Goal: Information Seeking & Learning: Learn about a topic

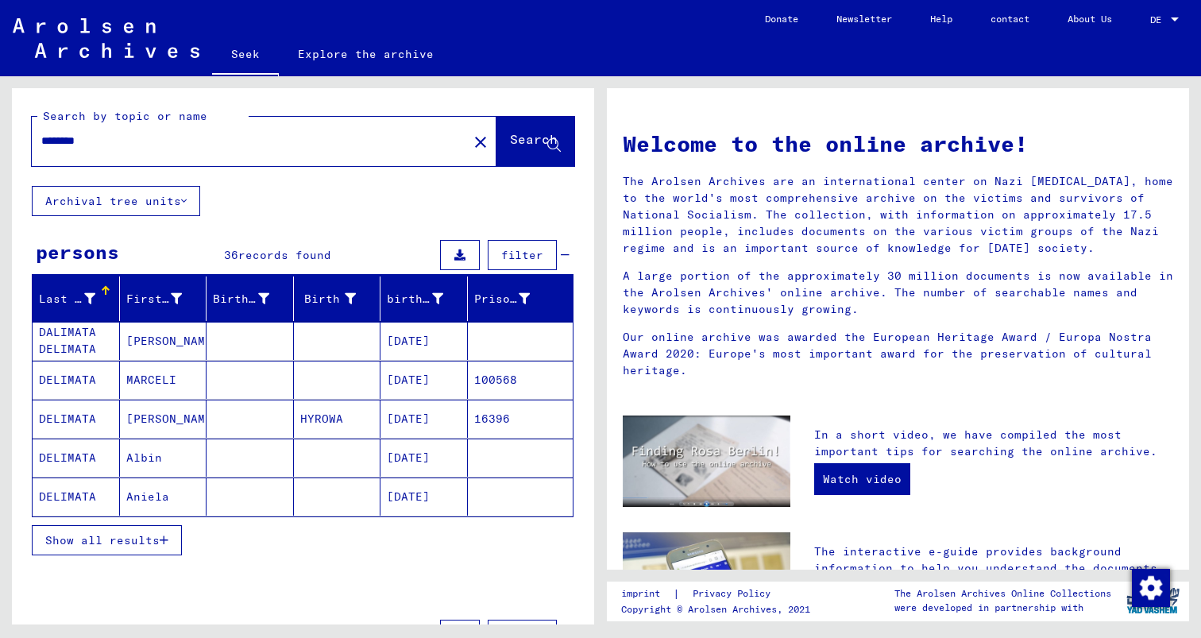
click at [177, 439] on mat-cell "Albin" at bounding box center [163, 458] width 87 height 38
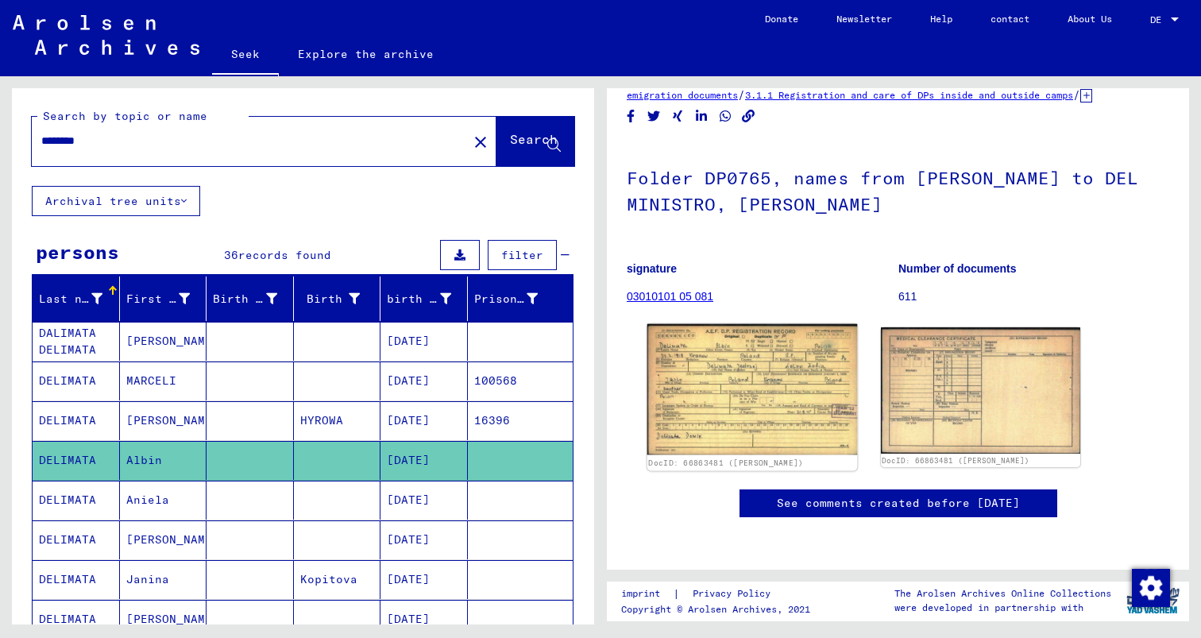
scroll to position [80, 0]
click at [805, 324] on img at bounding box center [753, 389] width 210 height 131
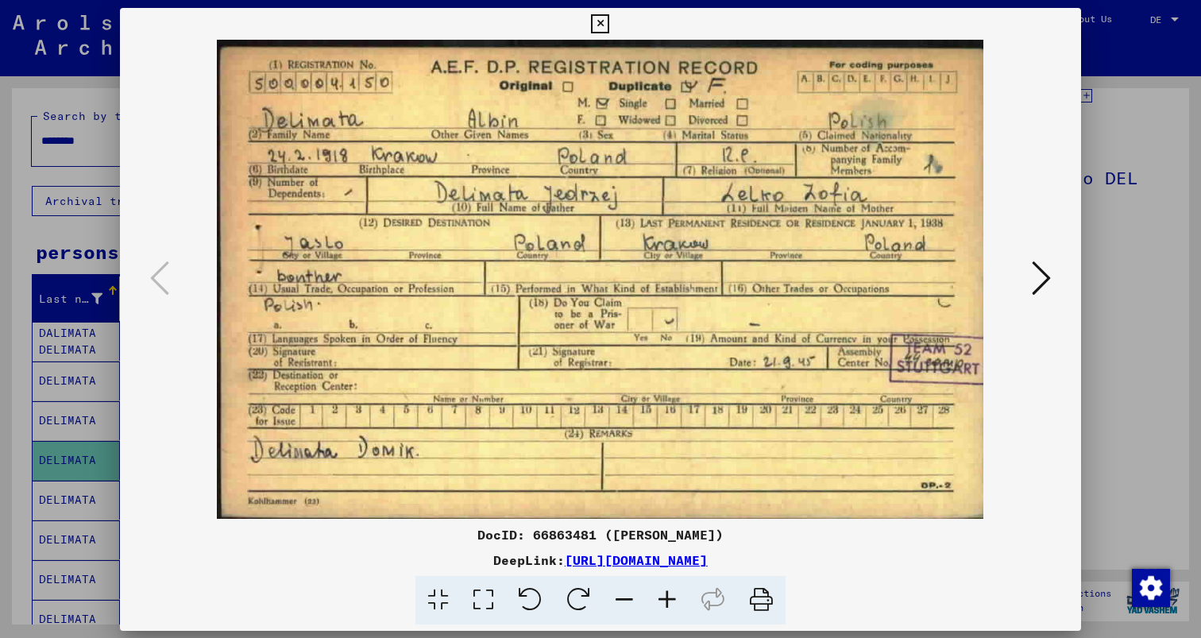
scroll to position [0, 0]
click at [1045, 303] on div at bounding box center [600, 279] width 961 height 479
click at [1051, 287] on icon at bounding box center [1041, 278] width 19 height 38
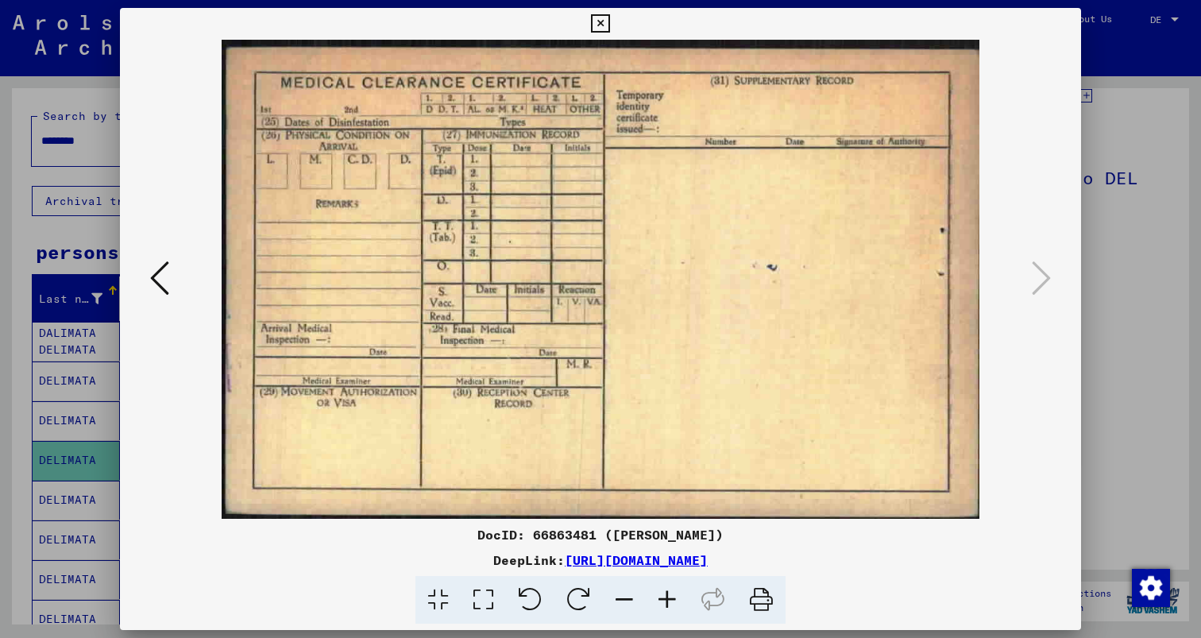
click at [1095, 180] on div at bounding box center [600, 319] width 1201 height 638
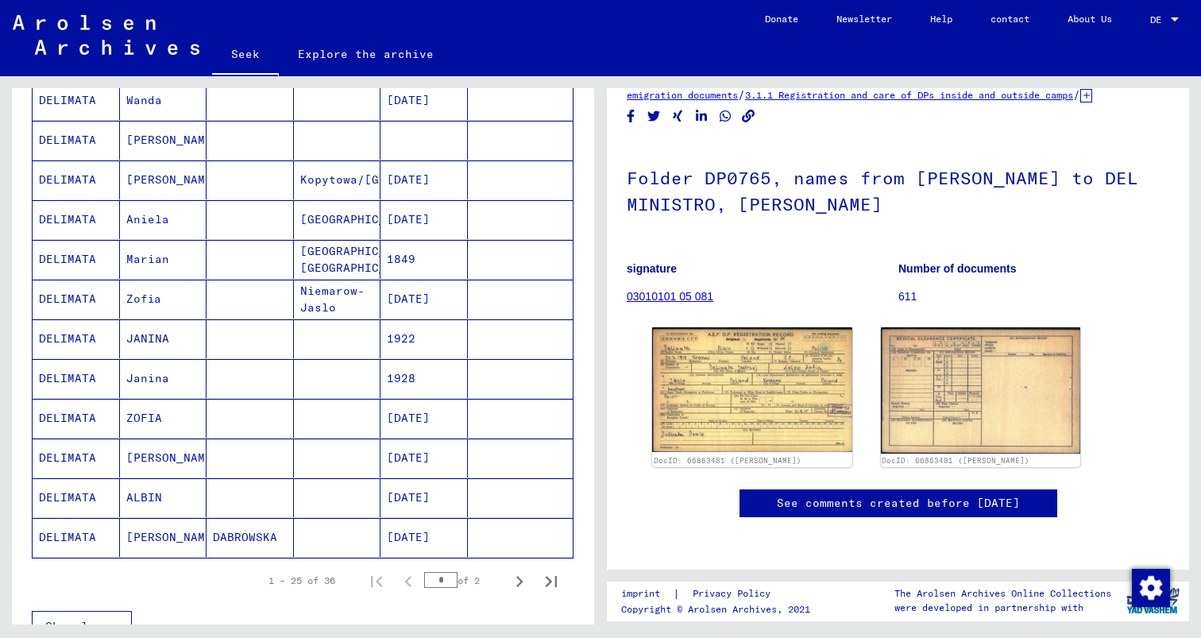
scroll to position [759, 0]
click at [323, 516] on mat-cell at bounding box center [337, 535] width 87 height 39
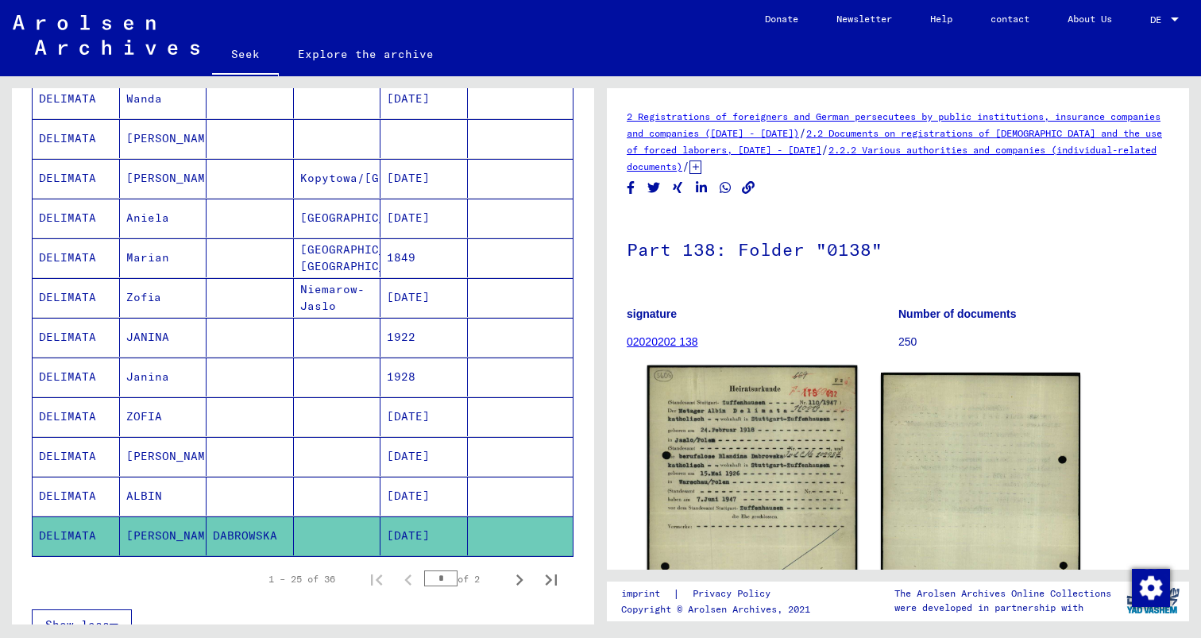
scroll to position [172, 0]
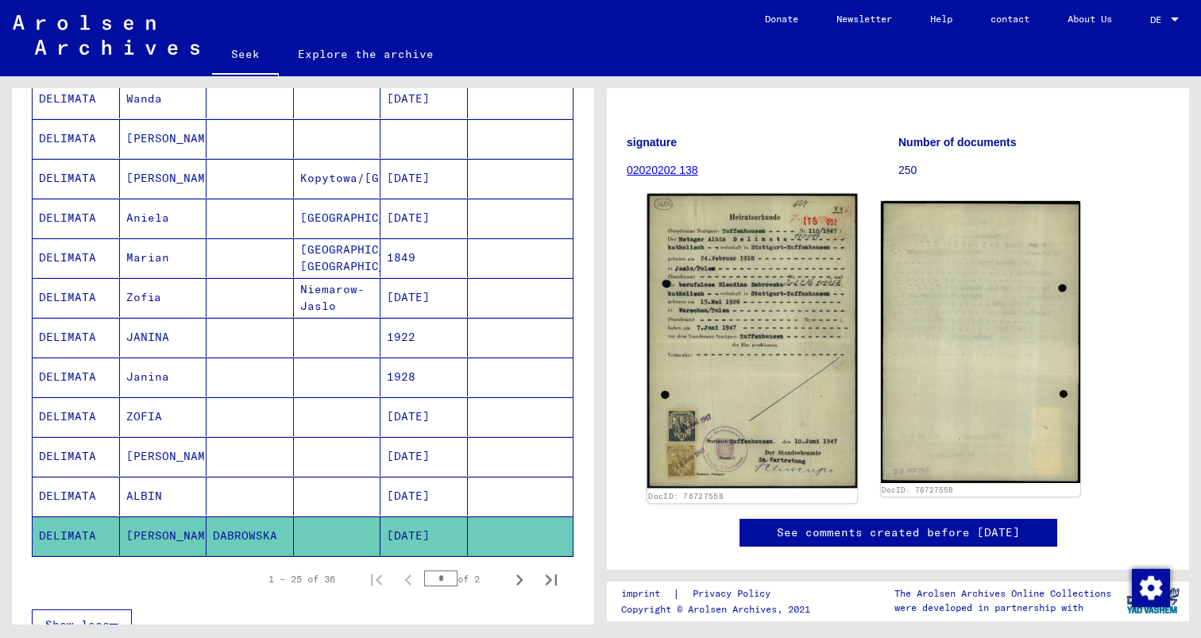
click at [761, 314] on img at bounding box center [753, 341] width 210 height 294
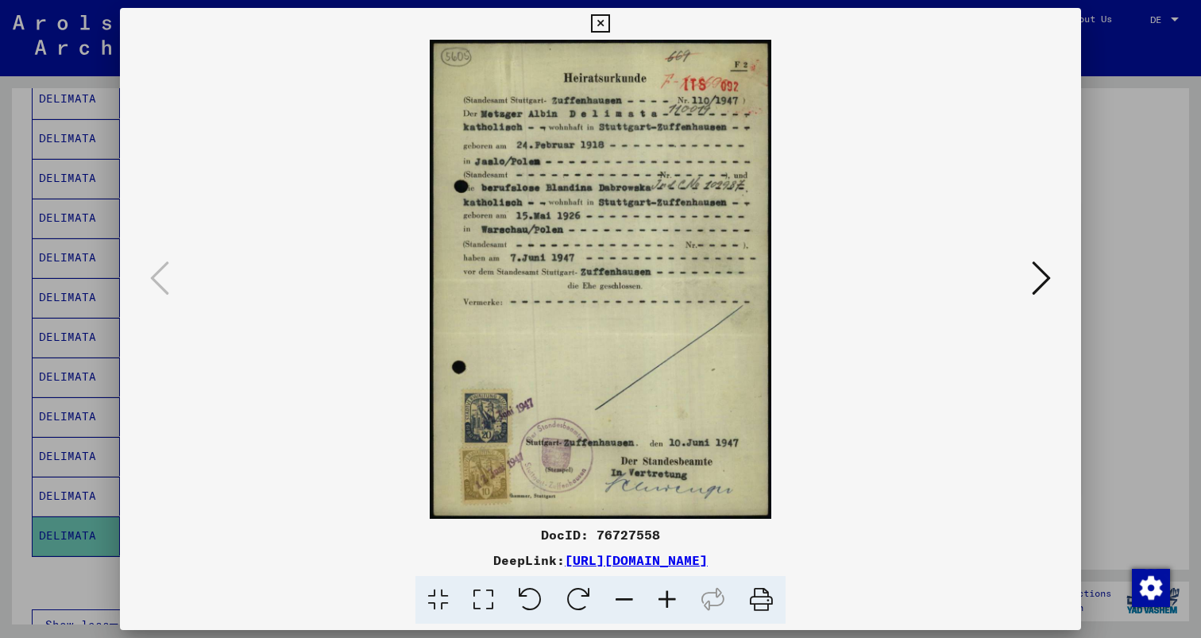
click at [1051, 285] on icon at bounding box center [1041, 278] width 19 height 38
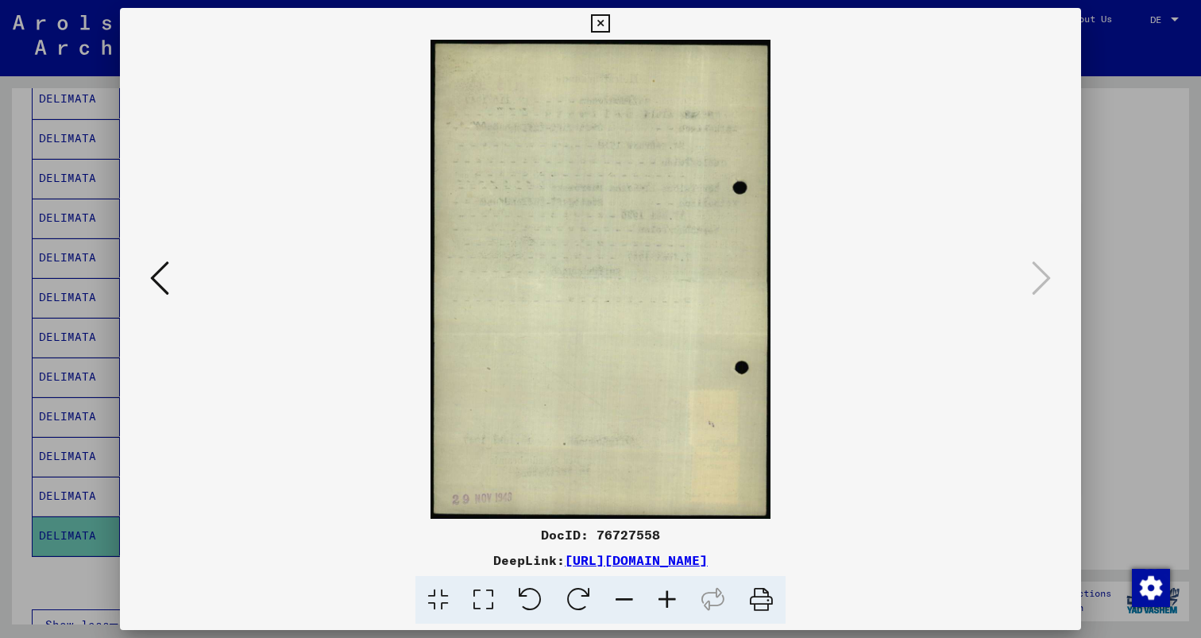
click at [174, 269] on img at bounding box center [600, 279] width 853 height 479
click at [150, 274] on icon at bounding box center [159, 278] width 19 height 38
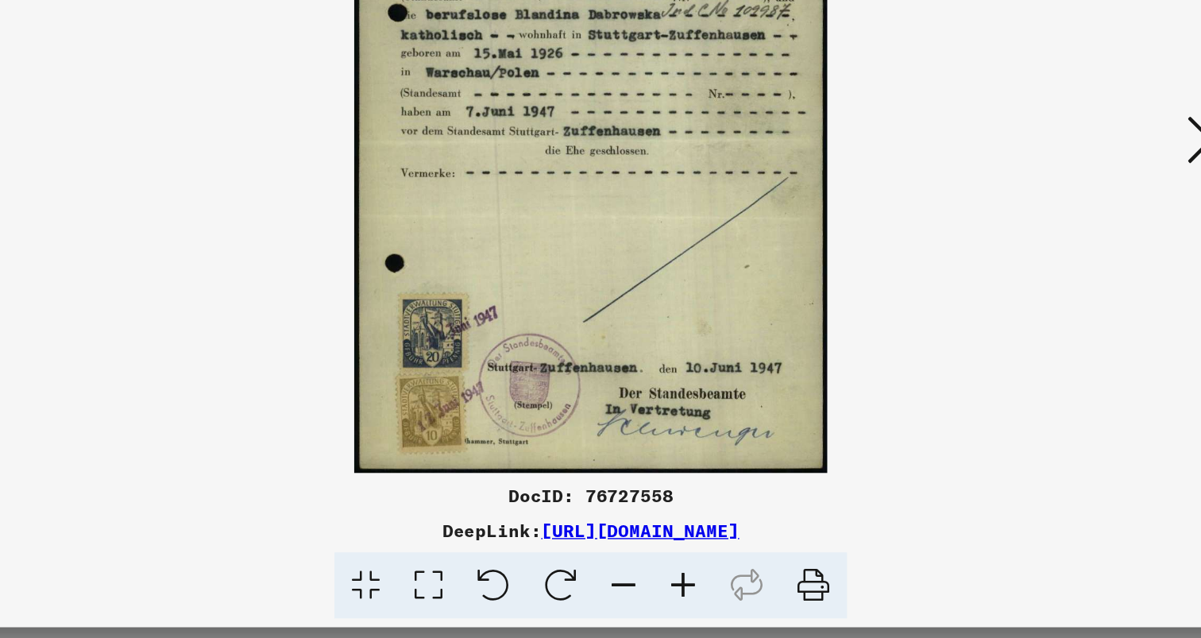
click at [450, 286] on img at bounding box center [600, 279] width 853 height 479
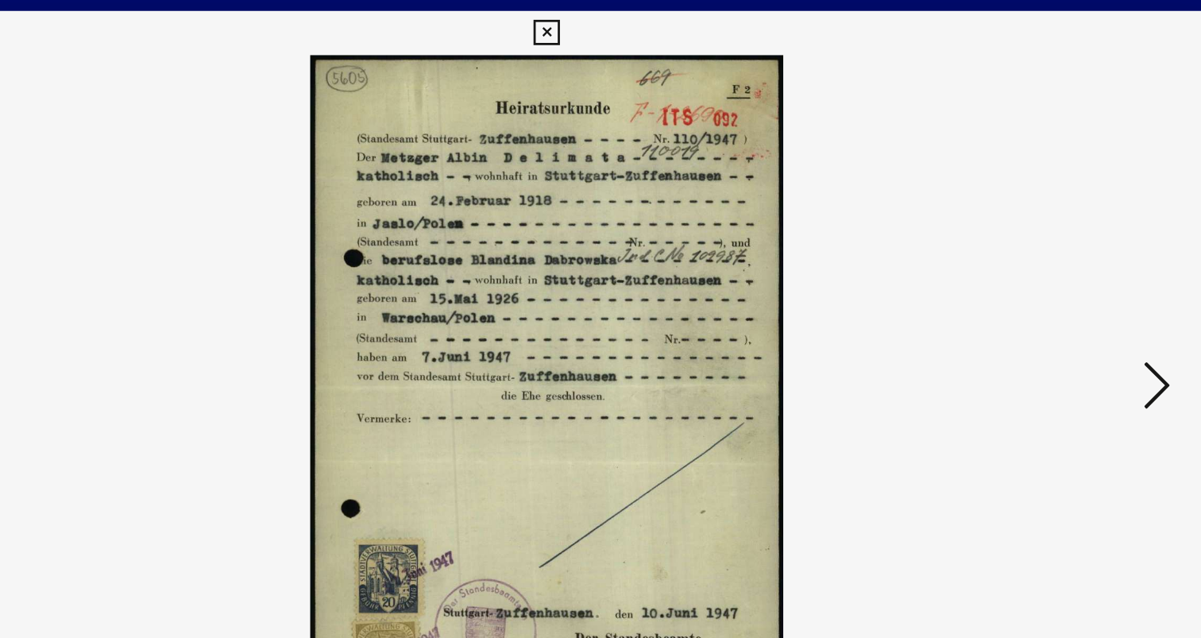
click at [1051, 280] on icon at bounding box center [1041, 278] width 19 height 38
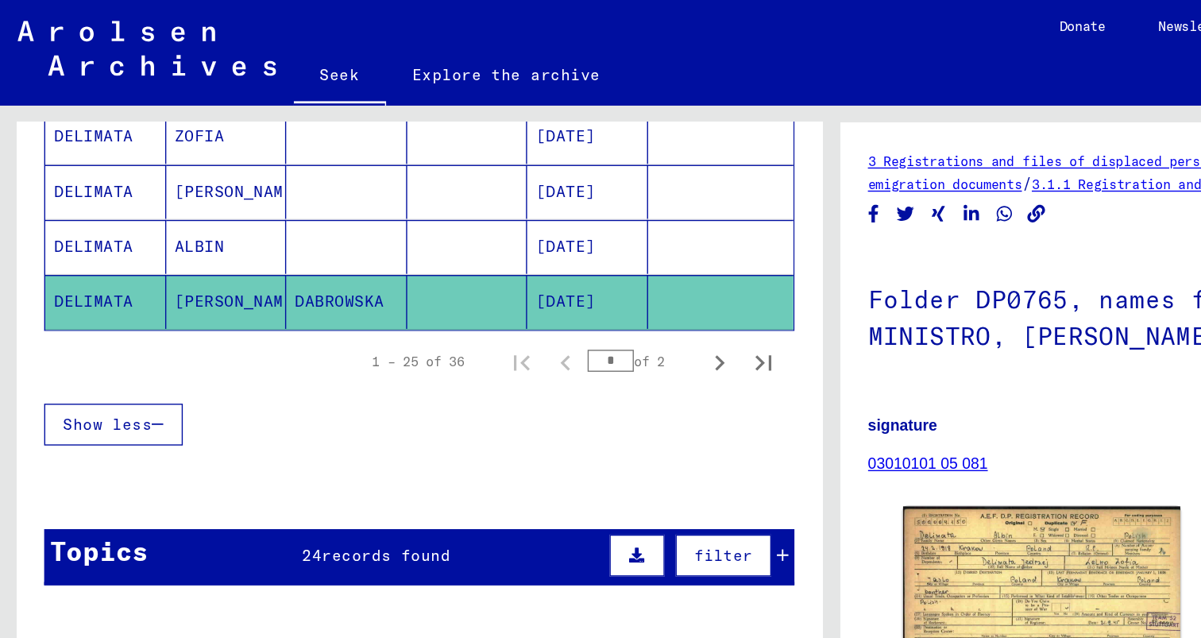
scroll to position [1077, 0]
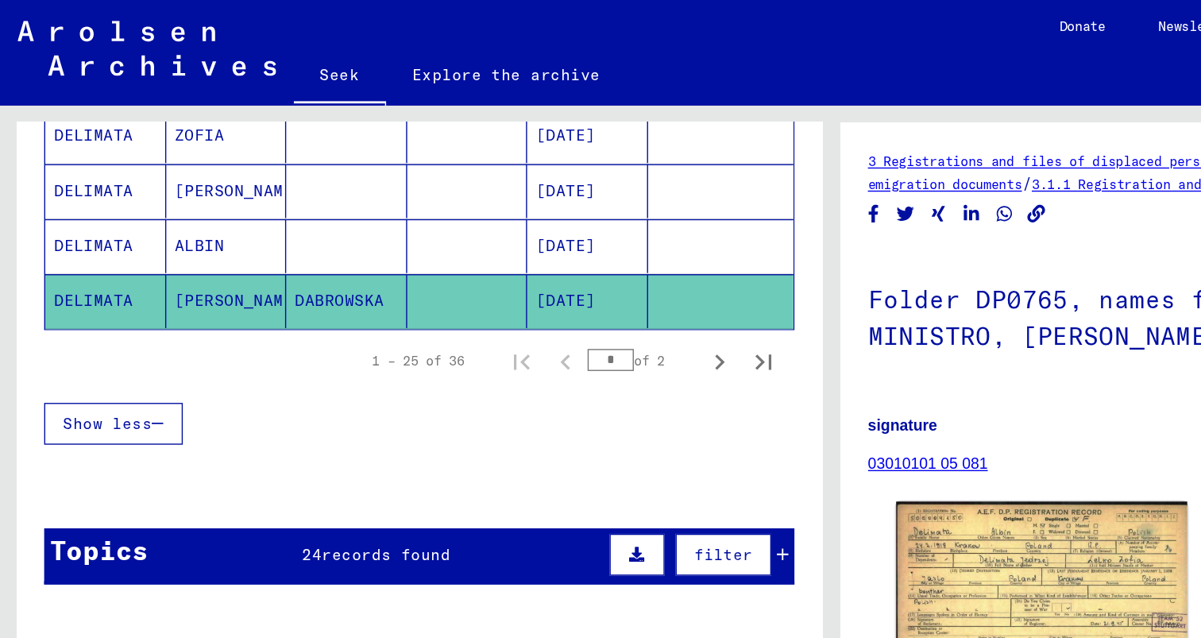
click at [705, 427] on img at bounding box center [753, 427] width 210 height 131
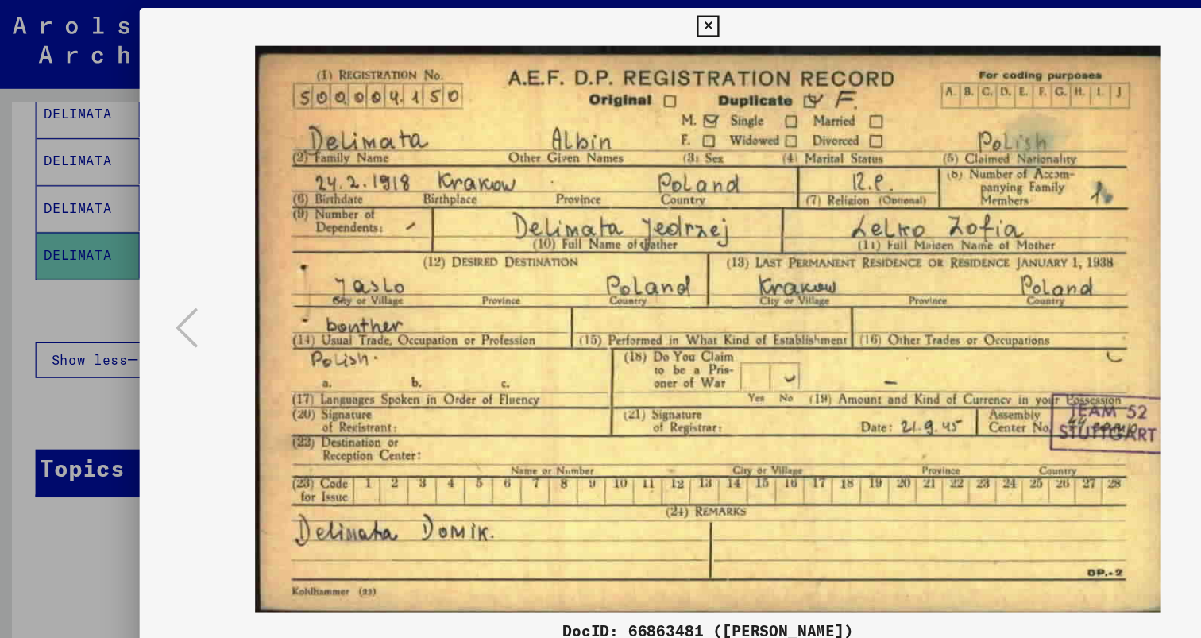
click at [104, 176] on div at bounding box center [600, 319] width 1201 height 638
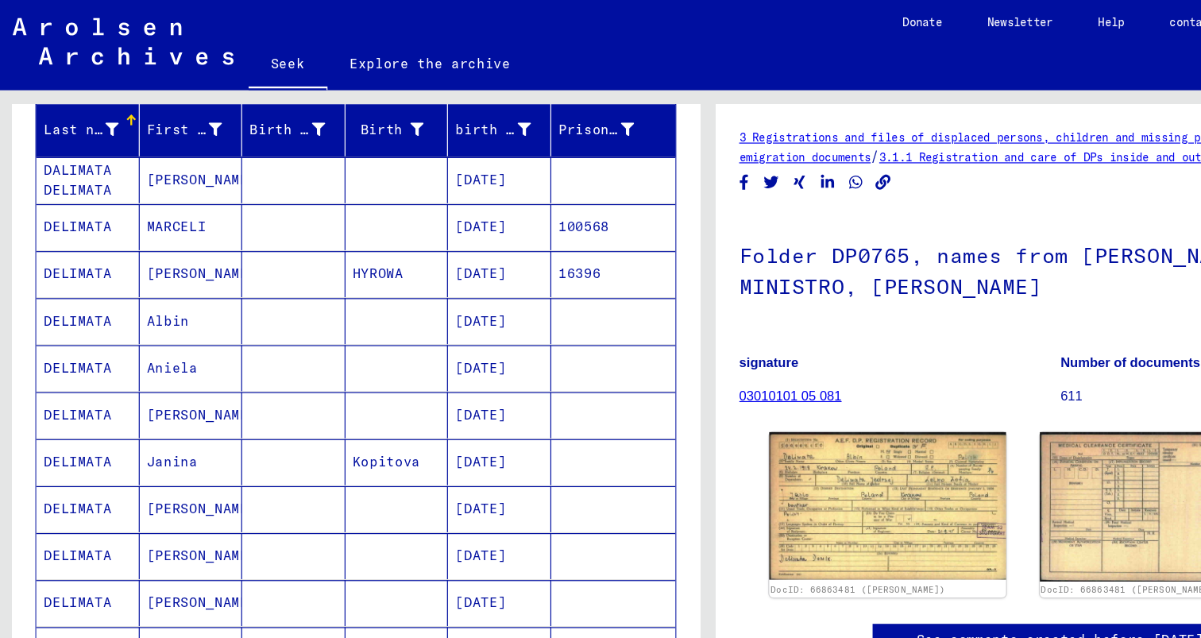
scroll to position [192, 0]
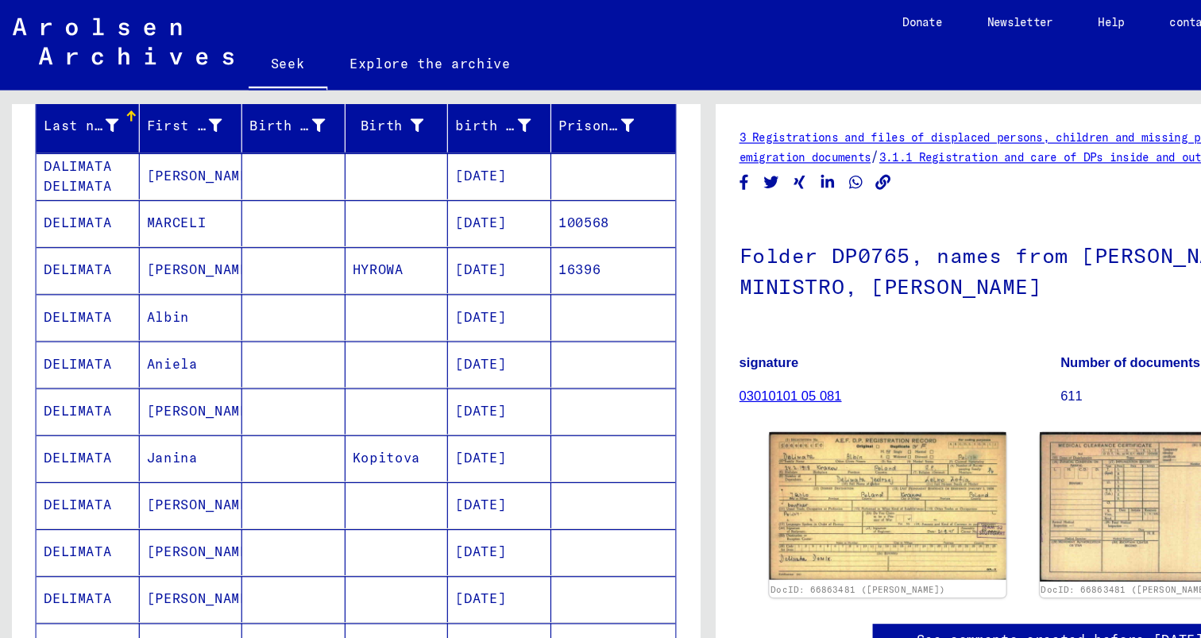
click at [200, 249] on mat-cell "Albin" at bounding box center [163, 268] width 87 height 39
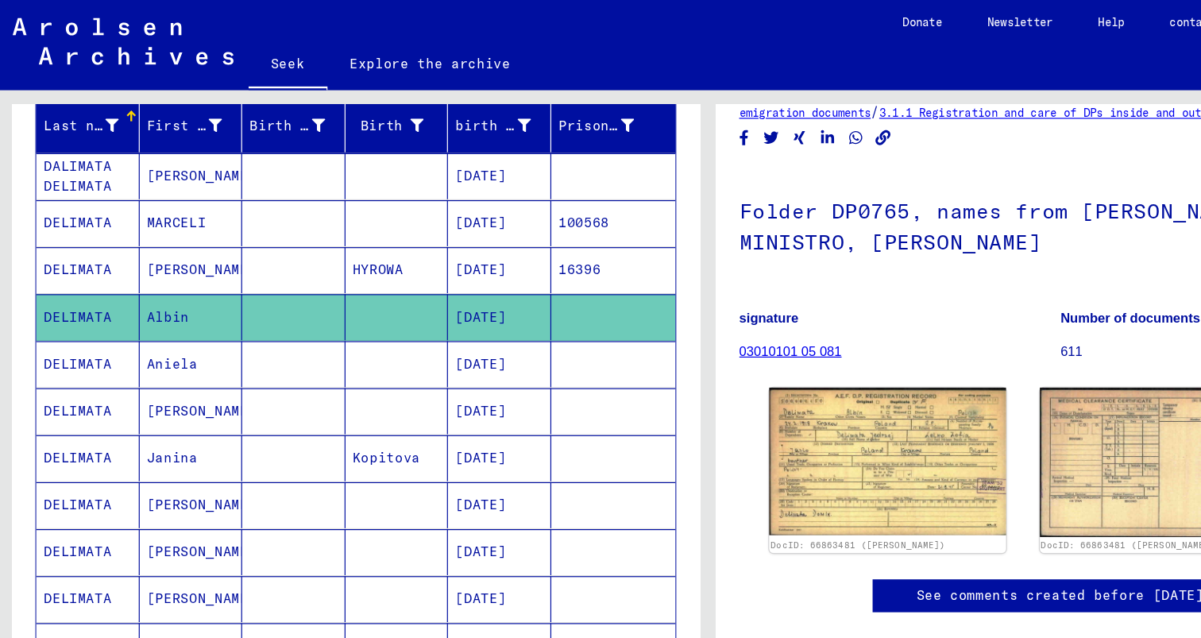
scroll to position [158, 0]
click at [360, 288] on mat-cell at bounding box center [337, 307] width 87 height 39
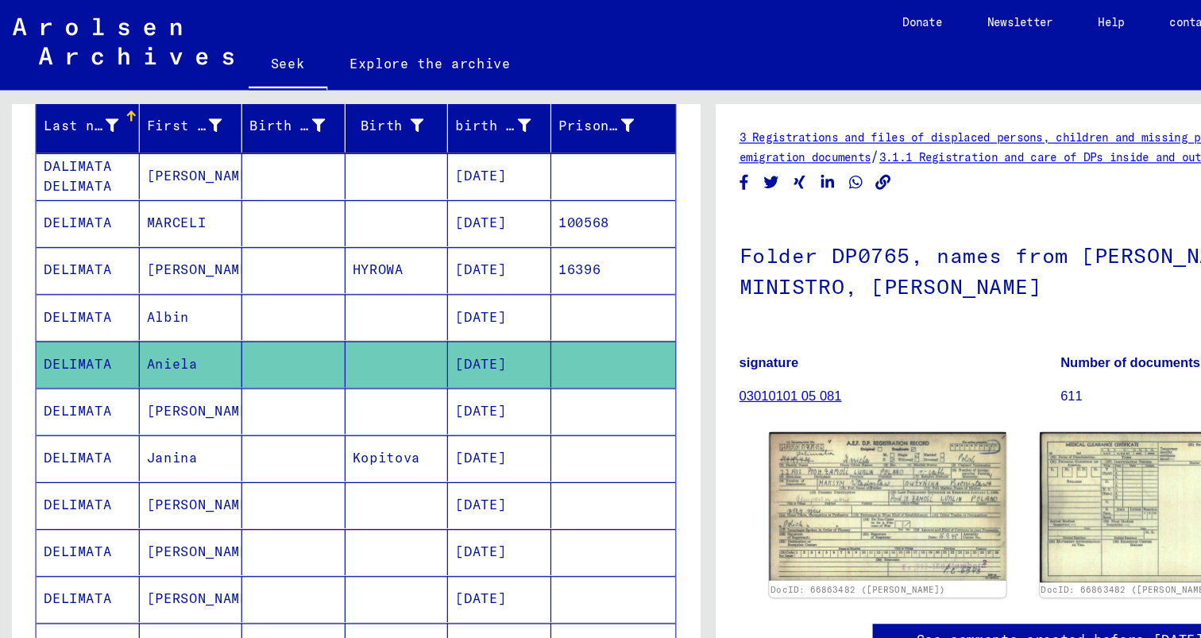
scroll to position [171, 0]
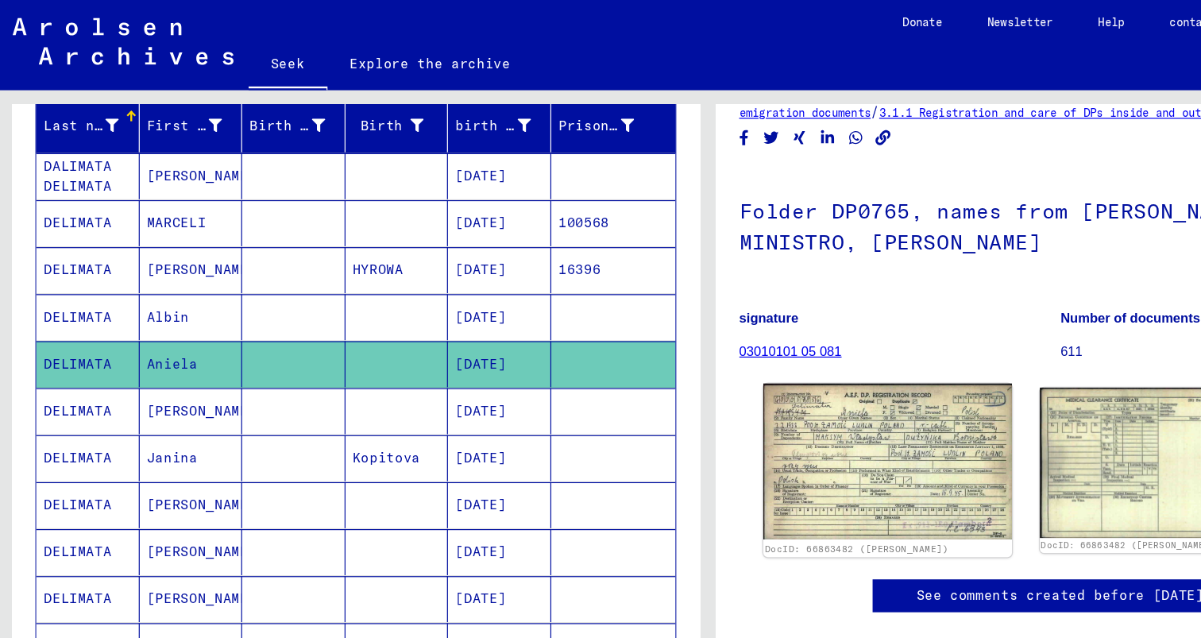
click at [751, 324] on img at bounding box center [753, 389] width 210 height 131
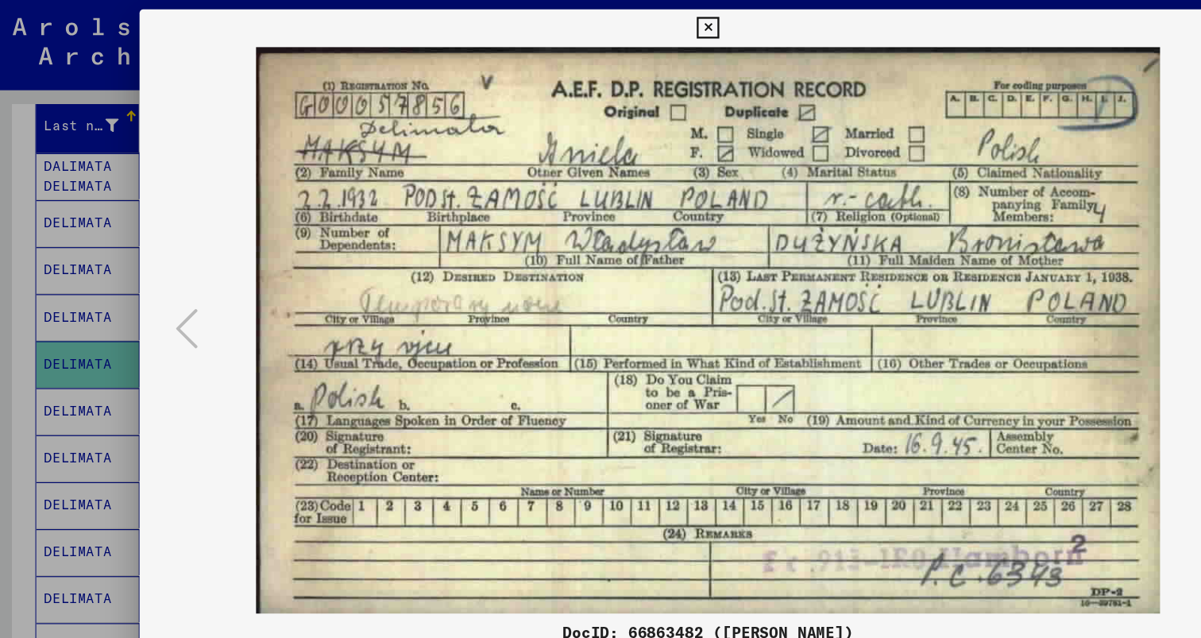
click at [991, 47] on img at bounding box center [600, 279] width 853 height 479
click at [59, 168] on div at bounding box center [600, 319] width 1201 height 638
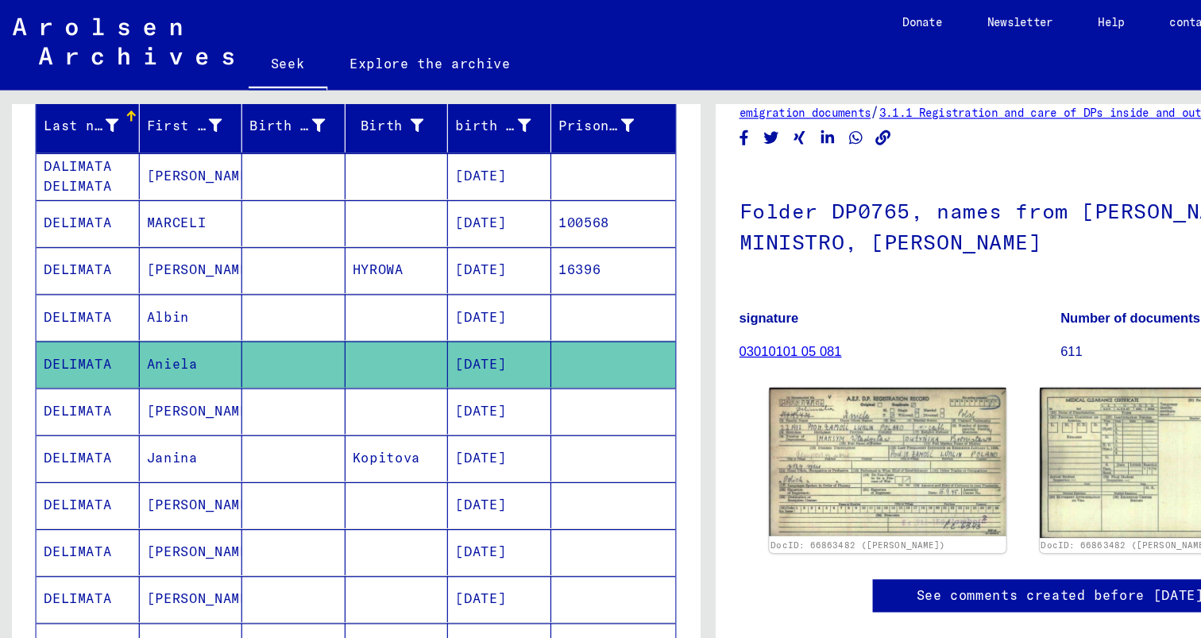
click at [185, 328] on mat-cell "[PERSON_NAME]" at bounding box center [163, 347] width 87 height 39
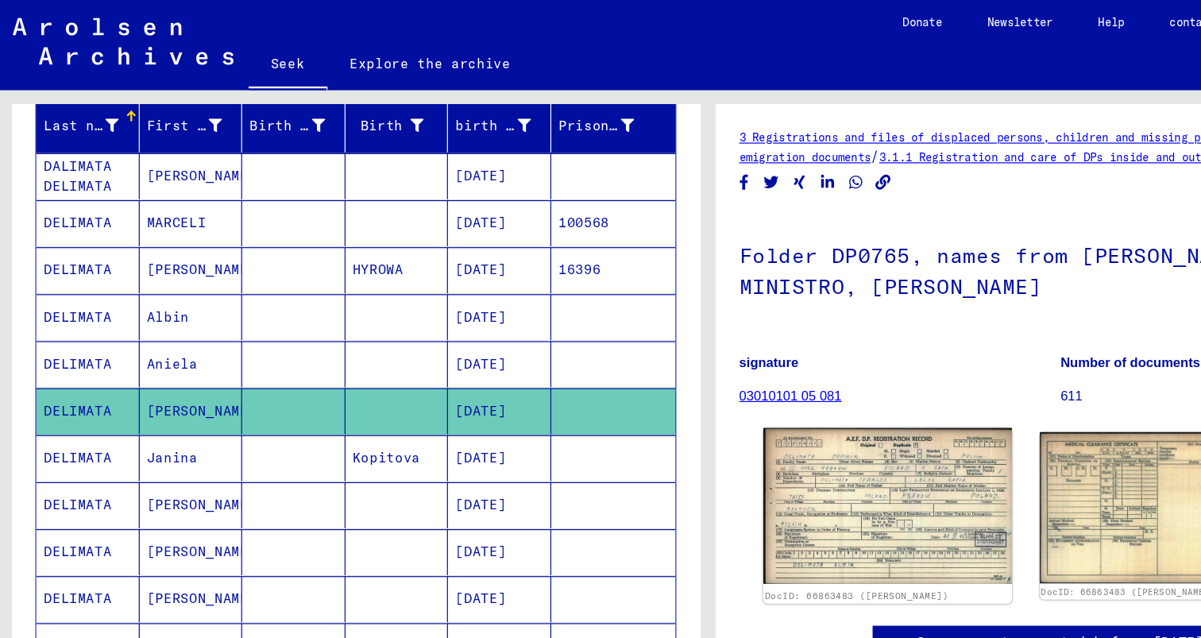
click at [727, 411] on img at bounding box center [753, 428] width 210 height 132
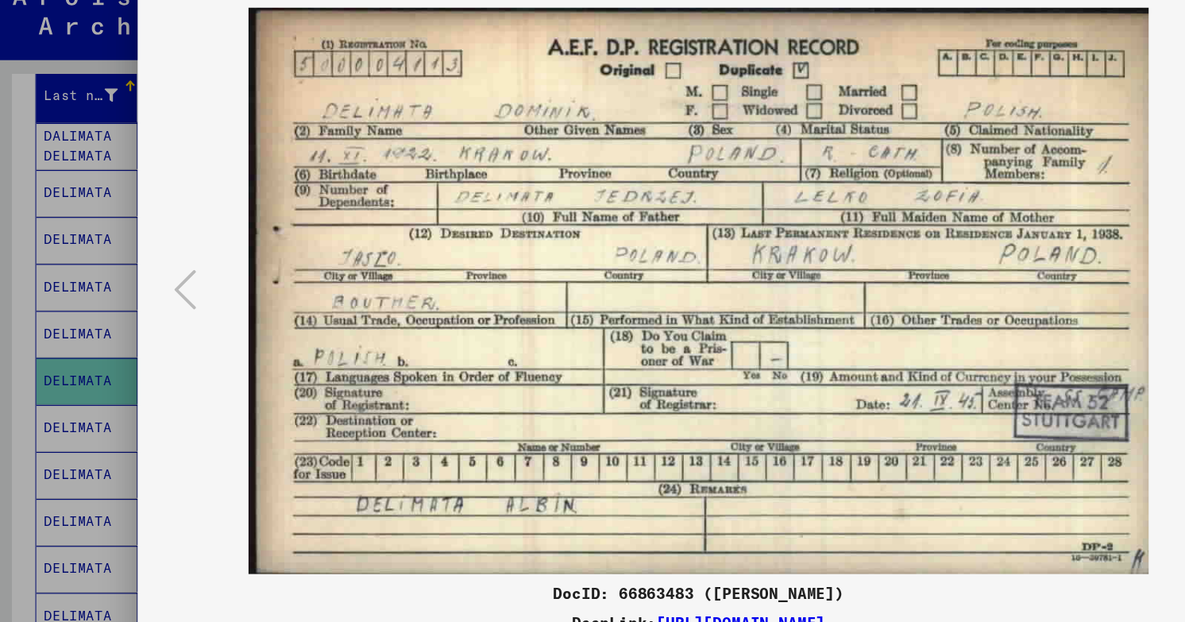
click at [978, 367] on img at bounding box center [592, 271] width 841 height 479
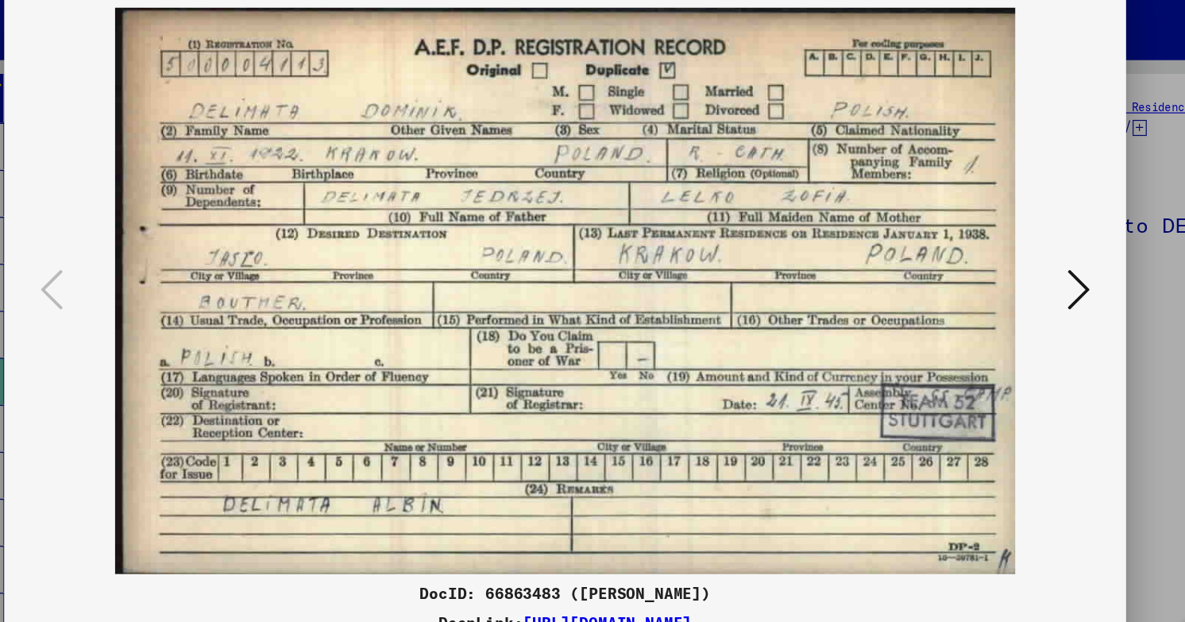
click at [1042, 275] on button at bounding box center [1027, 271] width 29 height 45
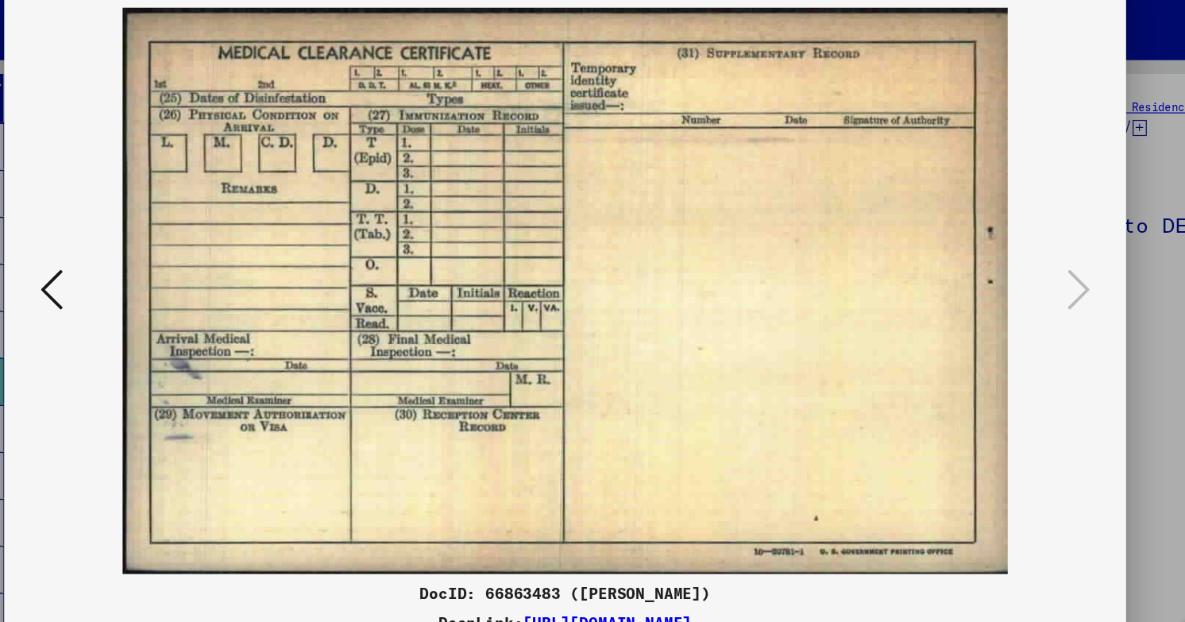
click at [149, 273] on icon at bounding box center [158, 270] width 19 height 38
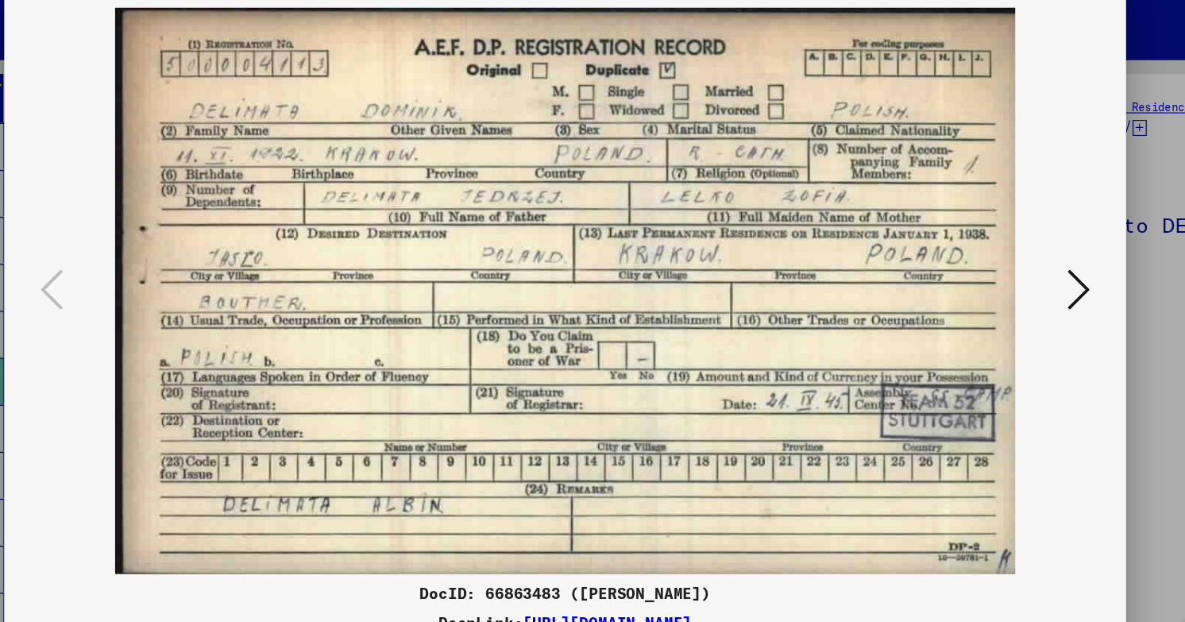
click at [1069, 85] on div at bounding box center [592, 311] width 1185 height 622
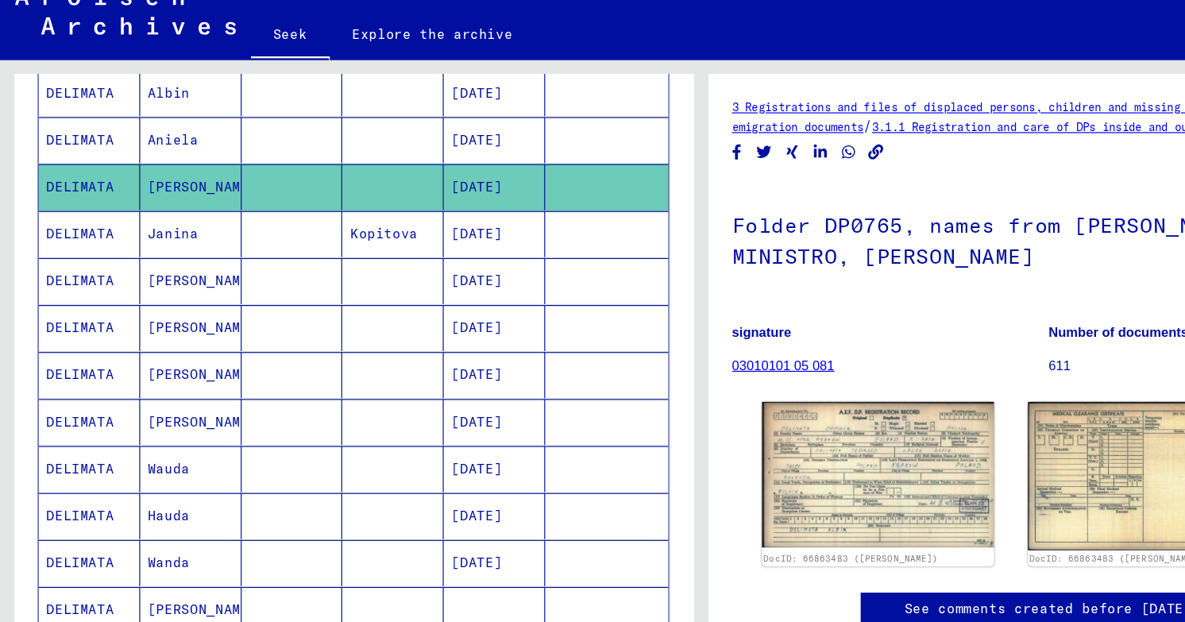
scroll to position [358, 0]
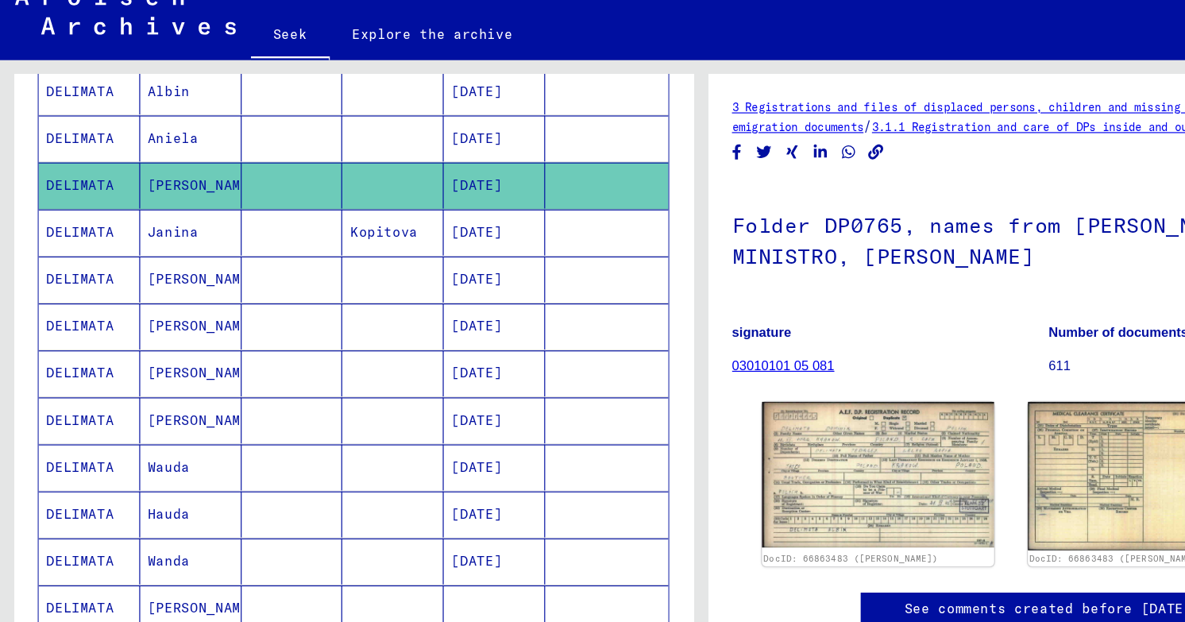
click at [145, 334] on font "[PERSON_NAME]" at bounding box center [171, 341] width 93 height 14
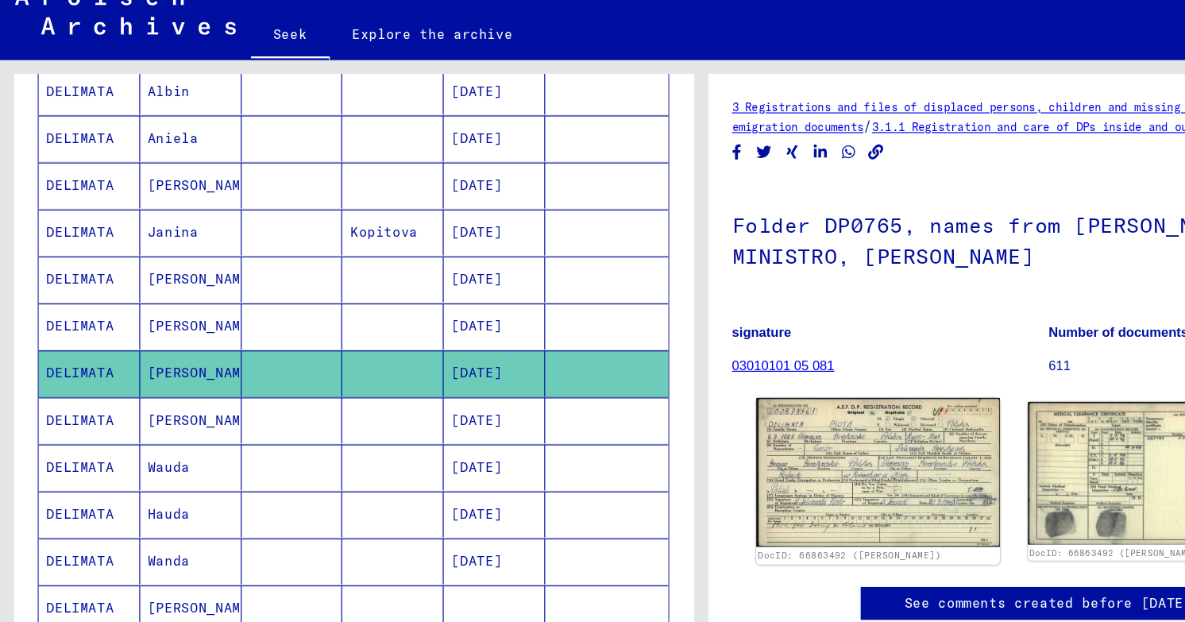
click at [761, 398] on img at bounding box center [743, 425] width 206 height 126
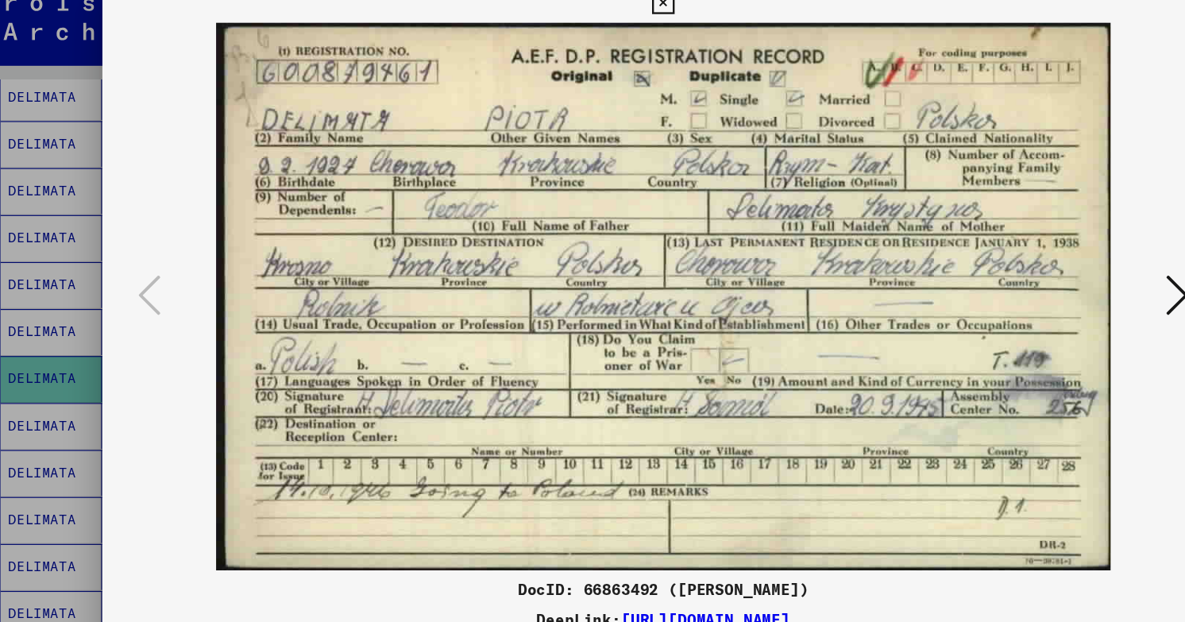
click at [1030, 269] on icon at bounding box center [1027, 270] width 19 height 38
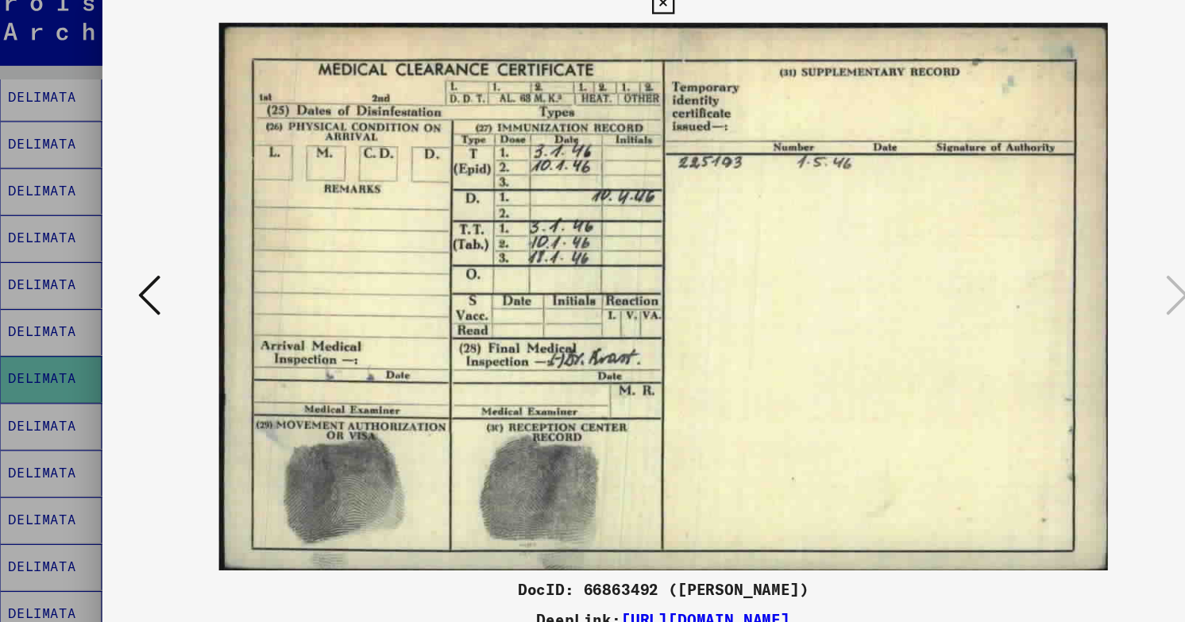
click at [83, 106] on div at bounding box center [592, 311] width 1185 height 622
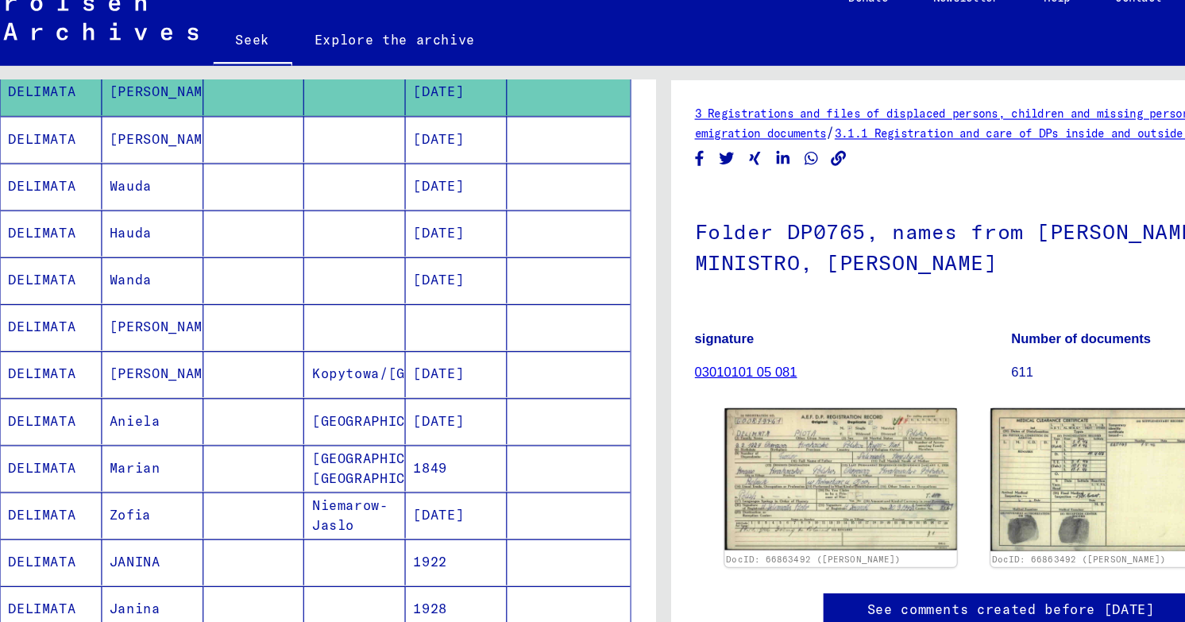
scroll to position [613, 0]
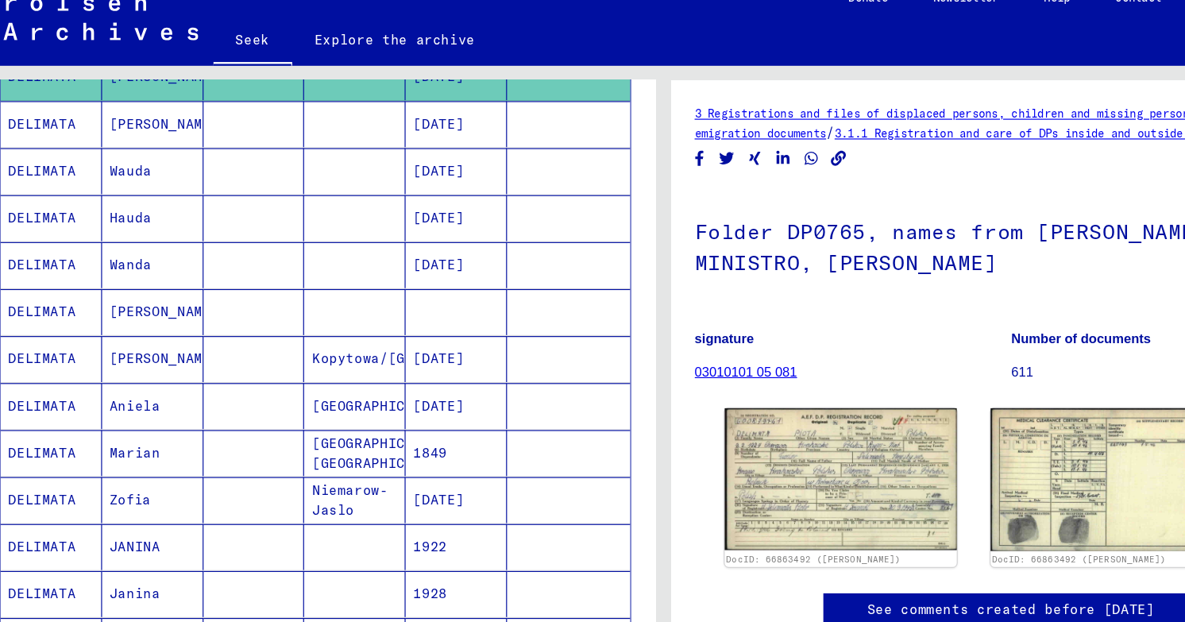
click at [182, 385] on mat-cell "Marian" at bounding box center [161, 404] width 86 height 39
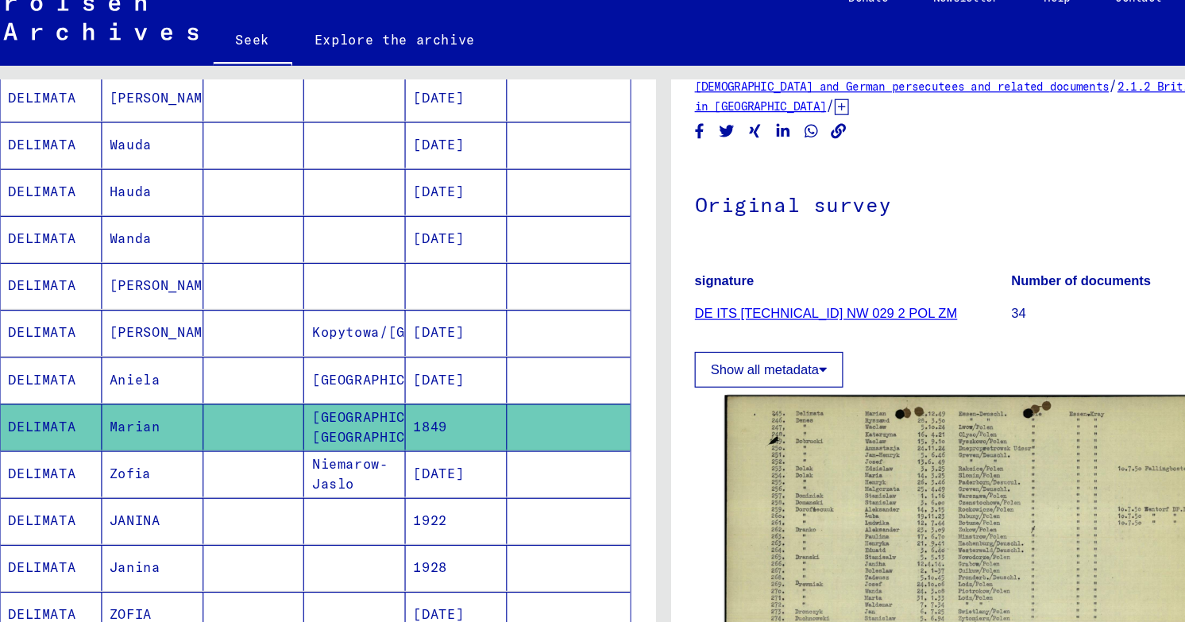
scroll to position [53, 0]
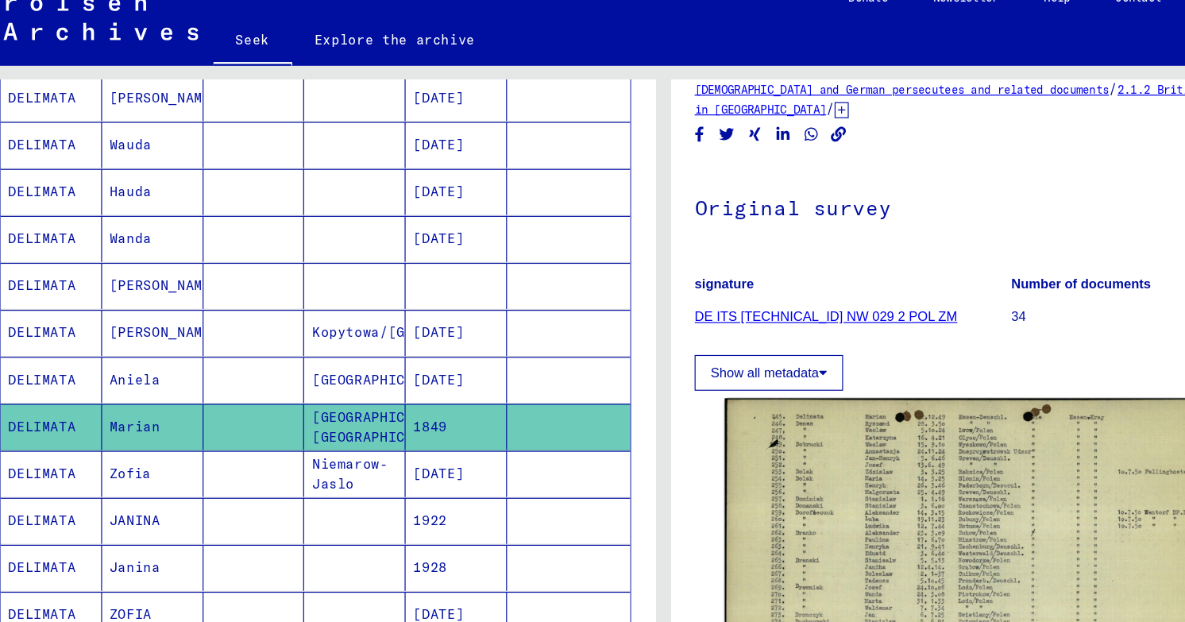
click at [347, 406] on font "Niemarow-Jaslo" at bounding box center [328, 421] width 64 height 31
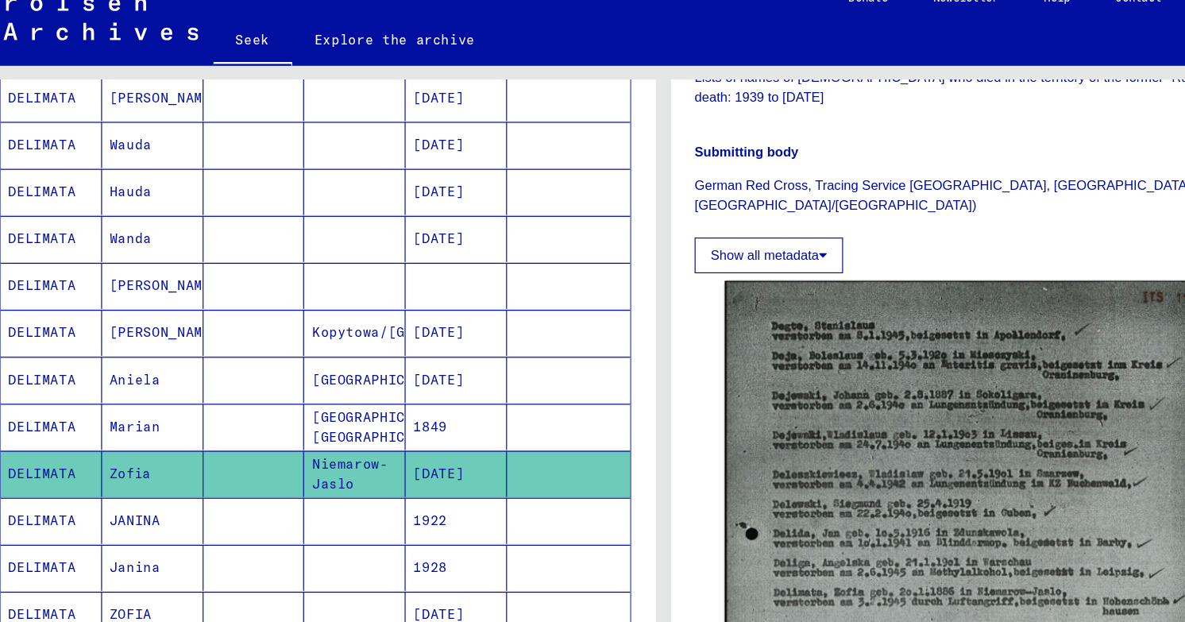
scroll to position [418, 0]
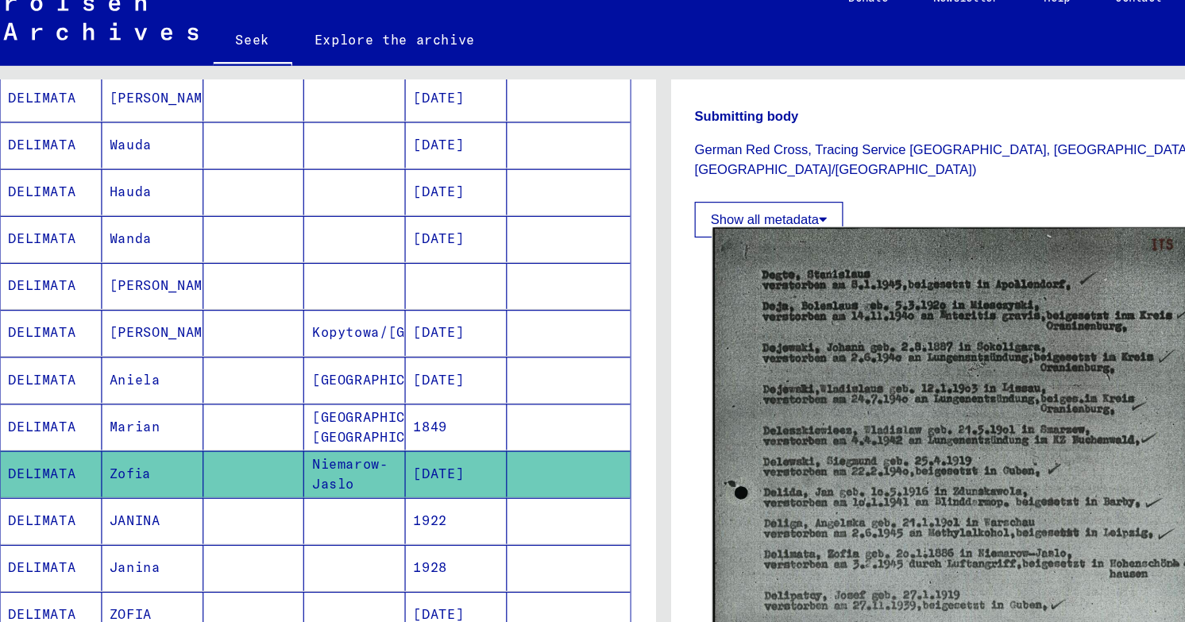
click at [784, 320] on img at bounding box center [846, 519] width 424 height 613
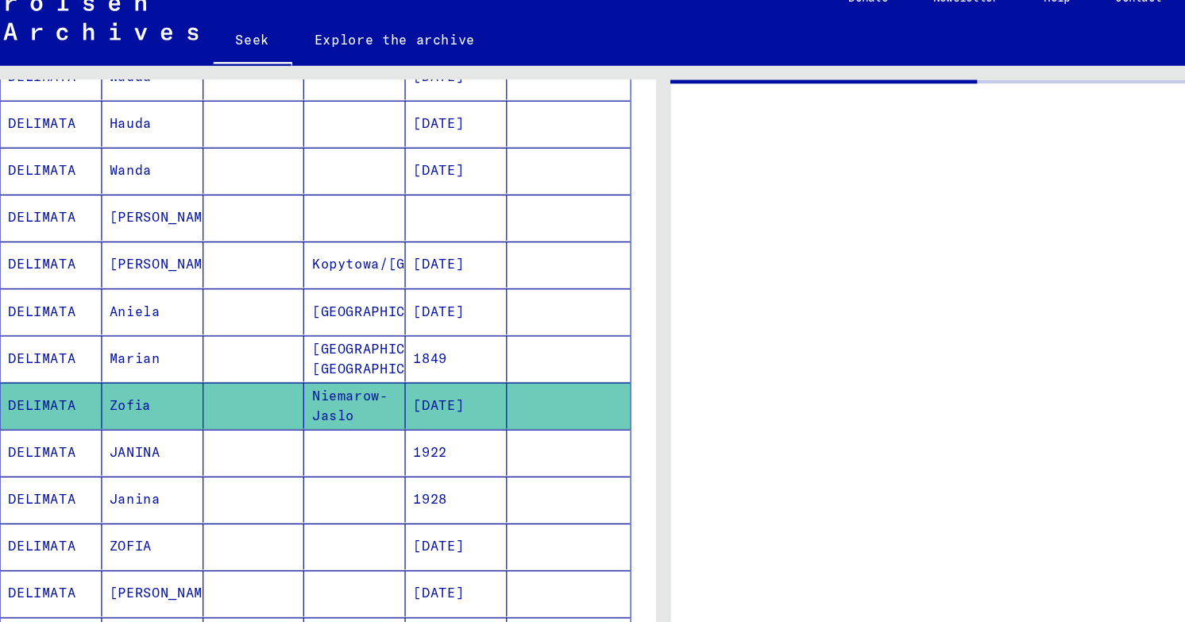
scroll to position [783, 0]
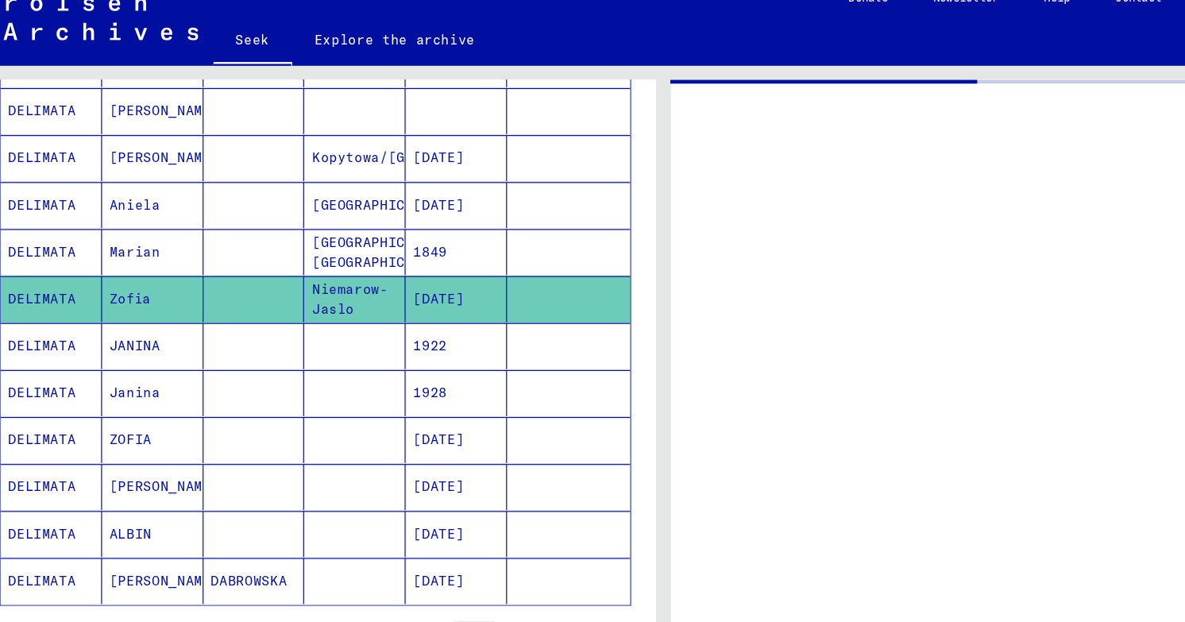
click at [176, 373] on mat-cell "ZOFIA" at bounding box center [161, 392] width 86 height 39
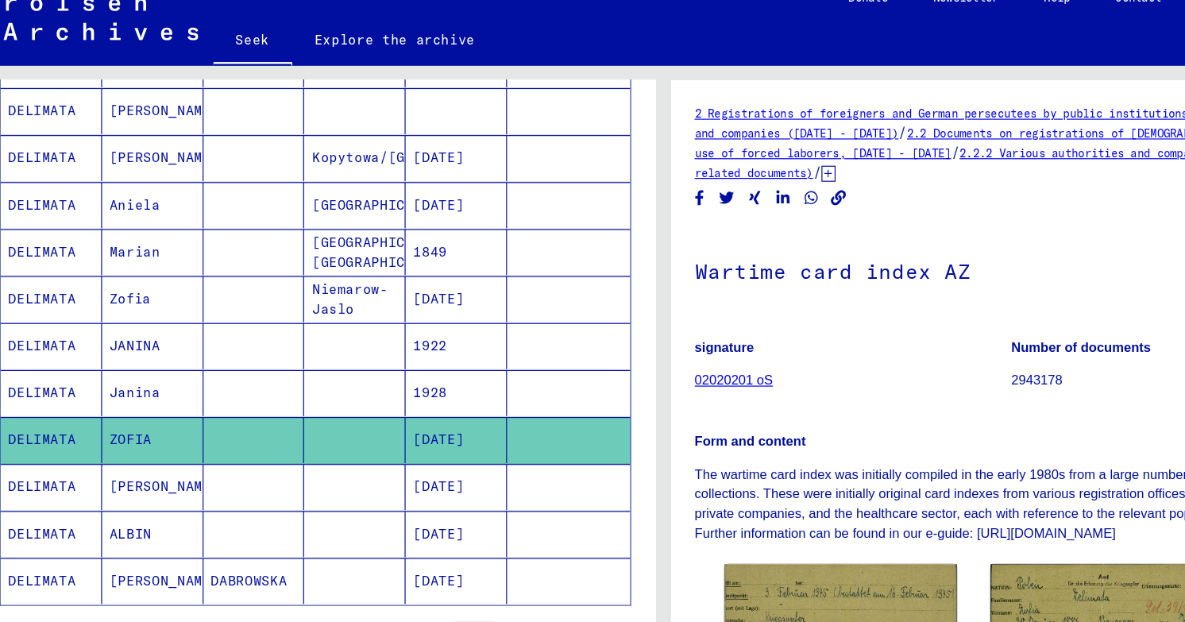
scroll to position [132, 0]
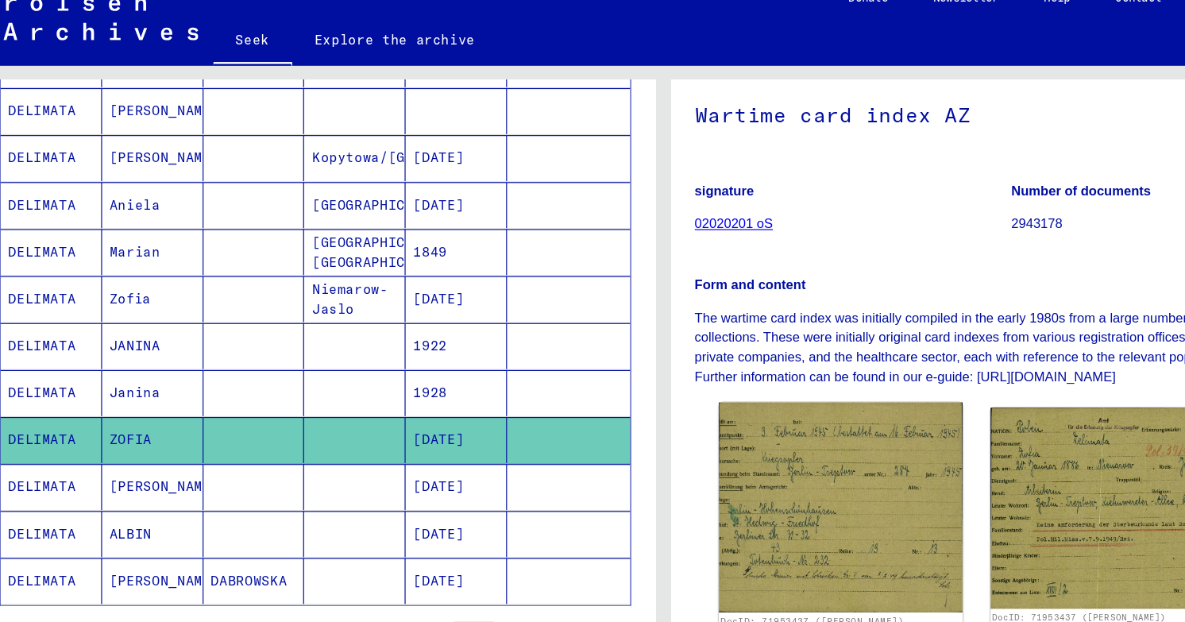
click at [708, 404] on img at bounding box center [743, 450] width 206 height 178
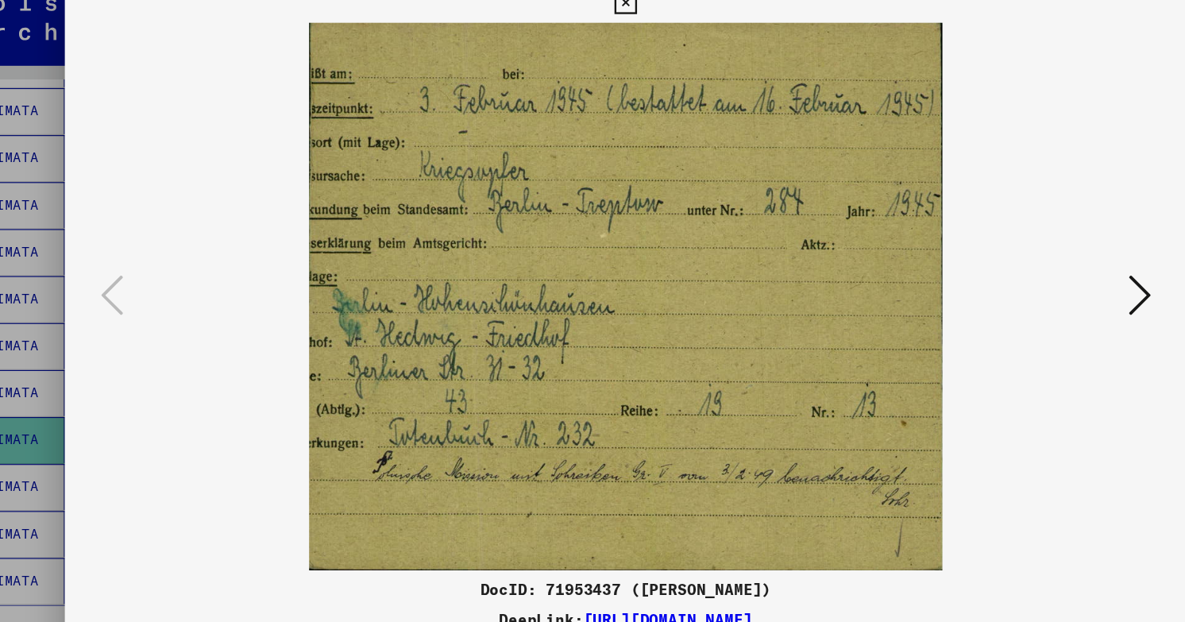
click at [1035, 266] on icon at bounding box center [1027, 270] width 19 height 38
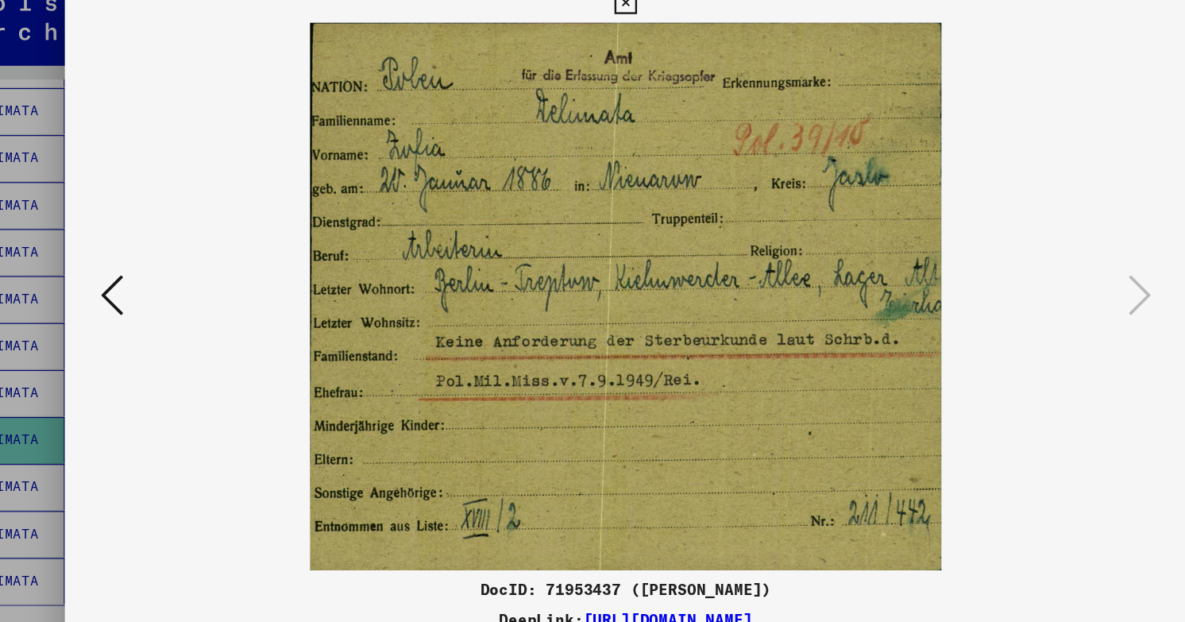
click at [109, 118] on div at bounding box center [592, 311] width 1185 height 622
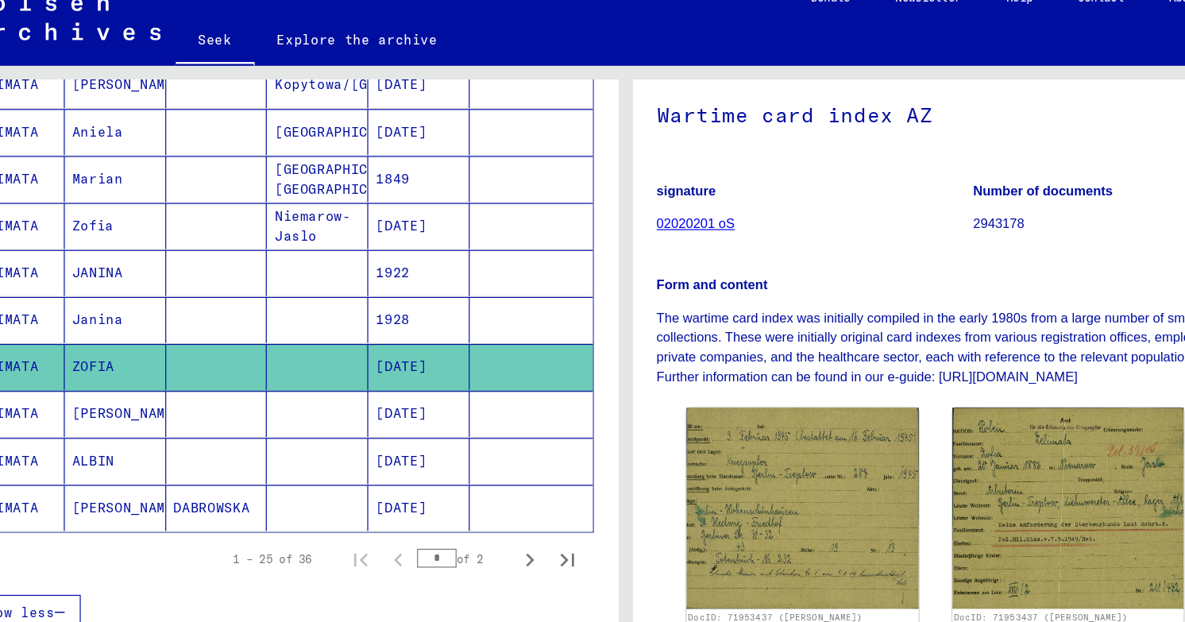
scroll to position [846, 0]
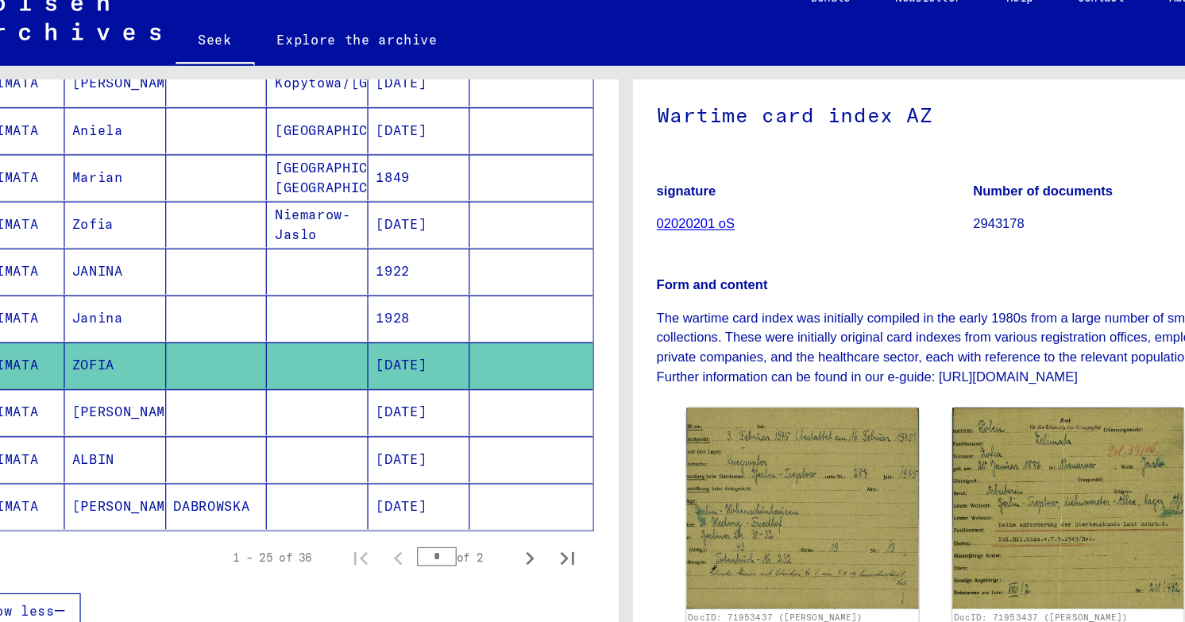
click at [265, 389] on mat-cell at bounding box center [247, 408] width 86 height 39
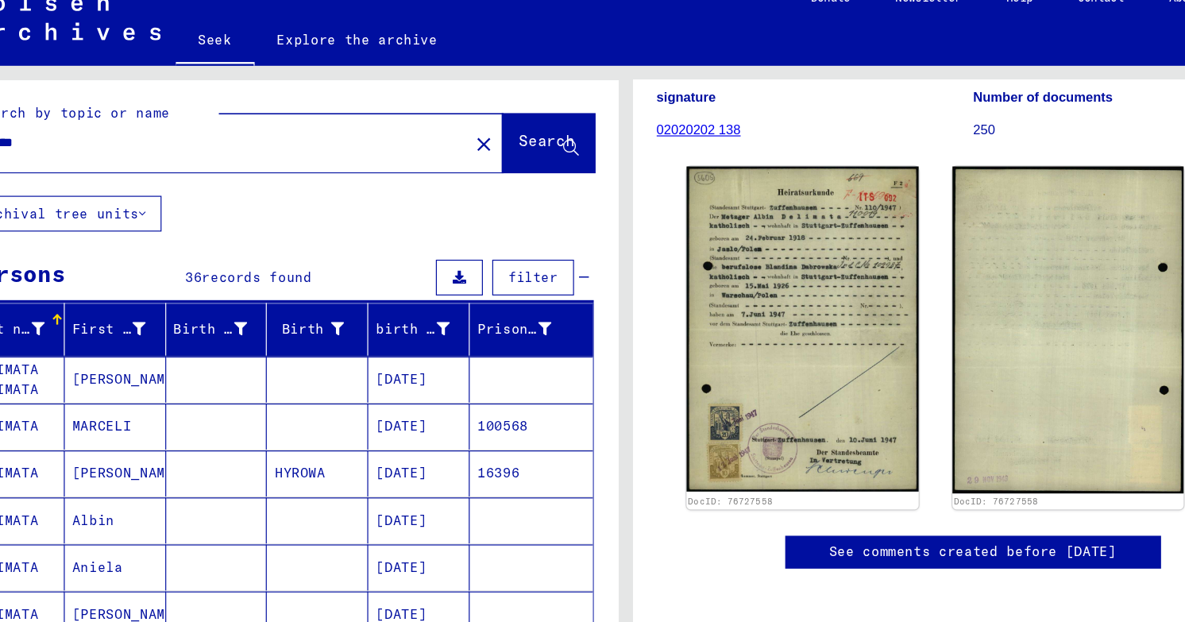
click at [220, 133] on input "********" at bounding box center [245, 141] width 409 height 17
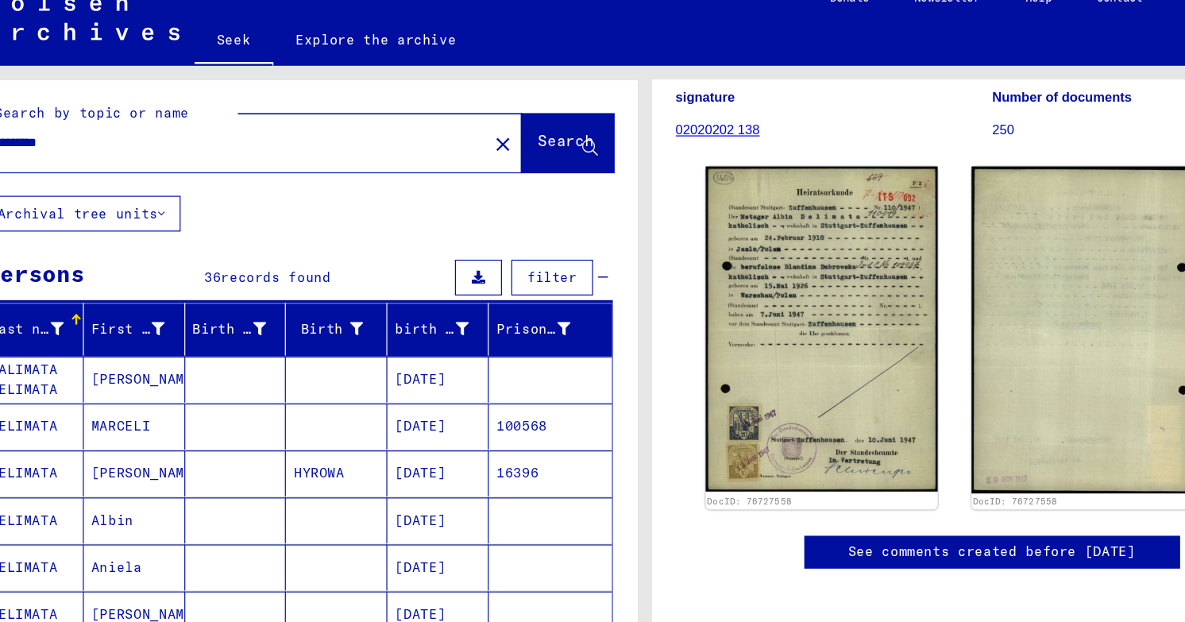
click at [544, 117] on button "Search" at bounding box center [528, 141] width 78 height 49
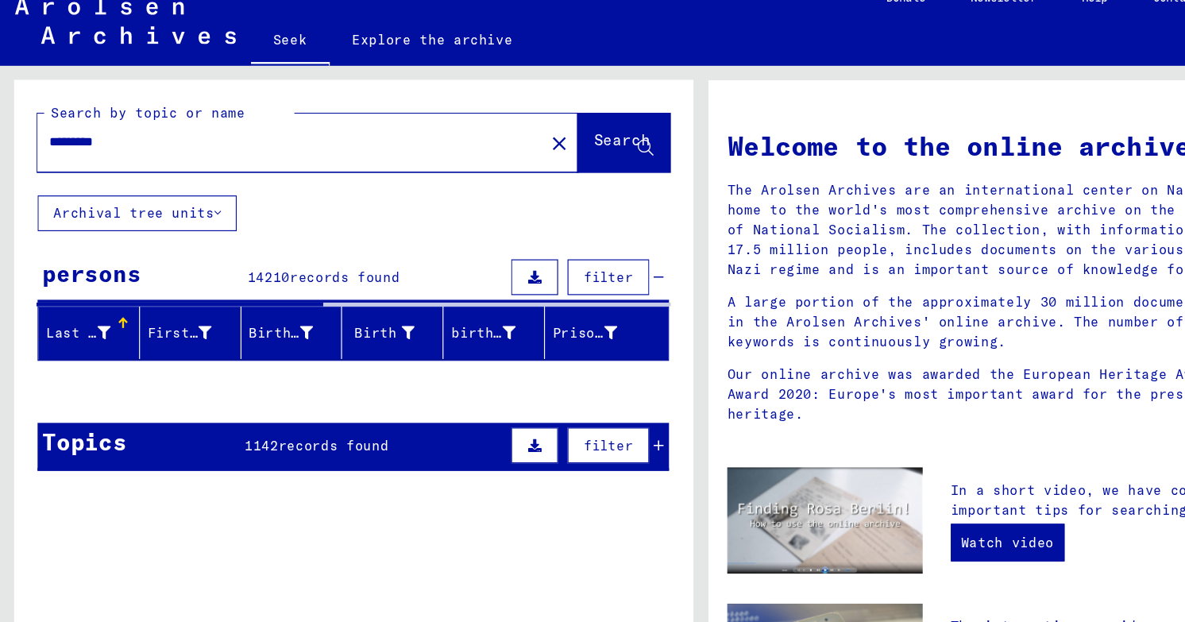
drag, startPoint x: 133, startPoint y: 110, endPoint x: 2, endPoint y: 89, distance: 133.5
click at [2, 89] on div "Search by topic or name ********* close Search Archival tree units persons 1421…" at bounding box center [296, 342] width 593 height 532
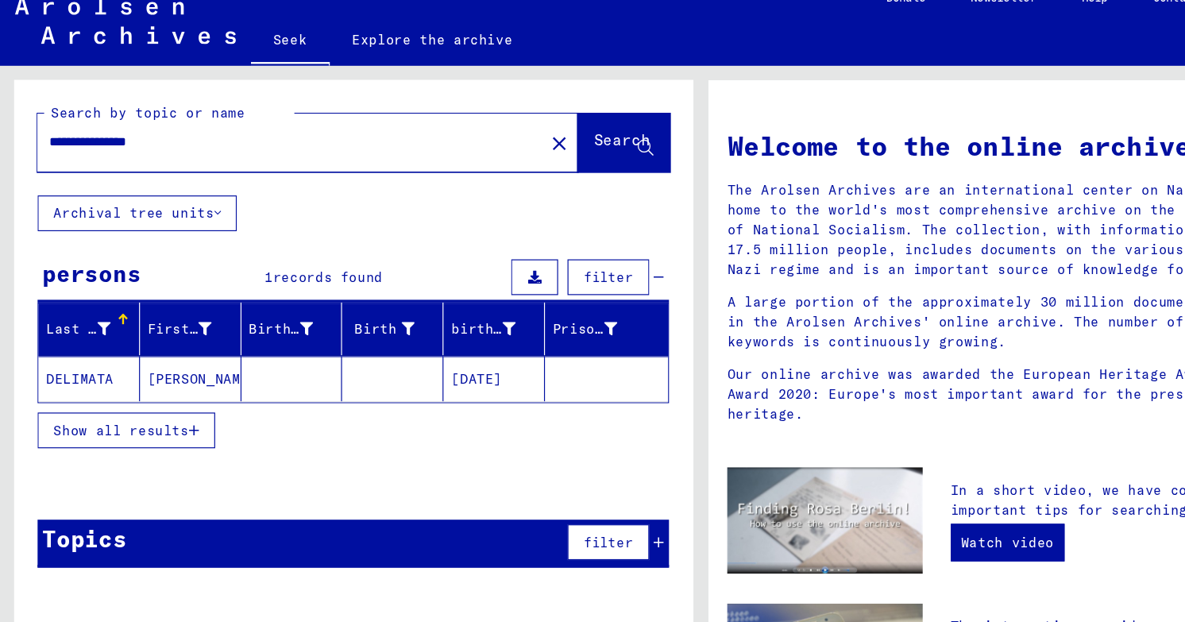
click at [138, 334] on font "[PERSON_NAME]" at bounding box center [171, 341] width 93 height 14
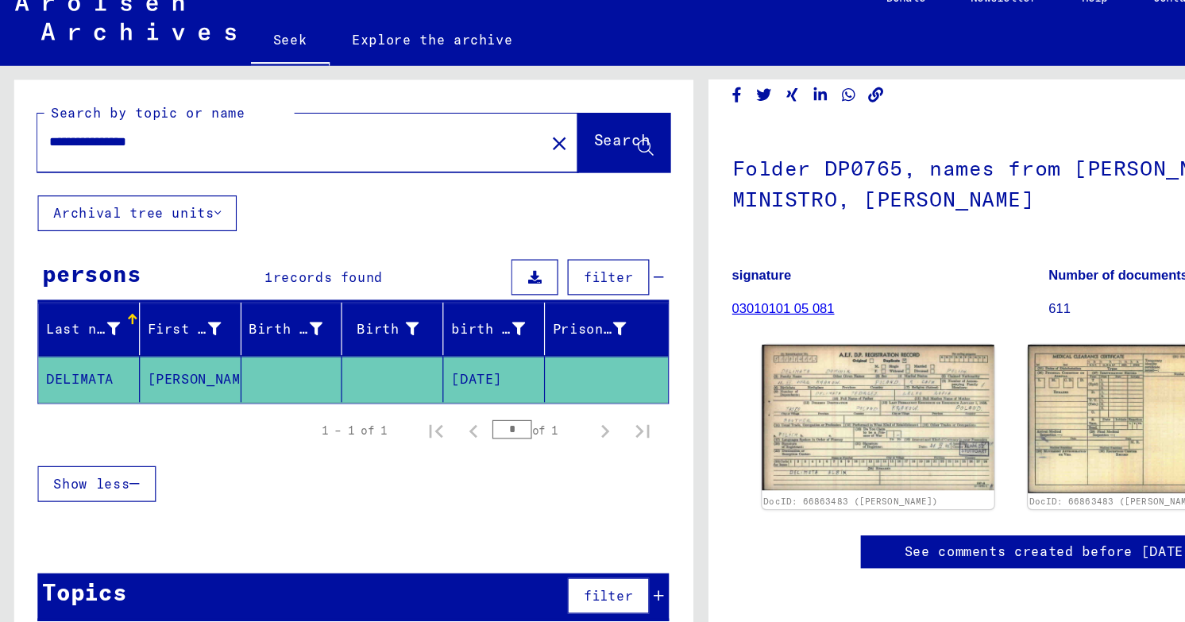
scroll to position [96, 0]
click at [750, 365] on img at bounding box center [742, 373] width 196 height 123
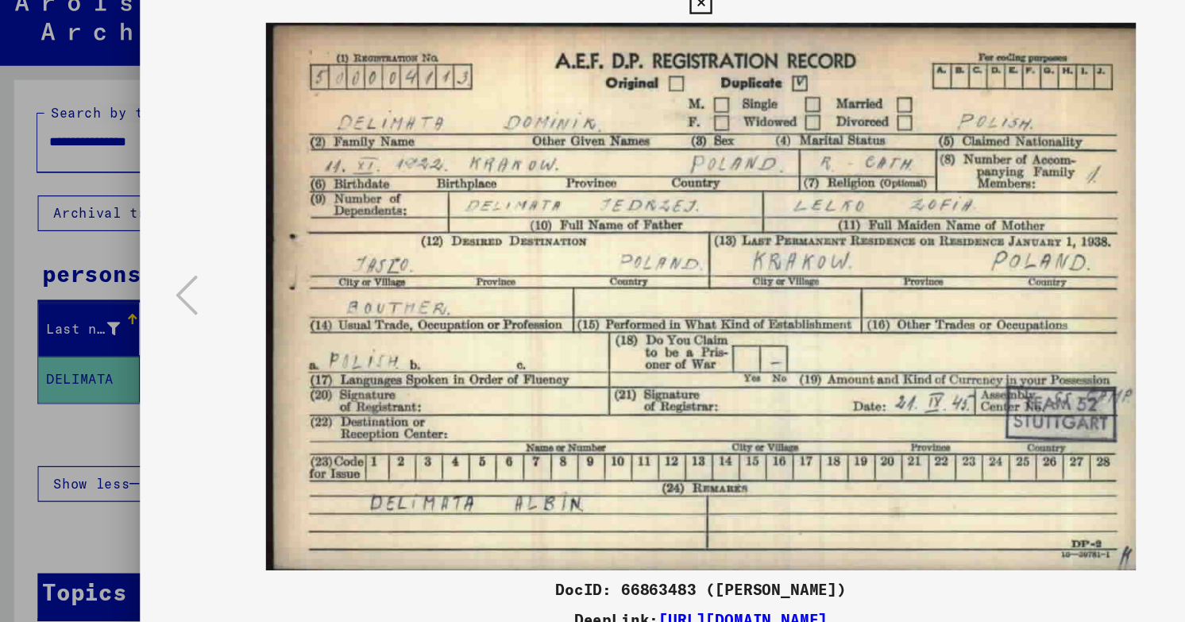
click at [951, 253] on img at bounding box center [592, 271] width 841 height 463
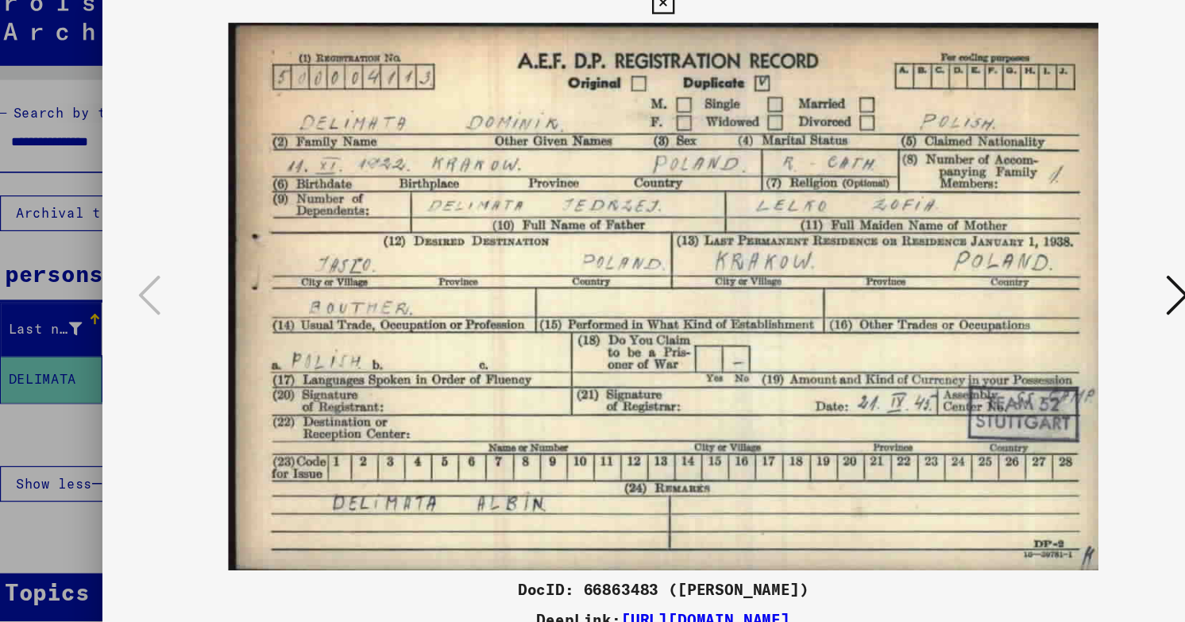
click at [77, 122] on div at bounding box center [592, 311] width 1185 height 622
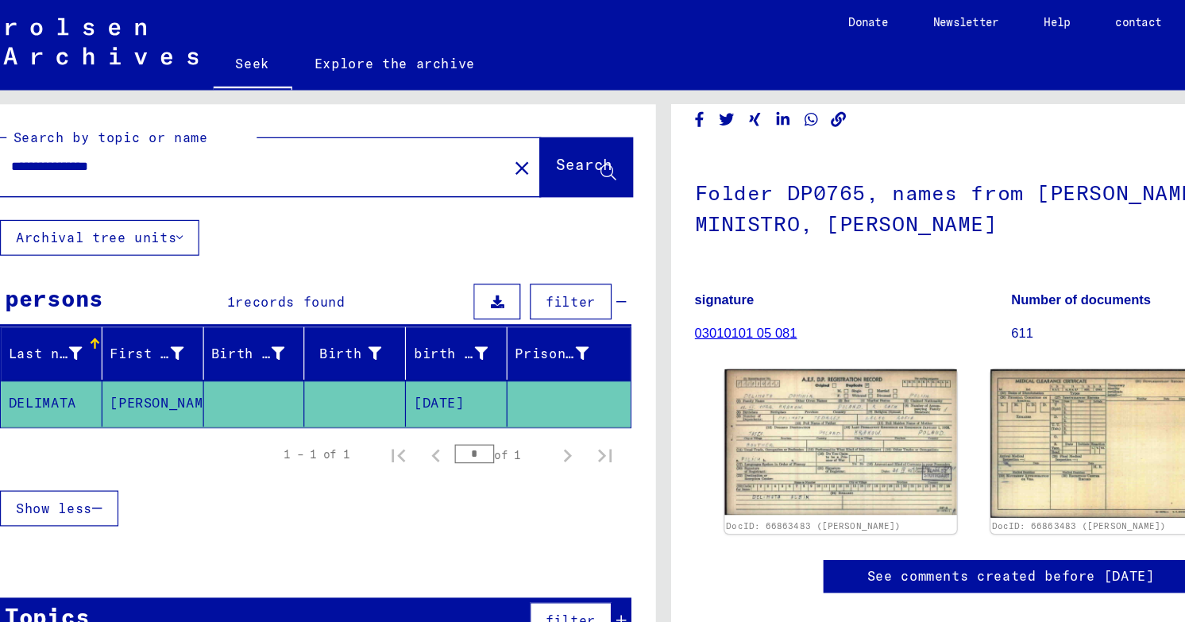
click at [140, 133] on input "**********" at bounding box center [245, 141] width 409 height 17
click at [99, 133] on input "**********" at bounding box center [245, 141] width 409 height 17
drag, startPoint x: 91, startPoint y: 116, endPoint x: 33, endPoint y: 114, distance: 57.3
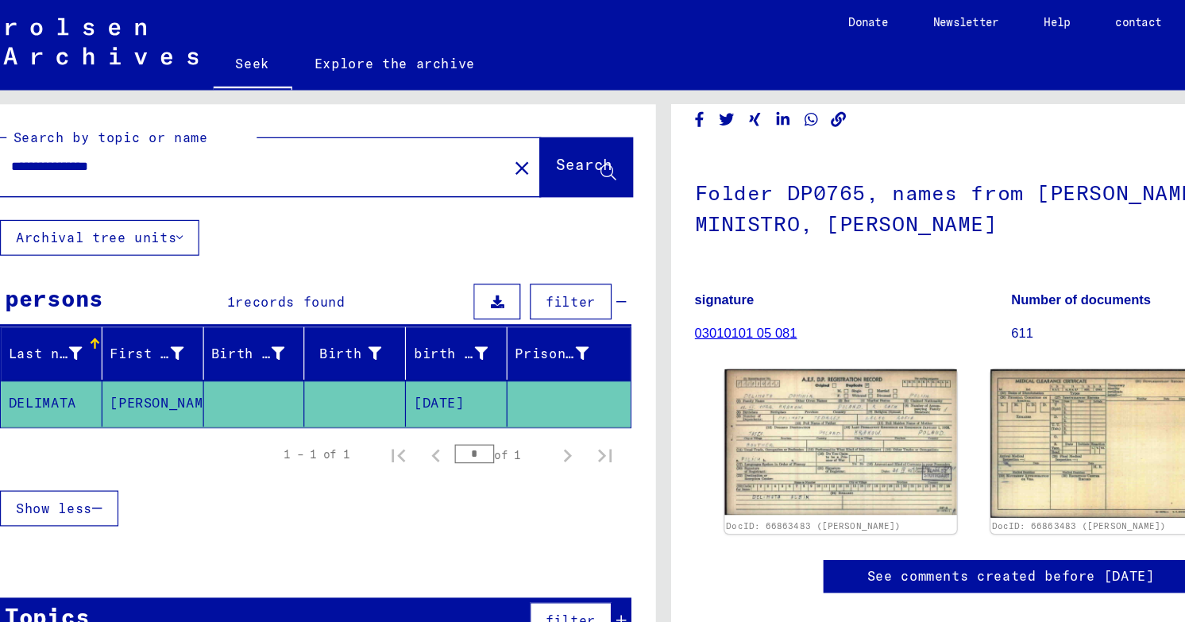
click at [33, 123] on div "**********" at bounding box center [241, 141] width 419 height 36
type input "**********"
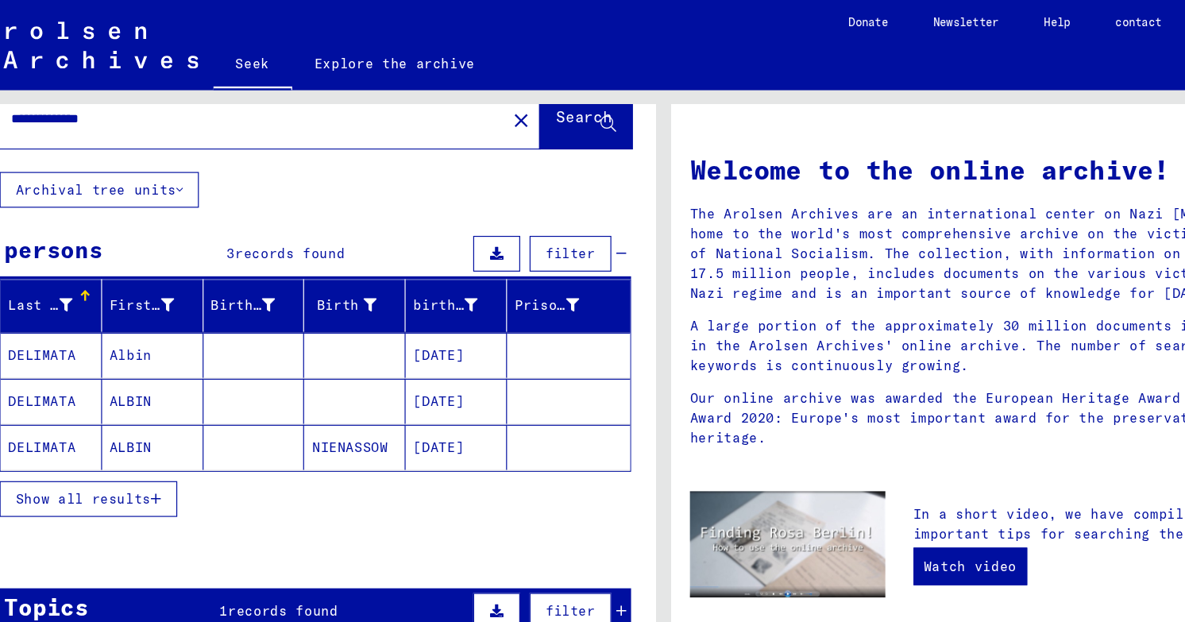
scroll to position [58, 0]
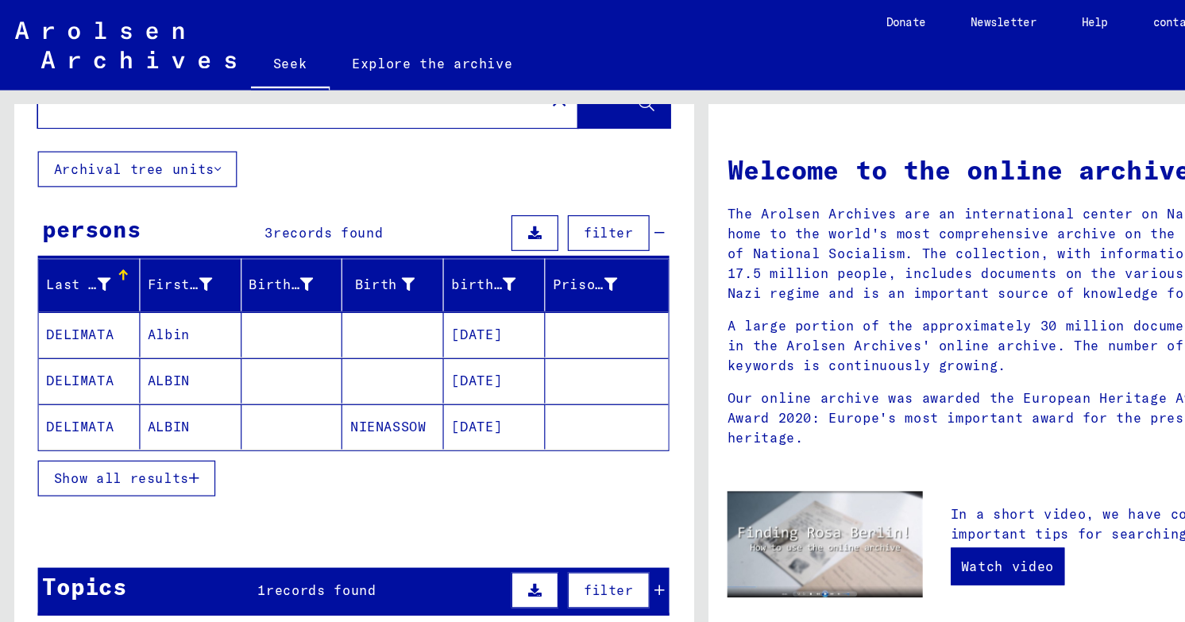
click at [86, 276] on font "DELIMATA" at bounding box center [67, 283] width 57 height 14
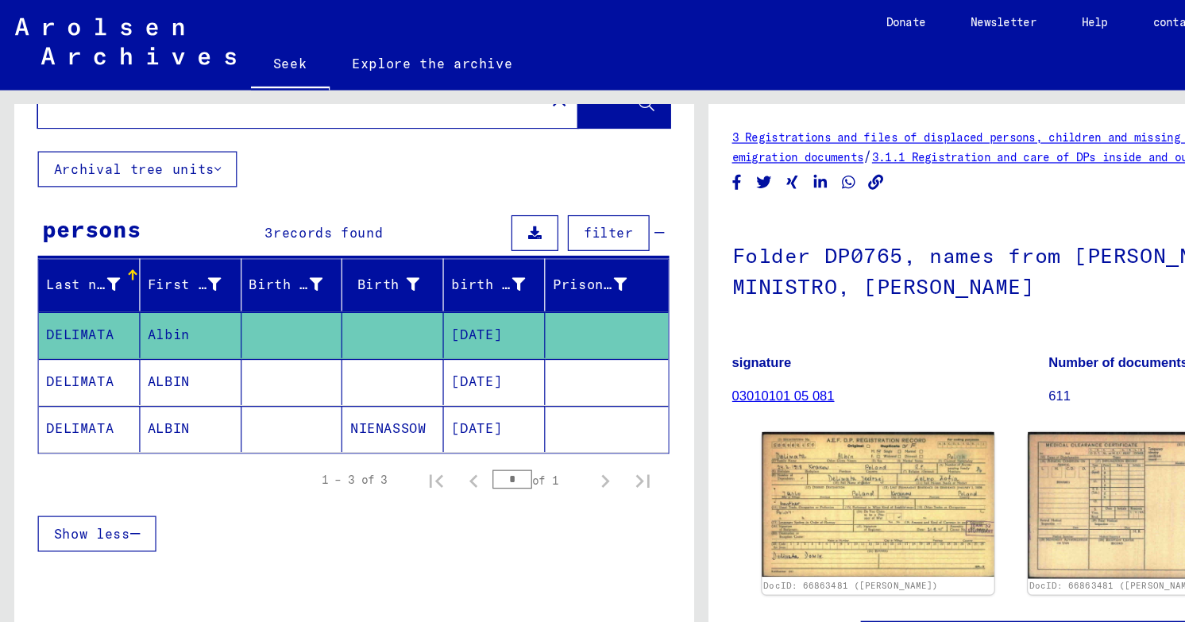
scroll to position [69, 0]
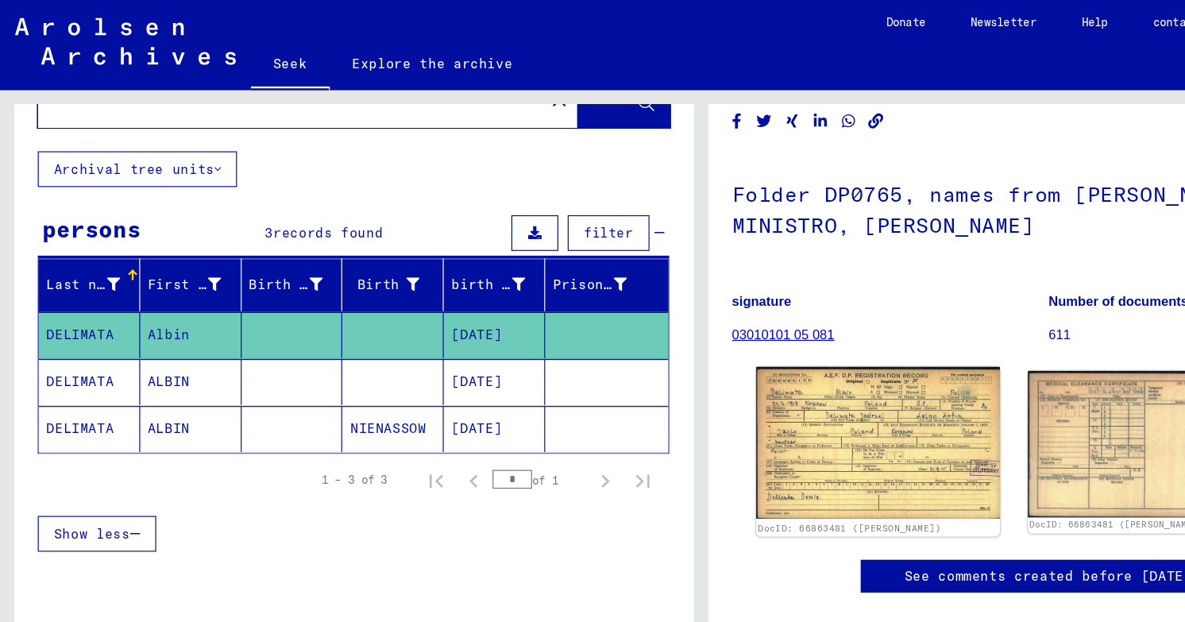
click at [711, 381] on img at bounding box center [743, 375] width 206 height 129
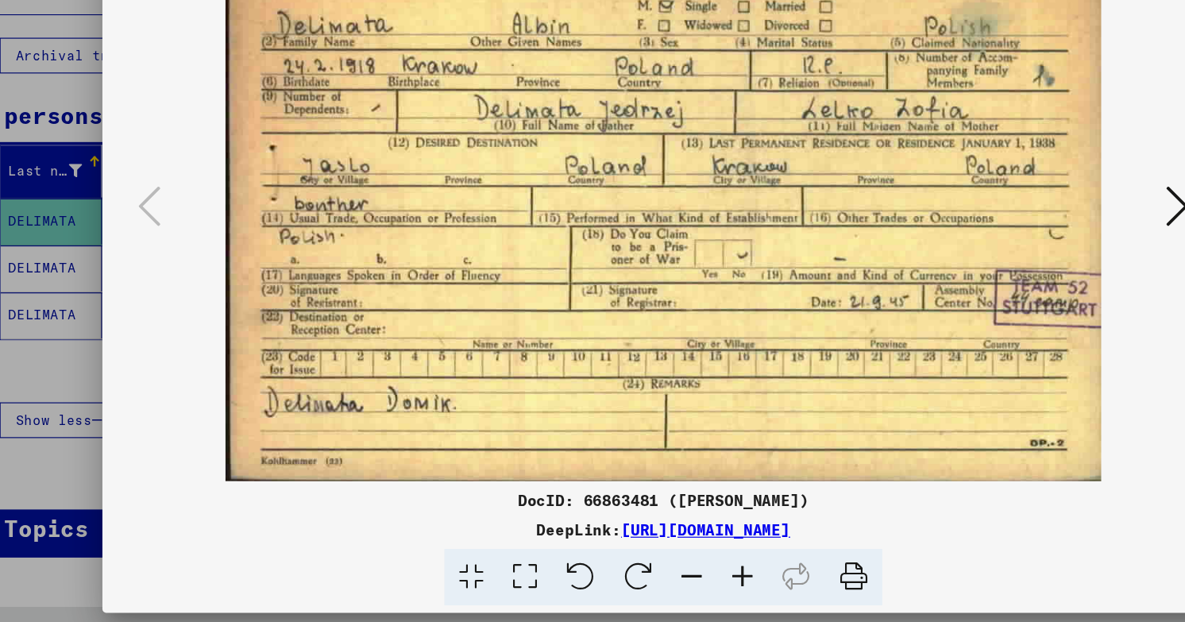
scroll to position [0, 0]
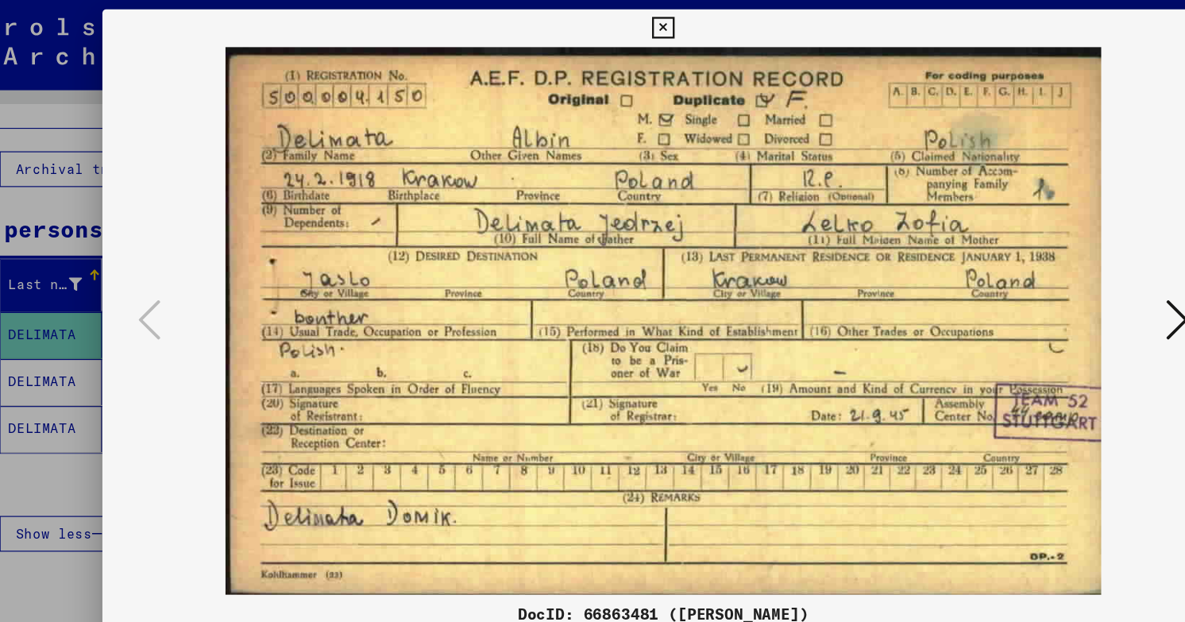
click at [1029, 264] on icon at bounding box center [1027, 270] width 19 height 38
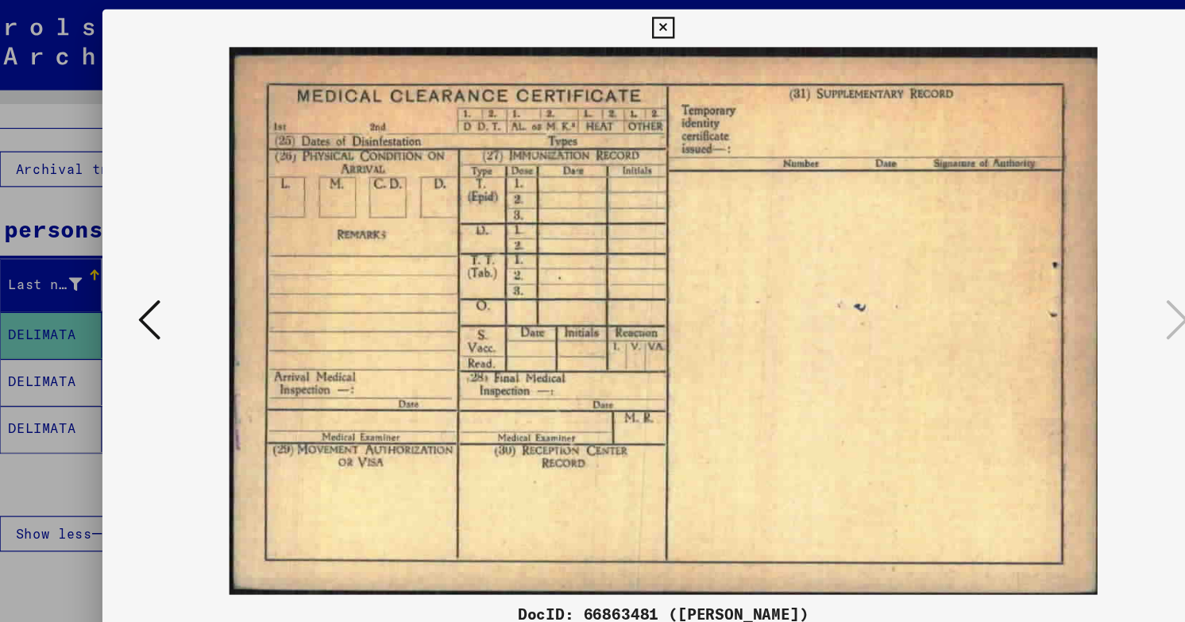
click at [99, 134] on div at bounding box center [592, 311] width 1185 height 622
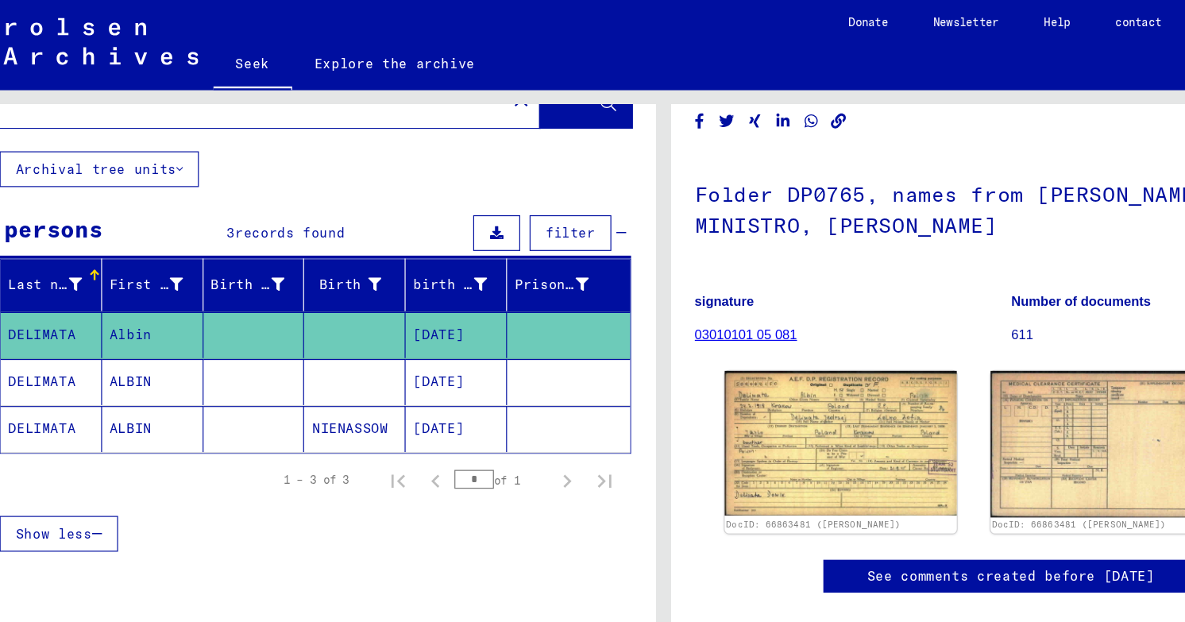
click at [165, 308] on mat-cell "ALBIN" at bounding box center [161, 322] width 86 height 39
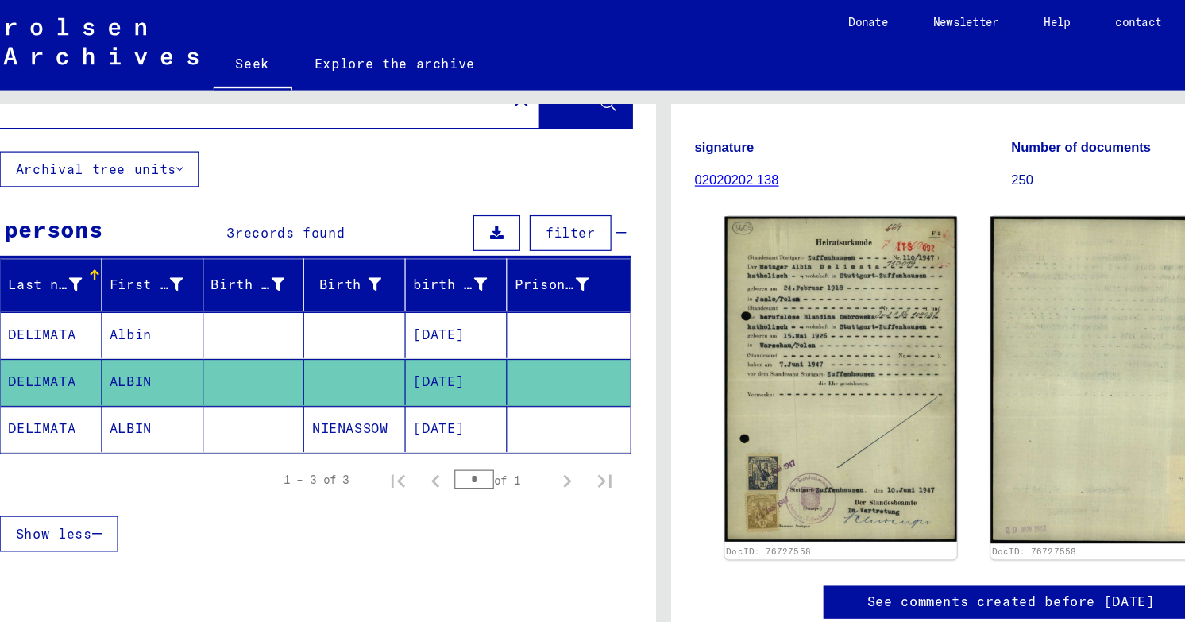
scroll to position [192, 0]
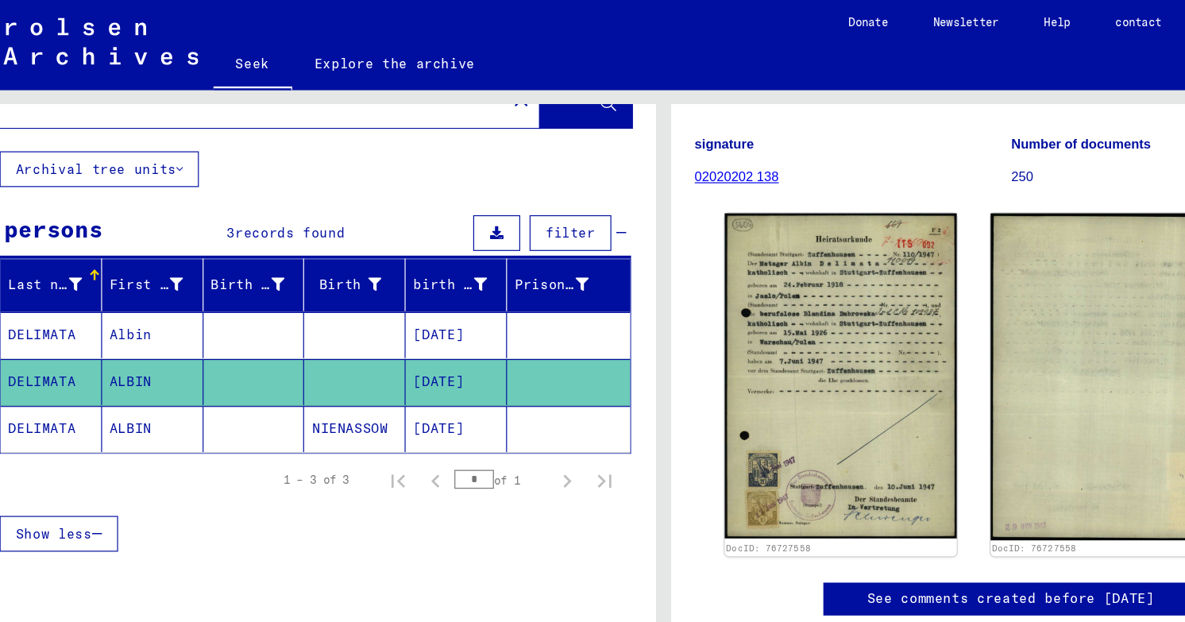
click at [324, 355] on font "NIENASSOW" at bounding box center [328, 362] width 64 height 14
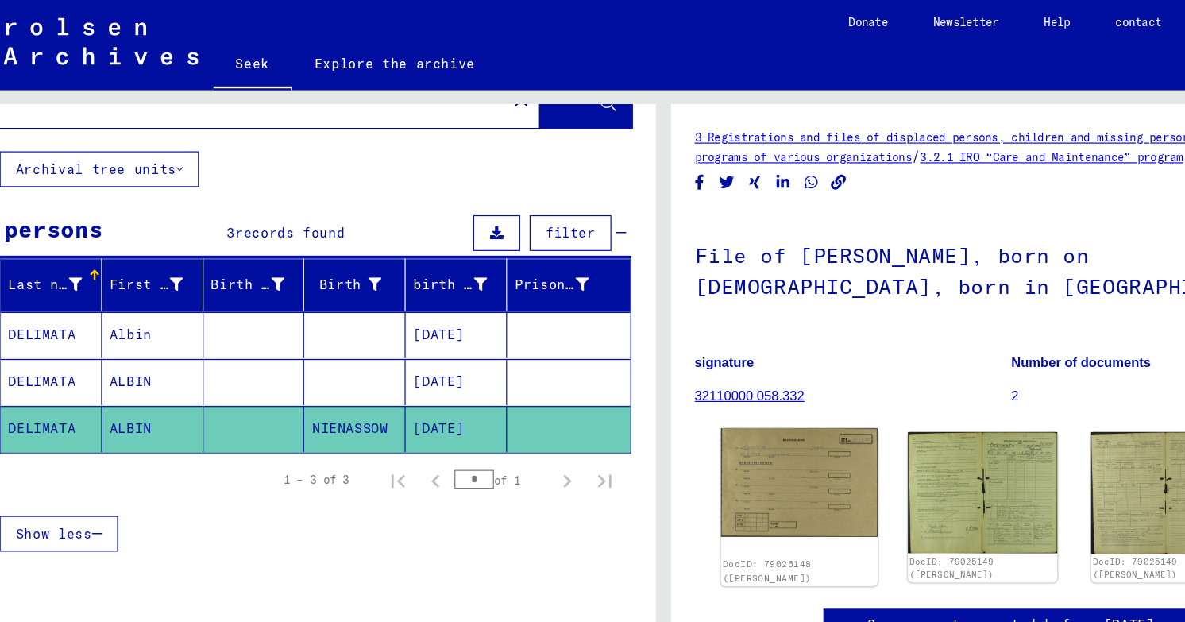
scroll to position [2, 0]
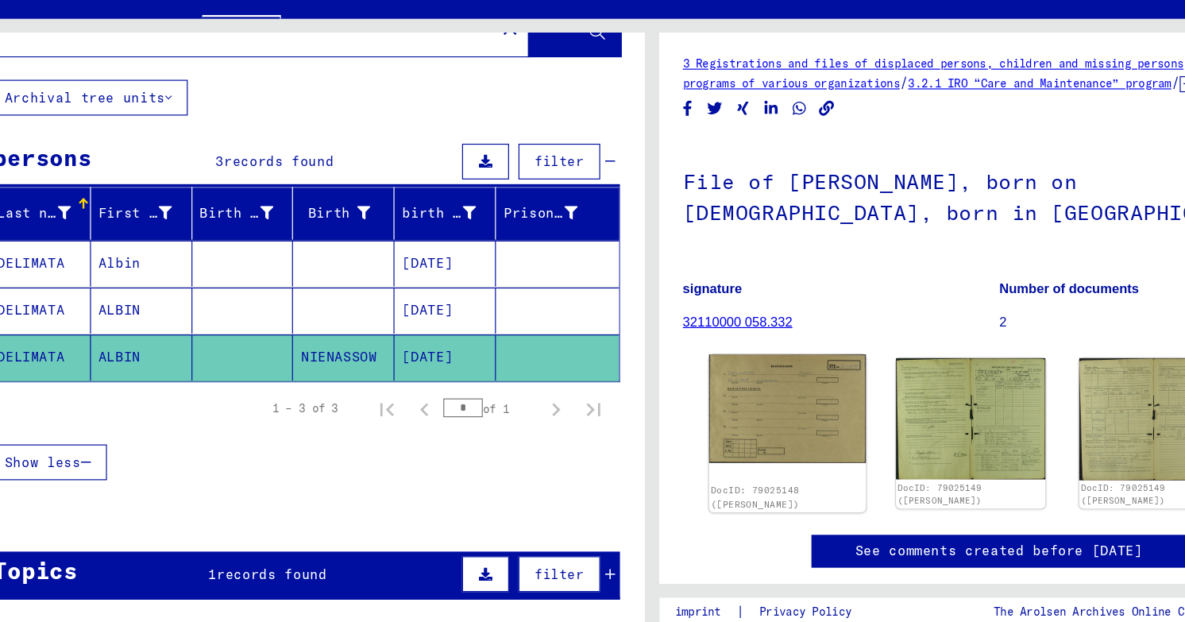
click at [711, 388] on img at bounding box center [707, 406] width 133 height 92
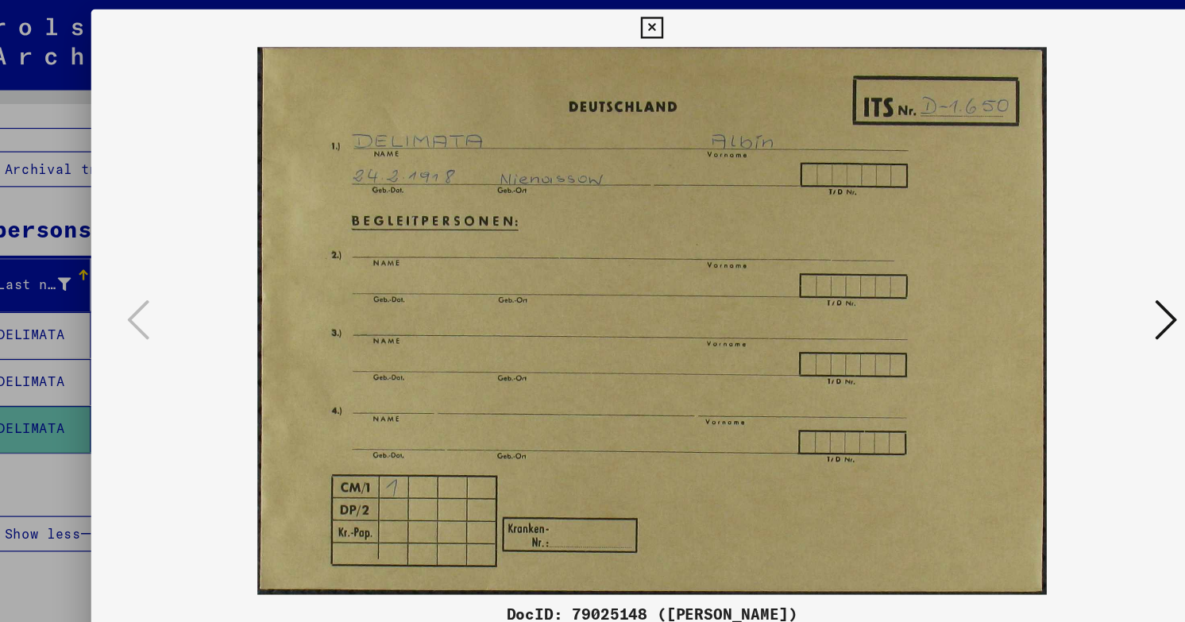
click at [1026, 278] on button at bounding box center [1027, 271] width 29 height 45
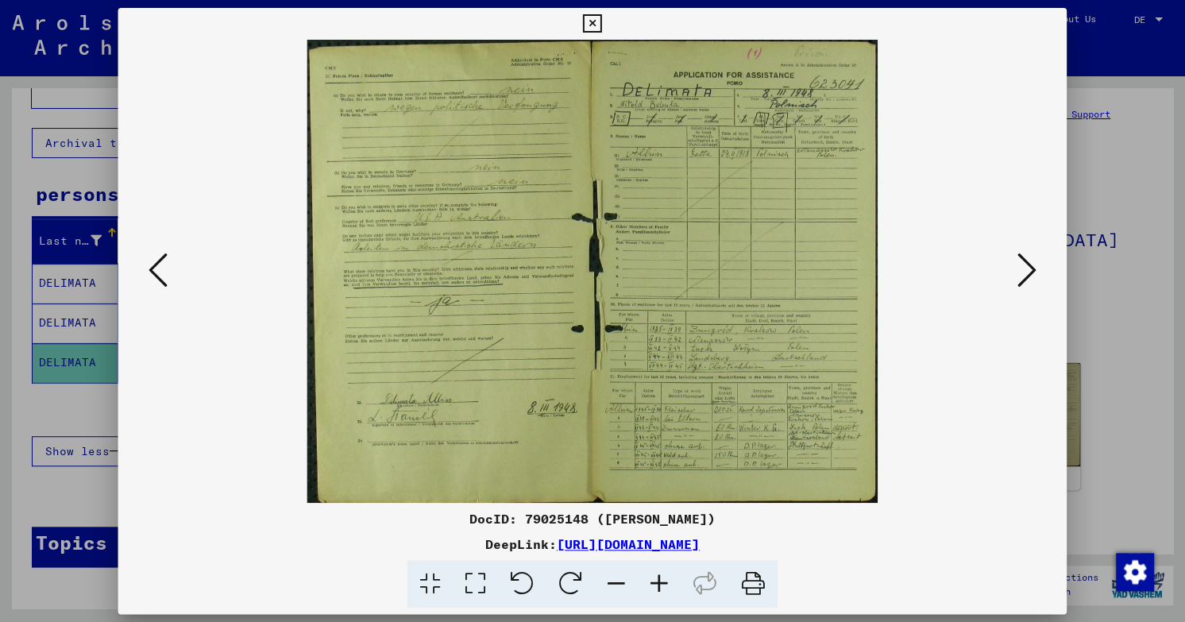
scroll to position [0, 0]
click at [1034, 283] on icon at bounding box center [1027, 270] width 19 height 38
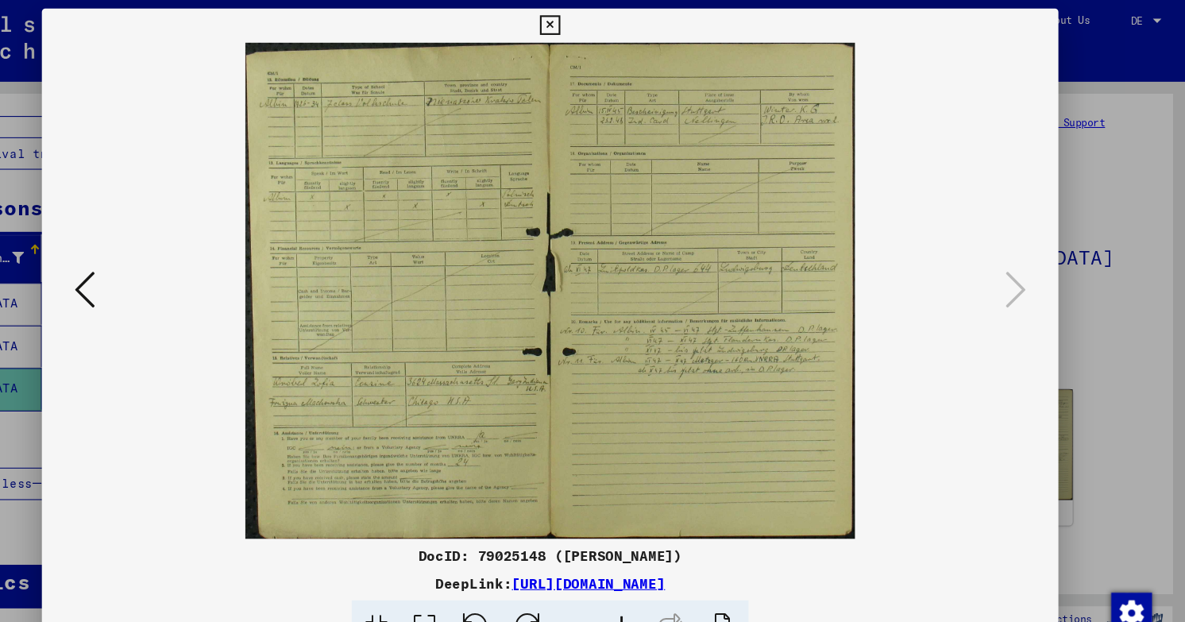
click at [149, 284] on icon at bounding box center [158, 270] width 19 height 38
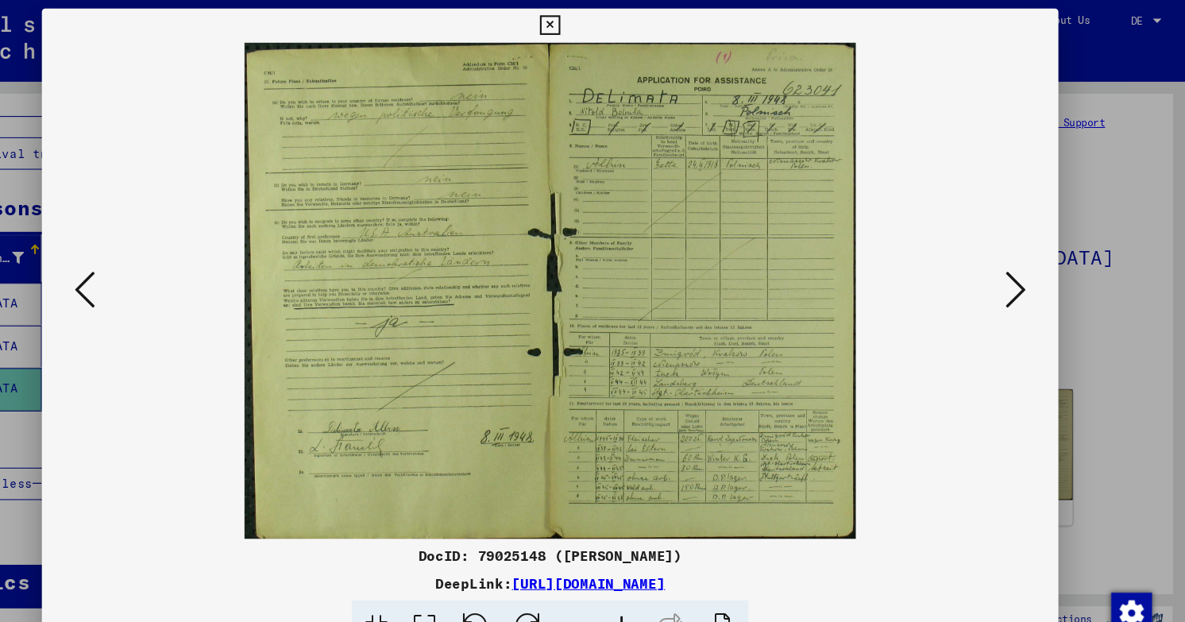
click at [149, 284] on icon at bounding box center [158, 270] width 19 height 38
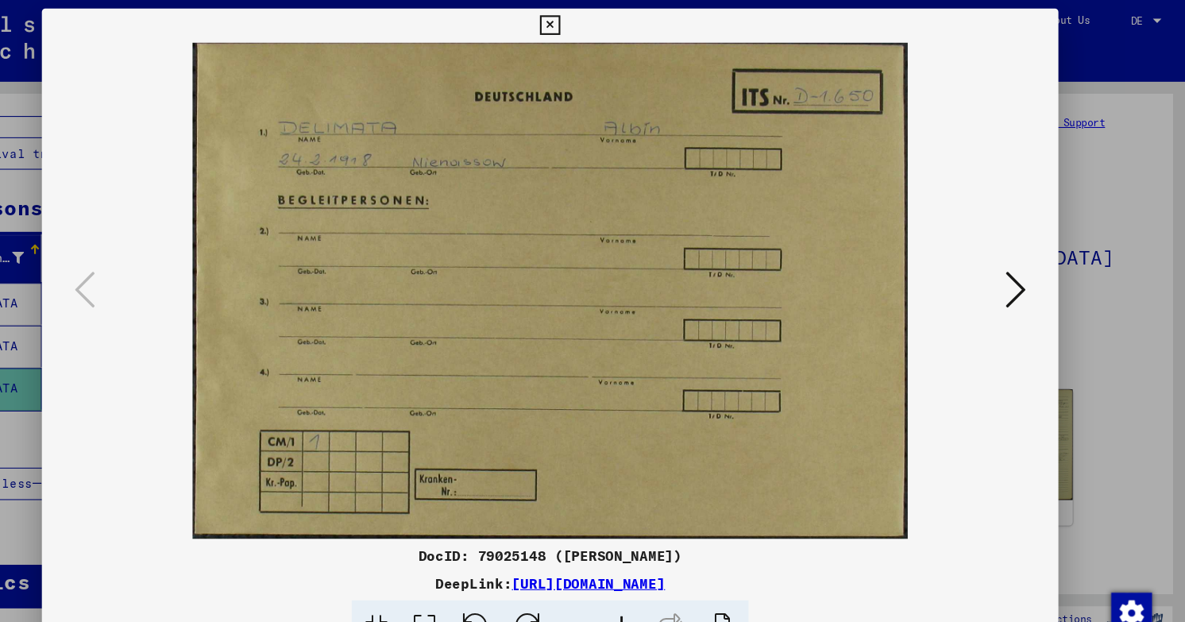
click at [1065, 128] on div at bounding box center [592, 271] width 949 height 463
click at [1117, 112] on div at bounding box center [592, 311] width 1185 height 622
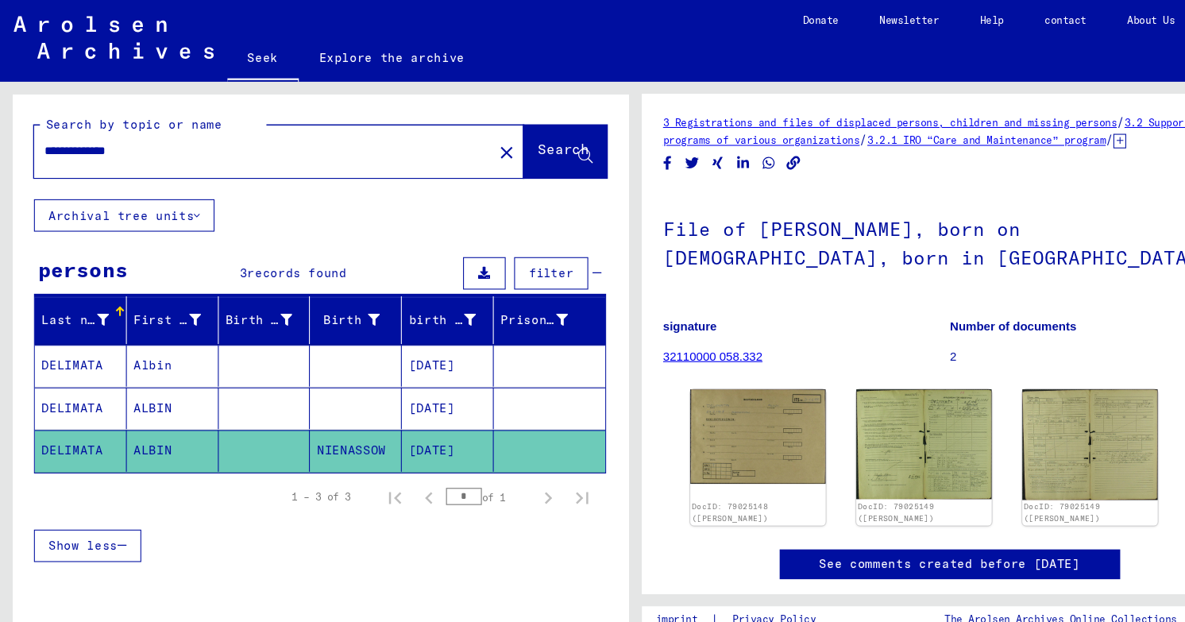
drag, startPoint x: 164, startPoint y: 122, endPoint x: 2, endPoint y: 108, distance: 163.4
click at [2, 108] on div "**********" at bounding box center [296, 342] width 593 height 532
click at [517, 117] on button "Search" at bounding box center [528, 141] width 78 height 49
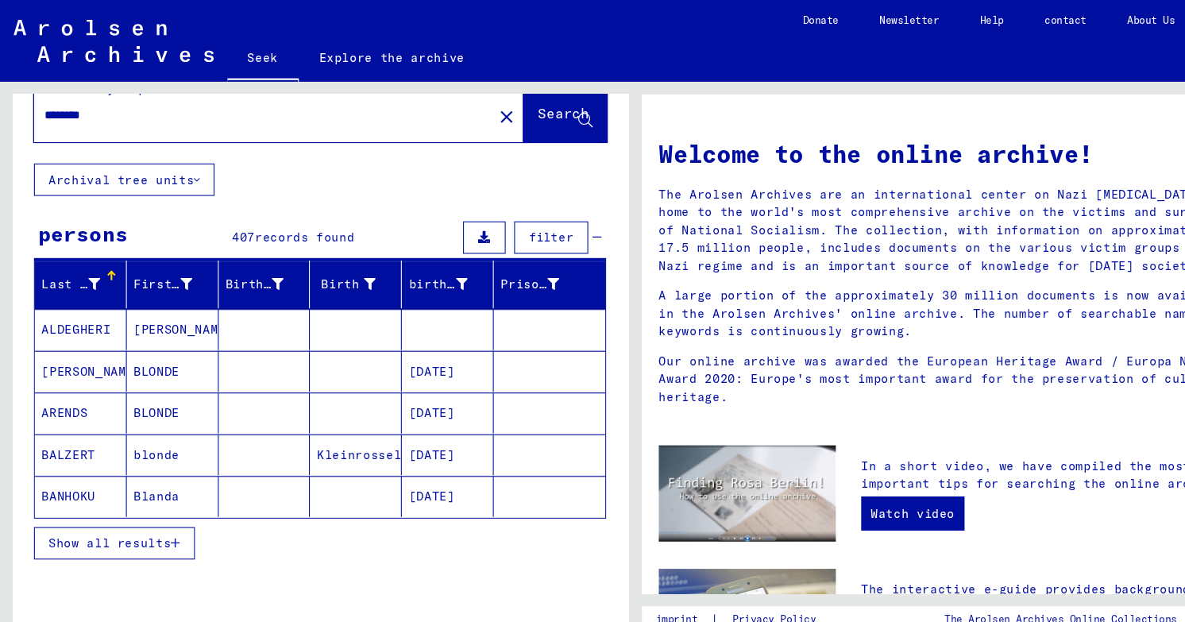
scroll to position [46, 0]
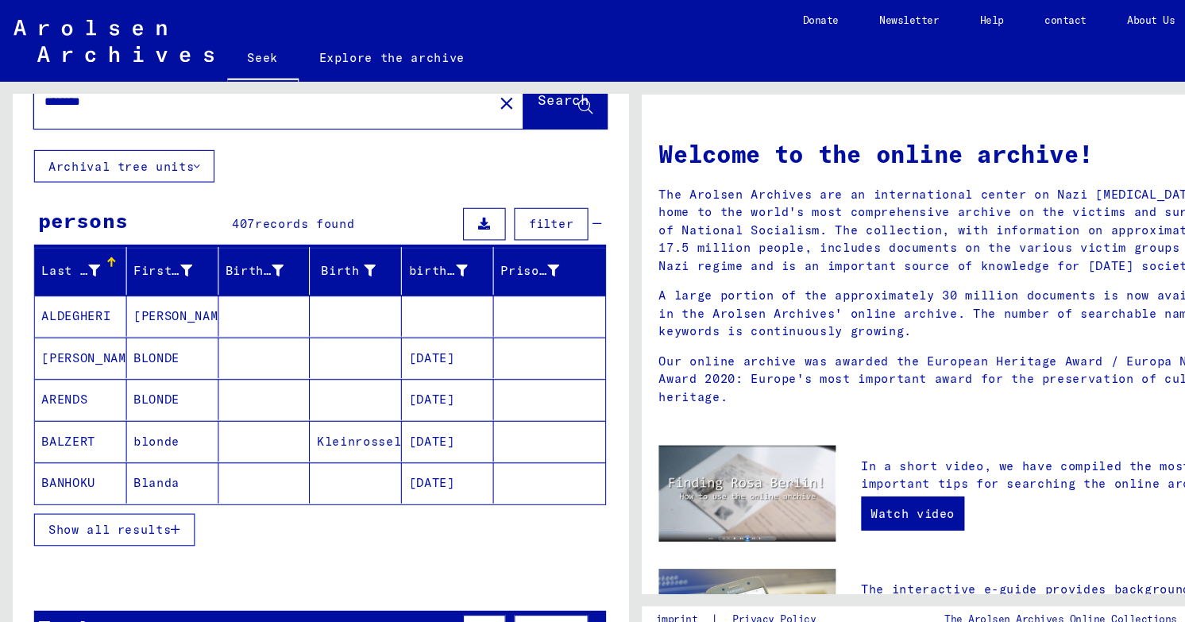
click at [143, 487] on font "Show all results" at bounding box center [102, 494] width 114 height 14
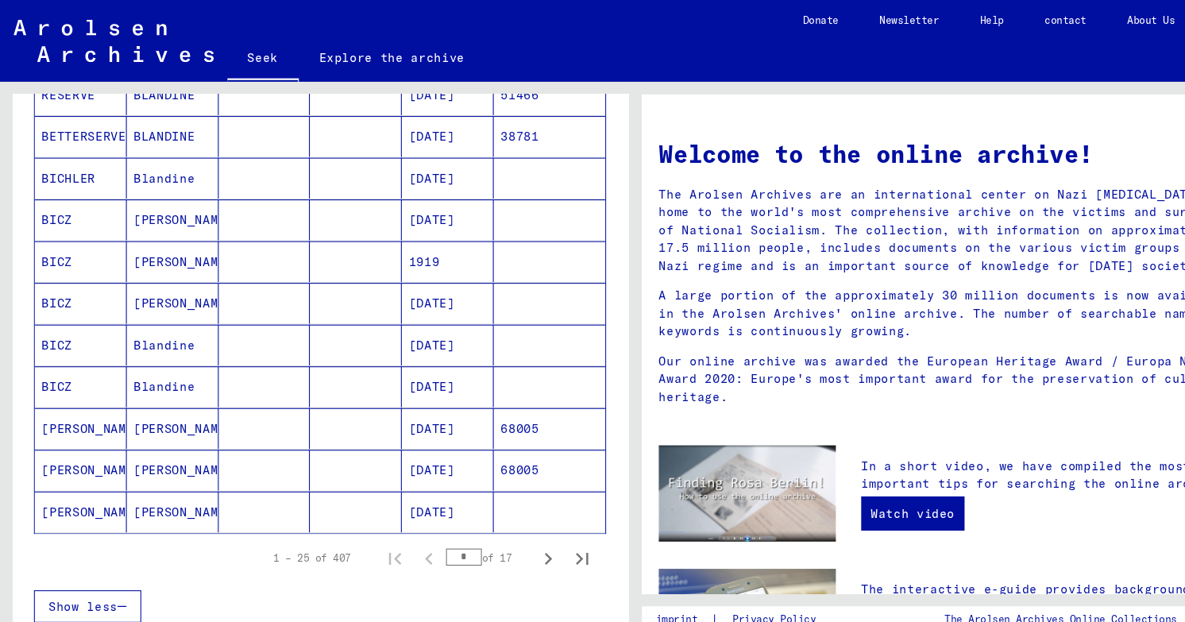
scroll to position [811, 0]
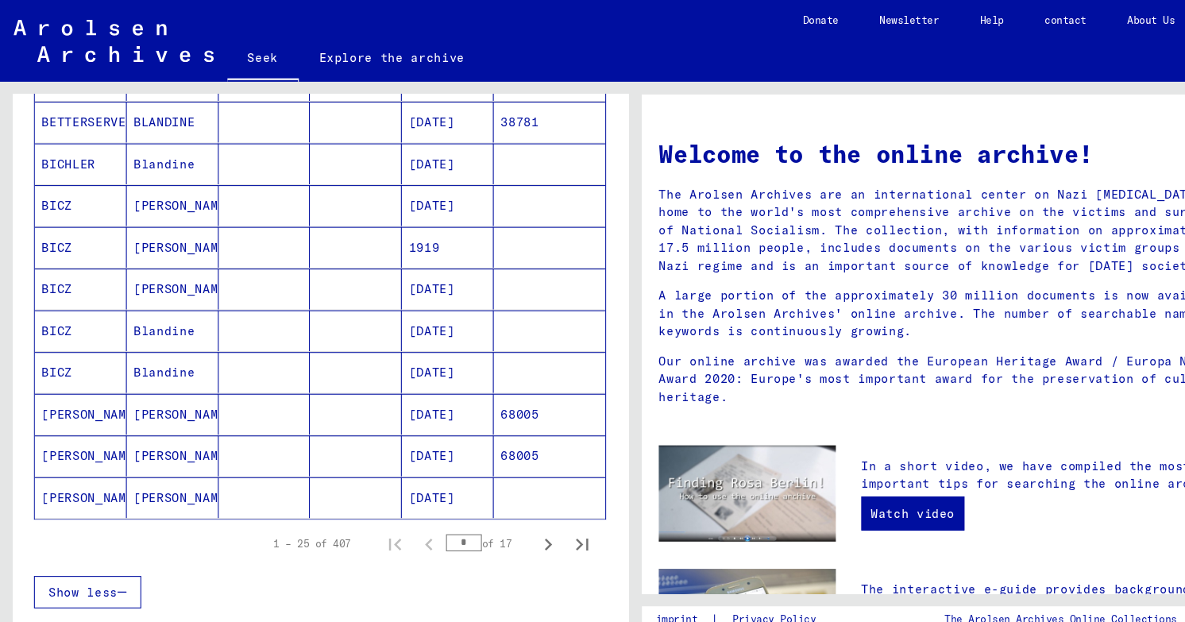
click at [78, 537] on button "Show less" at bounding box center [82, 552] width 100 height 30
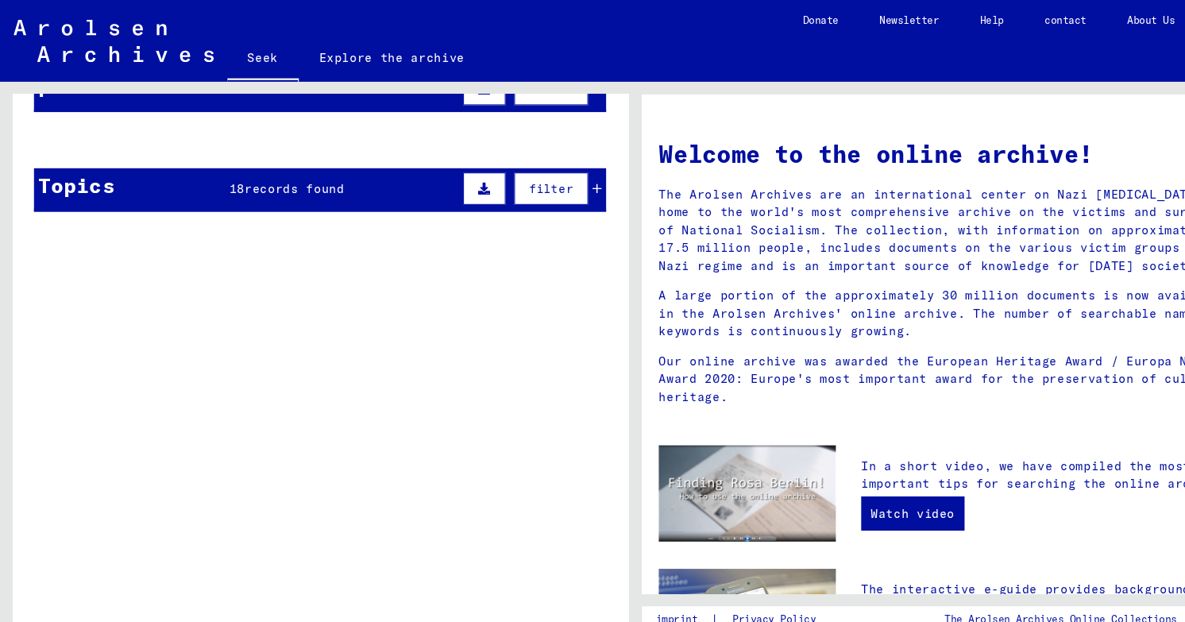
scroll to position [0, 0]
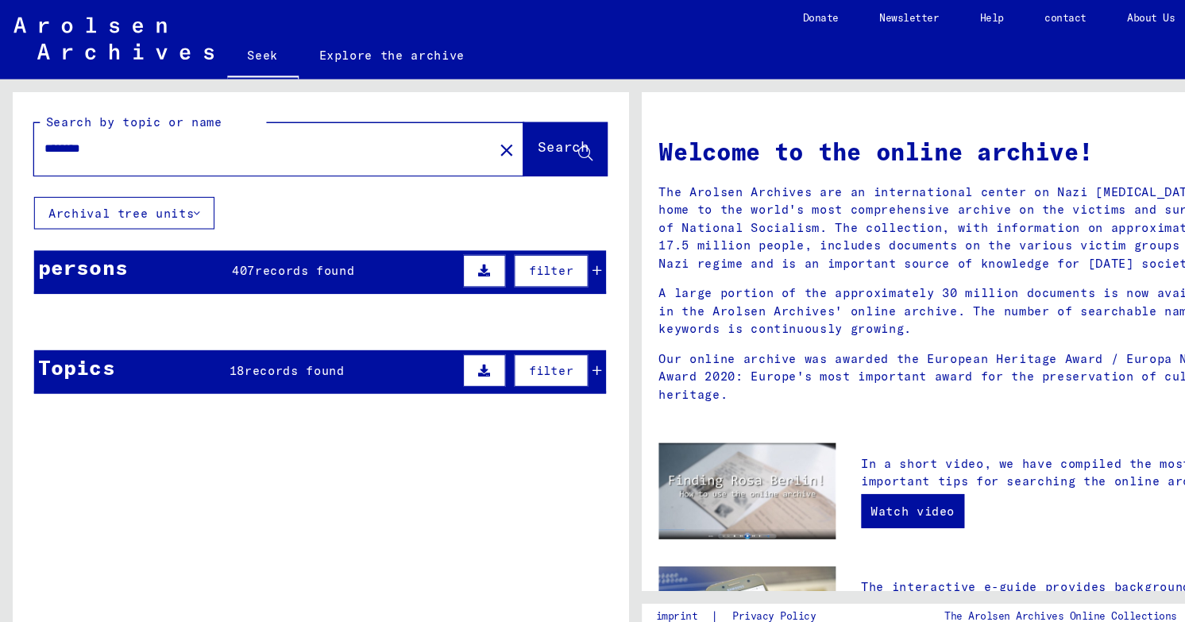
click at [185, 128] on div "********" at bounding box center [236, 141] width 409 height 36
click at [182, 133] on input "********" at bounding box center [241, 141] width 400 height 17
type input "**********"
click at [531, 131] on font "Search" at bounding box center [526, 139] width 48 height 16
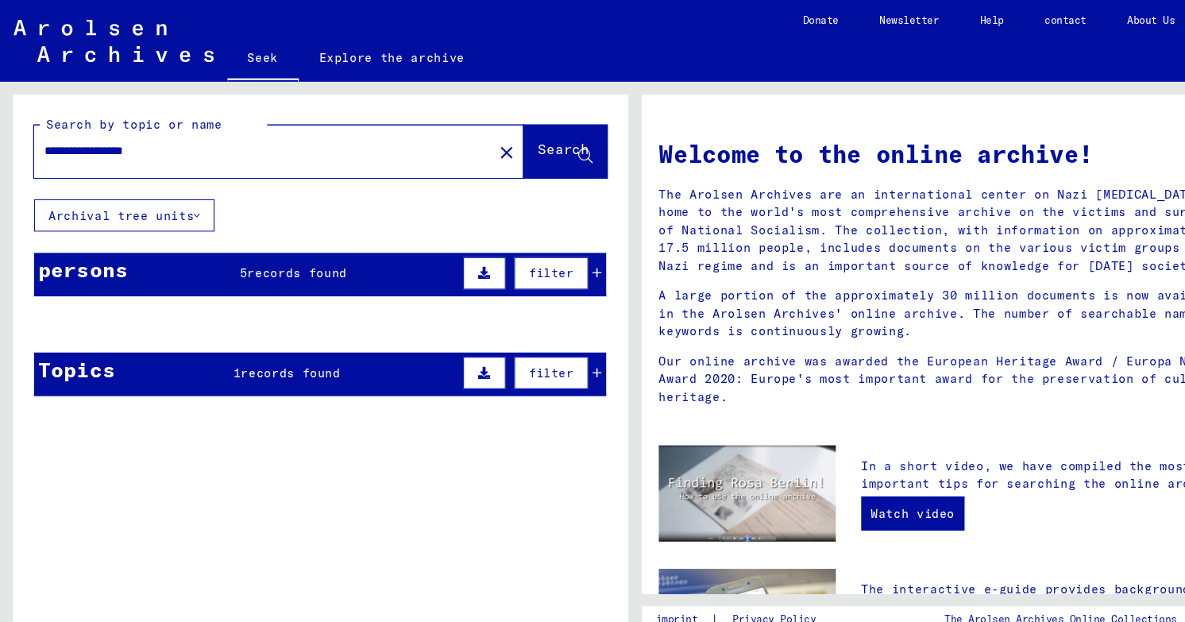
click at [560, 249] on icon at bounding box center [557, 254] width 9 height 11
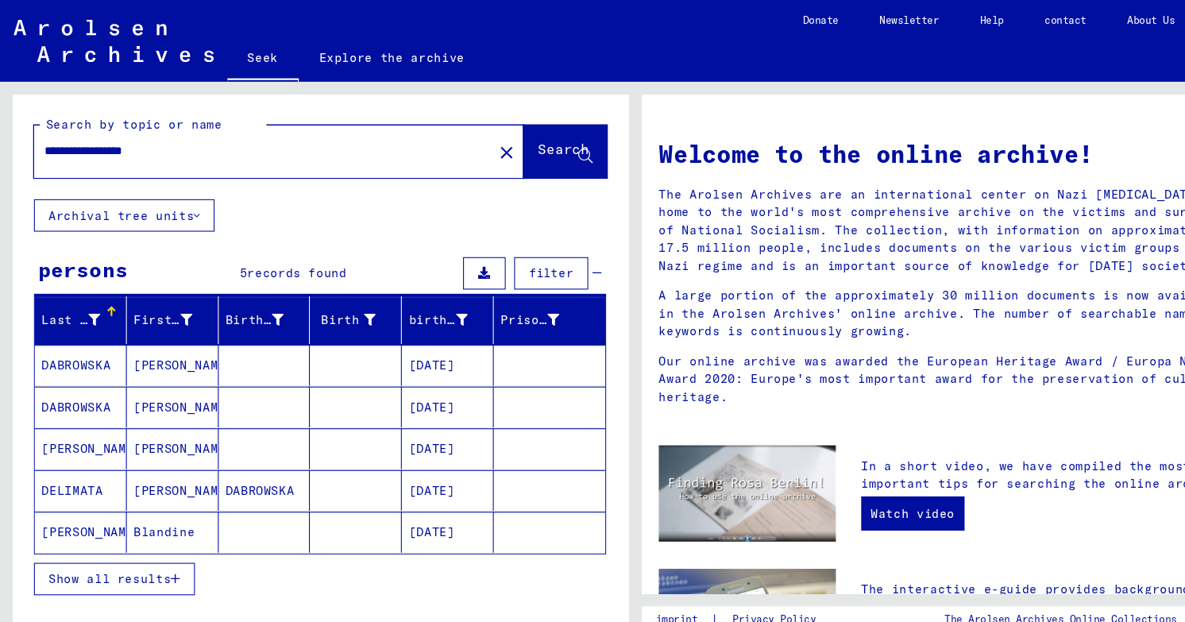
click at [184, 326] on mat-cell "[PERSON_NAME]" at bounding box center [161, 341] width 86 height 38
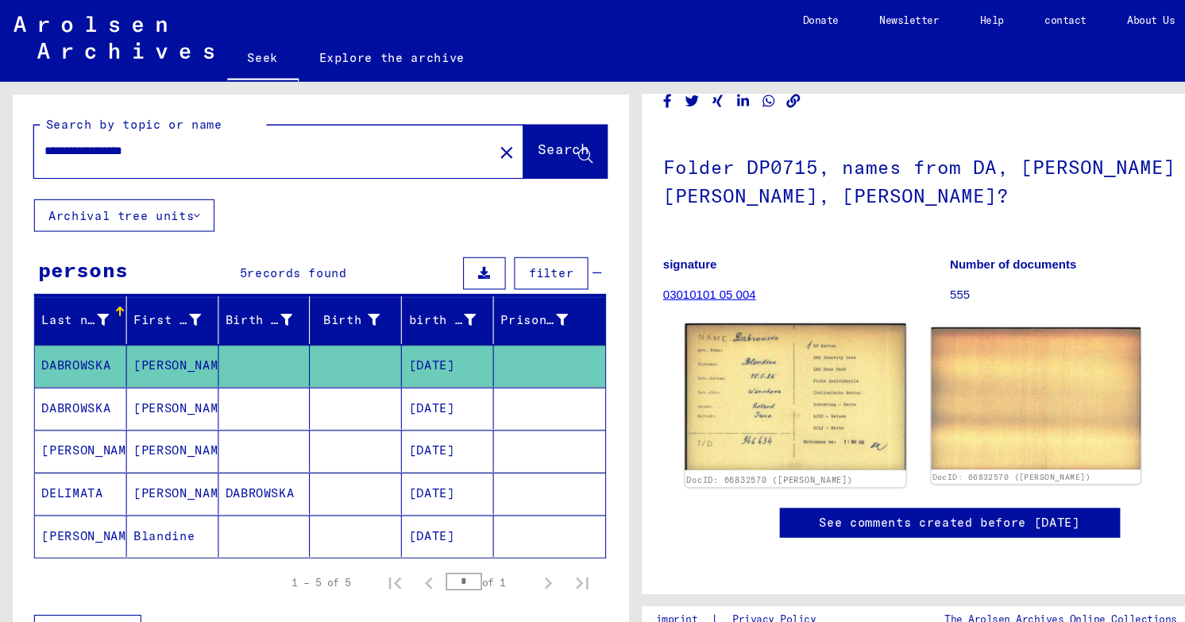
click at [733, 302] on img at bounding box center [743, 370] width 206 height 137
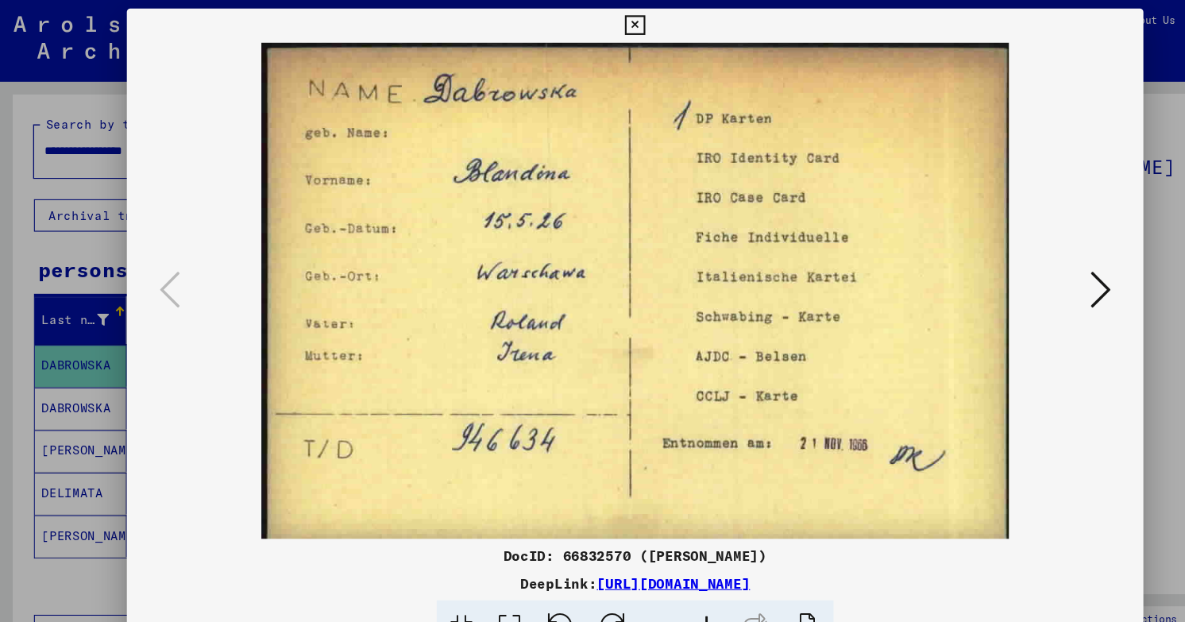
click at [1031, 270] on icon at bounding box center [1027, 270] width 19 height 38
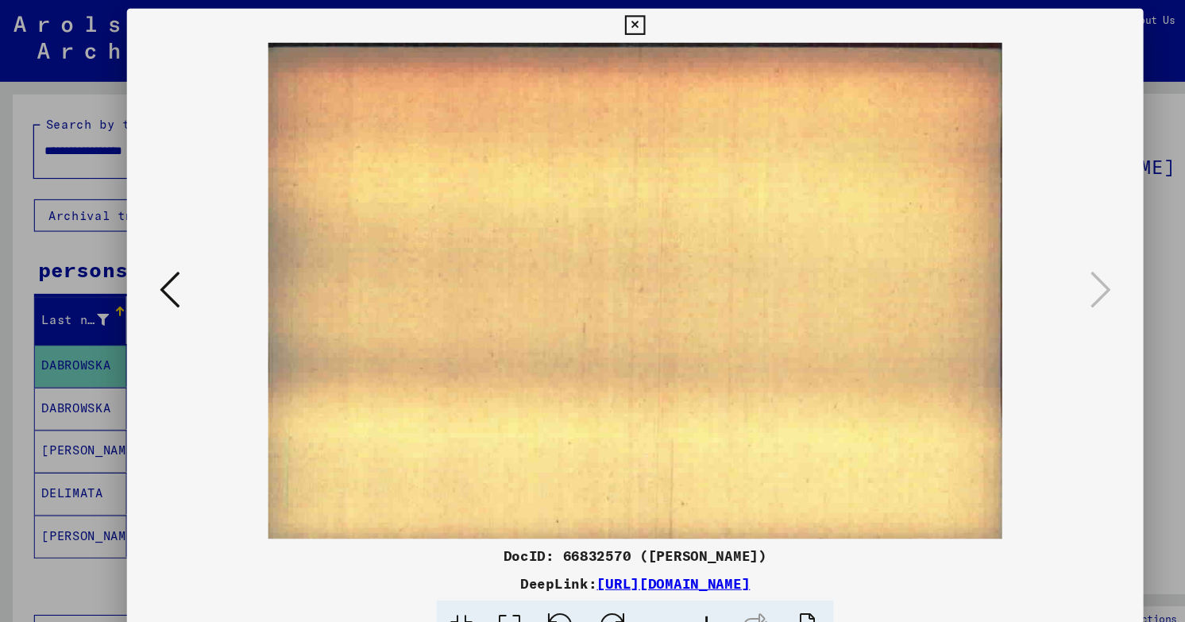
click at [172, 278] on img at bounding box center [592, 271] width 841 height 463
click at [149, 273] on icon at bounding box center [158, 270] width 19 height 38
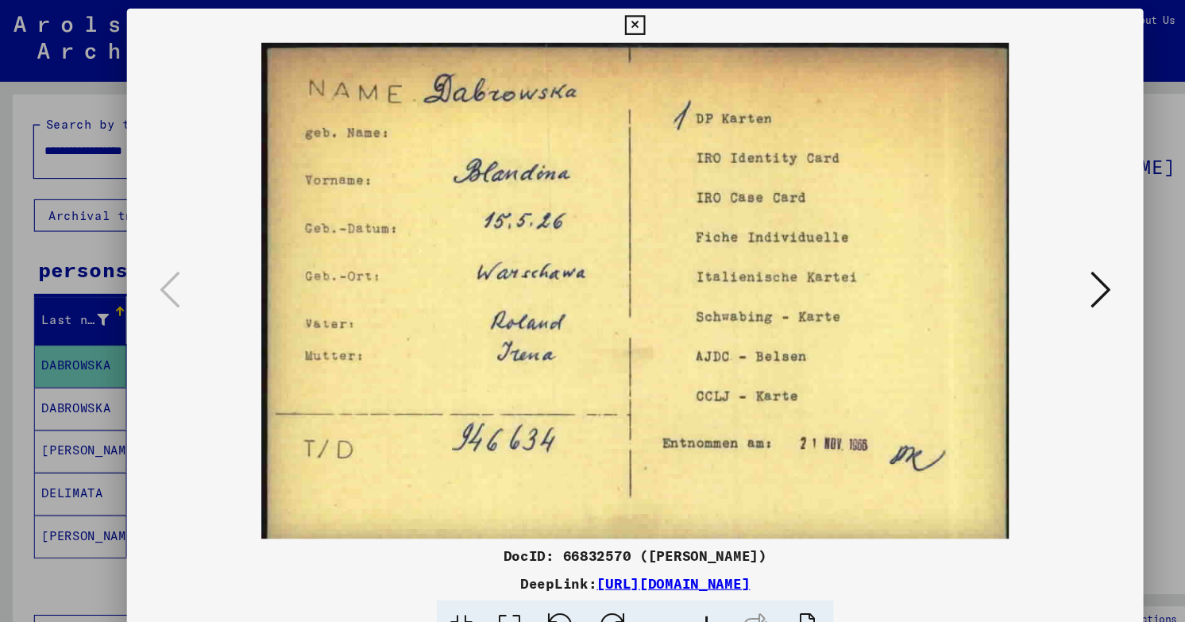
click at [100, 96] on div at bounding box center [592, 311] width 1185 height 622
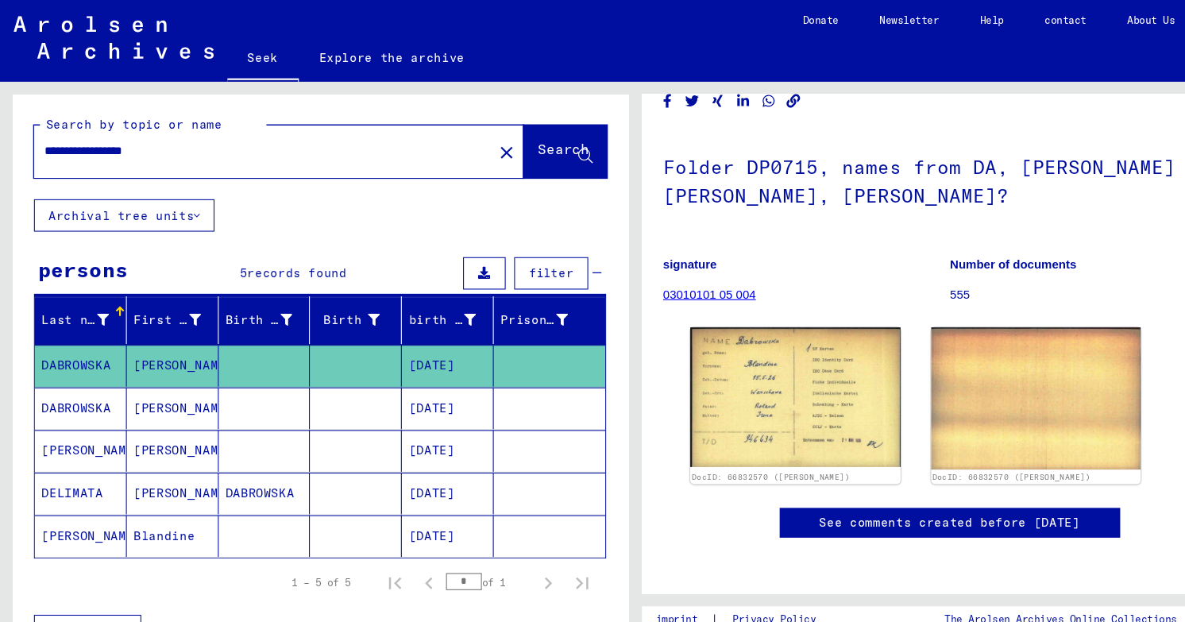
click at [208, 361] on mat-cell at bounding box center [247, 380] width 86 height 39
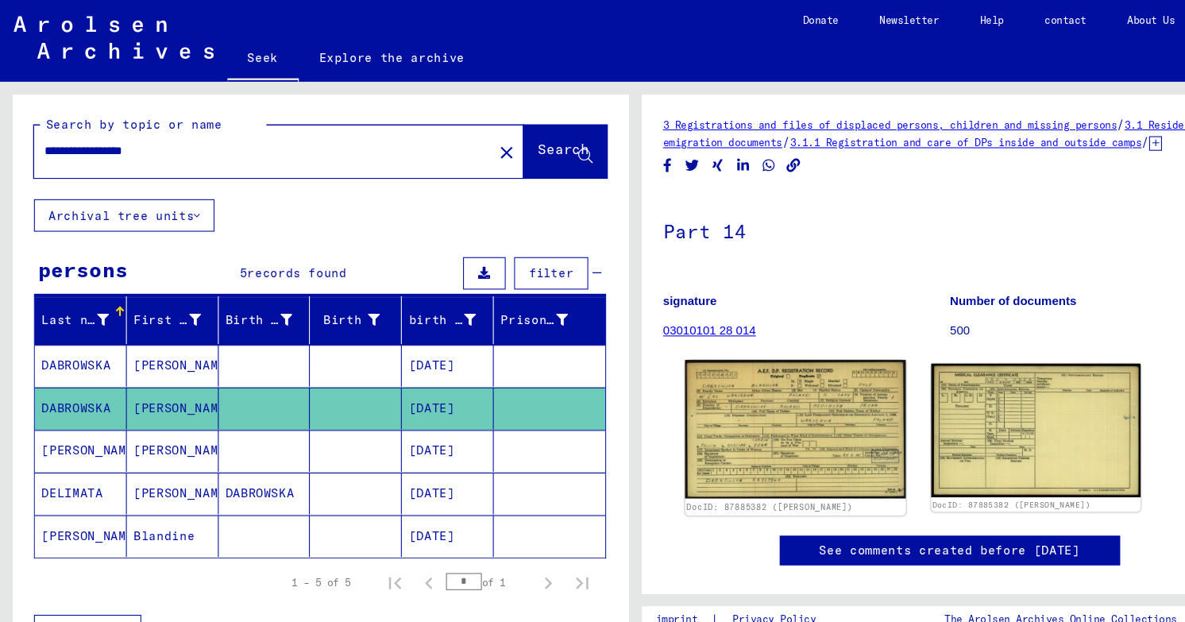
click at [725, 363] on img at bounding box center [743, 401] width 206 height 130
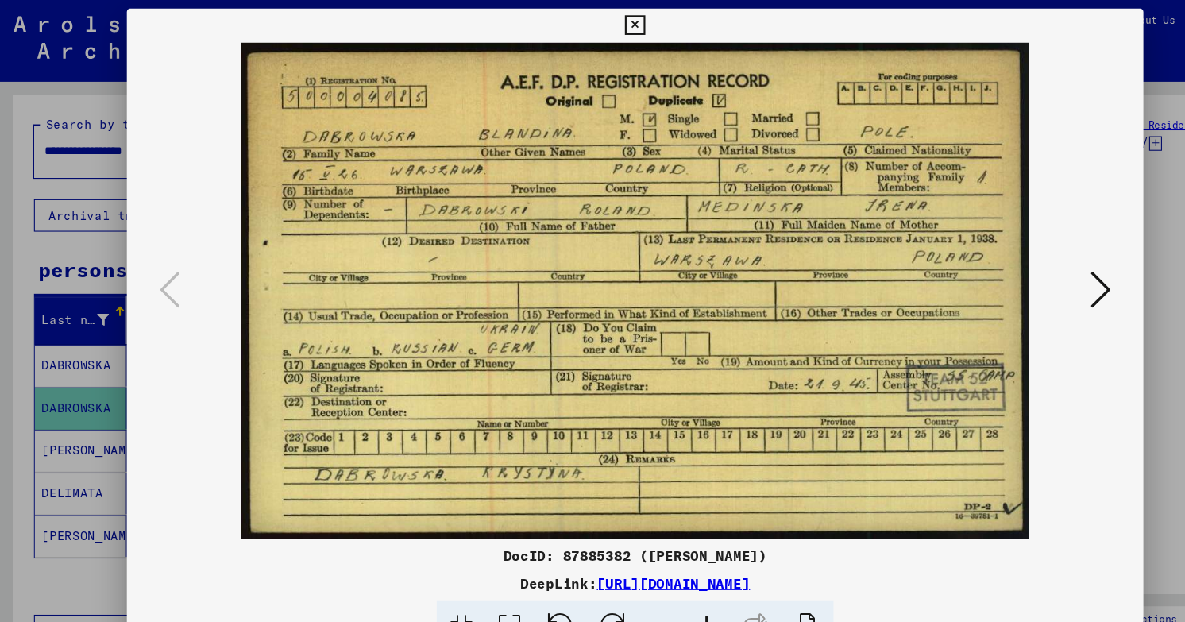
click at [1036, 272] on icon at bounding box center [1027, 270] width 19 height 38
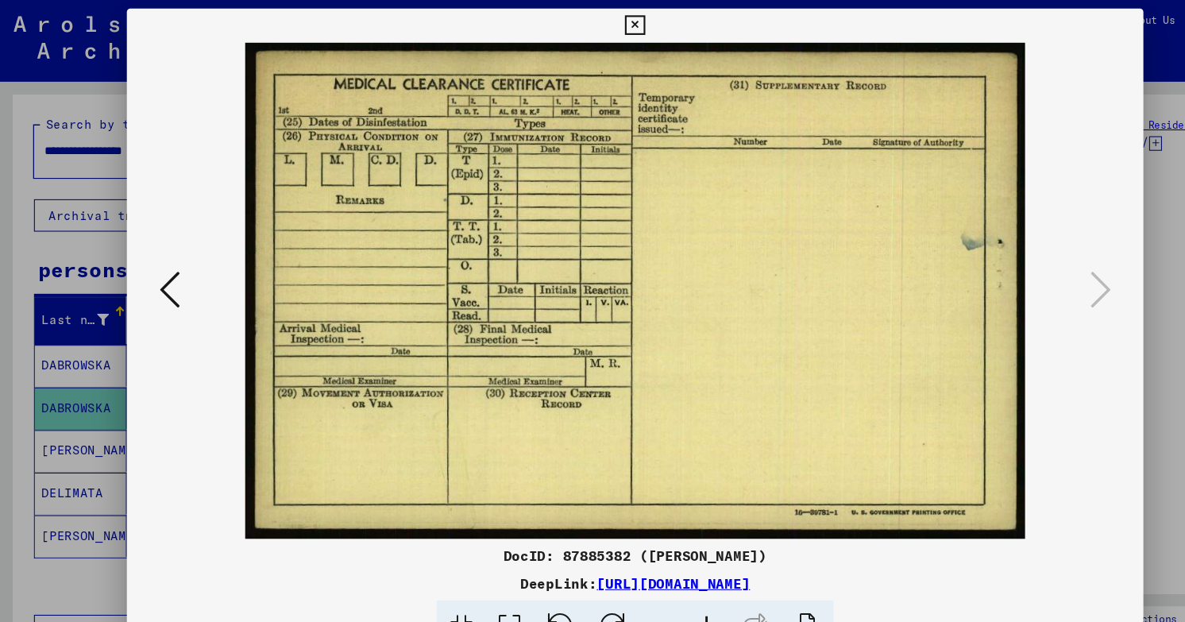
click at [154, 266] on icon at bounding box center [158, 270] width 19 height 38
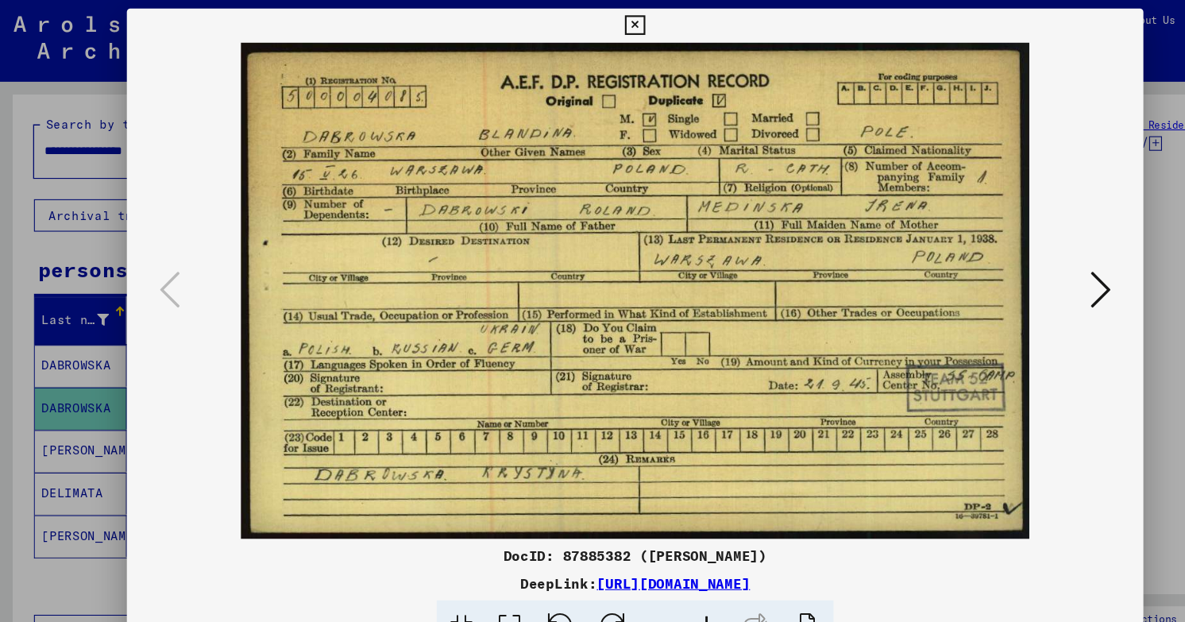
click at [1072, 73] on div at bounding box center [592, 311] width 1185 height 622
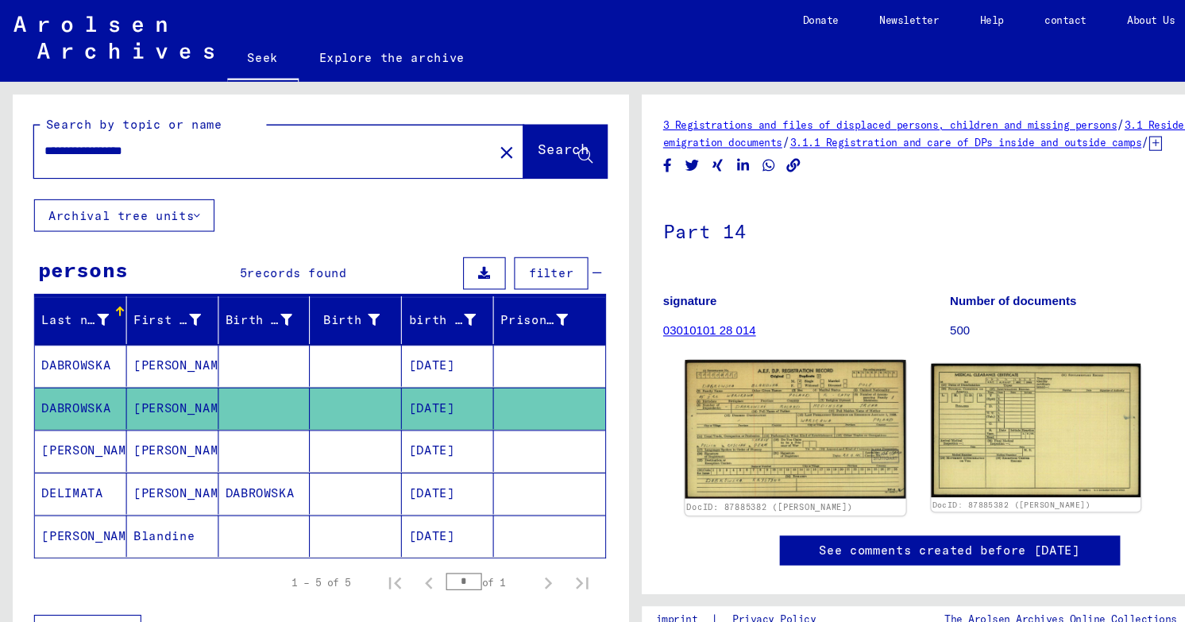
click at [688, 342] on img at bounding box center [743, 401] width 206 height 130
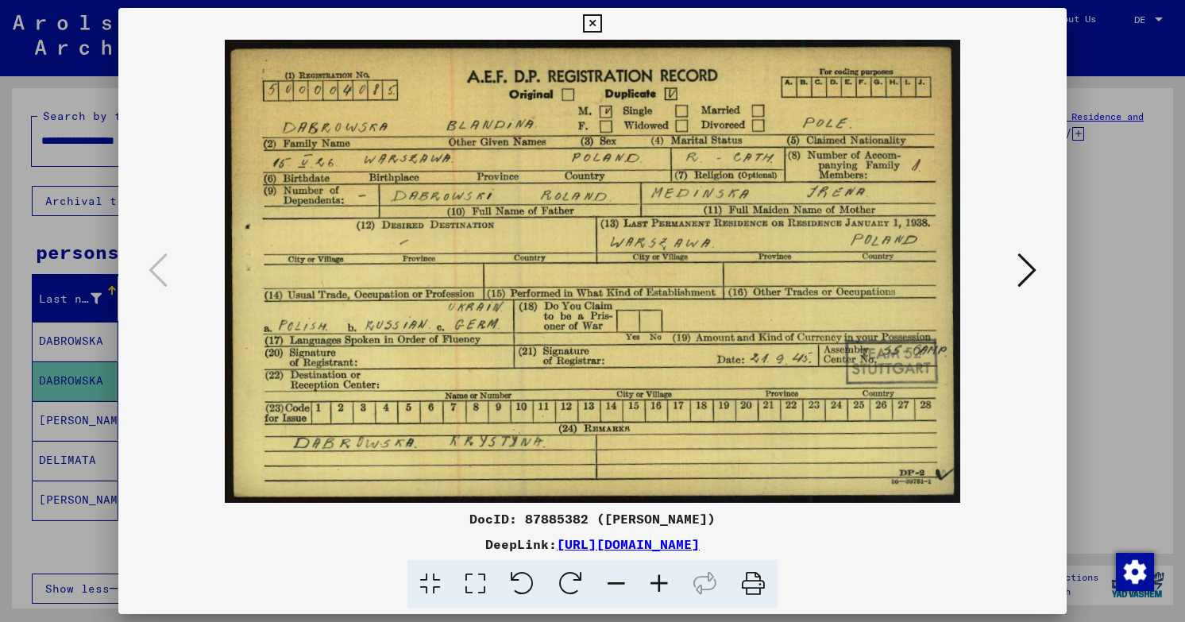
click at [1034, 280] on icon at bounding box center [1027, 270] width 19 height 38
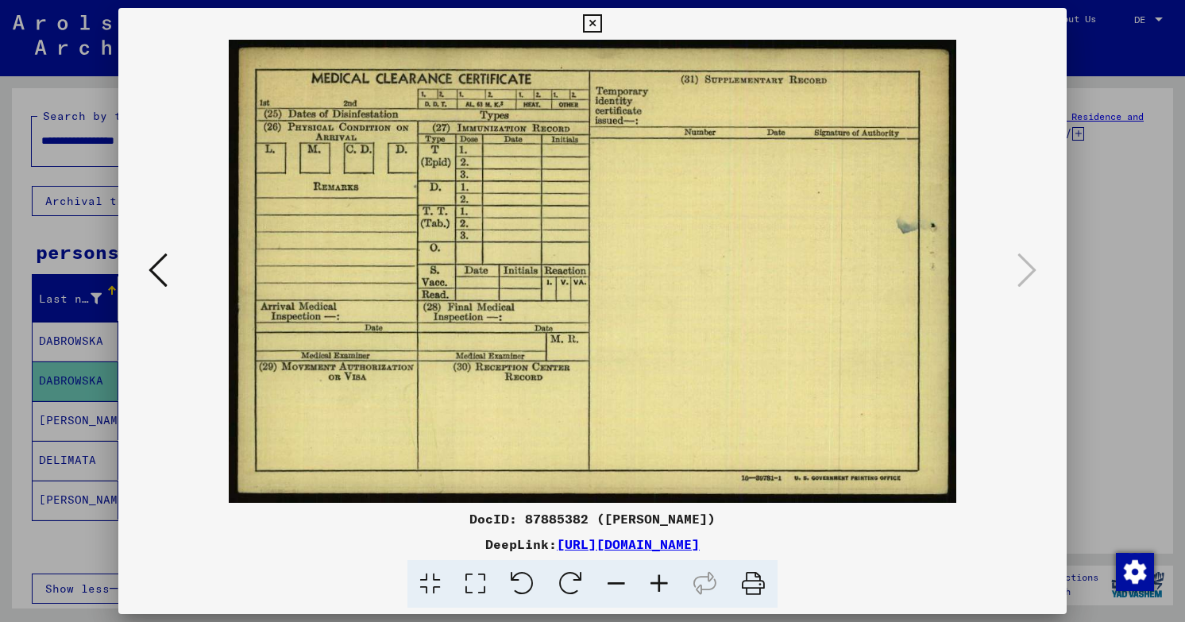
click at [1113, 253] on div at bounding box center [592, 311] width 1185 height 622
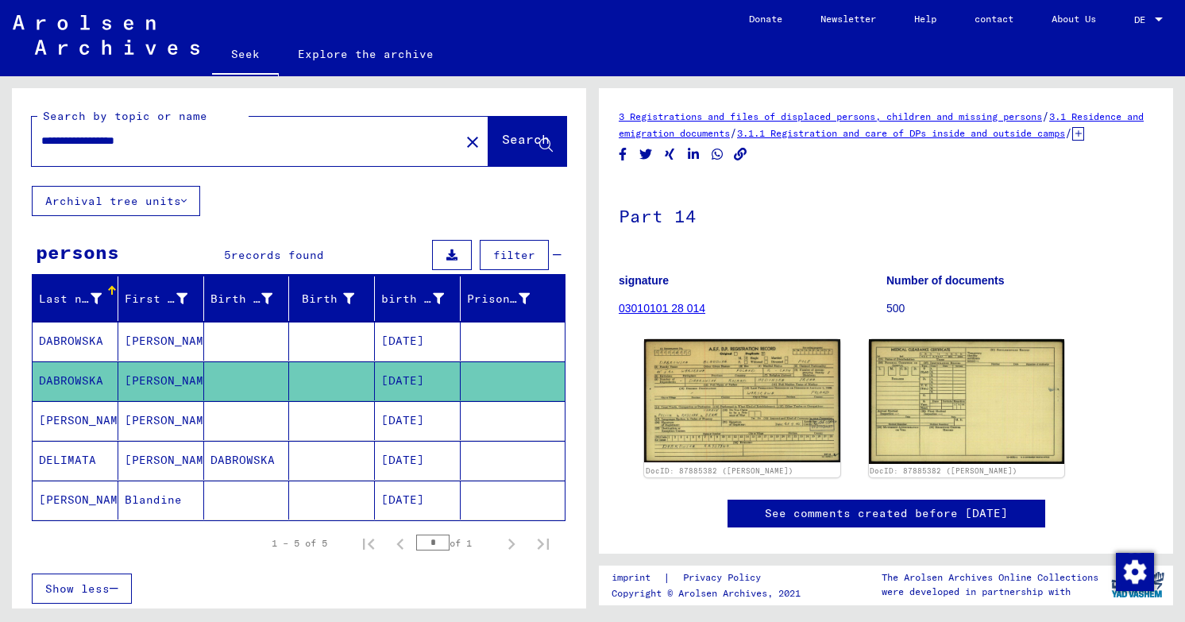
click at [504, 401] on mat-cell at bounding box center [513, 420] width 104 height 39
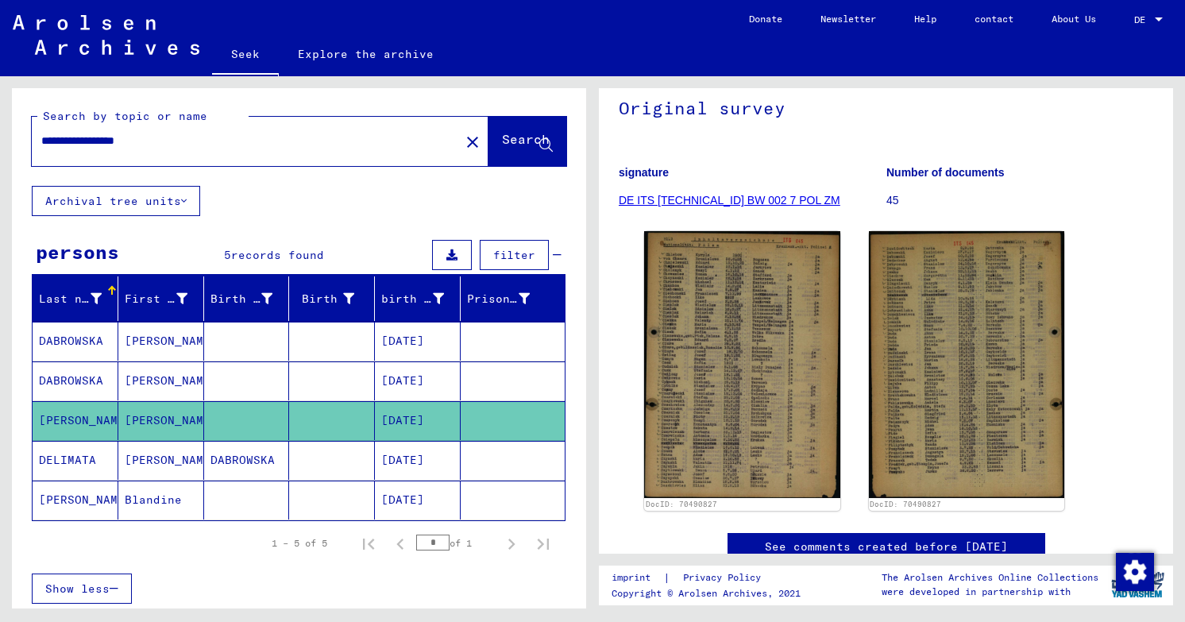
scroll to position [149, 0]
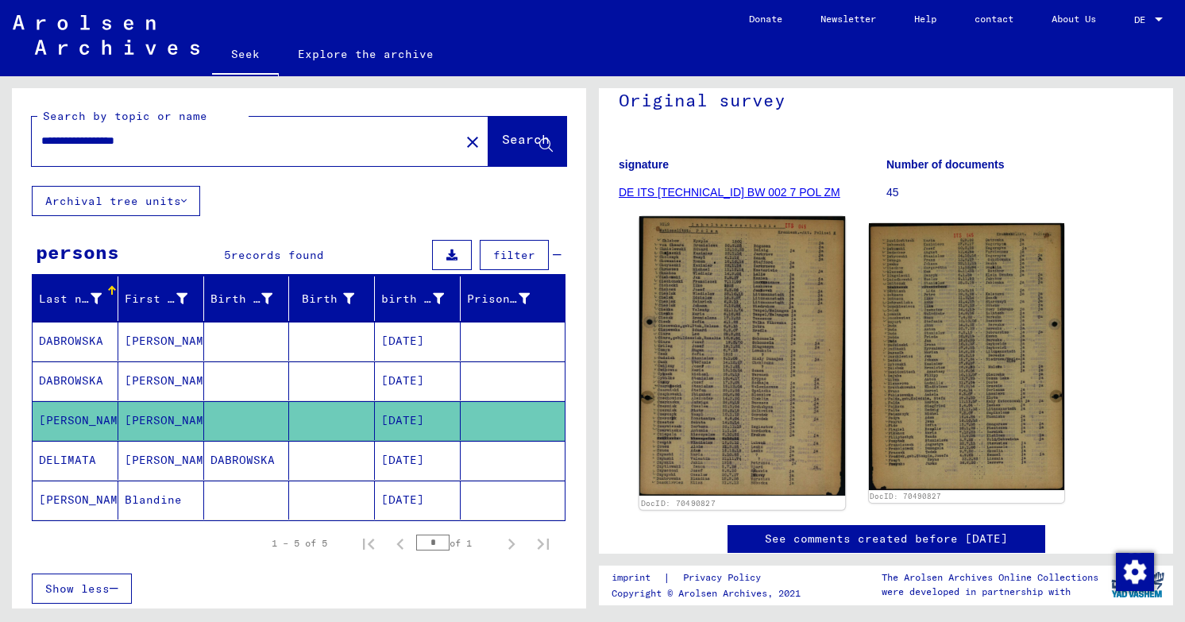
click at [729, 288] on img at bounding box center [743, 356] width 206 height 280
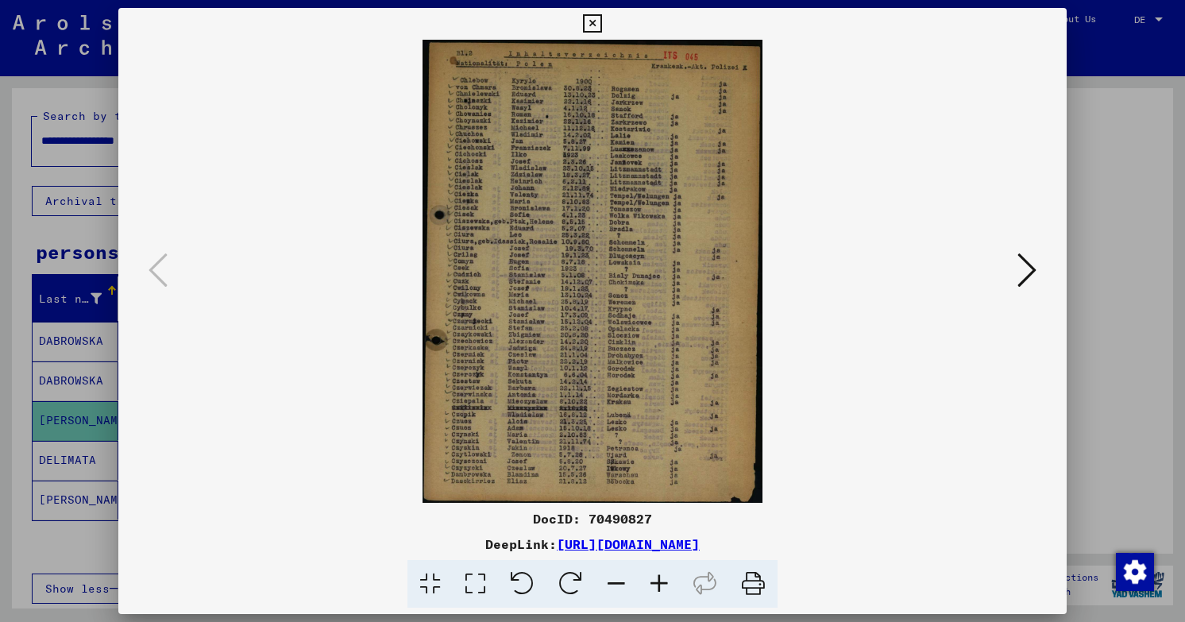
click at [1029, 278] on icon at bounding box center [1027, 270] width 19 height 38
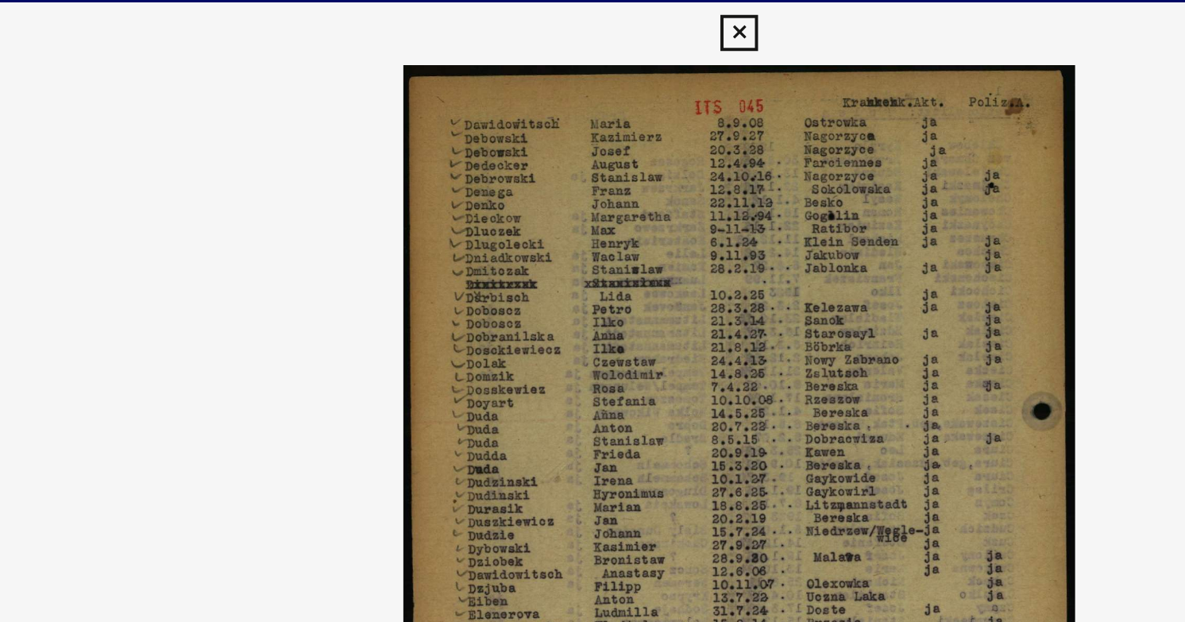
click at [792, 61] on img at bounding box center [592, 271] width 841 height 463
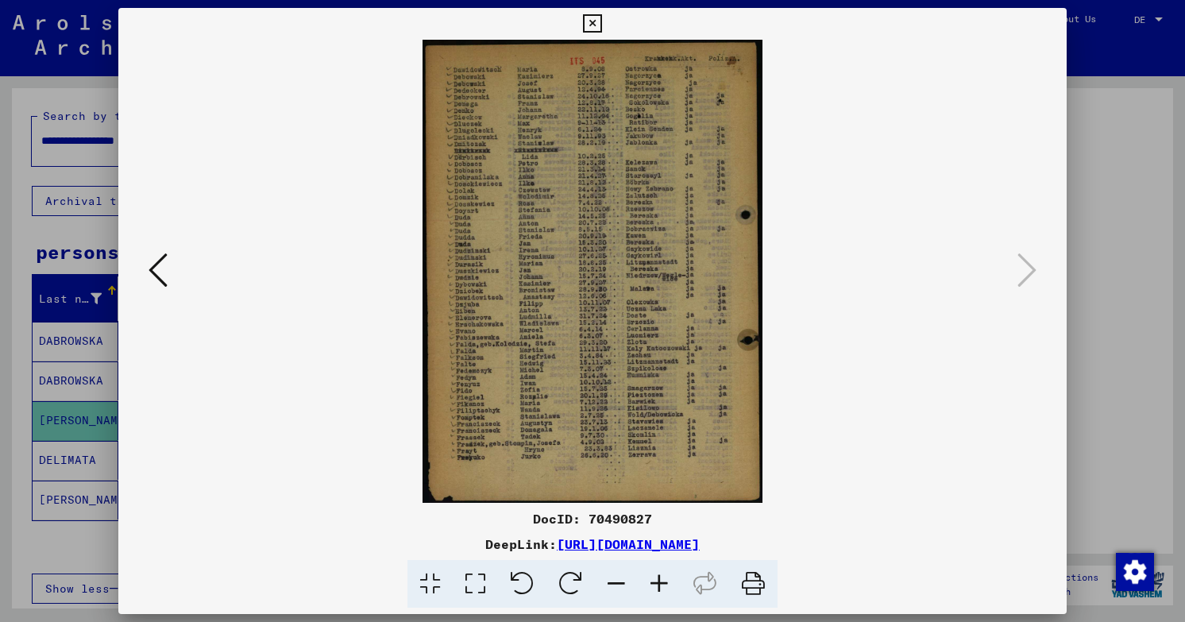
click at [1137, 126] on div at bounding box center [592, 311] width 1185 height 622
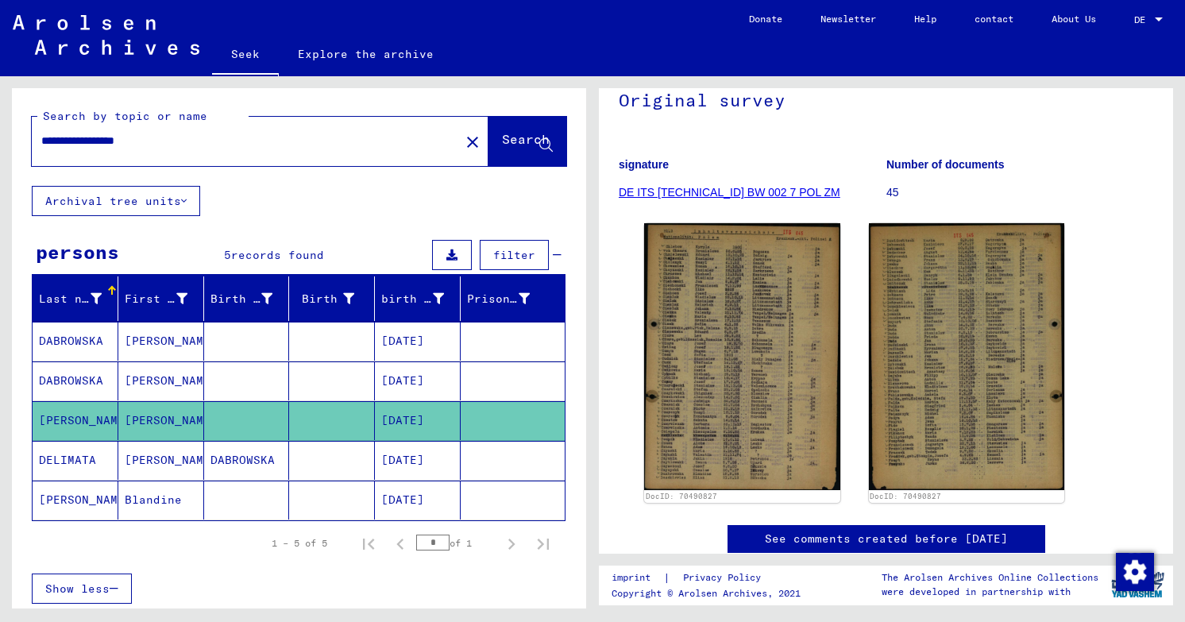
click at [163, 453] on font "[PERSON_NAME]" at bounding box center [171, 460] width 93 height 14
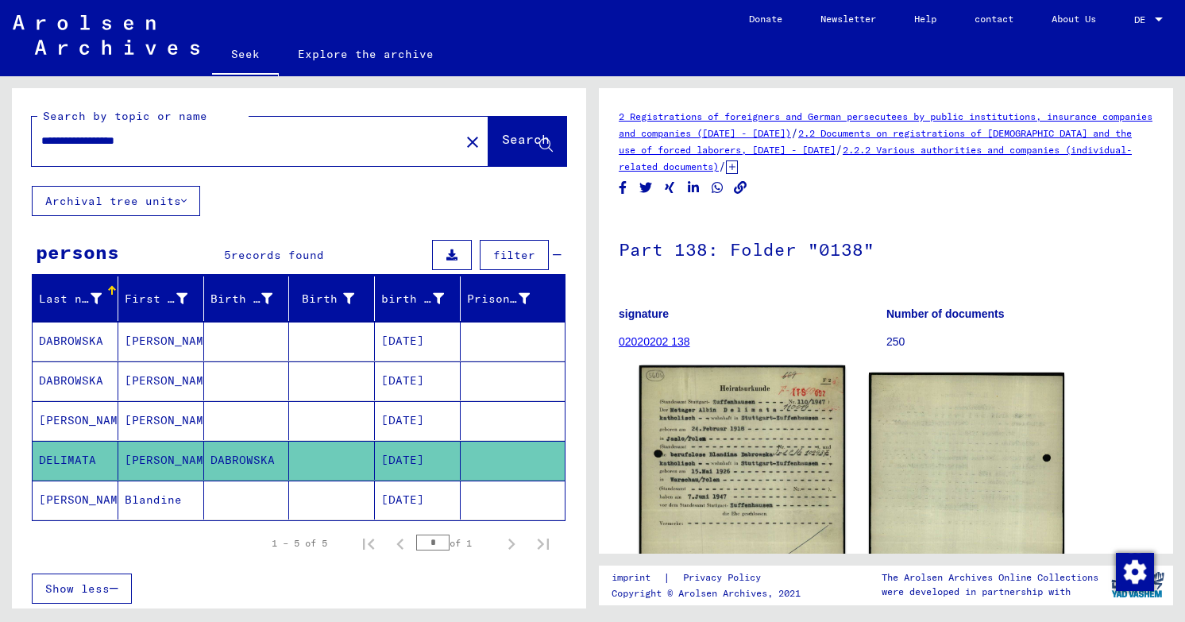
click at [698, 440] on img at bounding box center [743, 509] width 206 height 288
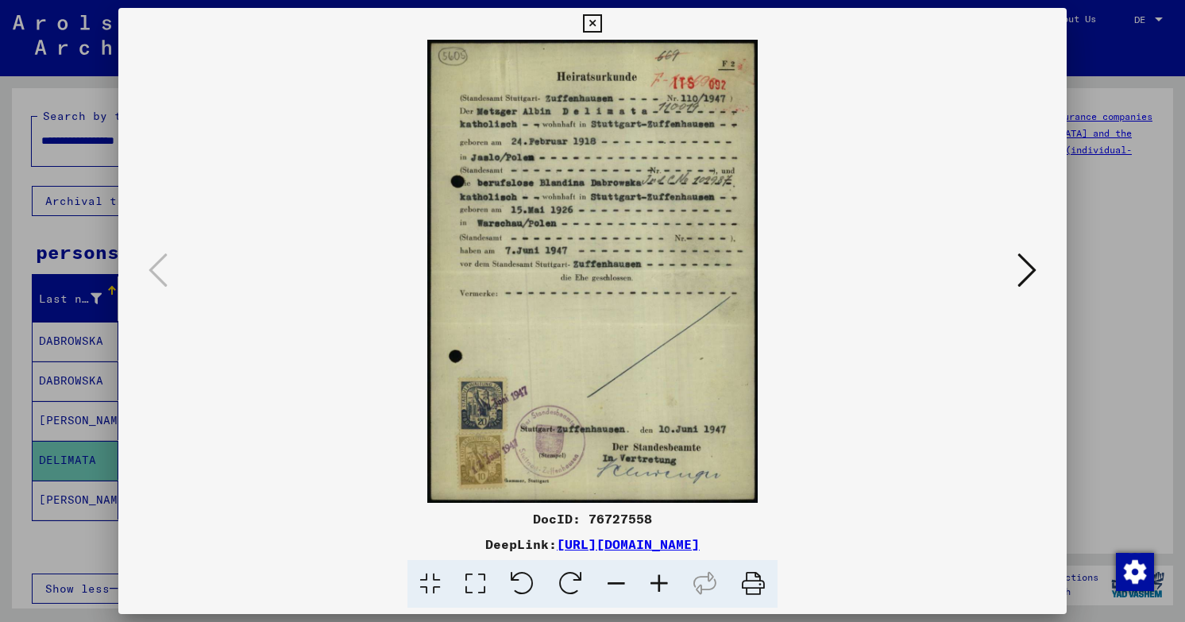
click at [1037, 275] on icon at bounding box center [1027, 270] width 19 height 38
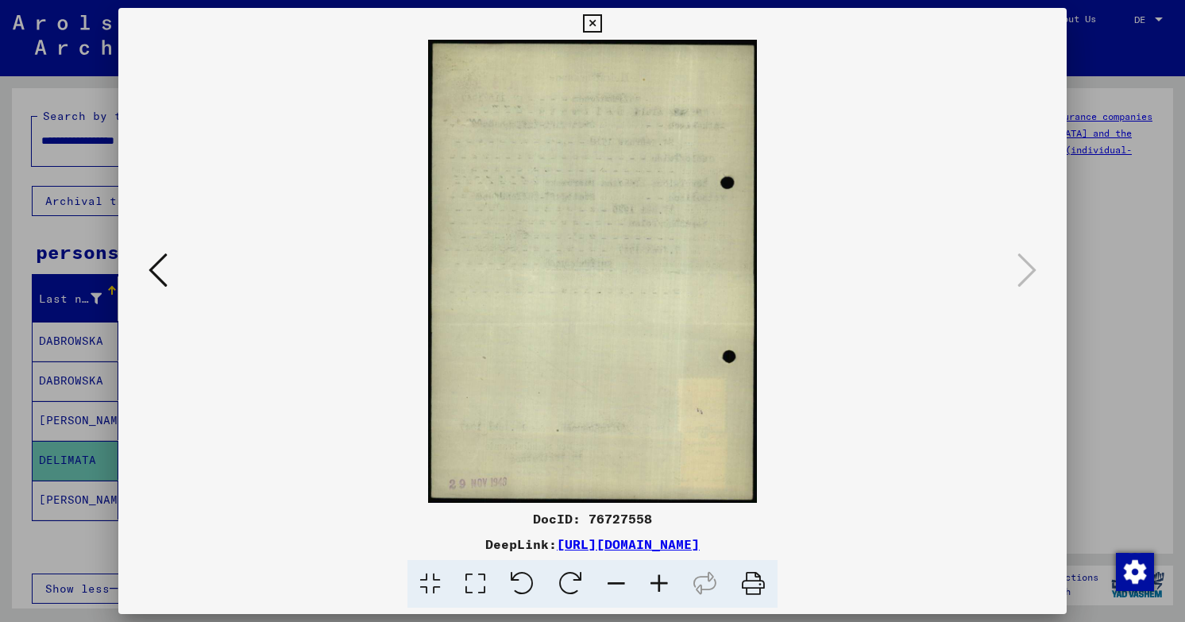
click at [1100, 263] on div at bounding box center [592, 311] width 1185 height 622
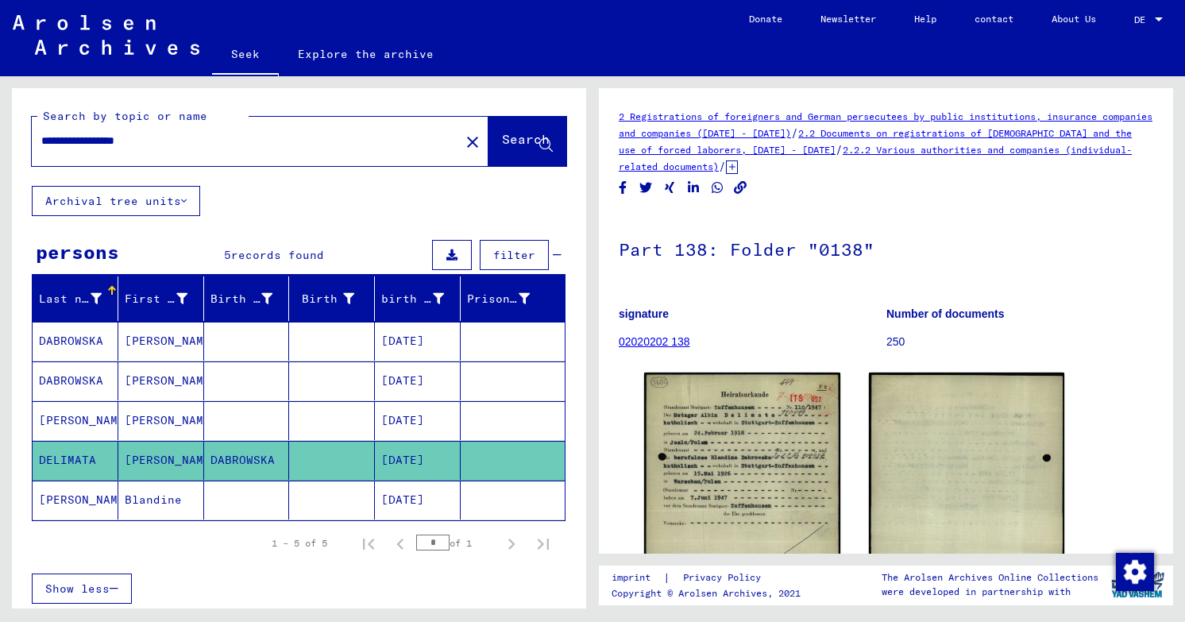
click at [328, 481] on mat-cell at bounding box center [332, 500] width 86 height 39
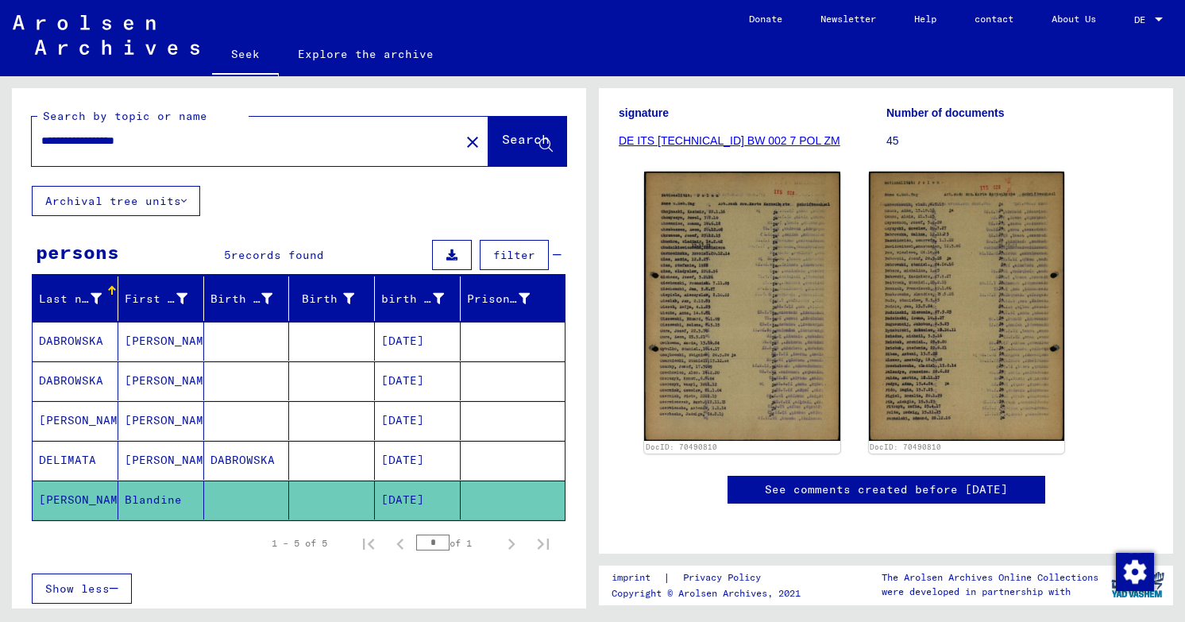
scroll to position [202, 0]
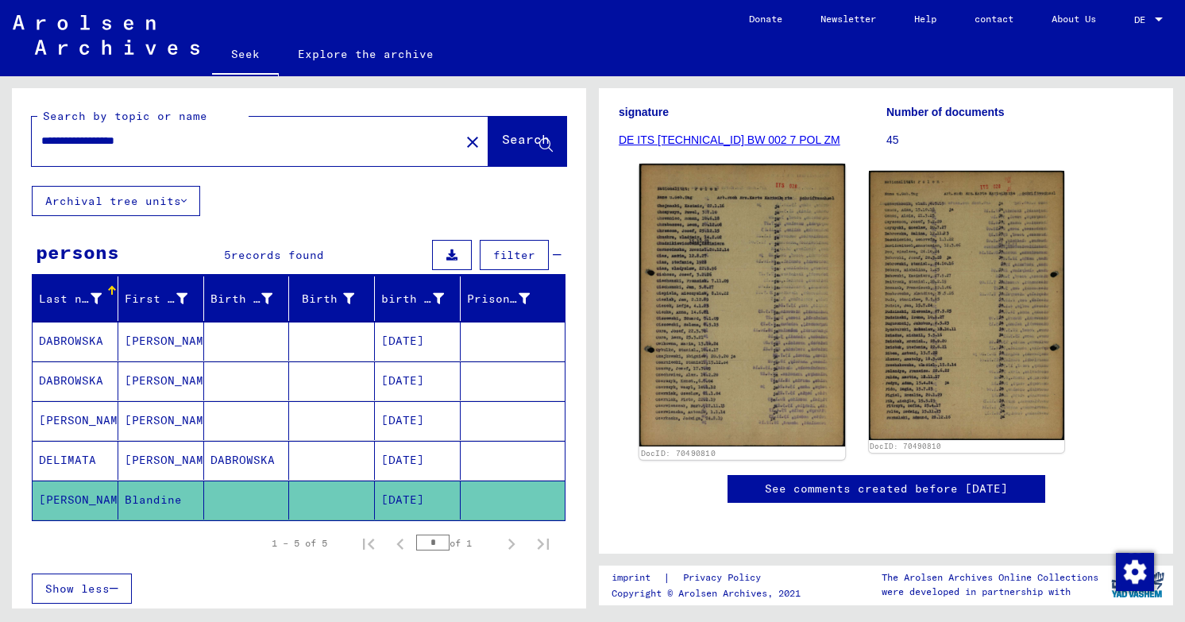
click at [705, 327] on img at bounding box center [743, 305] width 206 height 282
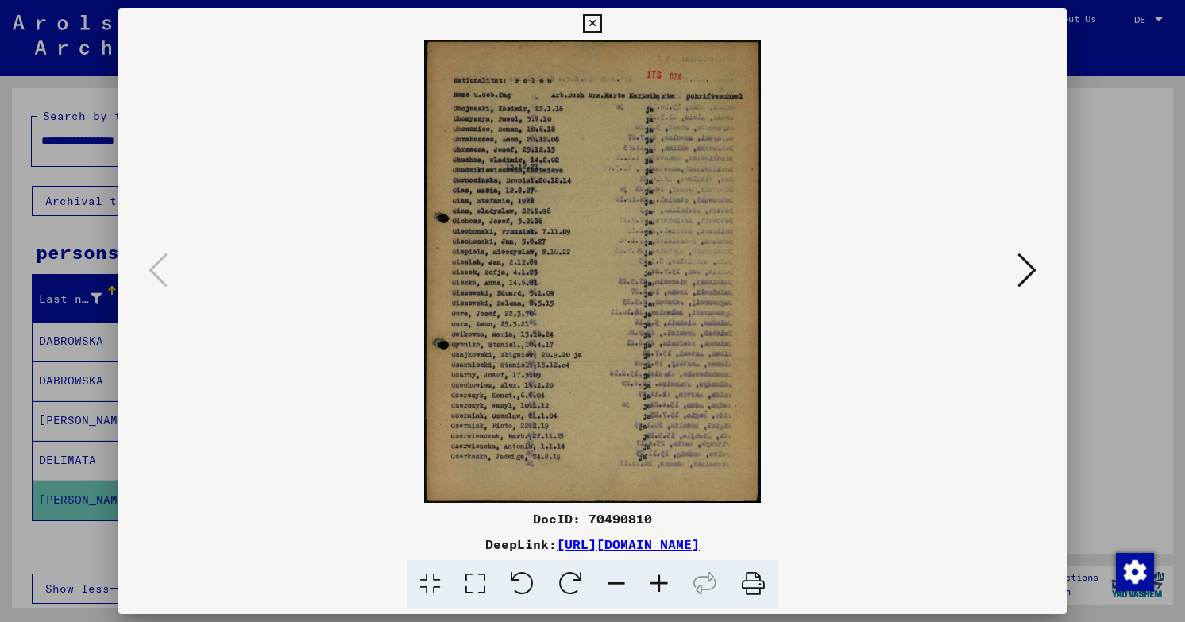
click at [1037, 269] on icon at bounding box center [1027, 270] width 19 height 38
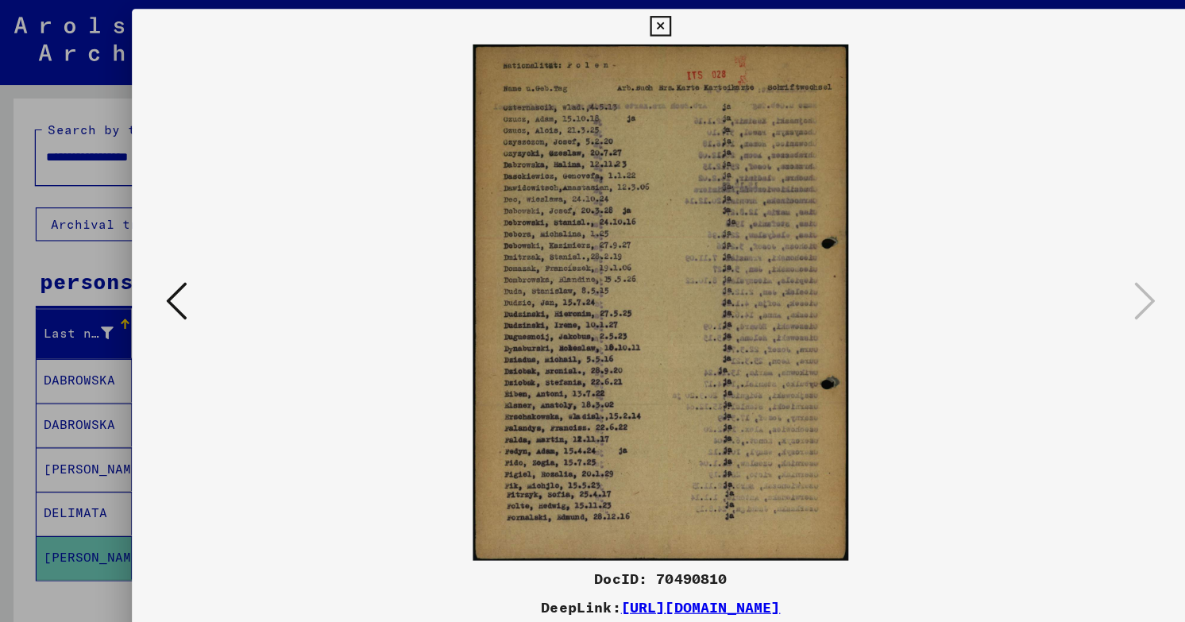
click at [936, 102] on img at bounding box center [592, 271] width 841 height 463
click at [44, 190] on div at bounding box center [592, 311] width 1185 height 622
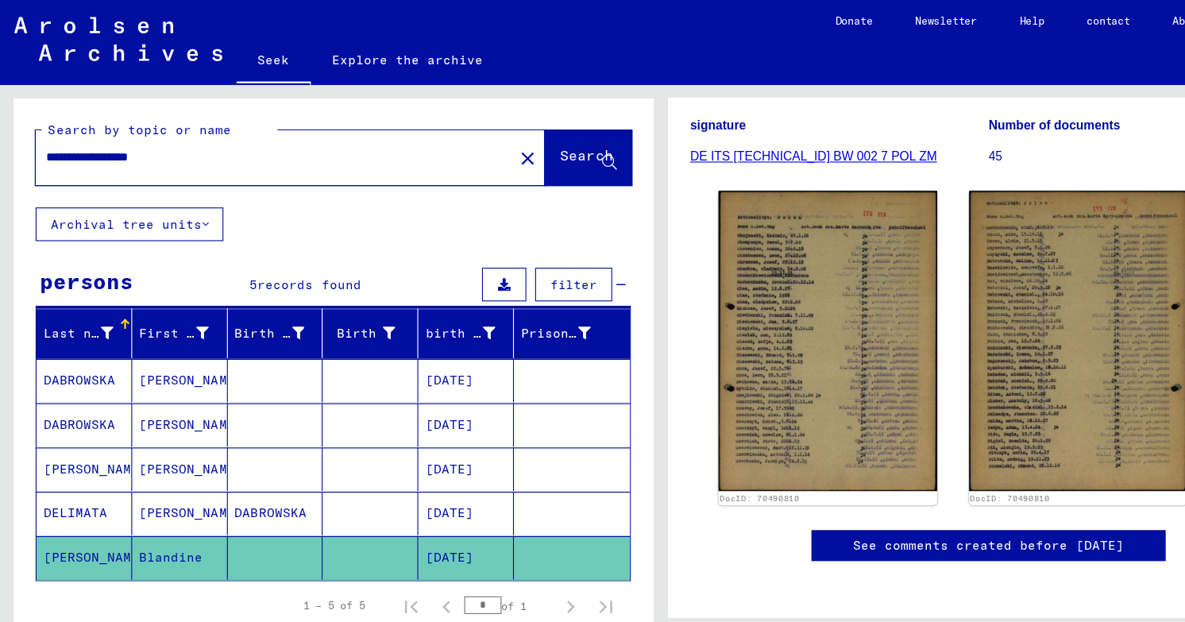
drag, startPoint x: 98, startPoint y: 119, endPoint x: 6, endPoint y: 112, distance: 92.4
click at [6, 112] on div "**********" at bounding box center [296, 342] width 593 height 532
type input "**********"
click at [520, 135] on span "Search" at bounding box center [527, 143] width 51 height 17
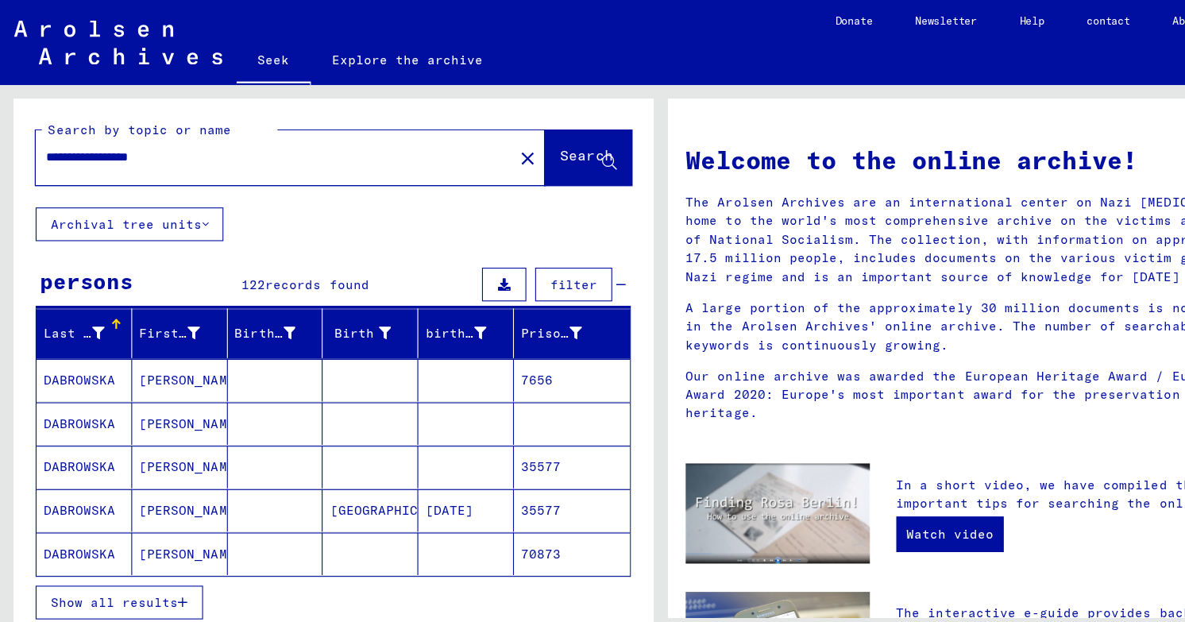
click at [91, 334] on font "DABROWSKA" at bounding box center [71, 341] width 64 height 14
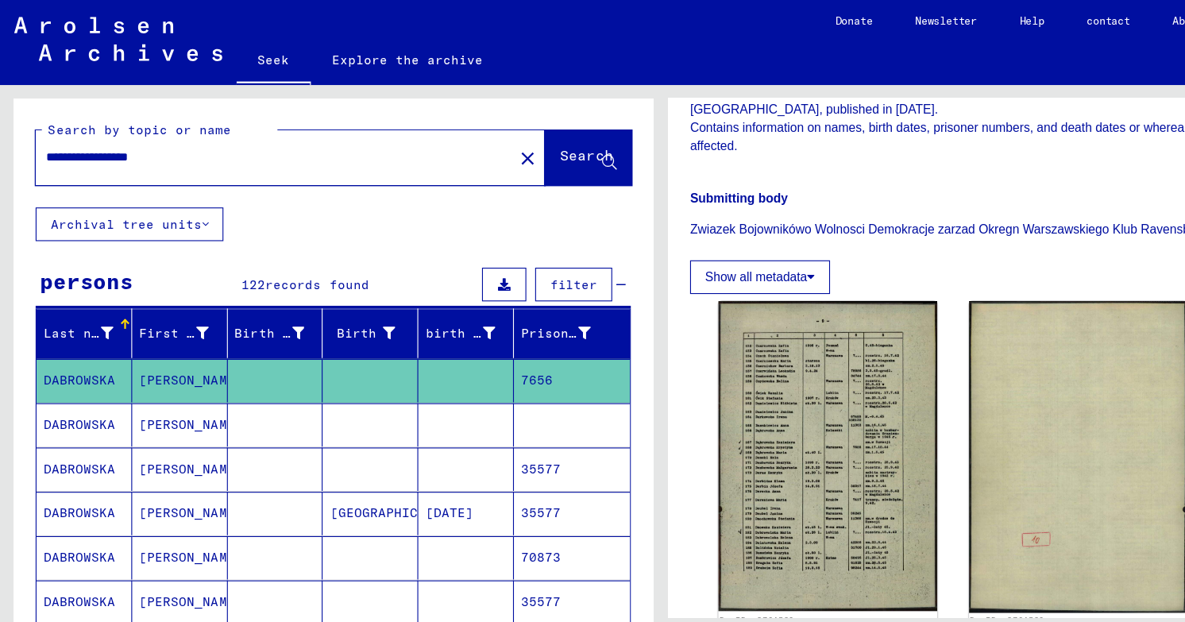
scroll to position [382, 0]
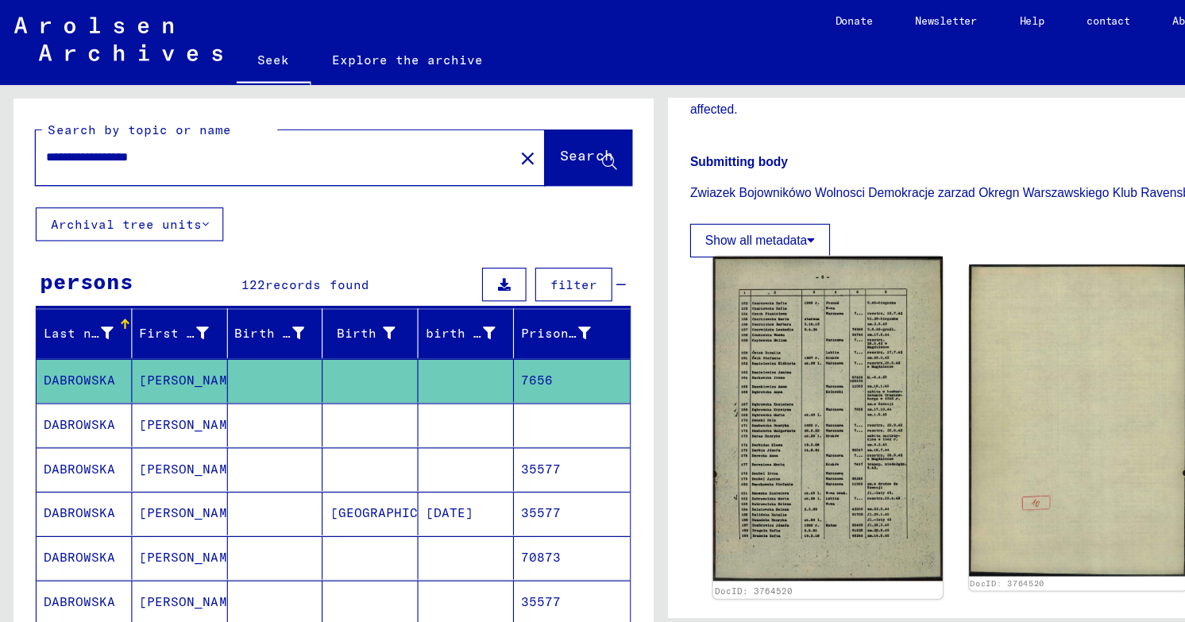
click at [702, 342] on img at bounding box center [743, 376] width 206 height 292
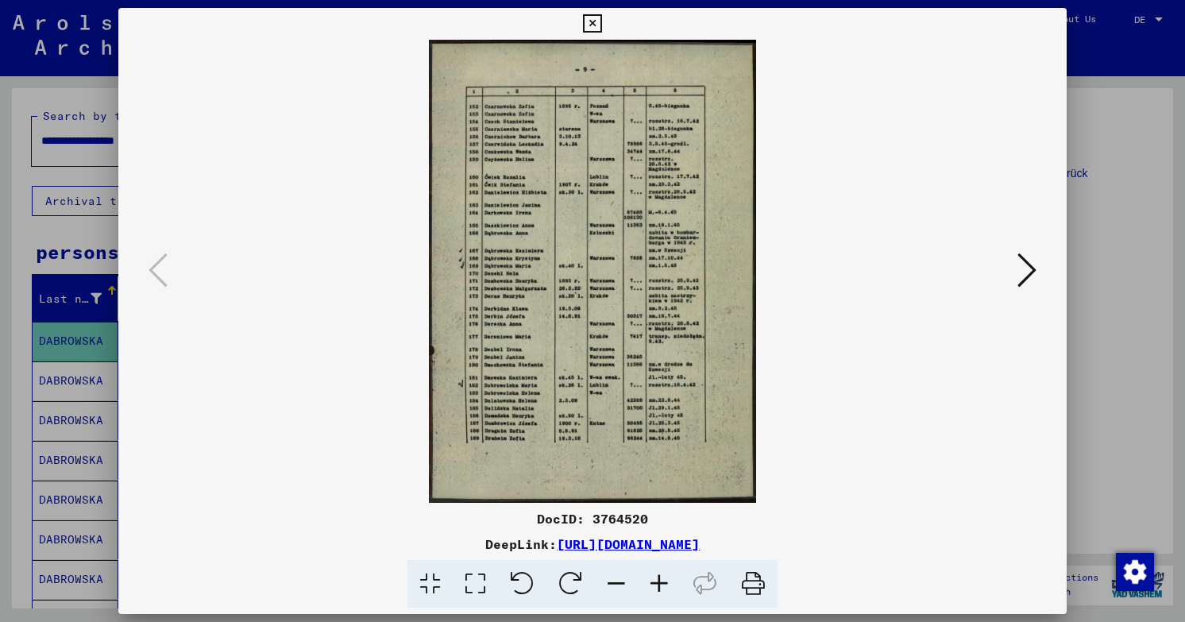
click at [1013, 275] on img at bounding box center [592, 271] width 841 height 463
click at [1029, 275] on icon at bounding box center [1027, 270] width 19 height 38
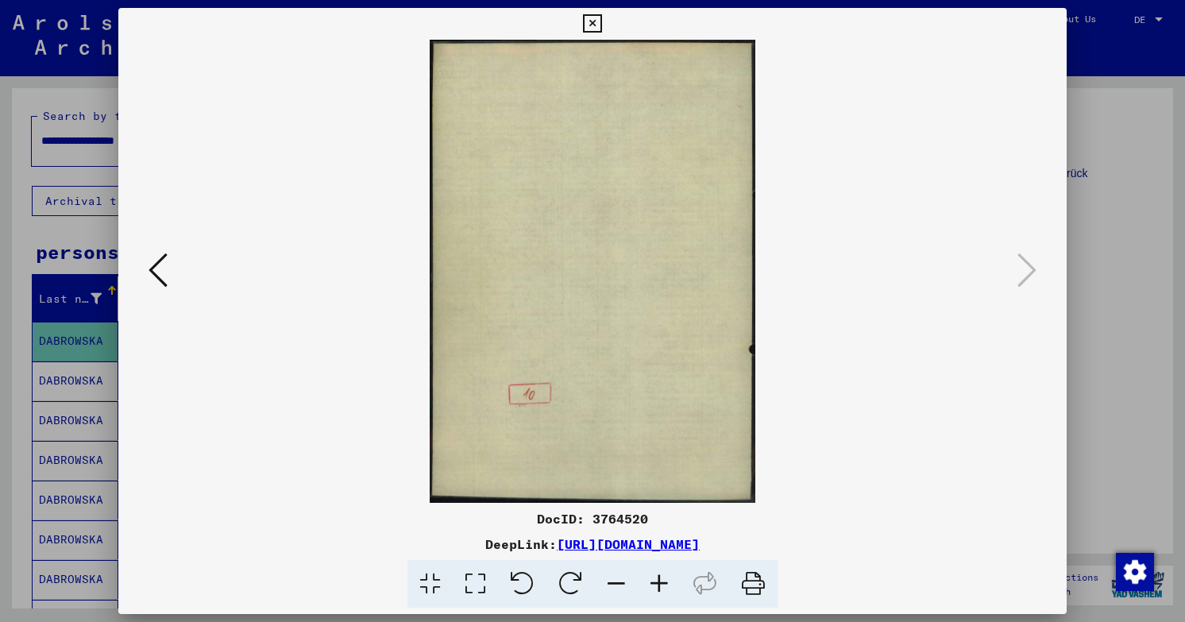
click at [1168, 276] on div at bounding box center [592, 311] width 1185 height 622
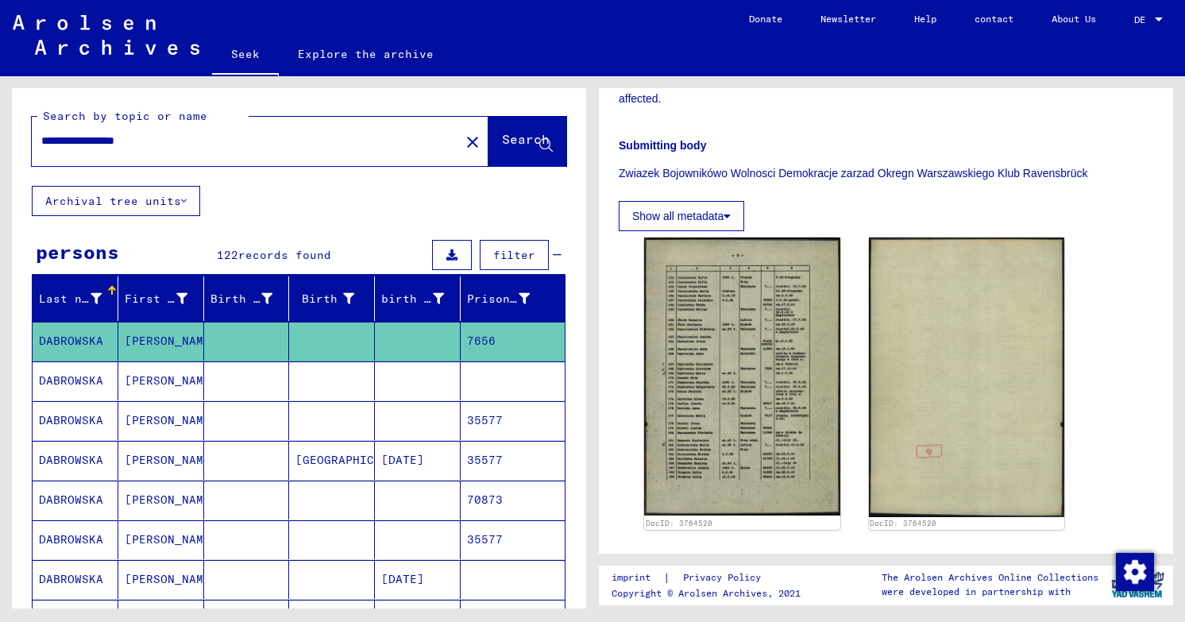
click at [242, 361] on mat-cell at bounding box center [247, 380] width 86 height 39
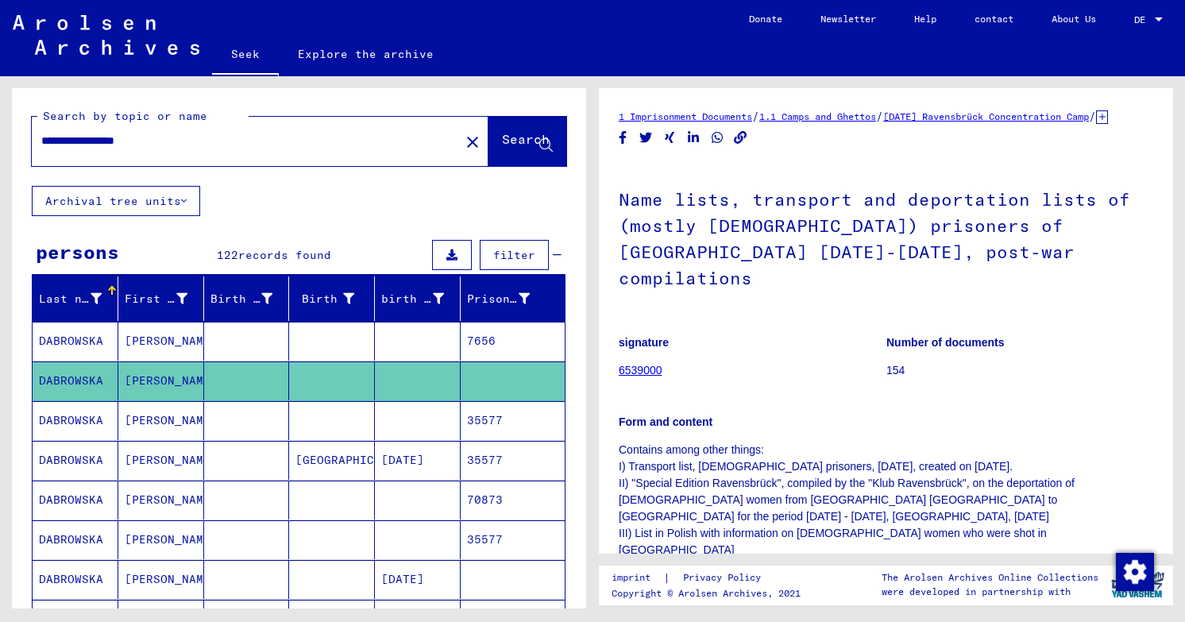
scroll to position [431, 0]
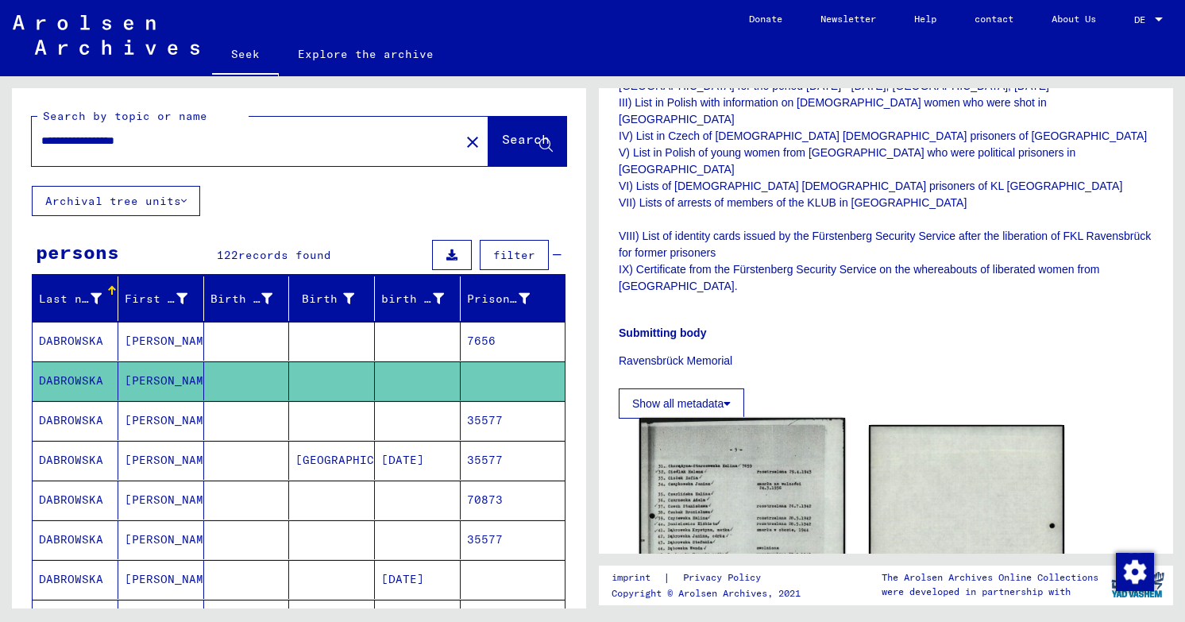
click at [708, 491] on img at bounding box center [743, 558] width 206 height 281
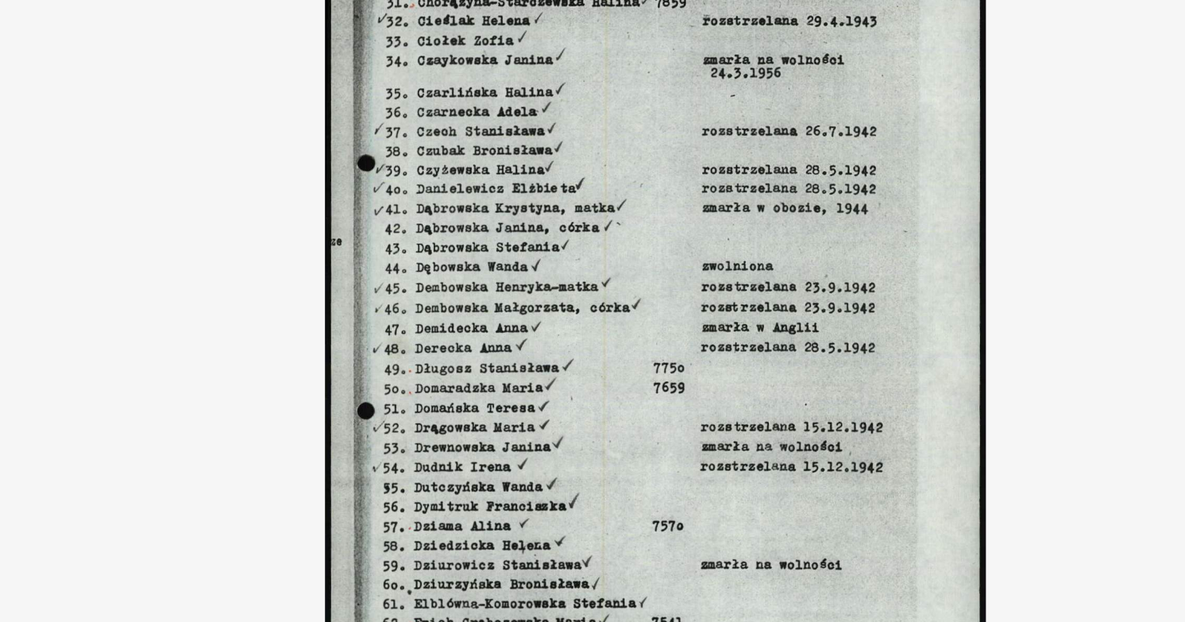
click at [830, 176] on img at bounding box center [592, 271] width 841 height 463
click at [258, 145] on img at bounding box center [592, 271] width 841 height 463
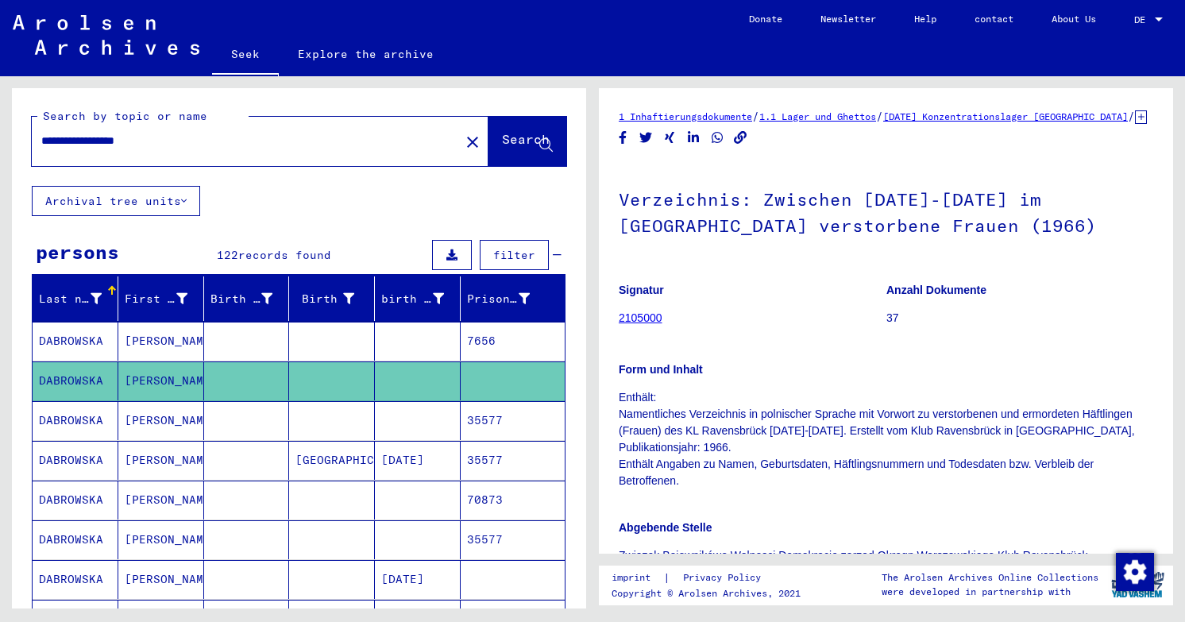
click at [205, 401] on mat-cell at bounding box center [247, 420] width 86 height 39
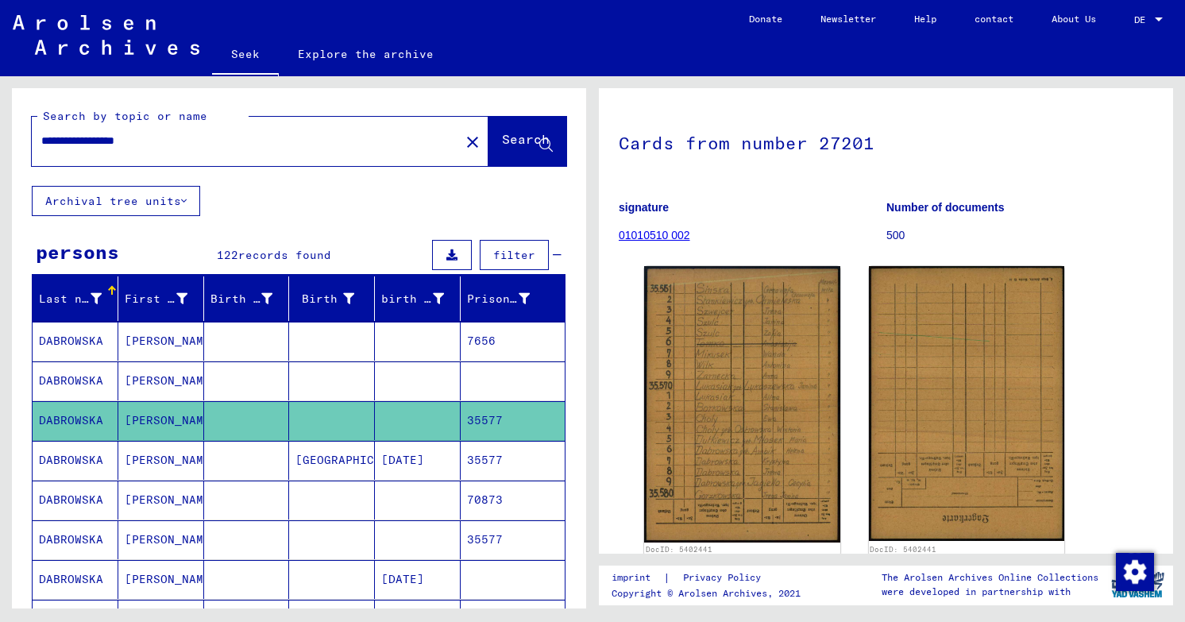
scroll to position [172, 0]
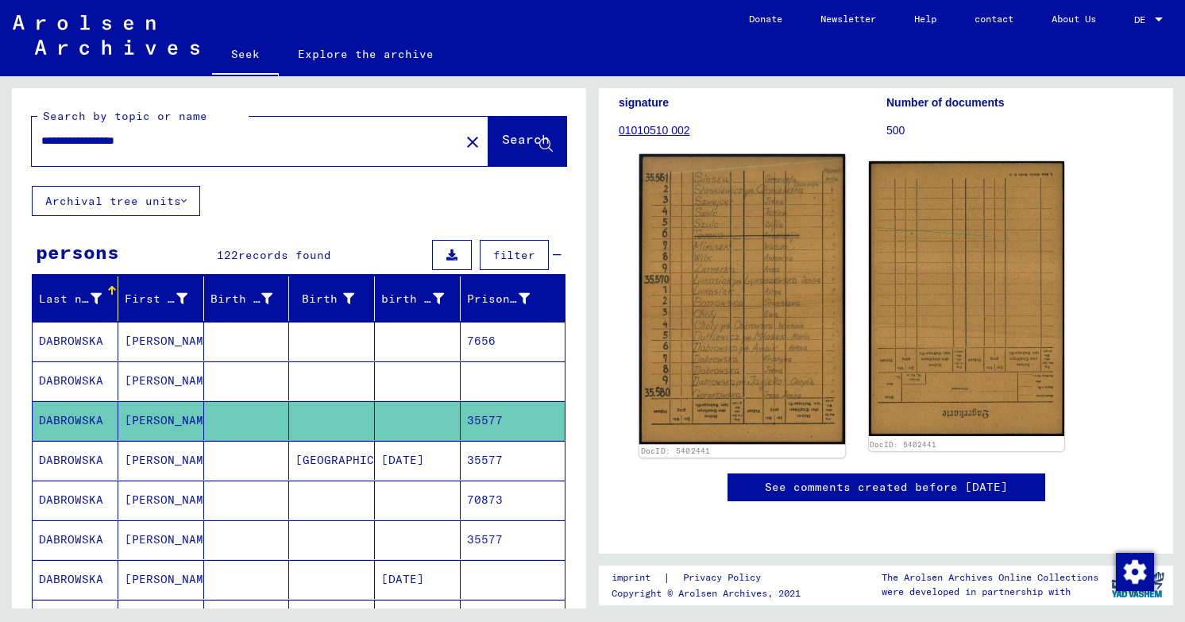
click at [772, 185] on img at bounding box center [743, 299] width 206 height 290
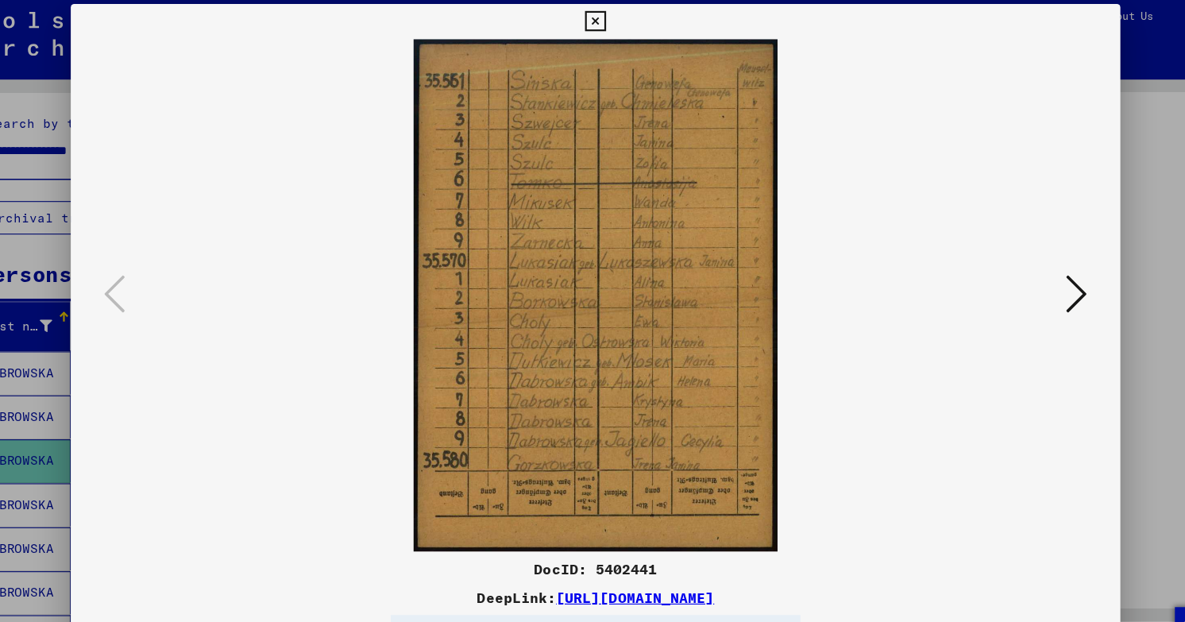
click at [1042, 276] on button at bounding box center [1027, 271] width 29 height 45
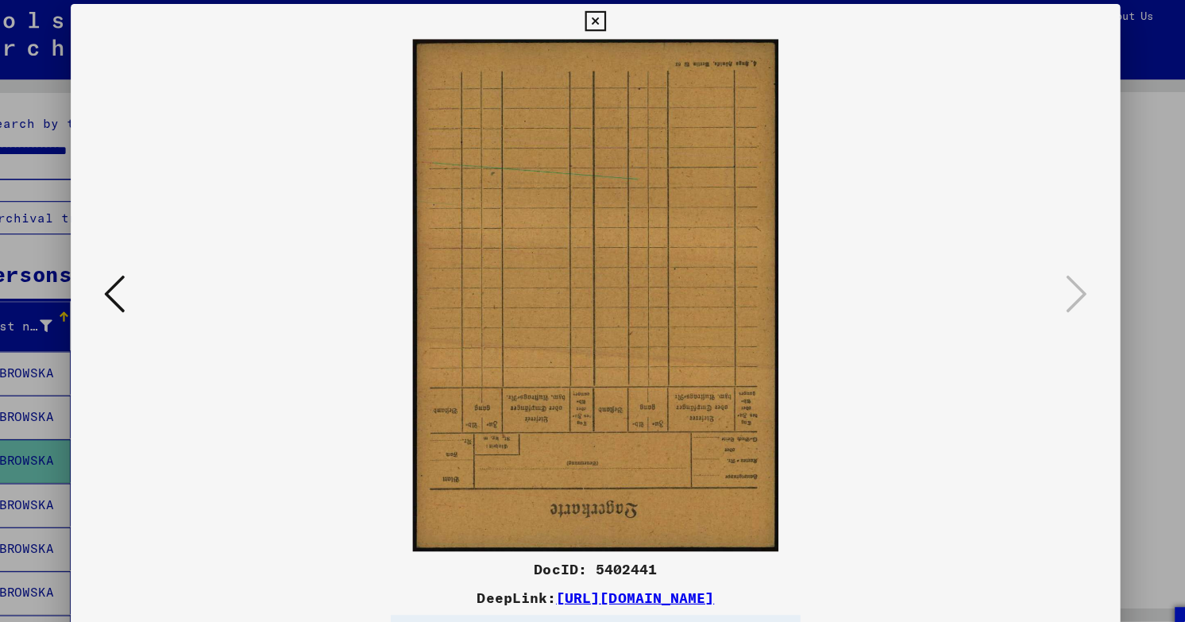
click at [1069, 164] on div at bounding box center [592, 311] width 1185 height 622
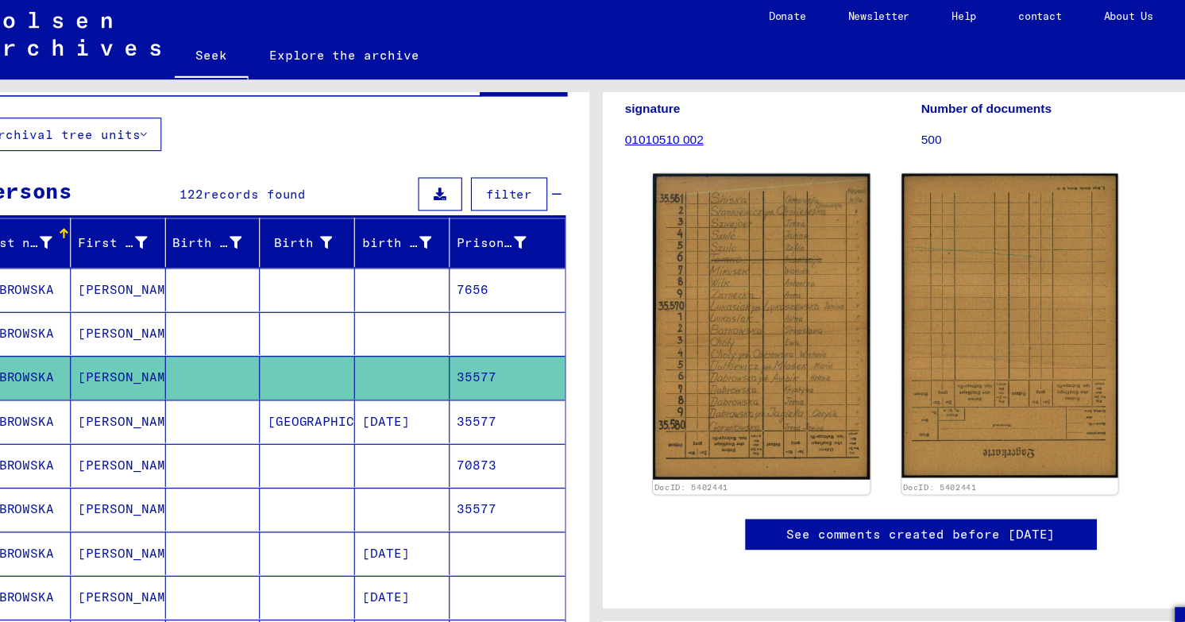
scroll to position [99, 0]
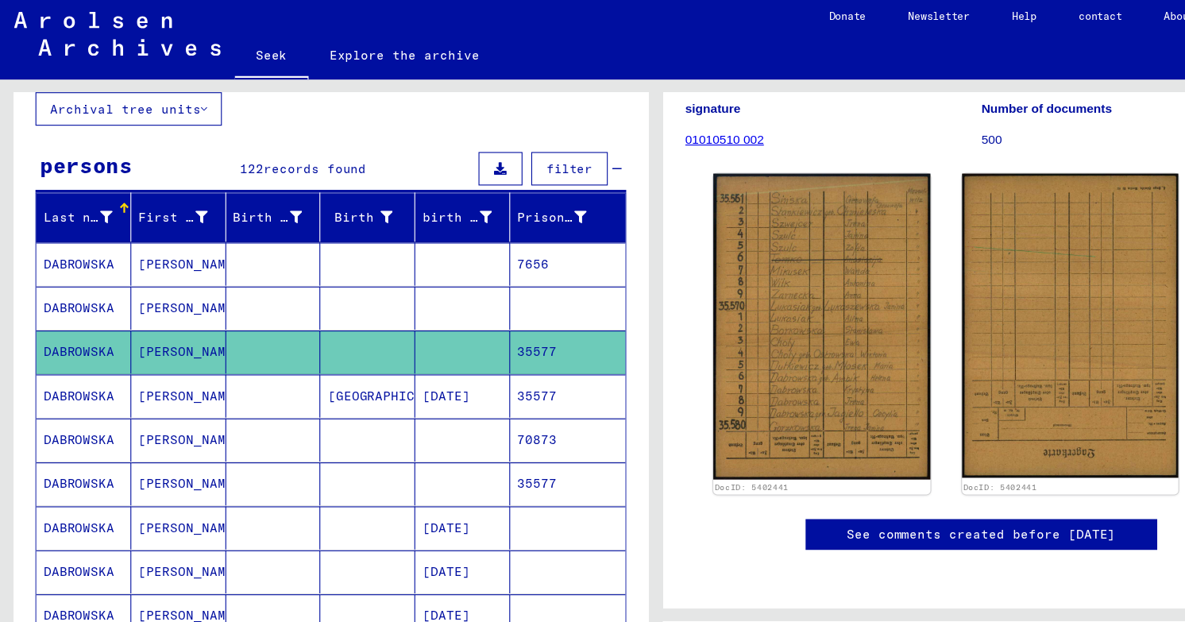
click at [170, 354] on font "[PERSON_NAME]" at bounding box center [171, 362] width 93 height 17
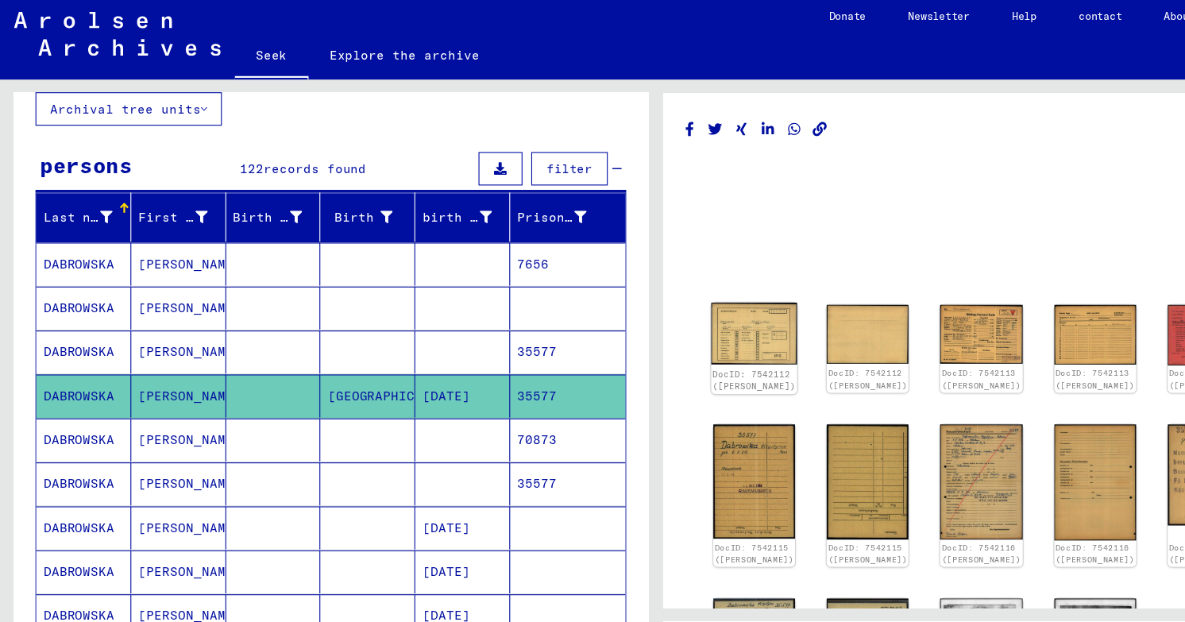
click at [678, 279] on img at bounding box center [682, 306] width 78 height 56
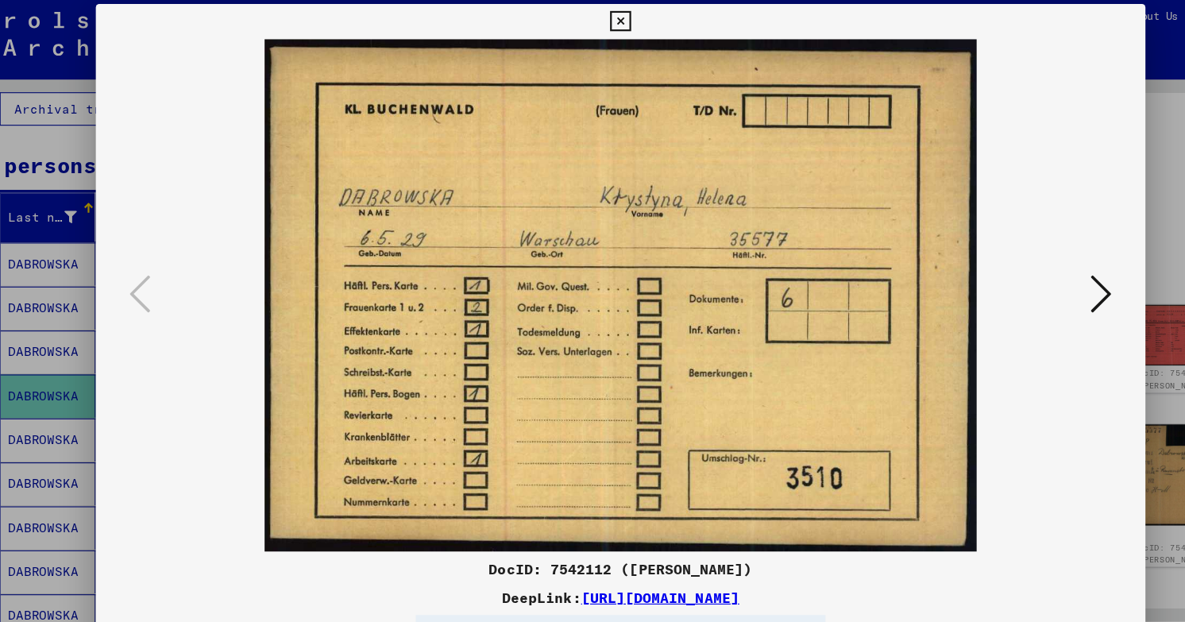
click at [1033, 284] on icon at bounding box center [1027, 270] width 19 height 38
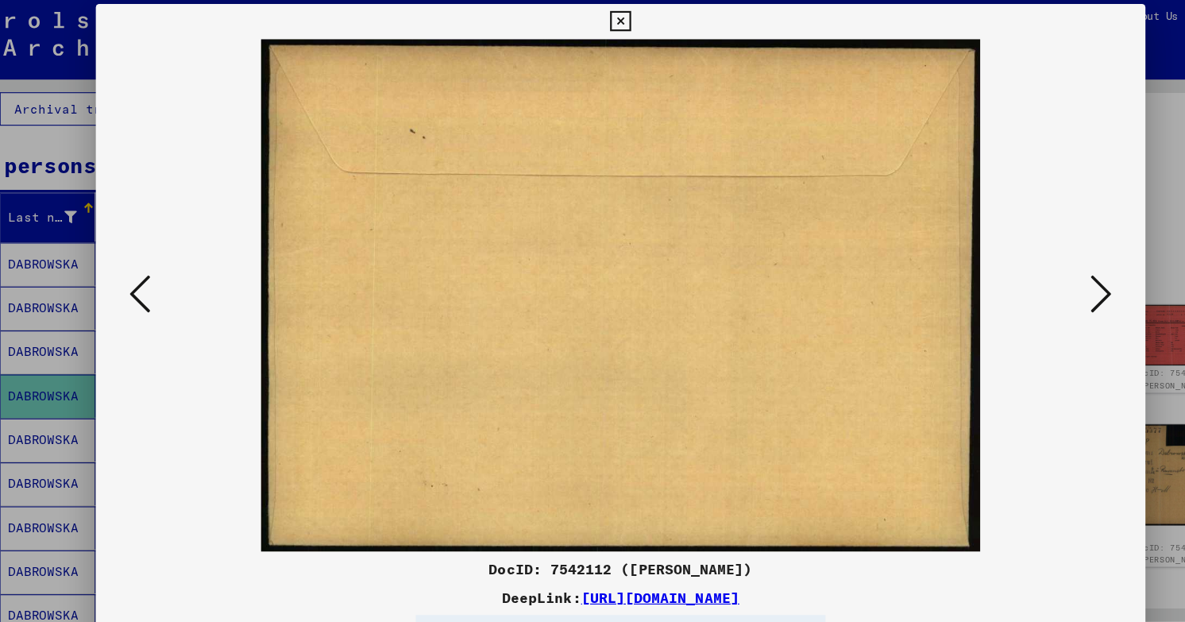
click at [1033, 284] on icon at bounding box center [1027, 270] width 19 height 38
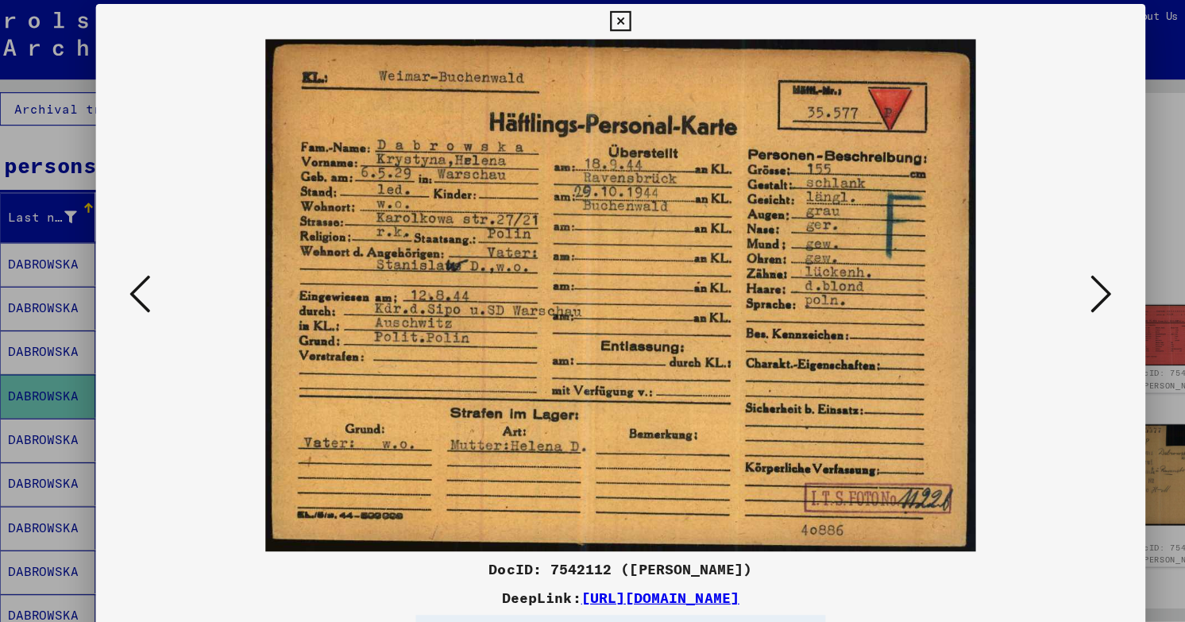
click at [1034, 284] on icon at bounding box center [1027, 270] width 19 height 38
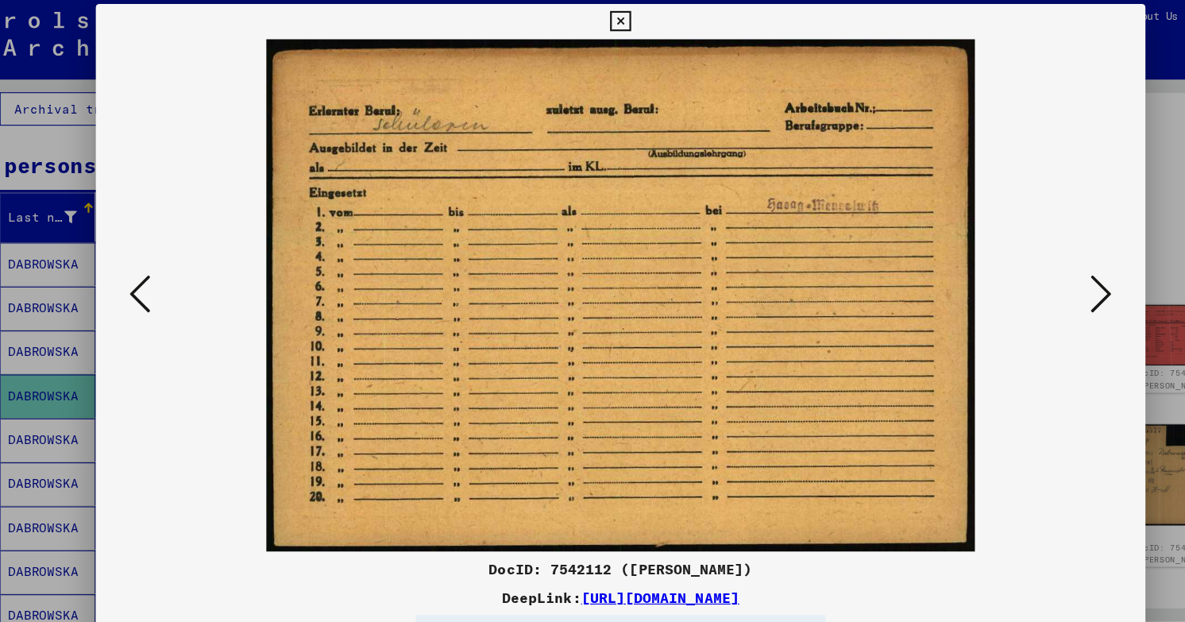
click at [1034, 284] on icon at bounding box center [1027, 270] width 19 height 38
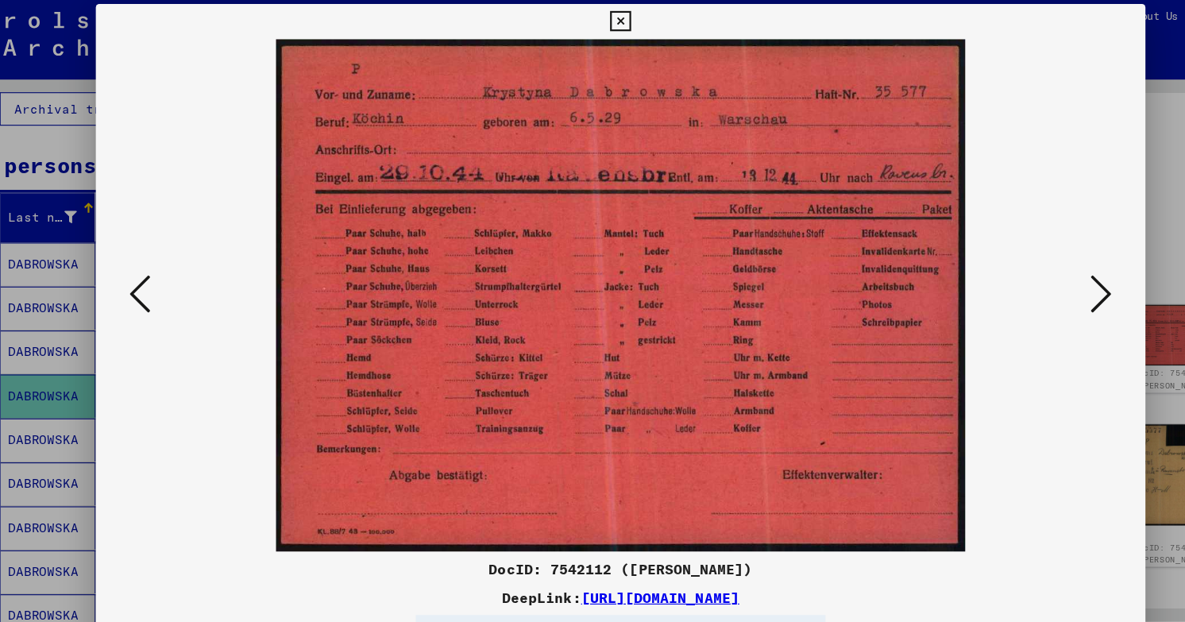
click at [1034, 283] on icon at bounding box center [1027, 270] width 19 height 38
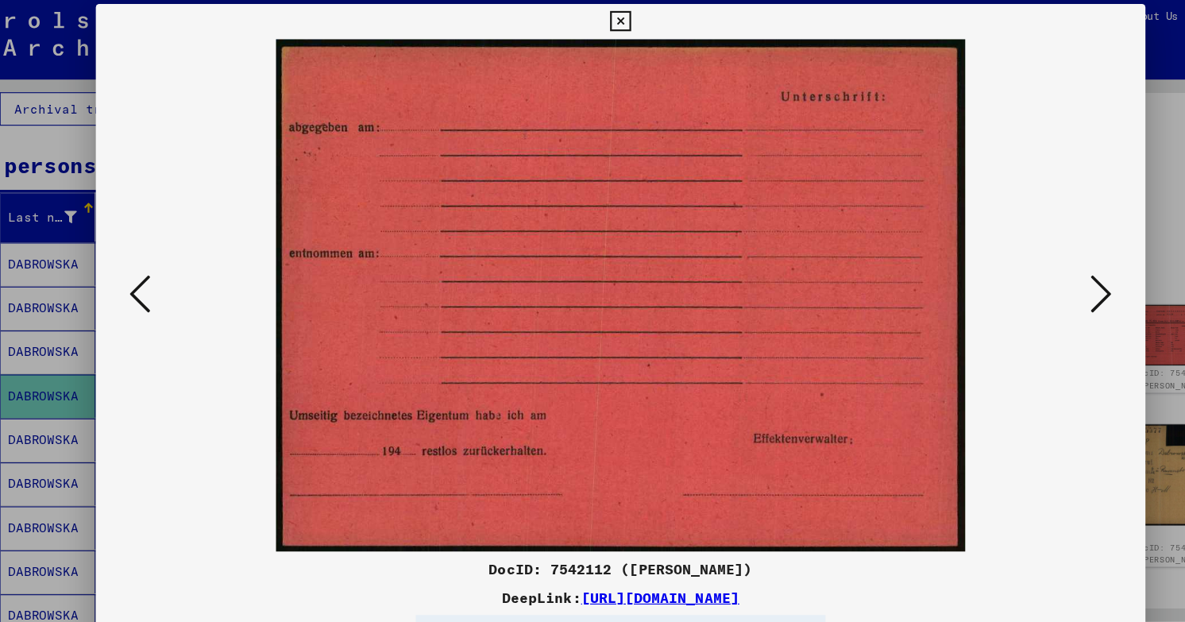
click at [1088, 48] on div at bounding box center [592, 311] width 1185 height 622
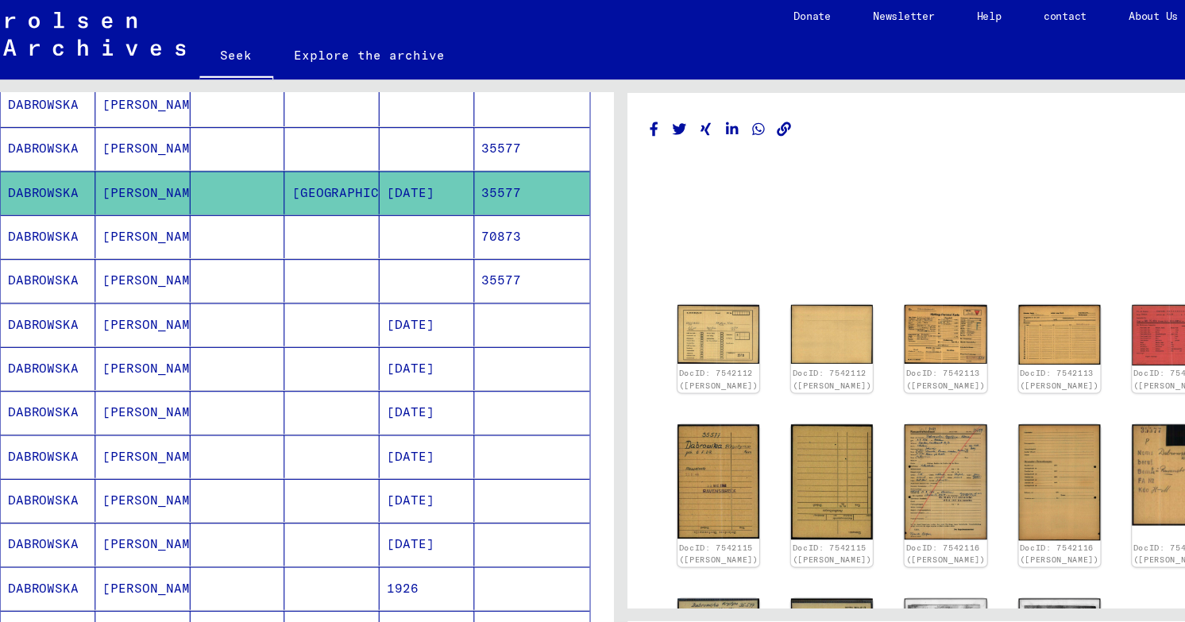
scroll to position [310, 0]
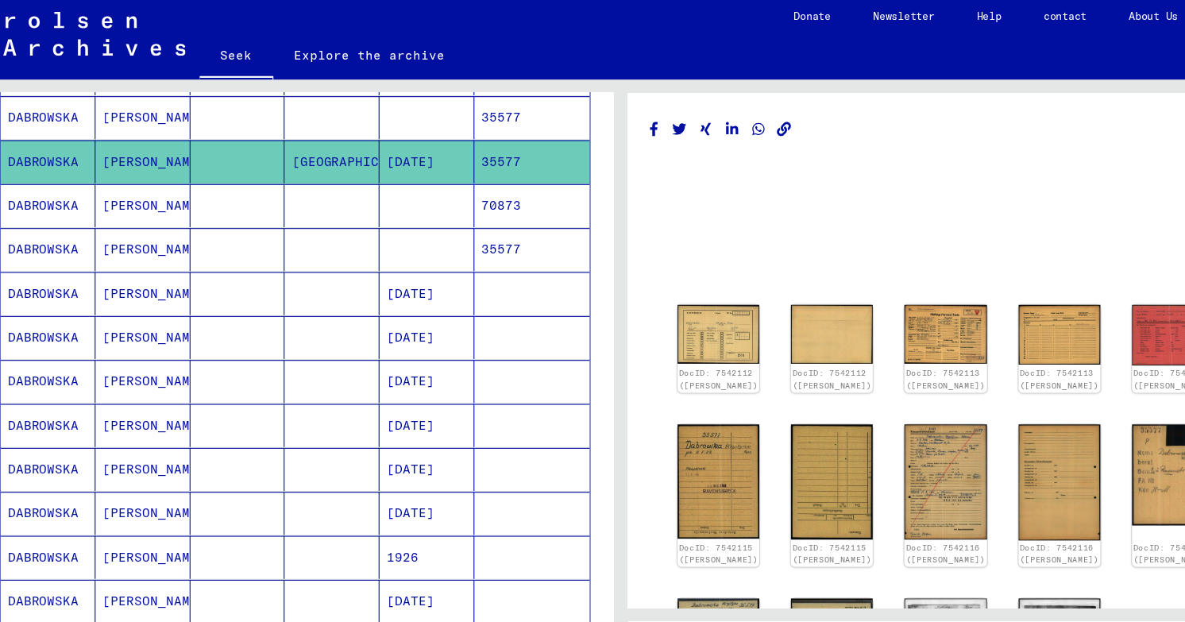
click at [241, 330] on mat-cell at bounding box center [247, 349] width 86 height 39
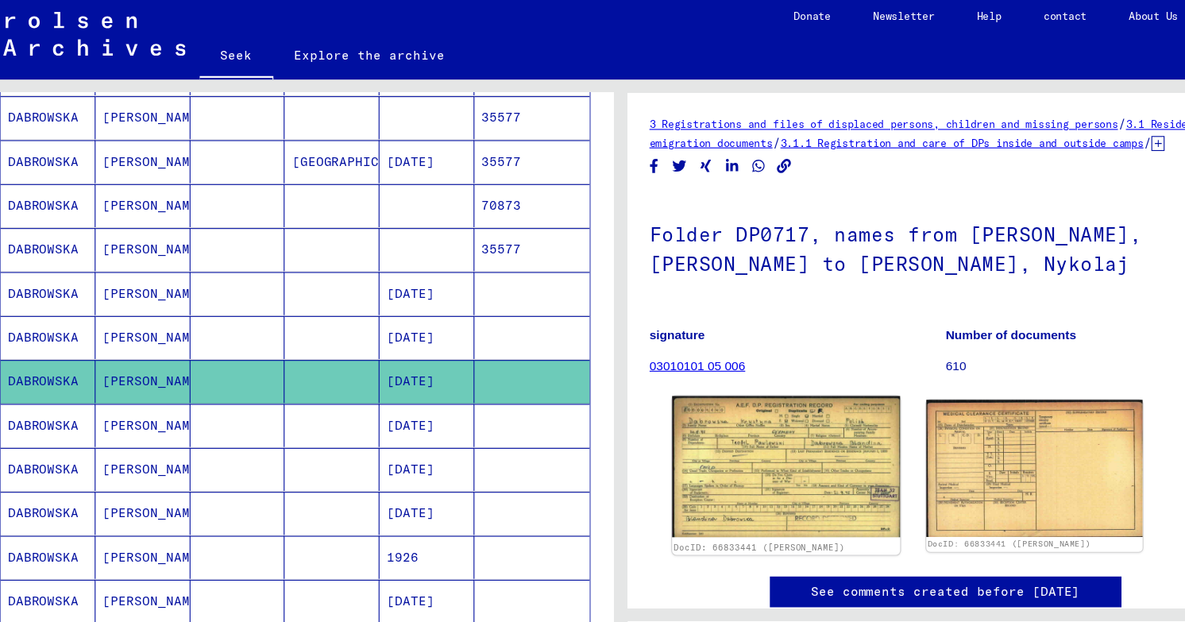
click at [732, 432] on img at bounding box center [743, 426] width 206 height 128
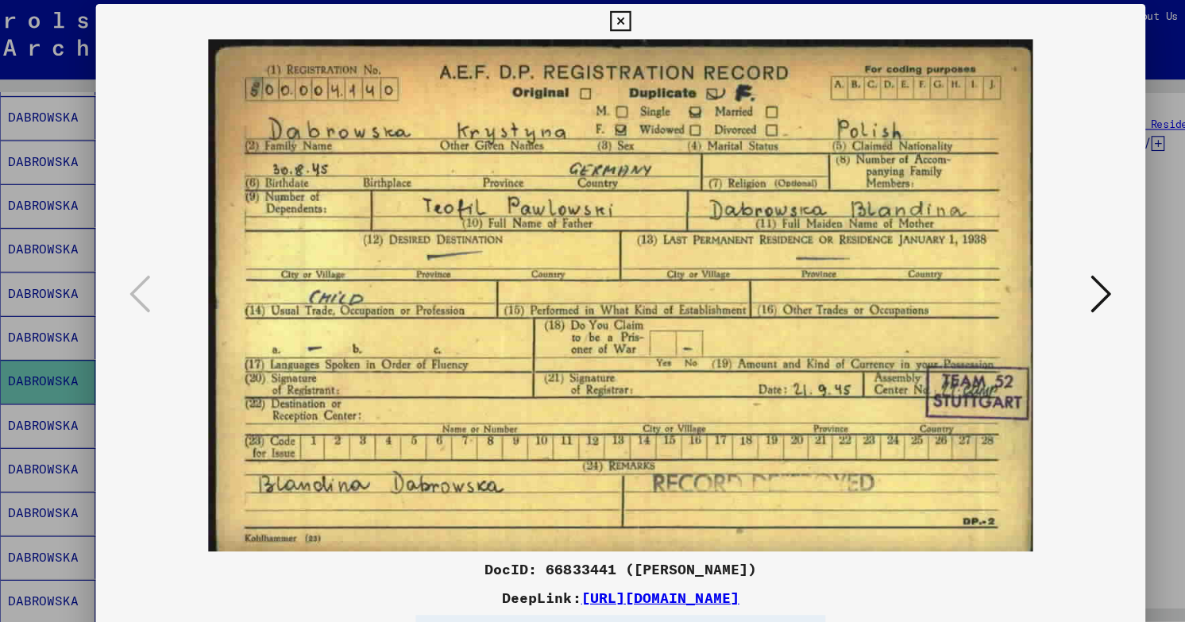
click at [1037, 276] on icon at bounding box center [1027, 270] width 19 height 38
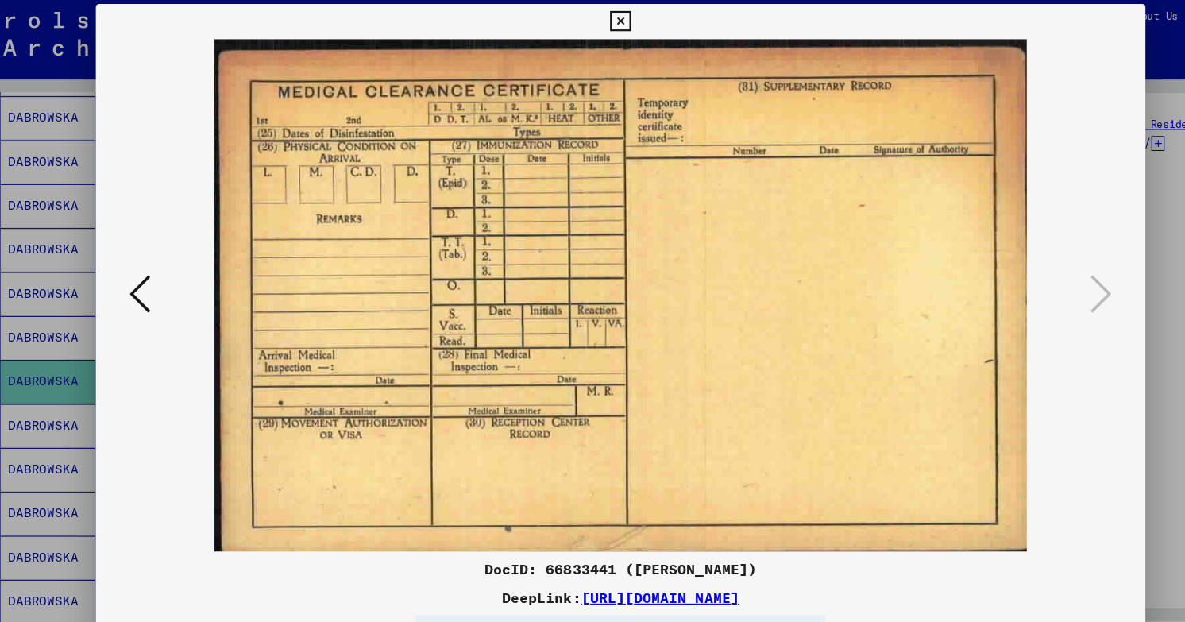
click at [149, 283] on icon at bounding box center [158, 270] width 19 height 38
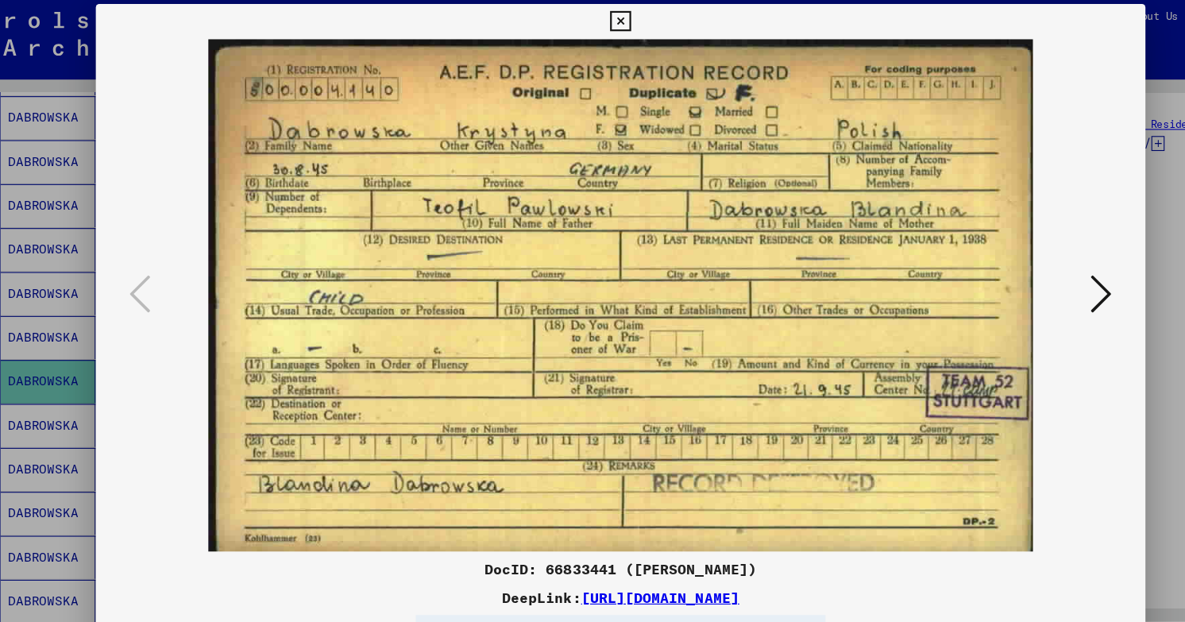
click at [1037, 275] on icon at bounding box center [1027, 270] width 19 height 38
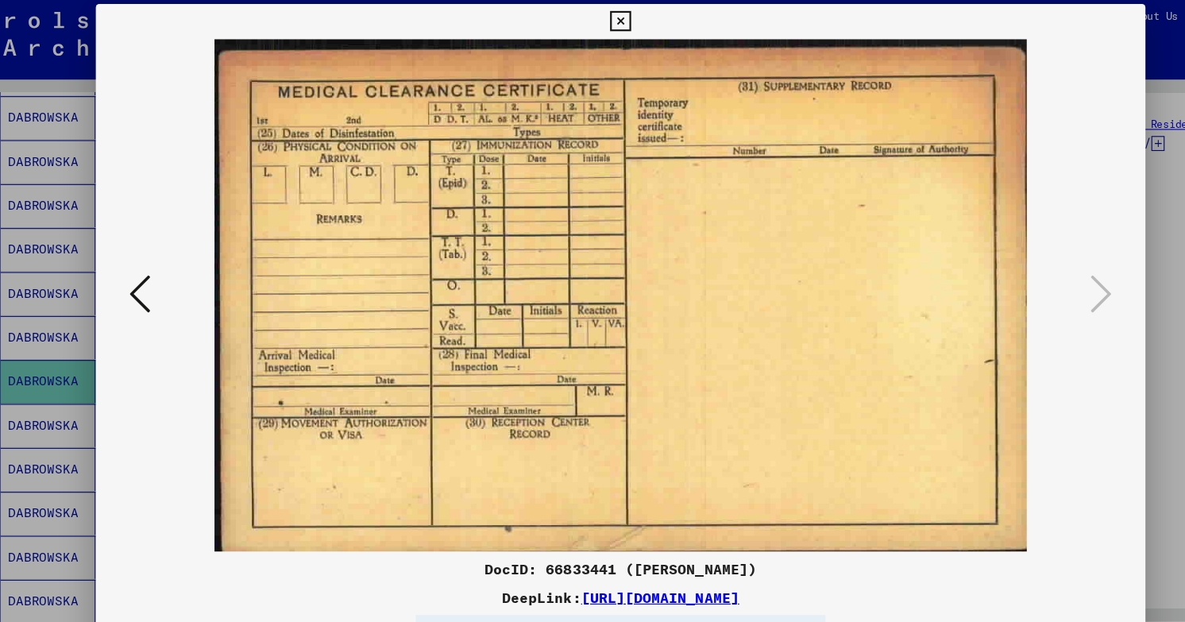
click at [1070, 72] on div at bounding box center [592, 311] width 1185 height 622
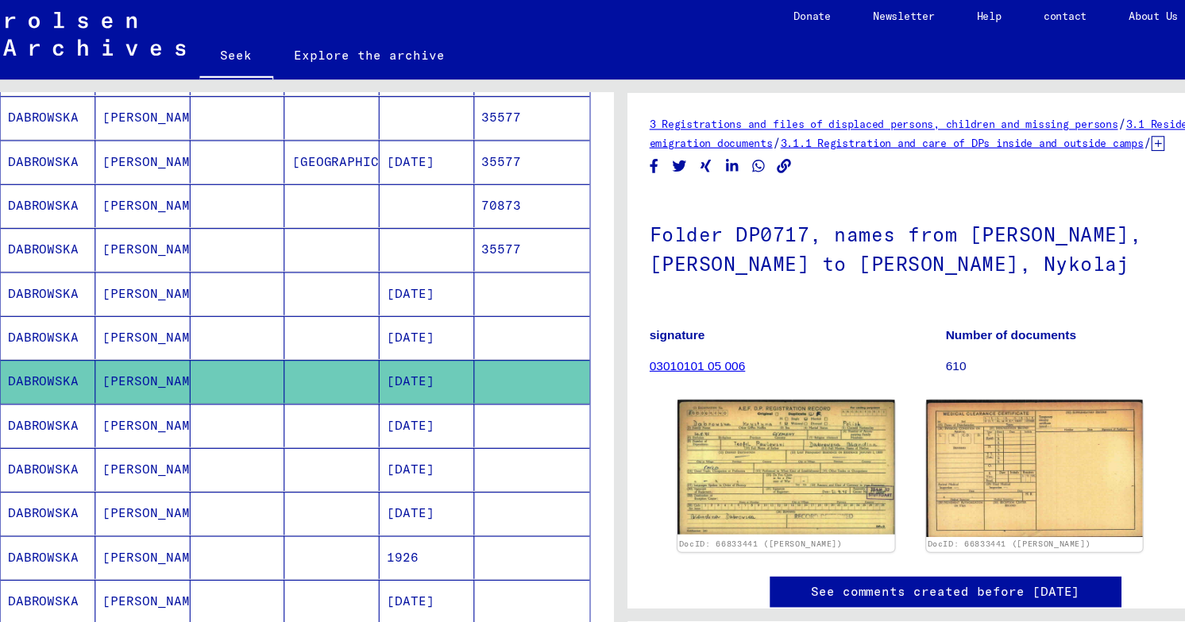
click at [261, 369] on mat-cell at bounding box center [247, 388] width 86 height 39
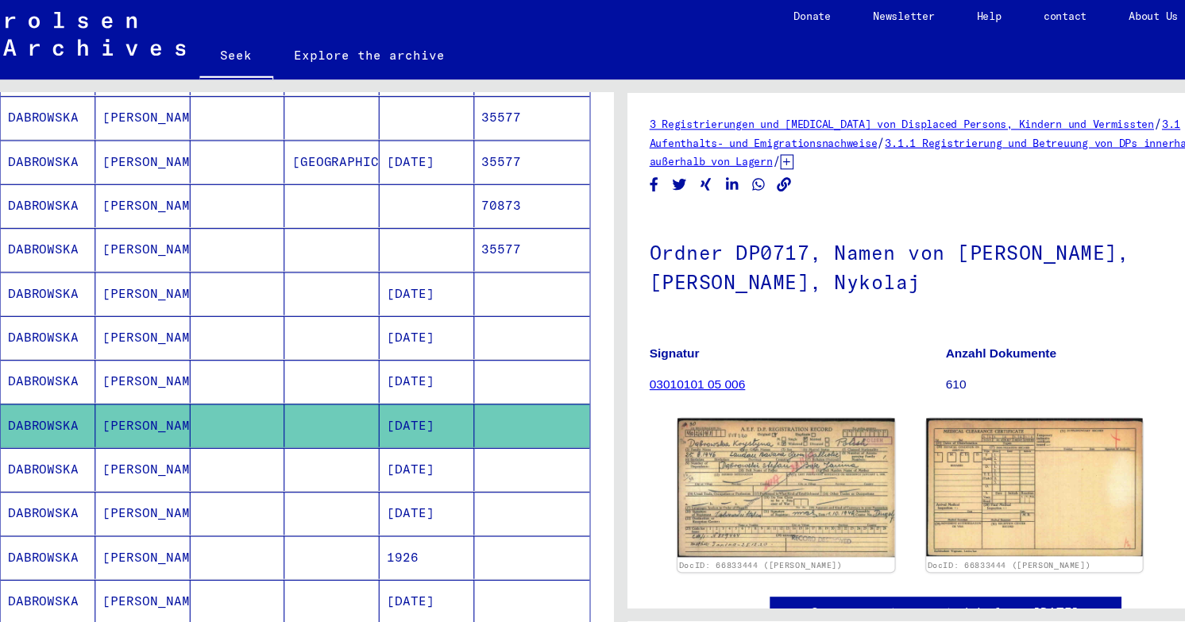
click at [276, 369] on mat-cell at bounding box center [247, 388] width 86 height 39
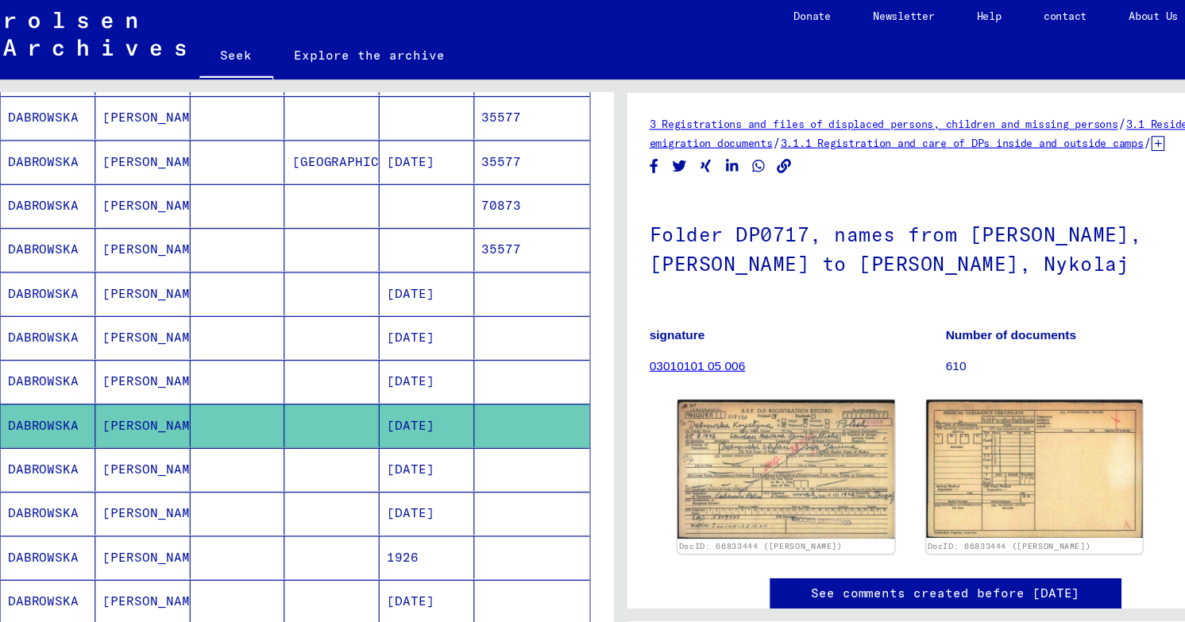
click at [276, 330] on mat-cell at bounding box center [247, 349] width 86 height 39
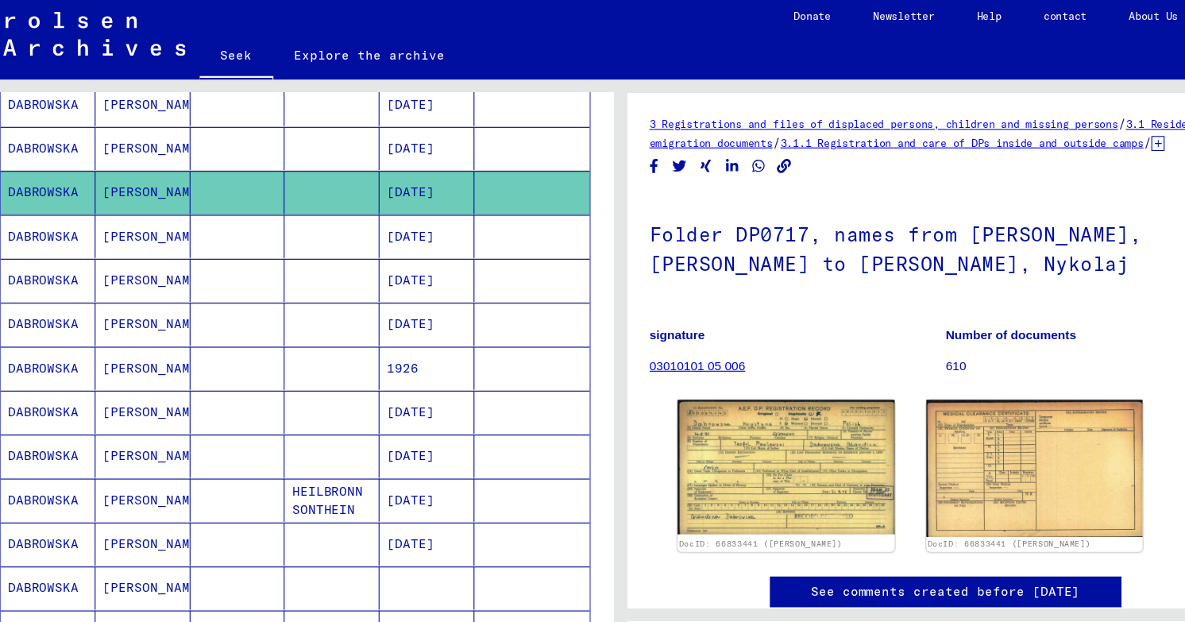
scroll to position [500, 0]
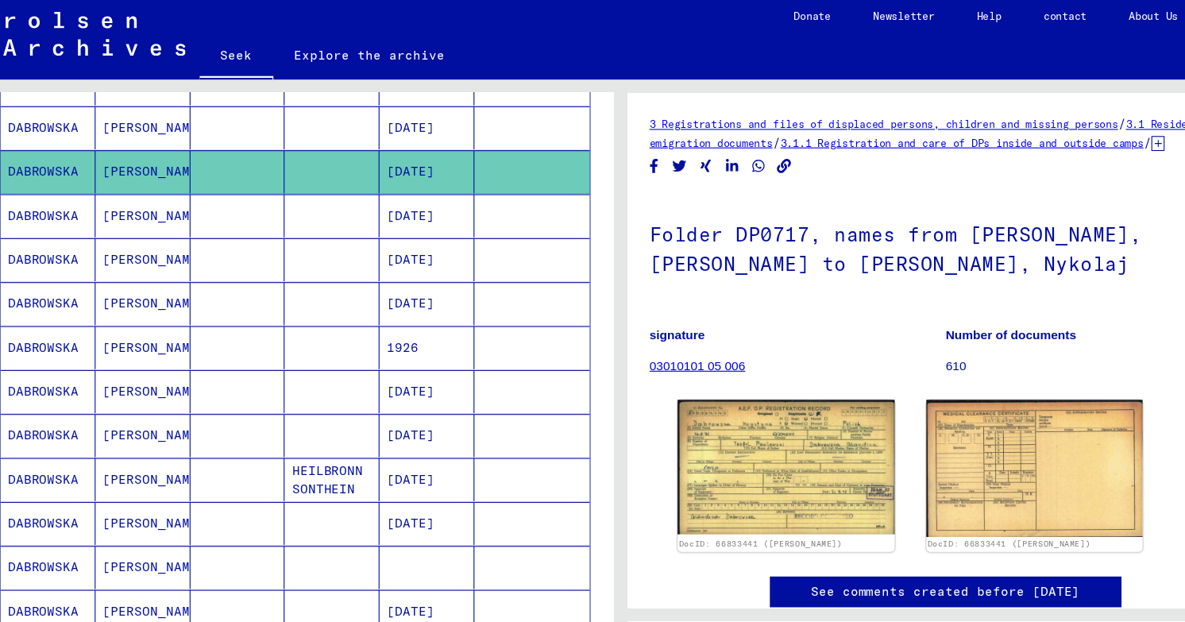
click at [334, 378] on mat-cell at bounding box center [332, 397] width 86 height 39
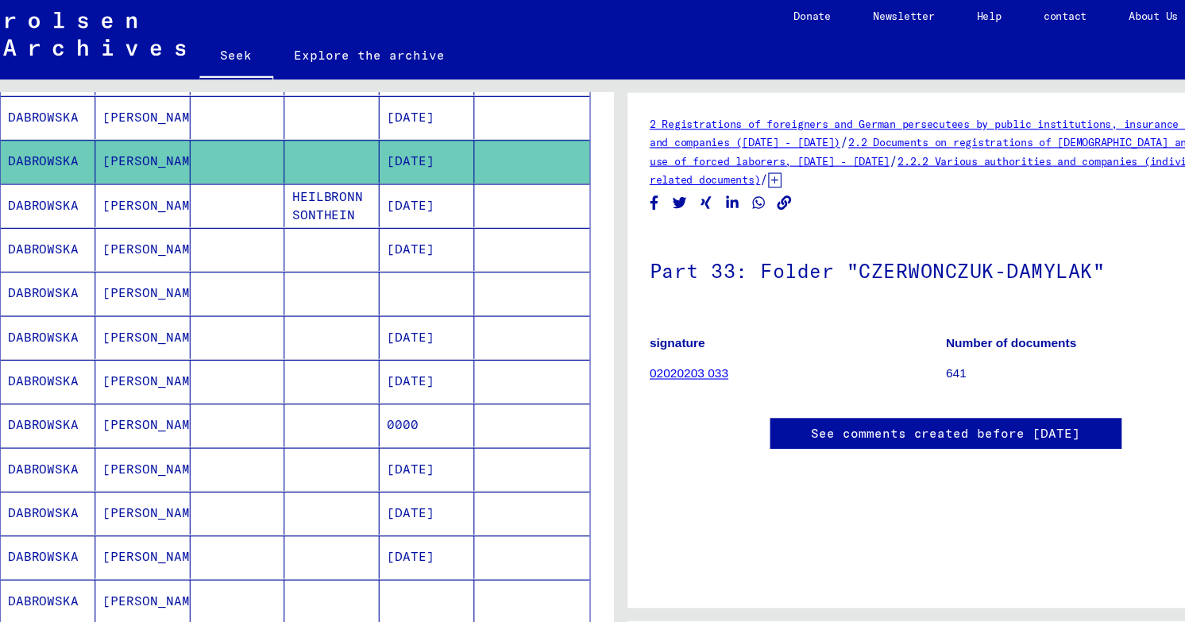
scroll to position [752, 0]
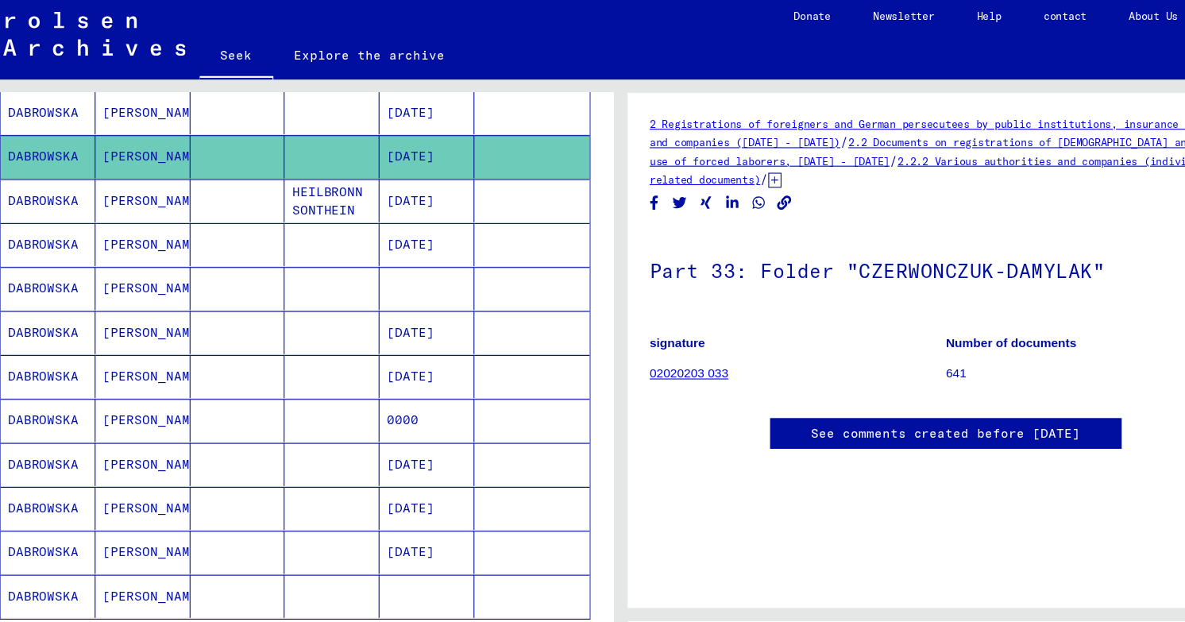
click at [390, 337] on font "[DATE]" at bounding box center [402, 344] width 43 height 14
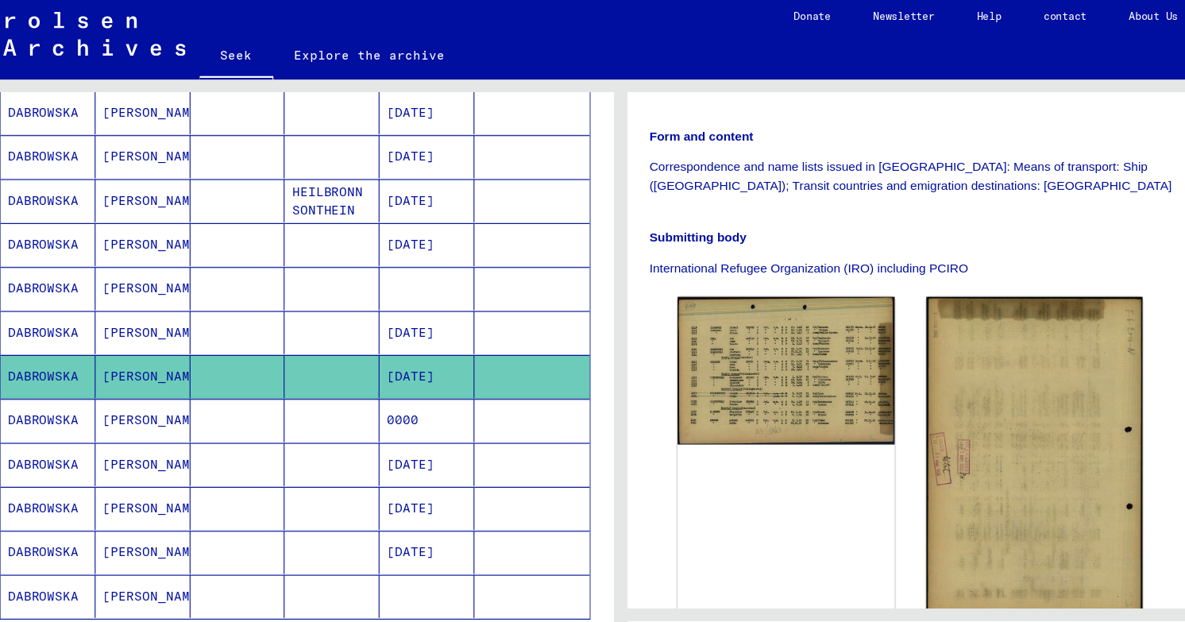
scroll to position [322, 0]
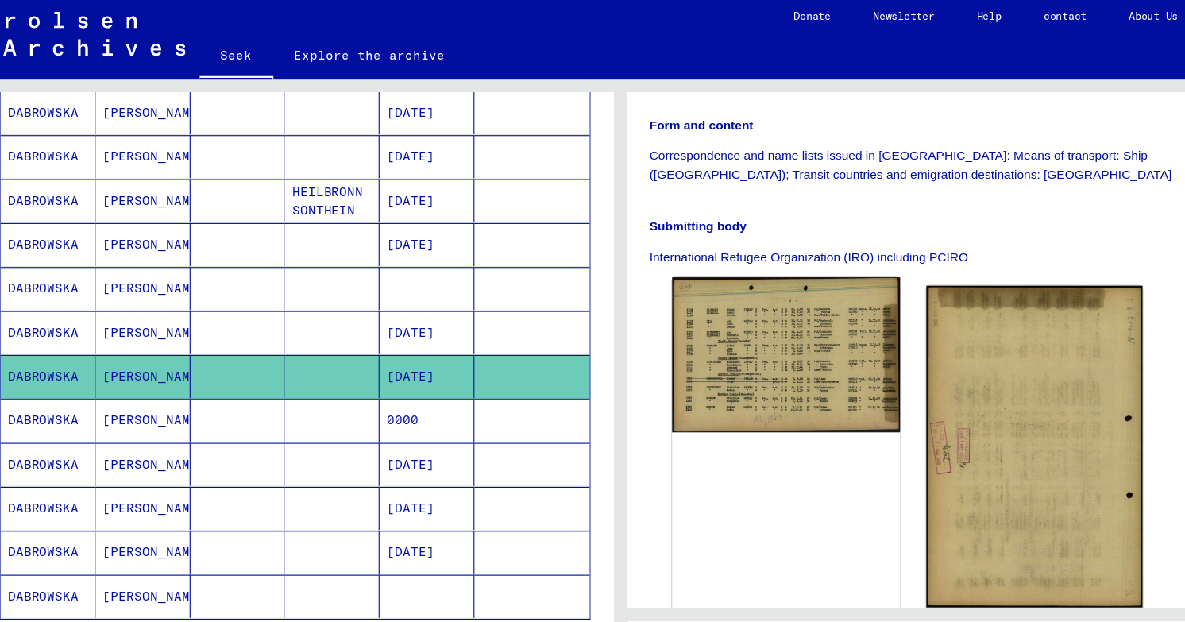
click at [732, 322] on img at bounding box center [743, 325] width 206 height 140
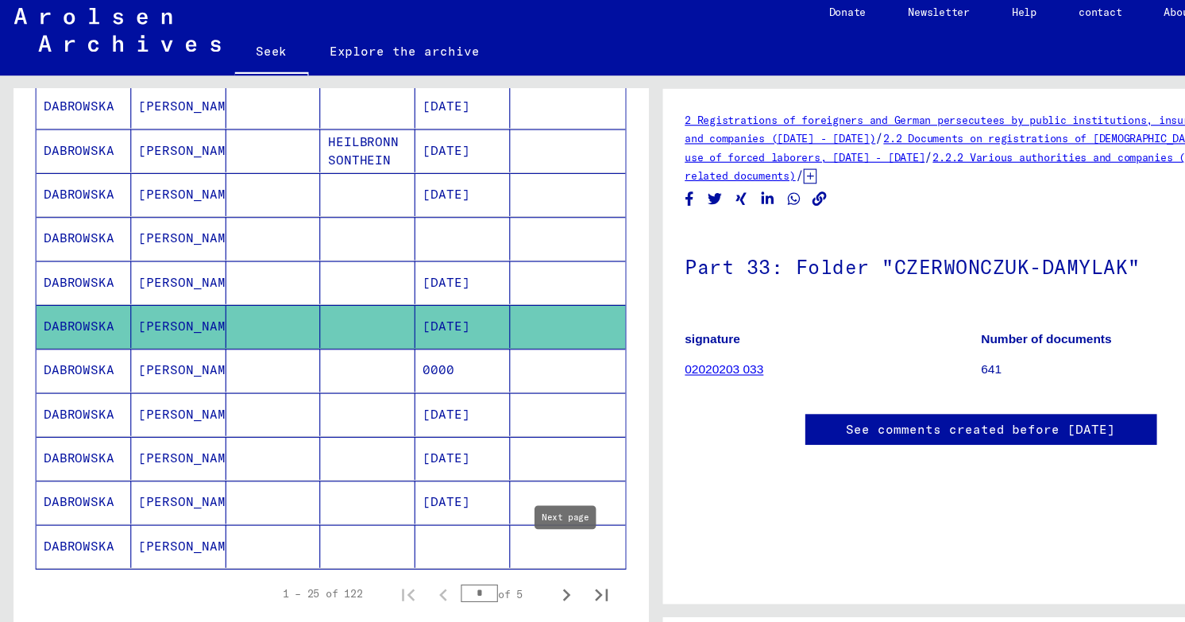
click at [506, 535] on icon "Next page" at bounding box center [512, 546] width 22 height 22
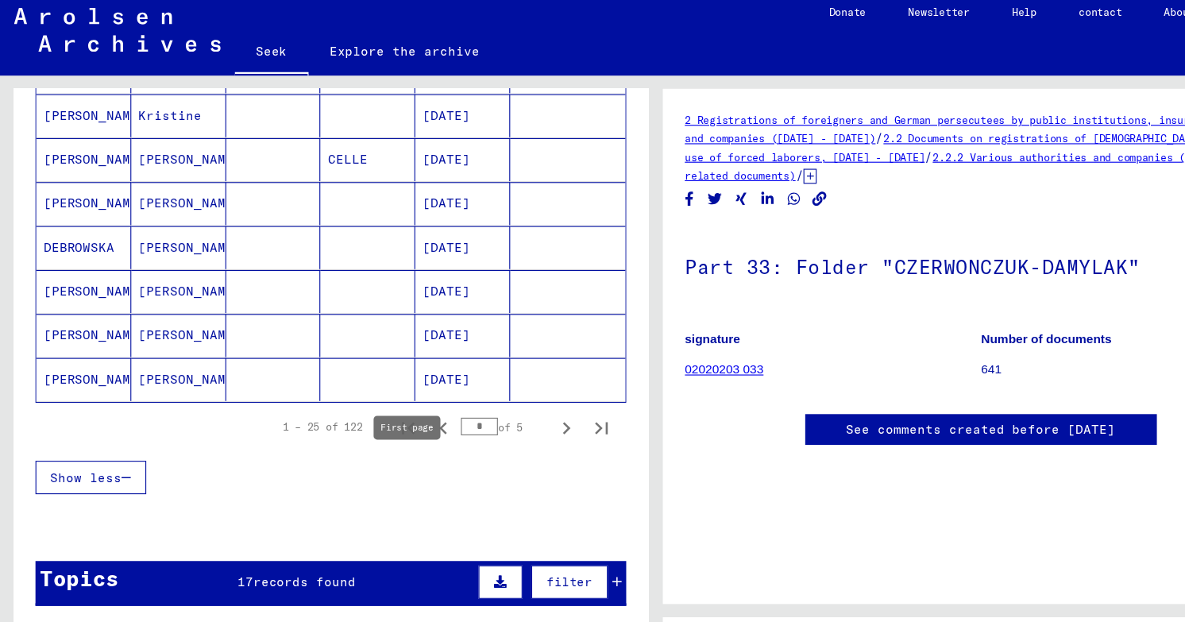
scroll to position [948, 0]
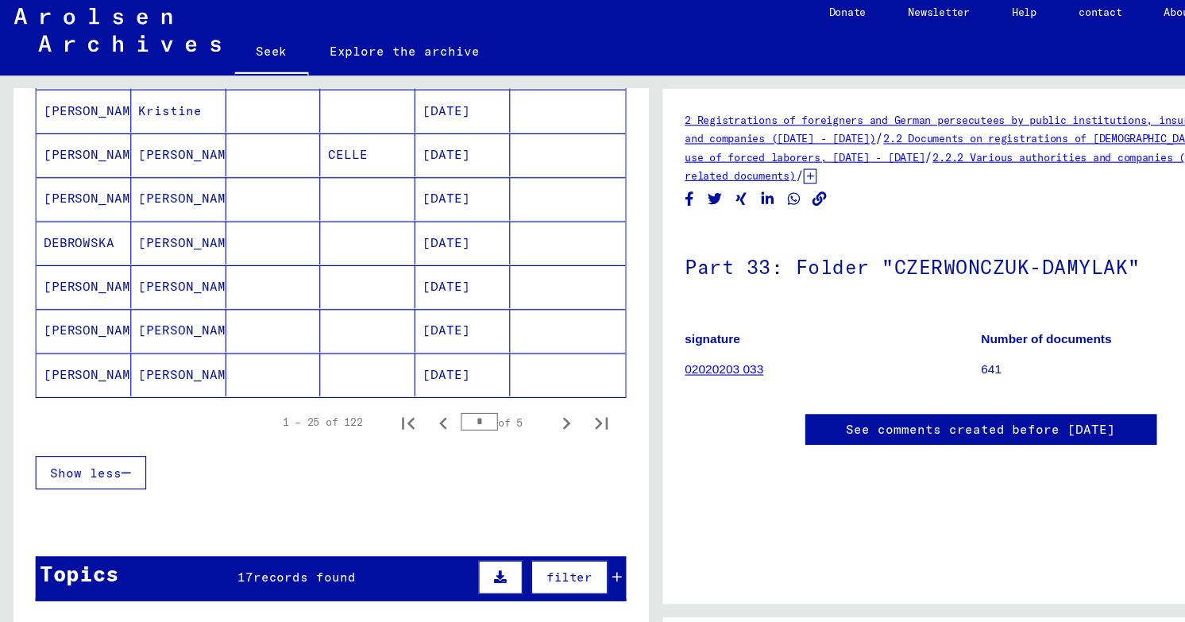
click at [424, 300] on font "[DATE]" at bounding box center [402, 307] width 43 height 14
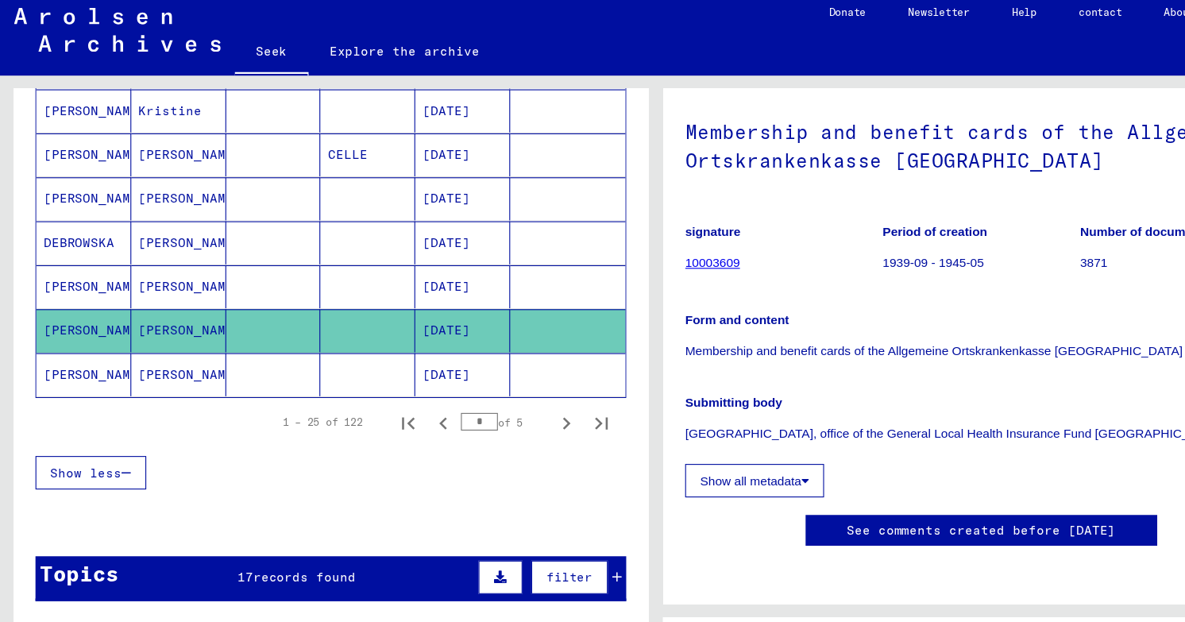
scroll to position [594, 0]
click at [513, 385] on icon "Next page" at bounding box center [511, 390] width 7 height 11
type input "*"
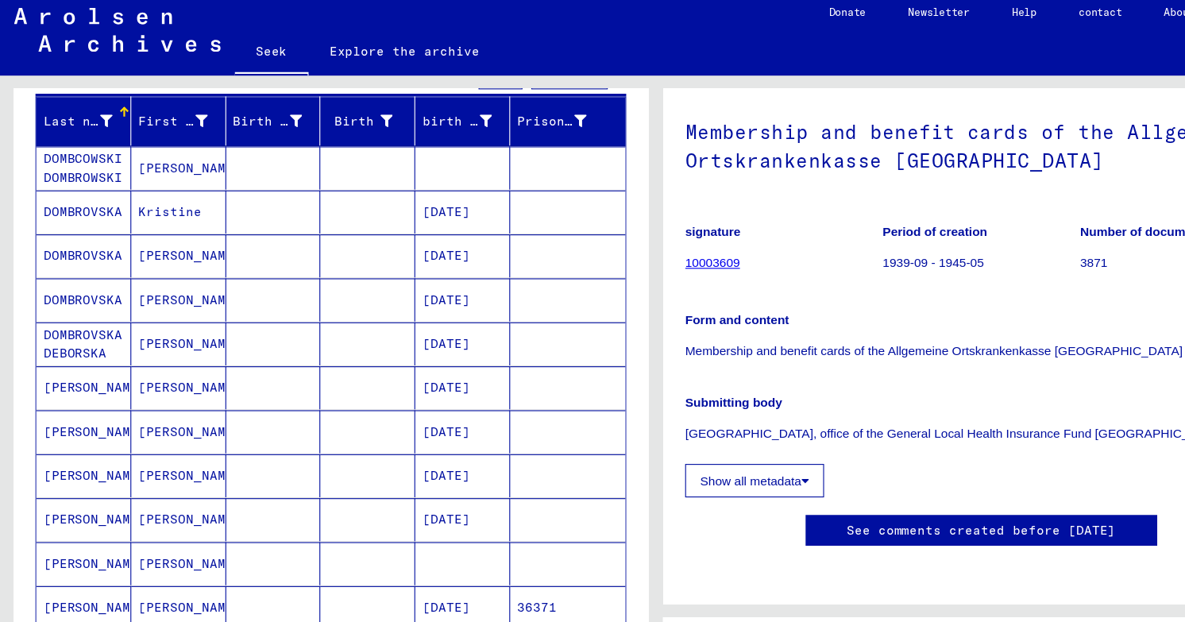
scroll to position [0, 0]
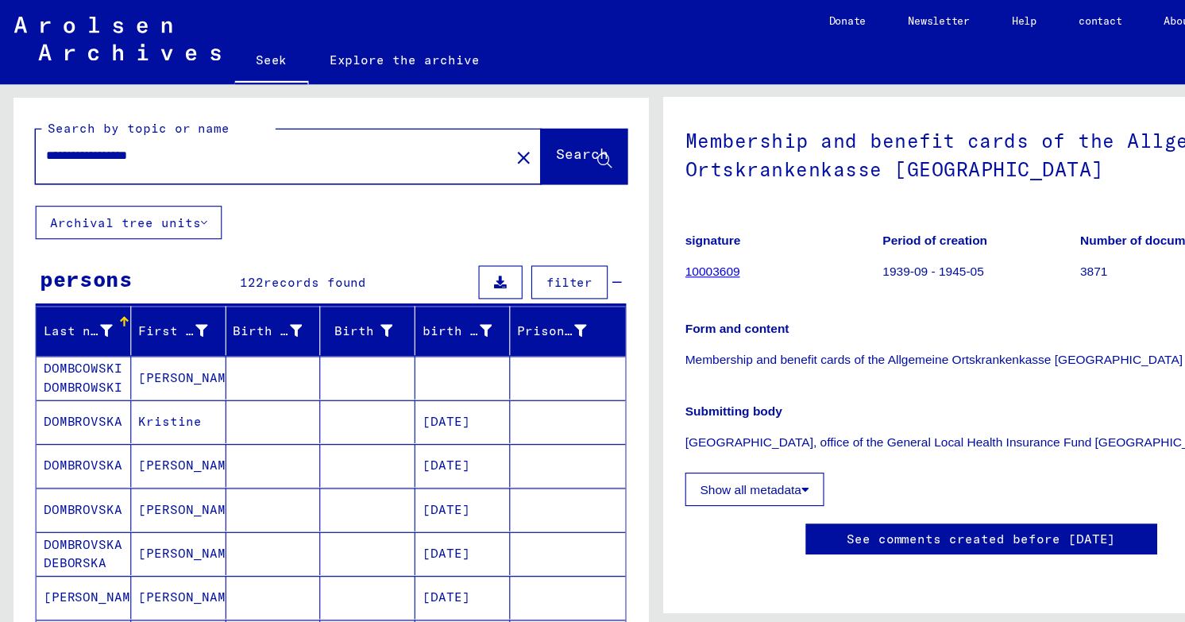
drag, startPoint x: 191, startPoint y: 118, endPoint x: 2, endPoint y: 99, distance: 190.0
click at [2, 99] on div "**********" at bounding box center [296, 342] width 593 height 532
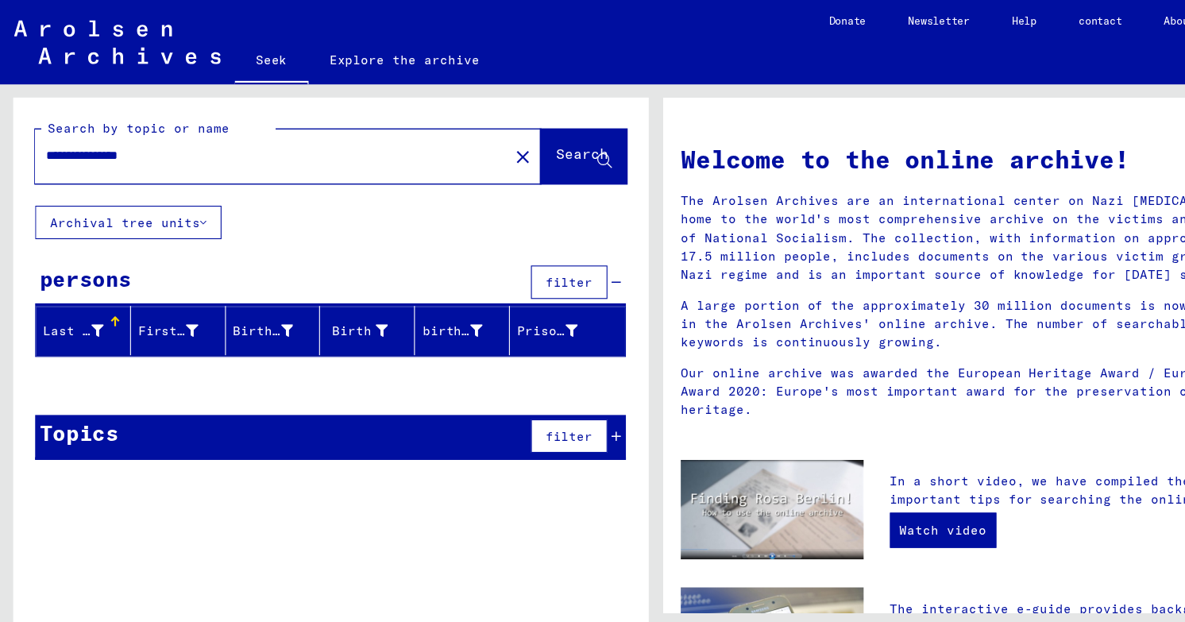
click at [561, 249] on icon at bounding box center [557, 254] width 9 height 11
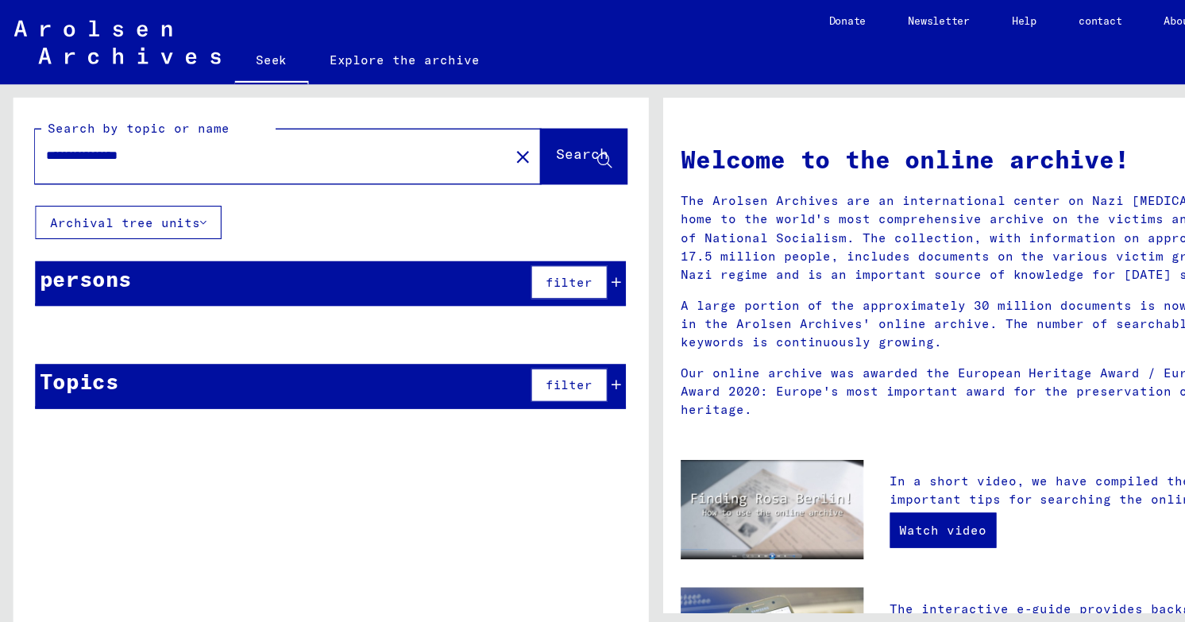
click at [561, 249] on icon at bounding box center [557, 254] width 9 height 11
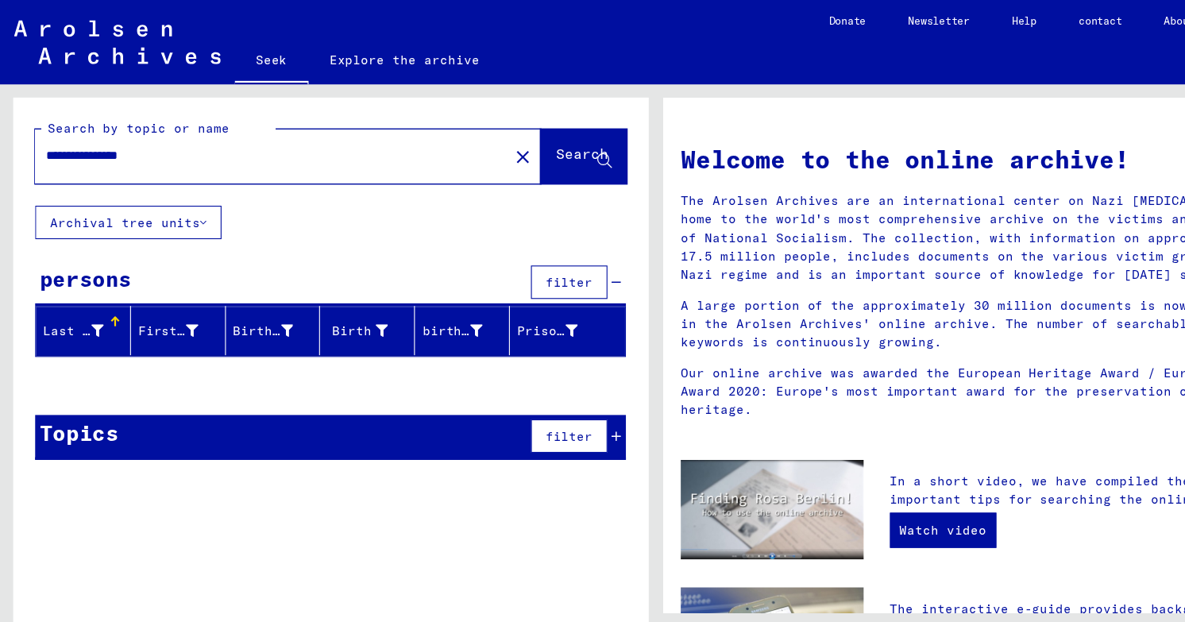
drag, startPoint x: 86, startPoint y: 115, endPoint x: 64, endPoint y: 117, distance: 22.3
click at [64, 133] on input "**********" at bounding box center [241, 141] width 400 height 17
click at [544, 139] on icon at bounding box center [546, 146] width 14 height 14
drag, startPoint x: 222, startPoint y: 106, endPoint x: 2, endPoint y: 106, distance: 220.1
click at [2, 106] on div "**********" at bounding box center [296, 342] width 593 height 532
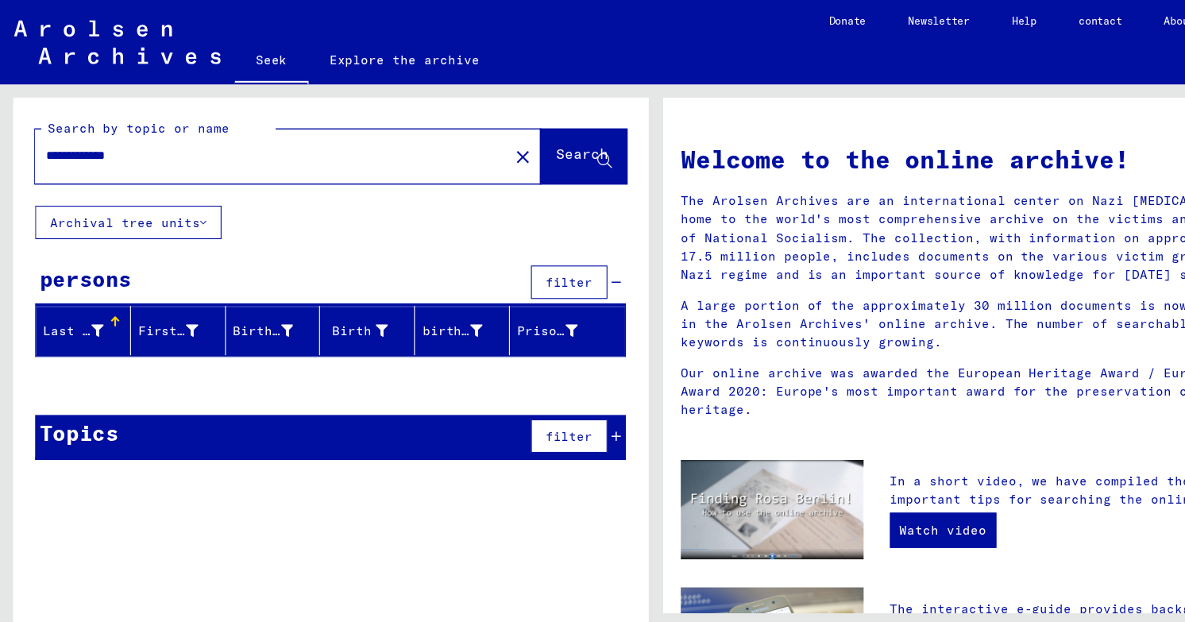
drag, startPoint x: 217, startPoint y: 113, endPoint x: 2, endPoint y: 94, distance: 216.2
click at [2, 94] on div "**********" at bounding box center [296, 342] width 593 height 532
type input "*"
type input "**********"
click at [526, 131] on font "Search" at bounding box center [526, 139] width 48 height 16
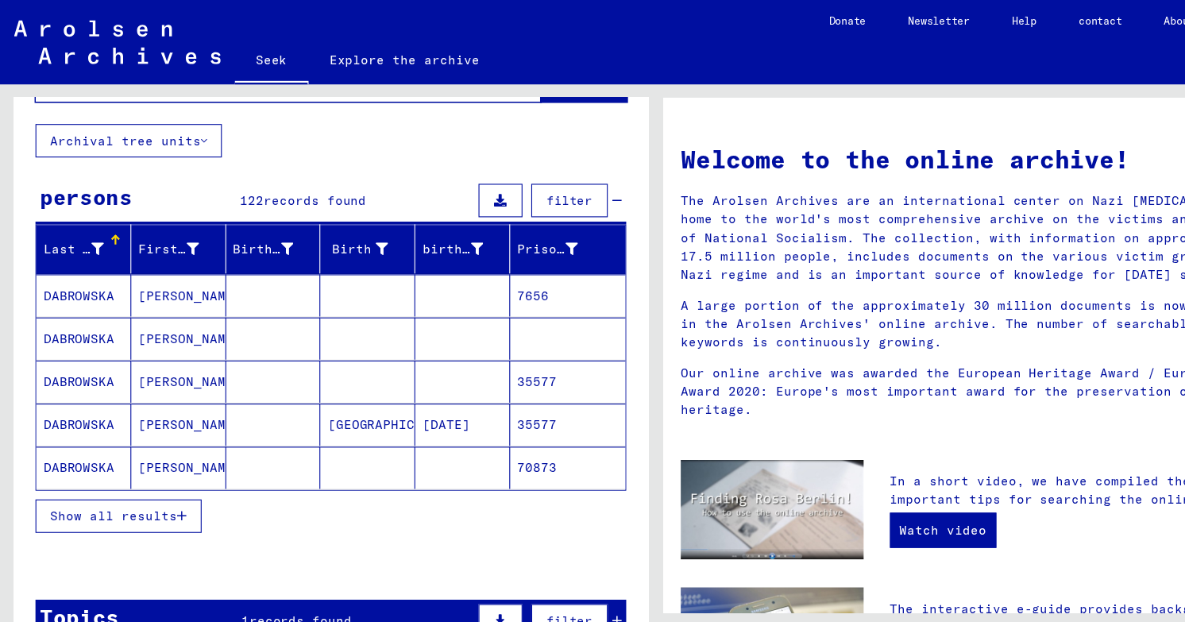
scroll to position [75, 0]
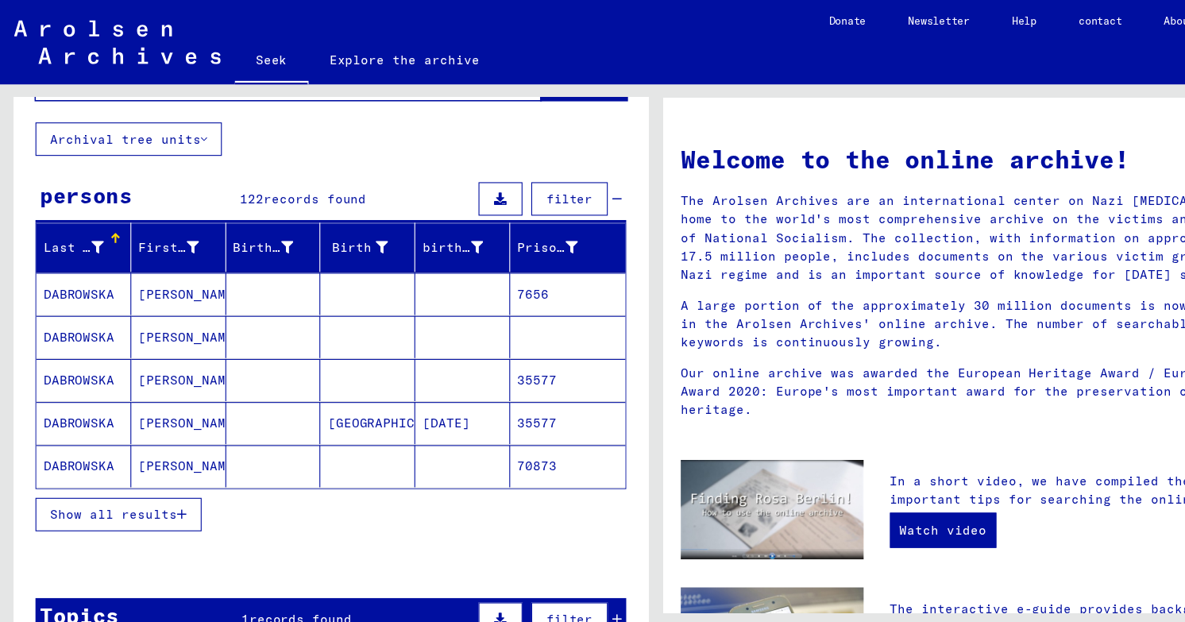
click at [147, 458] on font "Show all results" at bounding box center [102, 465] width 114 height 14
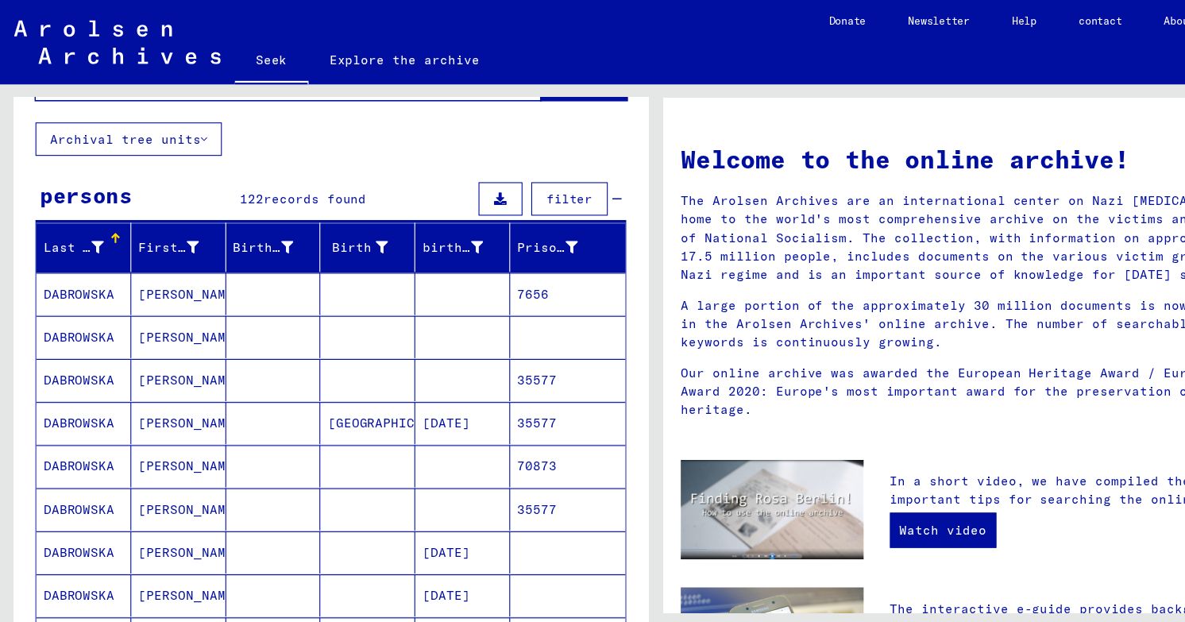
click at [197, 246] on mat-cell "[PERSON_NAME]" at bounding box center [161, 265] width 86 height 38
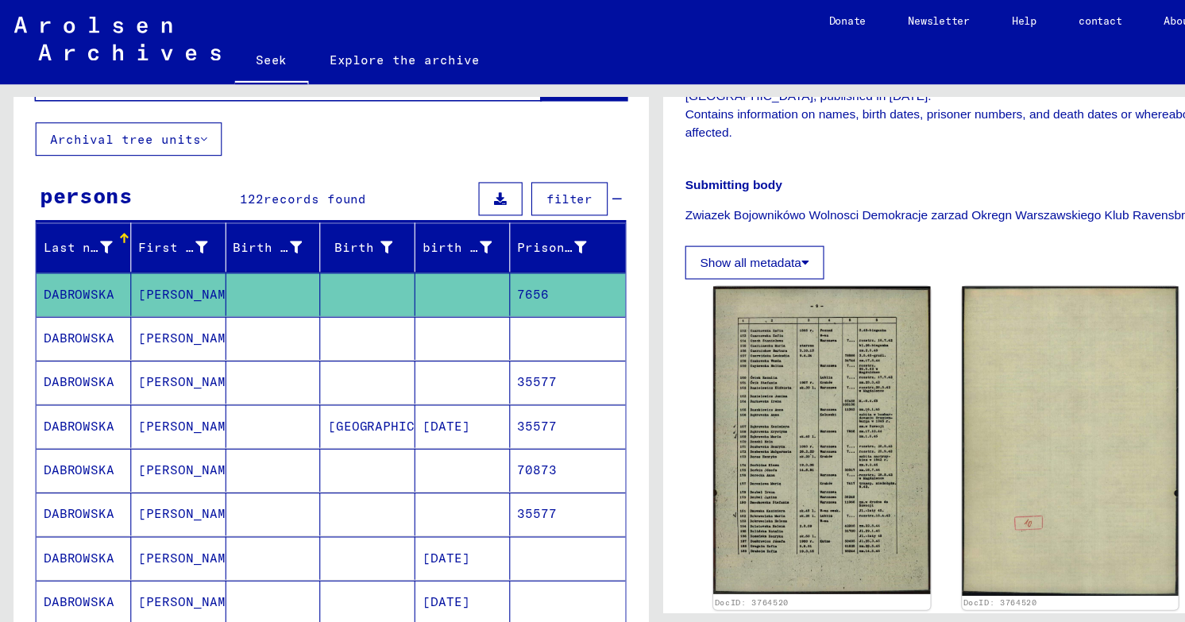
scroll to position [385, 0]
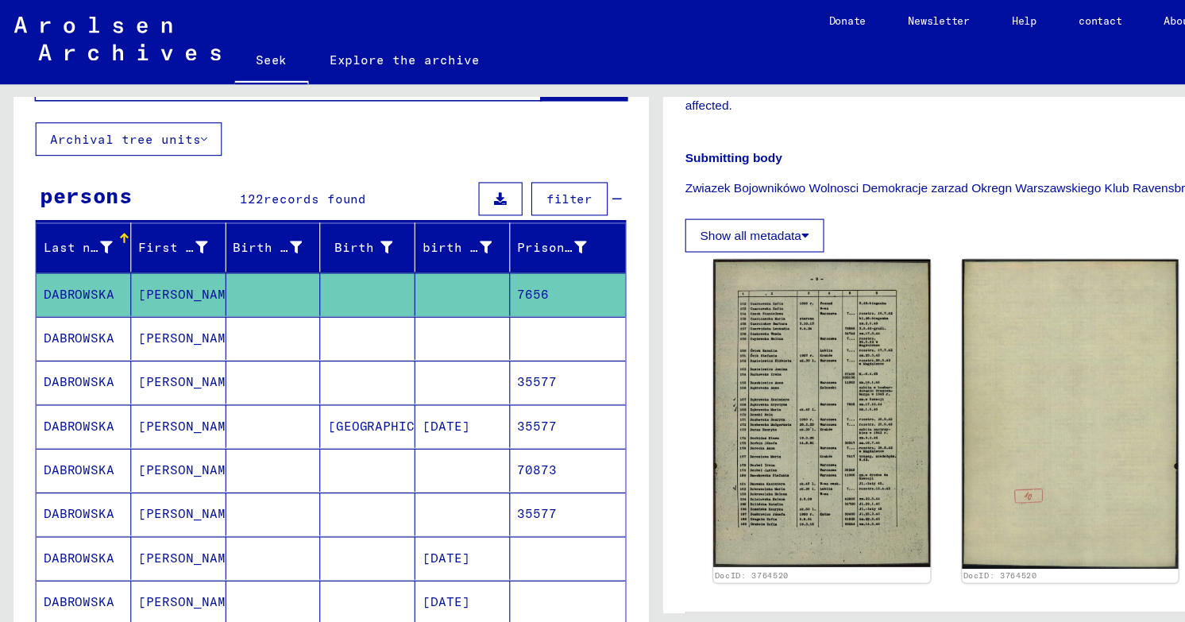
click at [671, 385] on img at bounding box center [742, 372] width 196 height 277
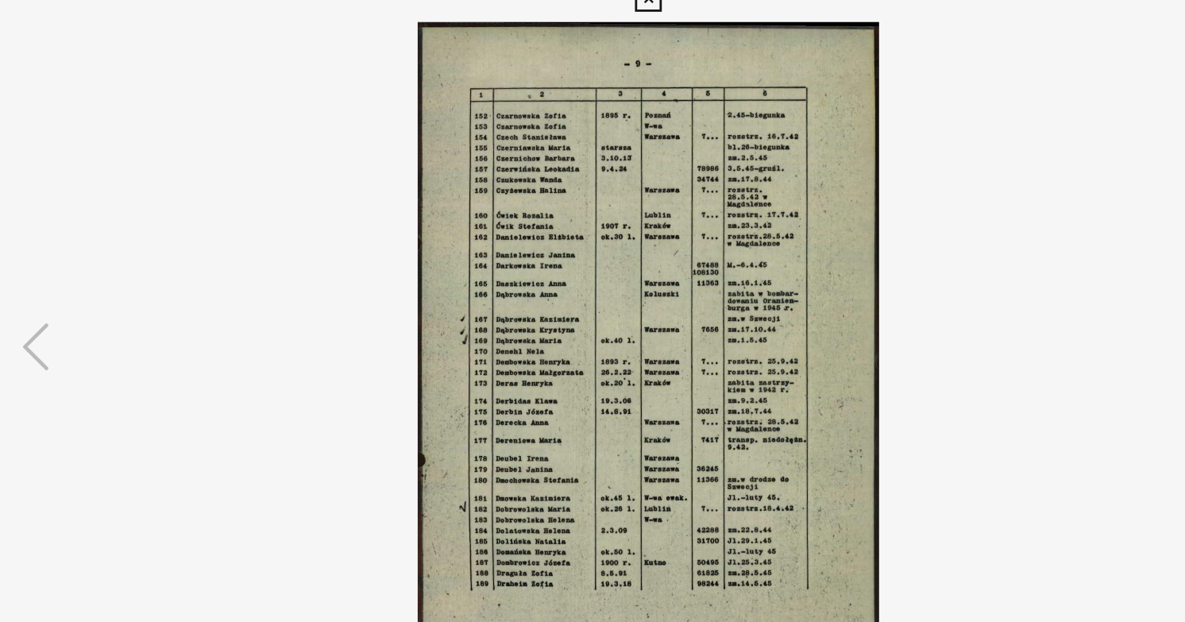
click at [600, 36] on button at bounding box center [592, 24] width 28 height 32
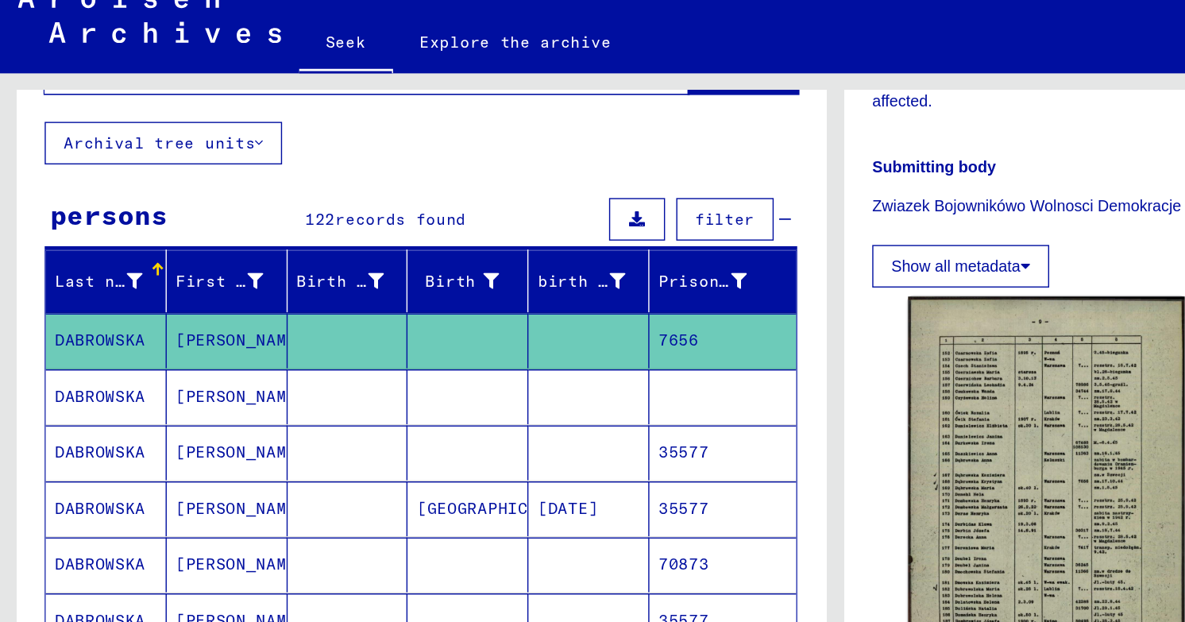
click at [497, 172] on font "filter" at bounding box center [514, 179] width 42 height 14
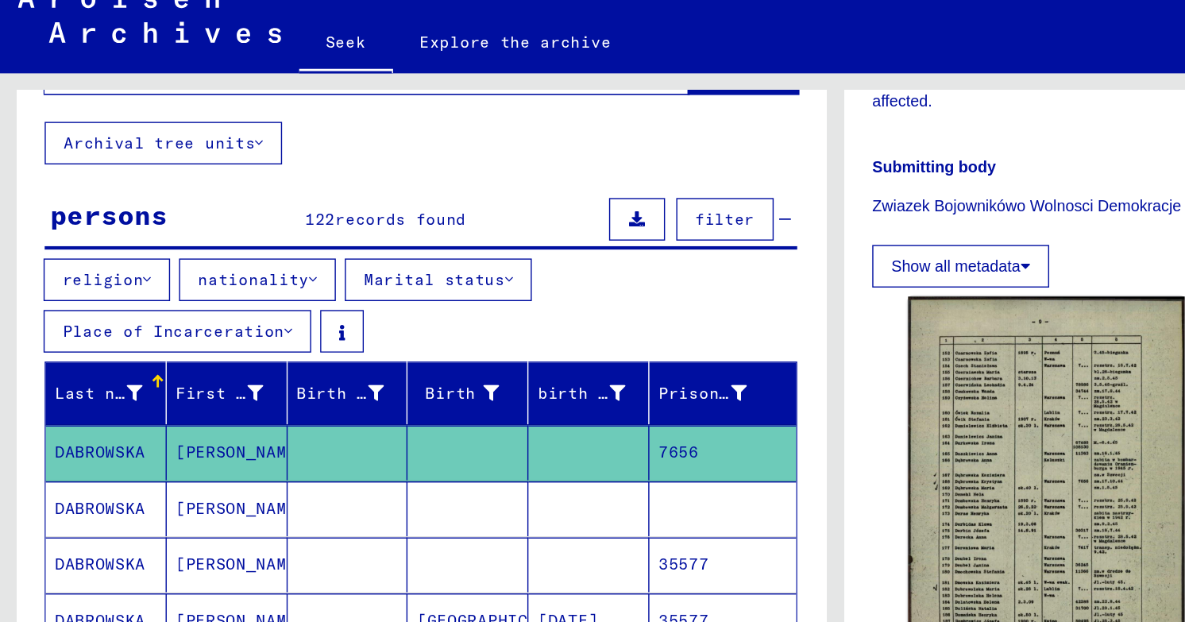
click at [94, 215] on font "religion" at bounding box center [72, 222] width 57 height 14
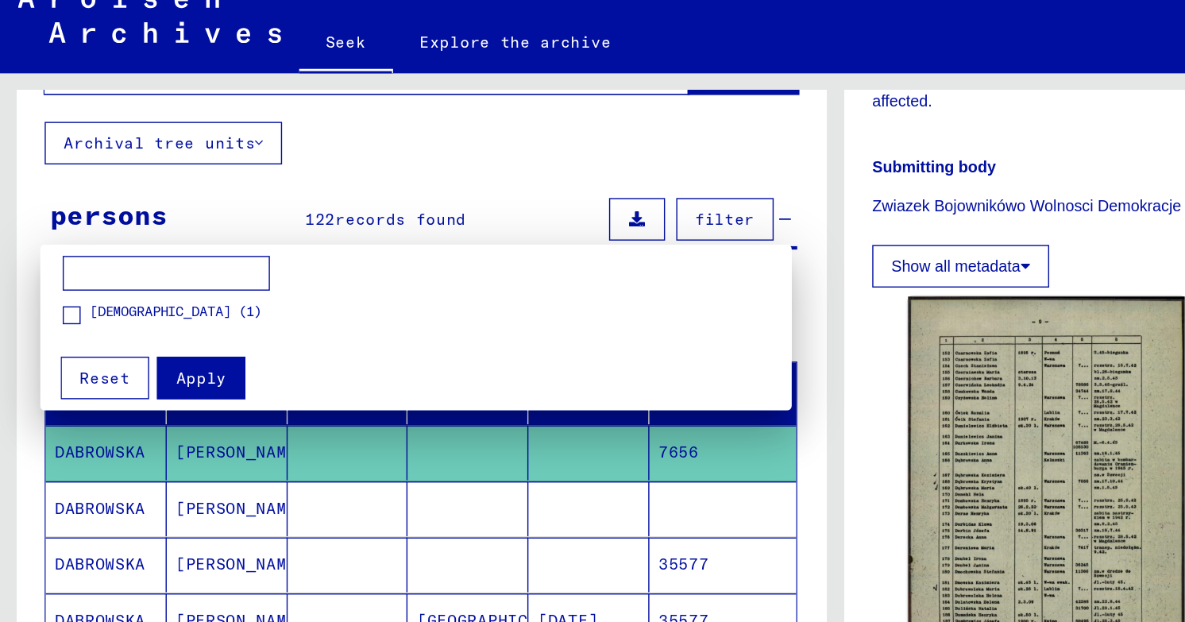
click at [92, 191] on div at bounding box center [592, 311] width 1185 height 622
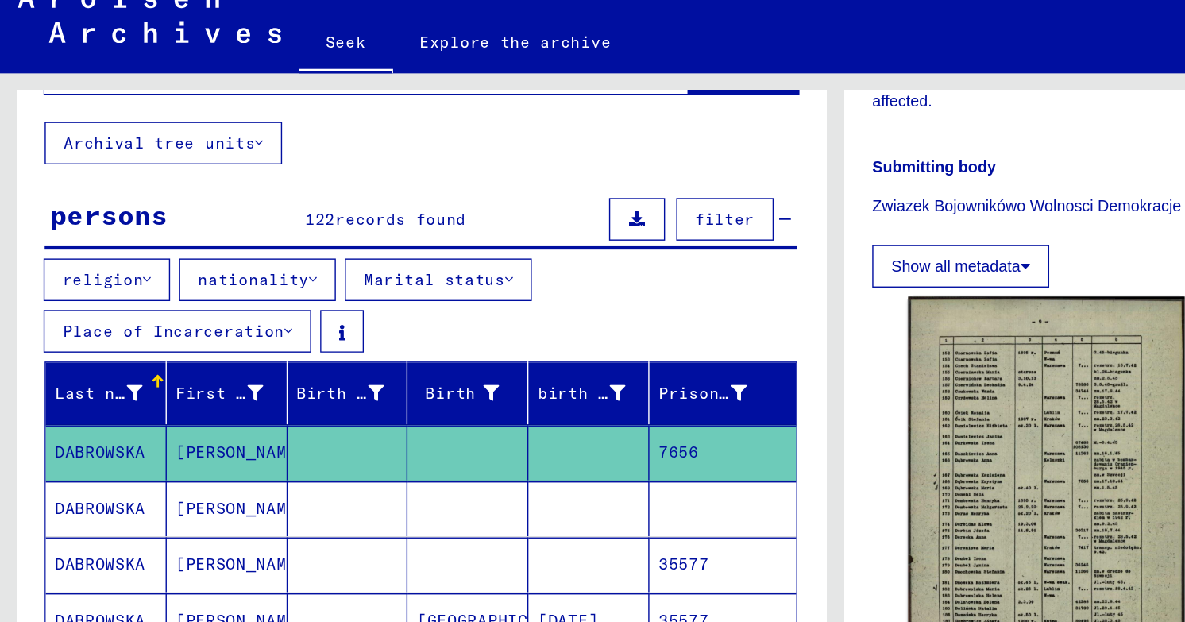
click at [178, 207] on button "nationality" at bounding box center [182, 222] width 111 height 30
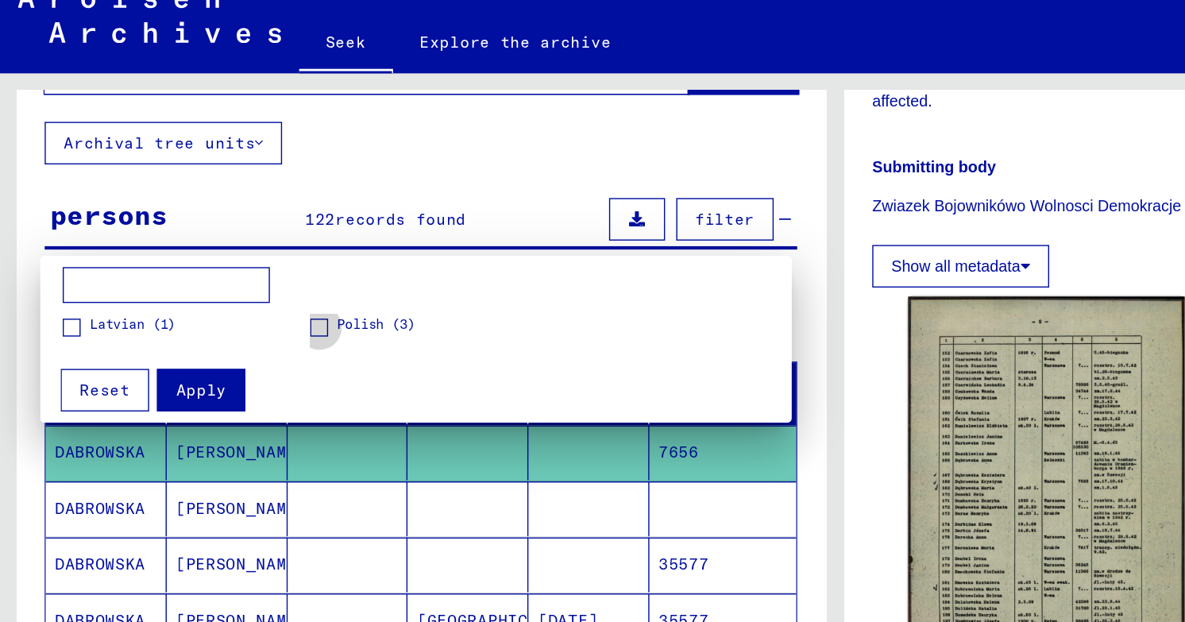
click at [240, 253] on font "Polish (3)" at bounding box center [267, 254] width 56 height 12
click at [145, 304] on font "Apply" at bounding box center [143, 301] width 36 height 14
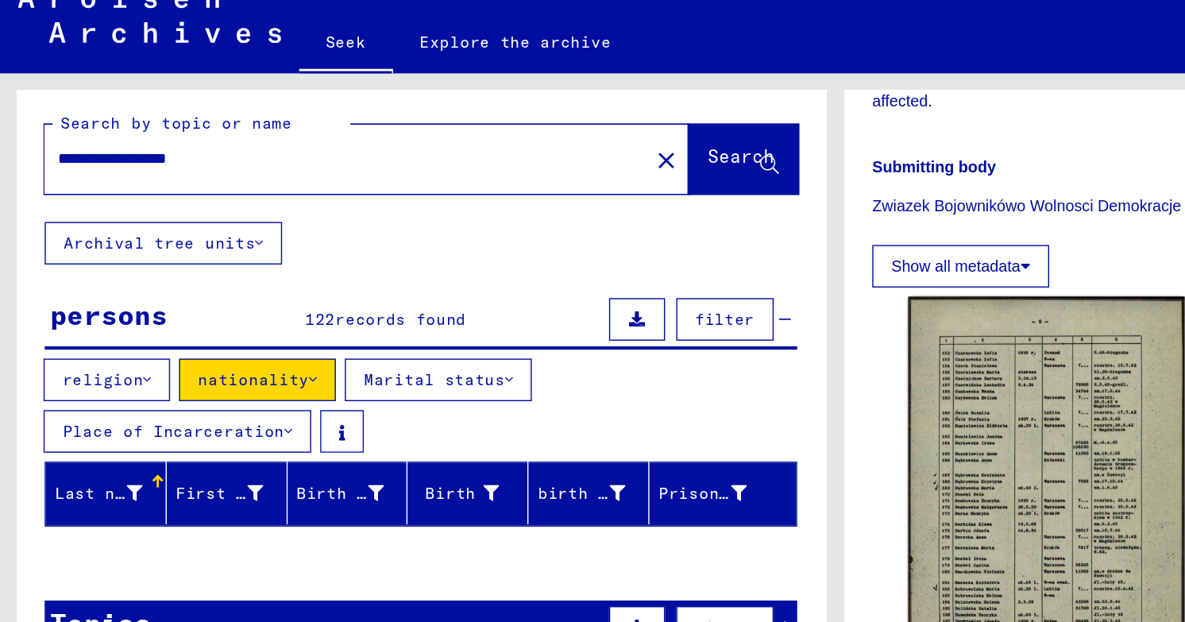
scroll to position [7, 0]
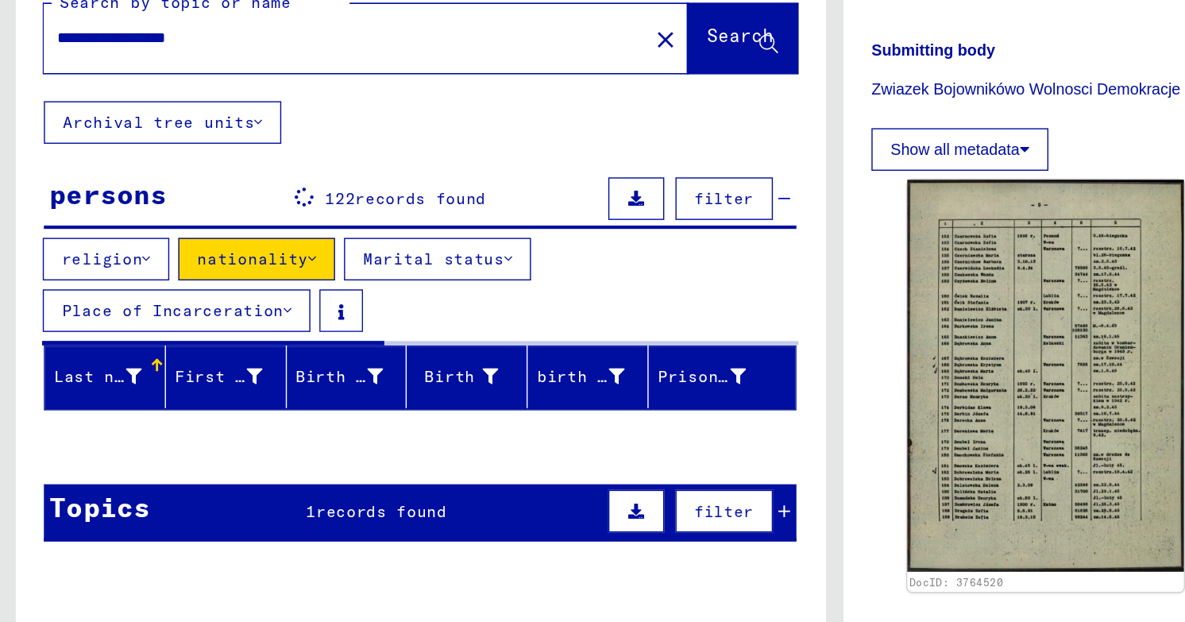
click at [337, 284] on font "Marital status" at bounding box center [308, 291] width 100 height 14
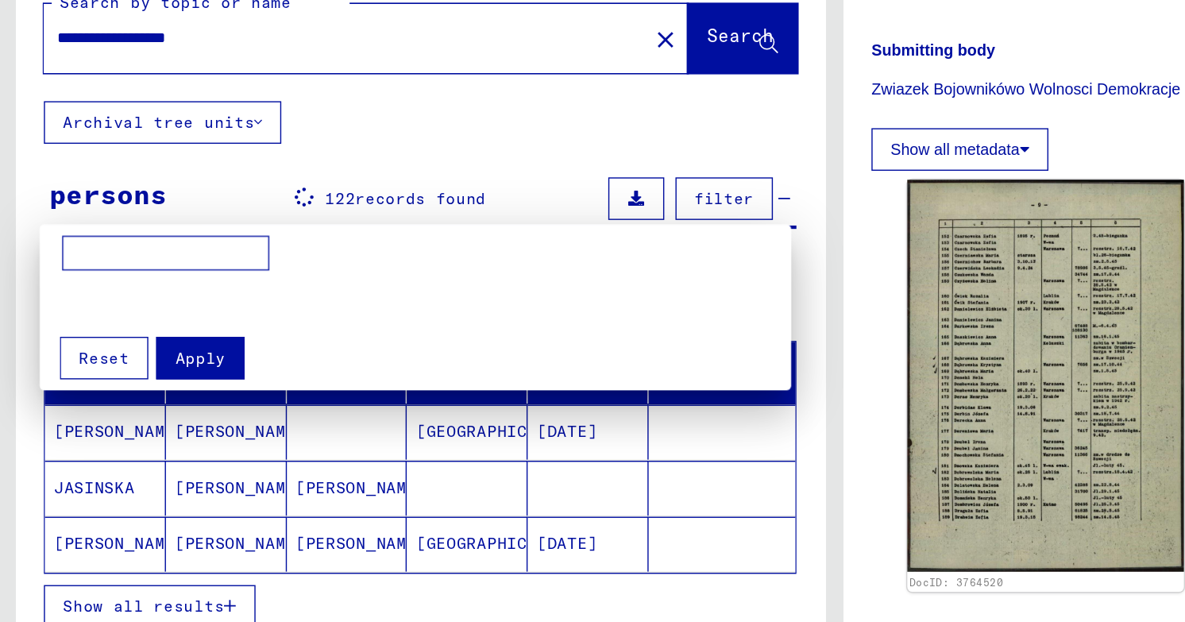
click at [346, 208] on div at bounding box center [592, 311] width 1185 height 622
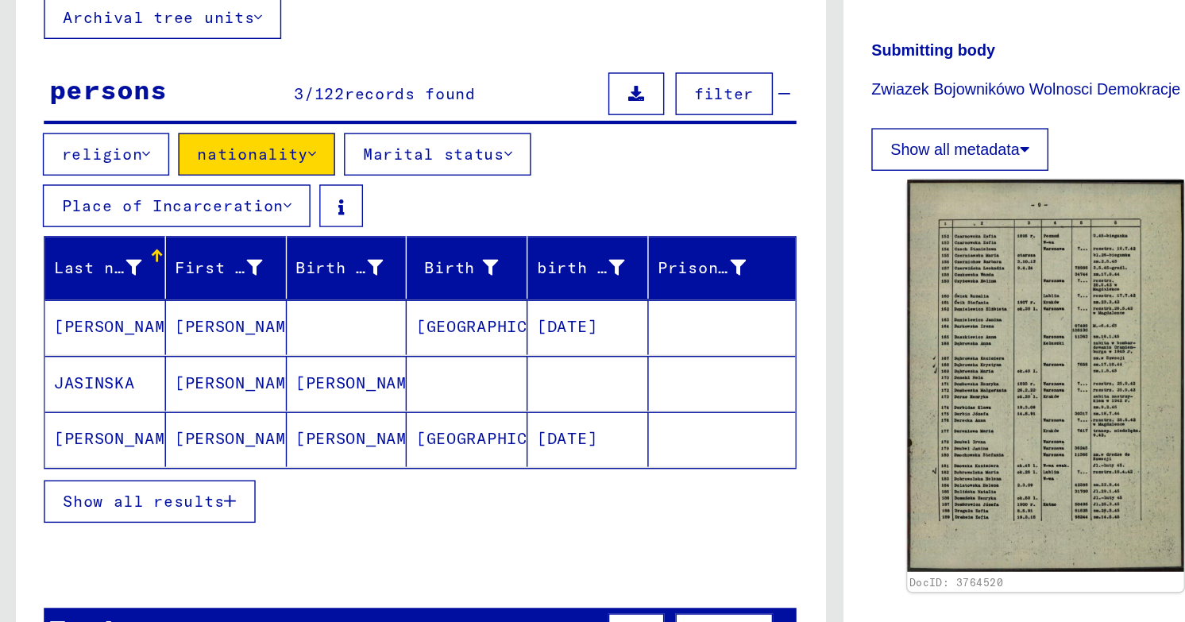
scroll to position [83, 0]
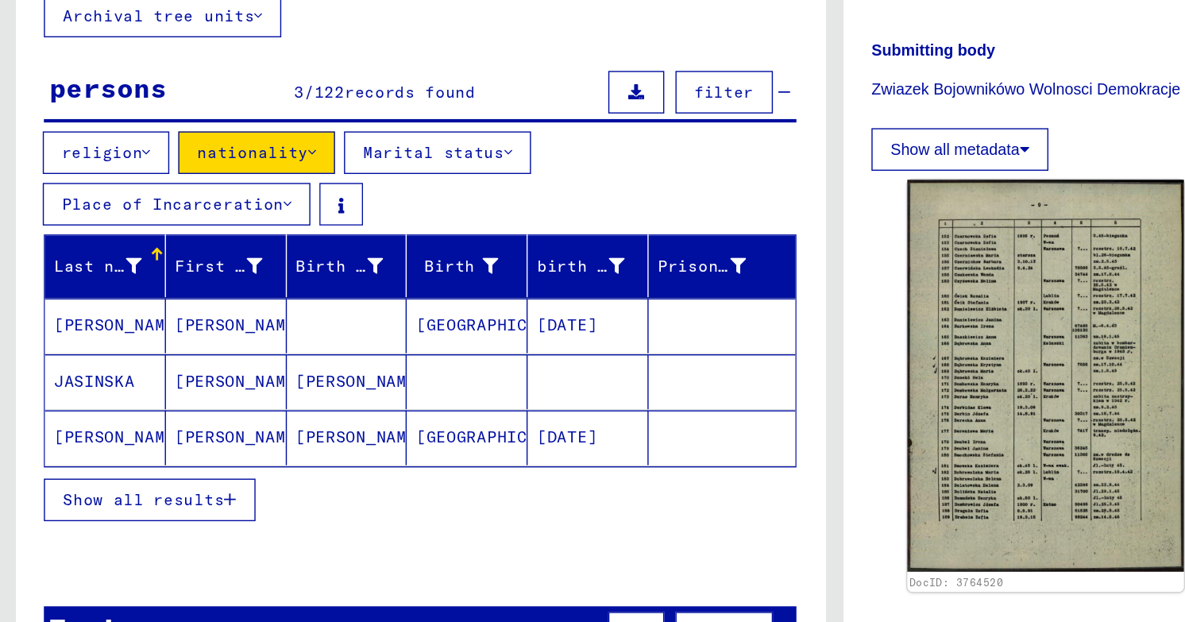
click at [146, 447] on button "Show all results" at bounding box center [107, 462] width 150 height 30
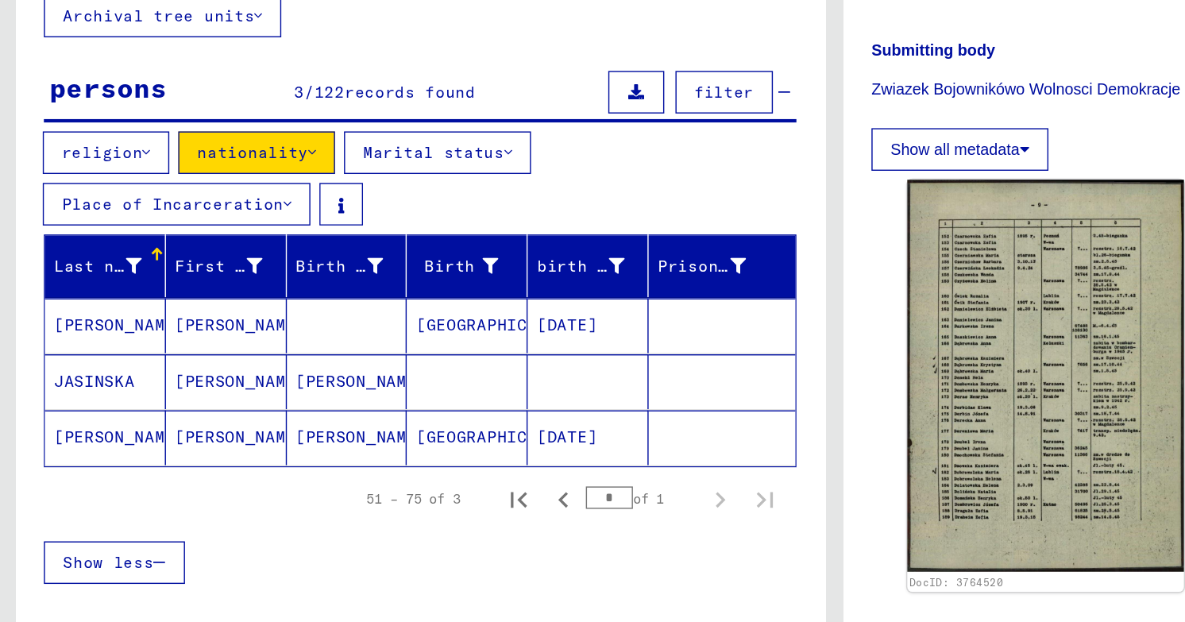
click at [106, 499] on font "Show less" at bounding box center [77, 506] width 64 height 14
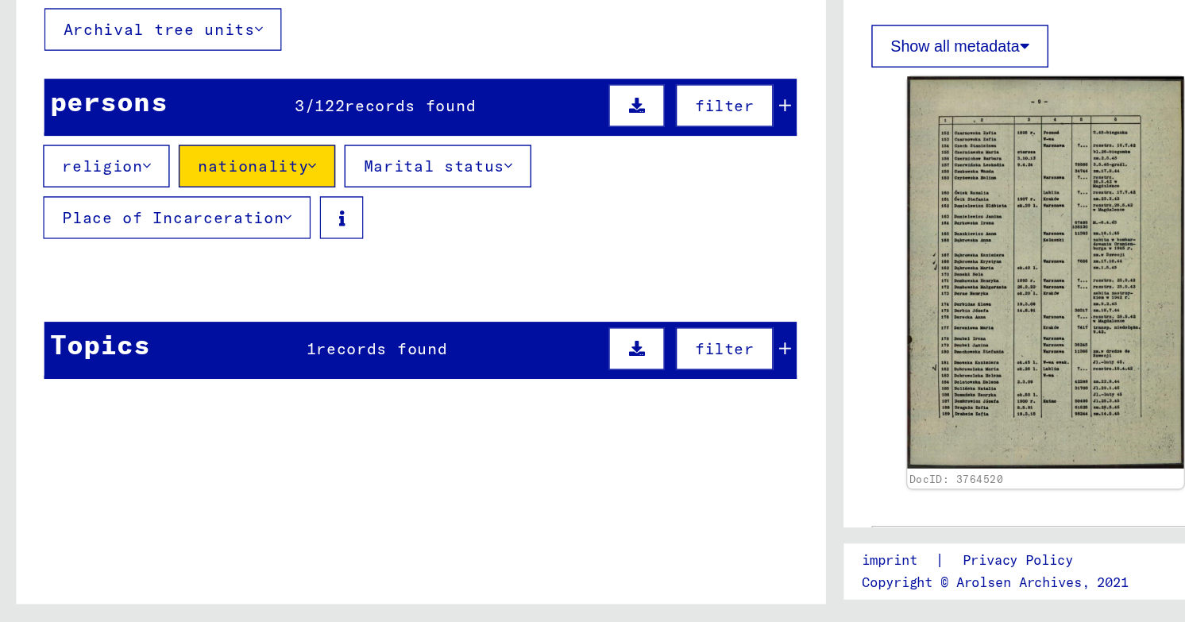
scroll to position [0, 0]
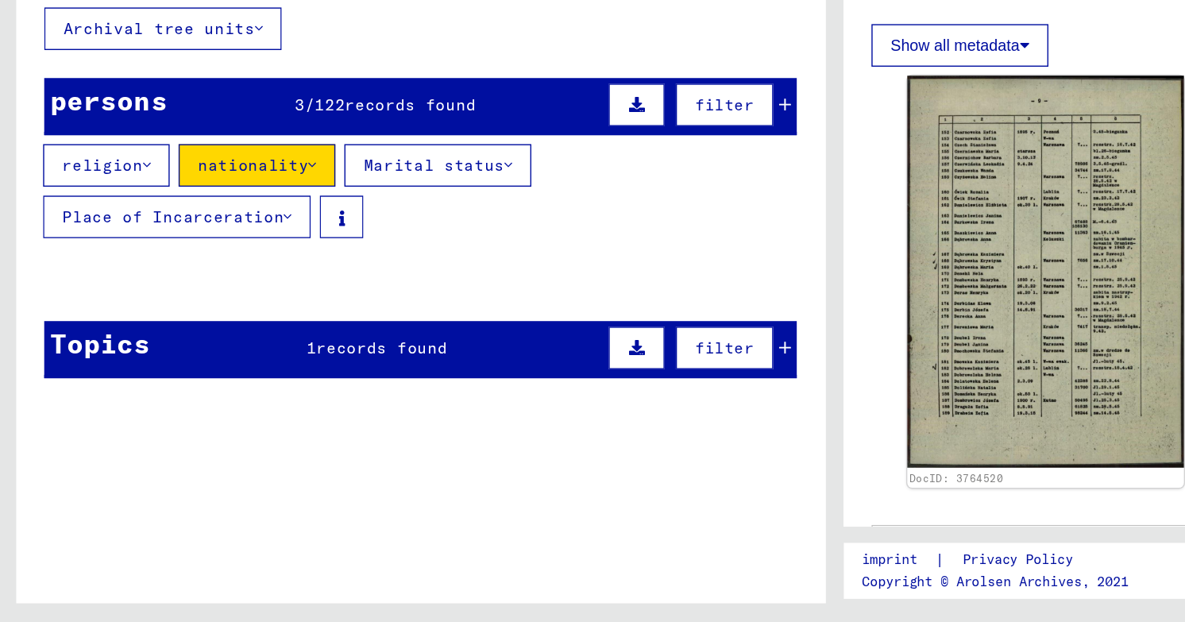
click at [555, 249] on icon at bounding box center [557, 254] width 9 height 11
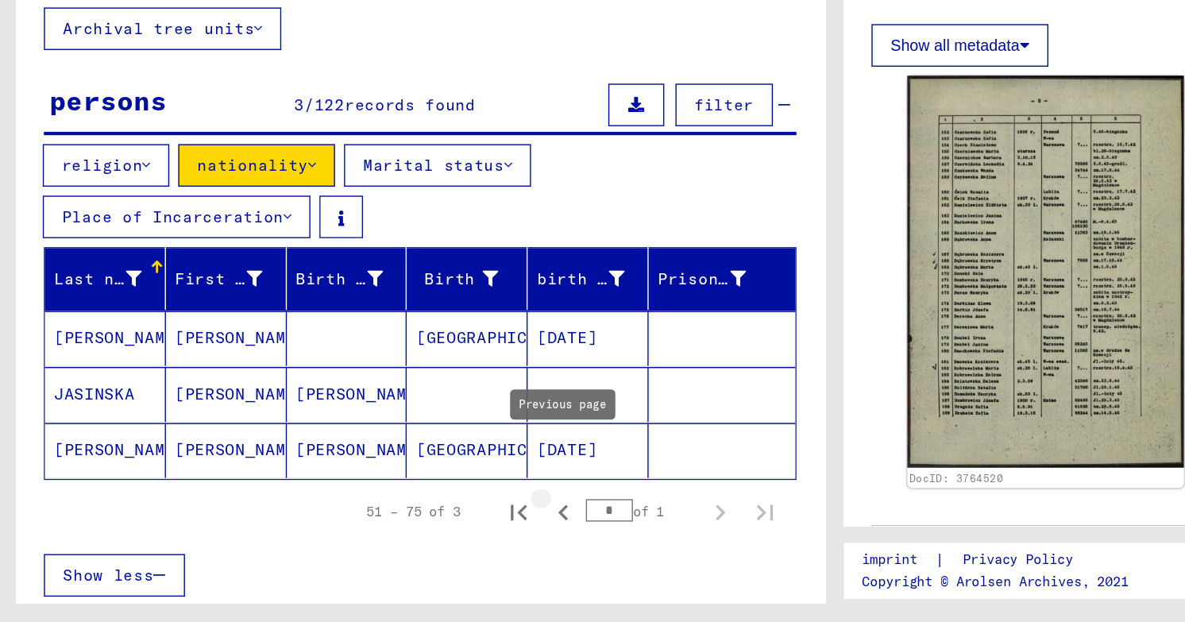
click at [398, 533] on icon "Previous page" at bounding box center [400, 544] width 22 height 22
type input "*"
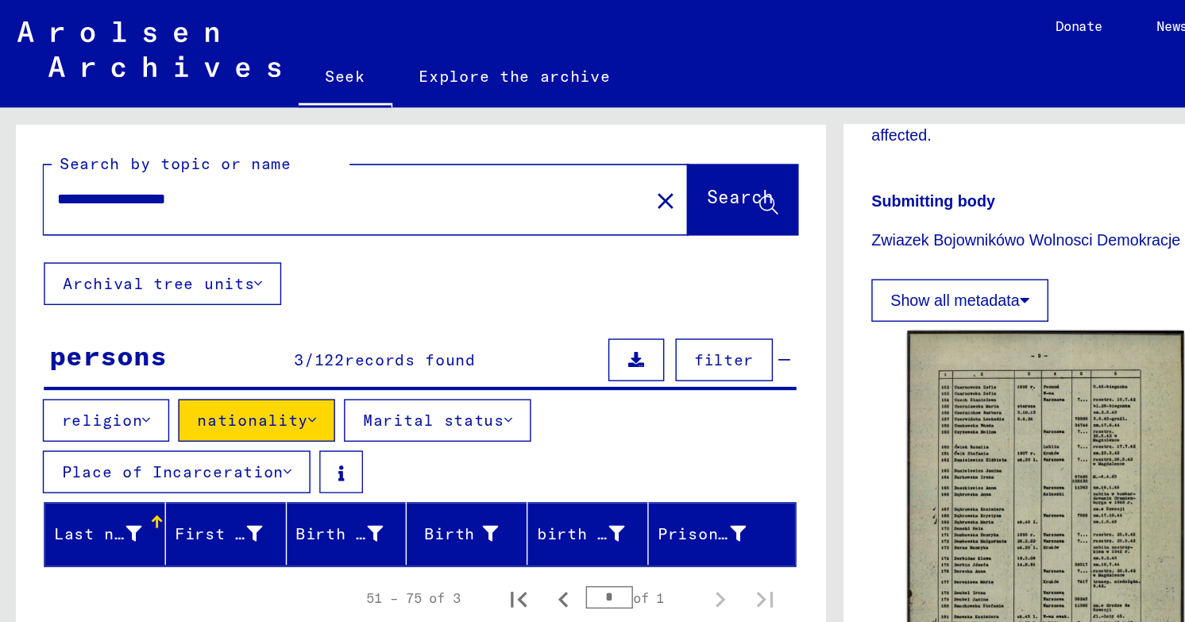
drag, startPoint x: 207, startPoint y: 114, endPoint x: 112, endPoint y: 118, distance: 94.6
click at [112, 133] on input "**********" at bounding box center [245, 141] width 409 height 17
type input "**********"
click at [515, 136] on button "Search" at bounding box center [528, 141] width 78 height 49
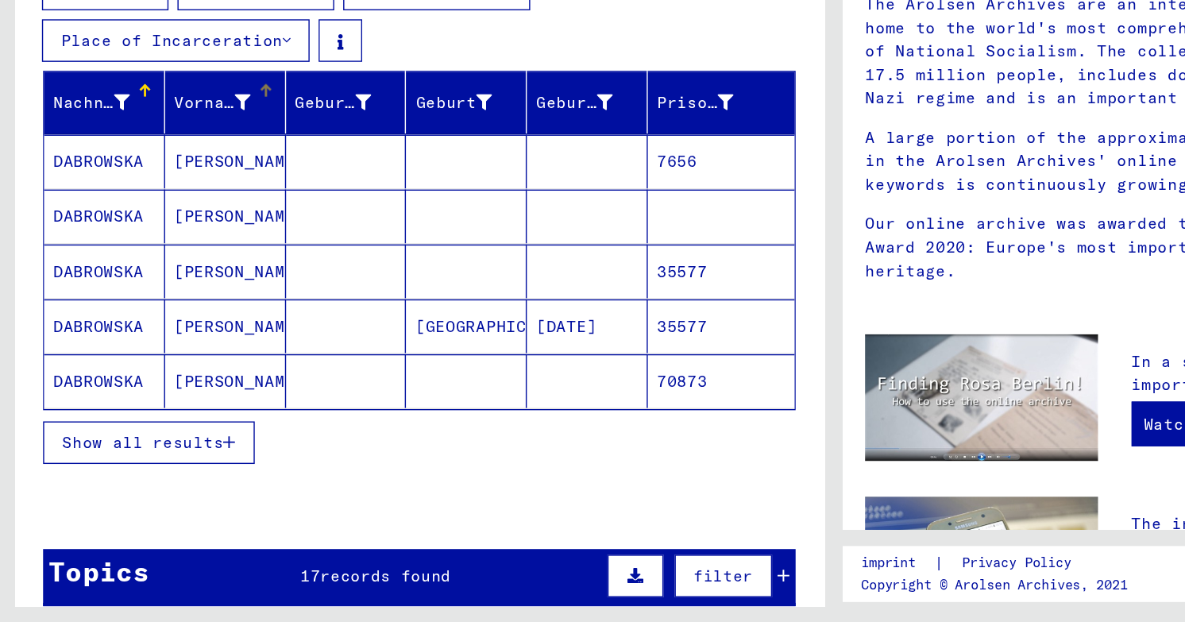
scroll to position [140, 0]
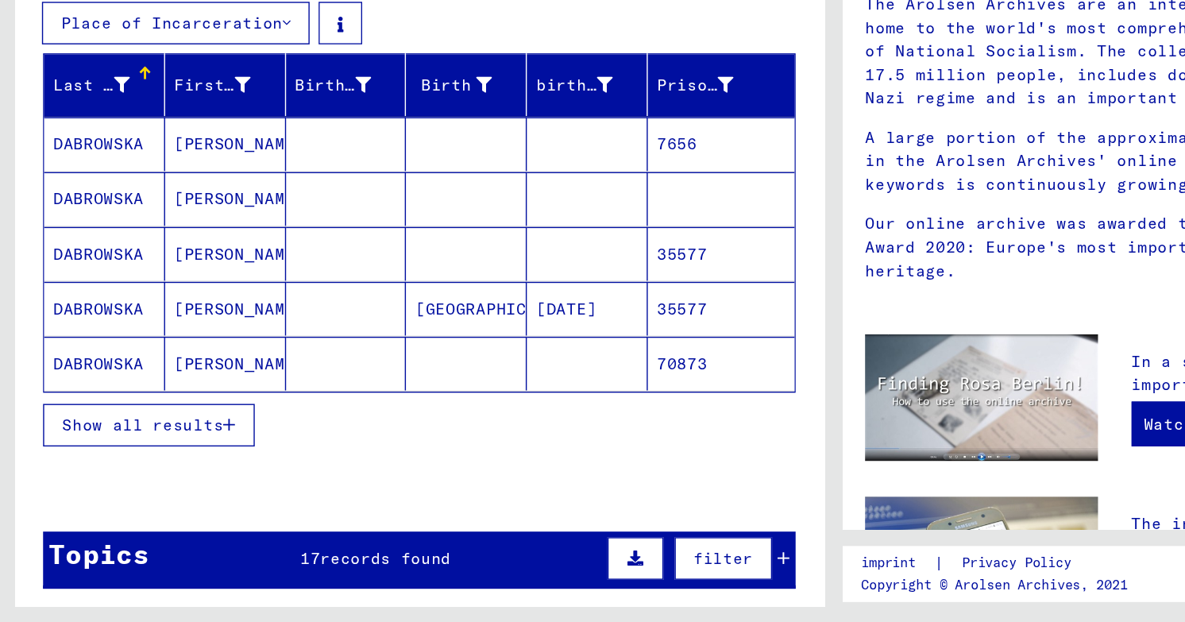
click at [148, 473] on font "Show all results" at bounding box center [102, 480] width 114 height 14
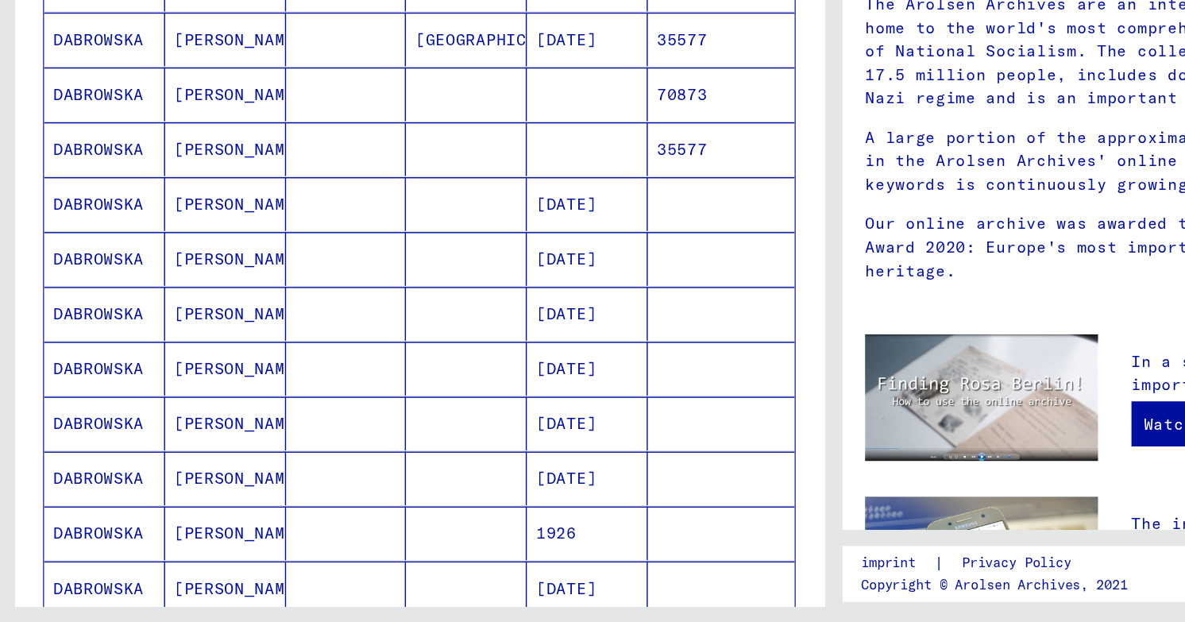
scroll to position [335, 0]
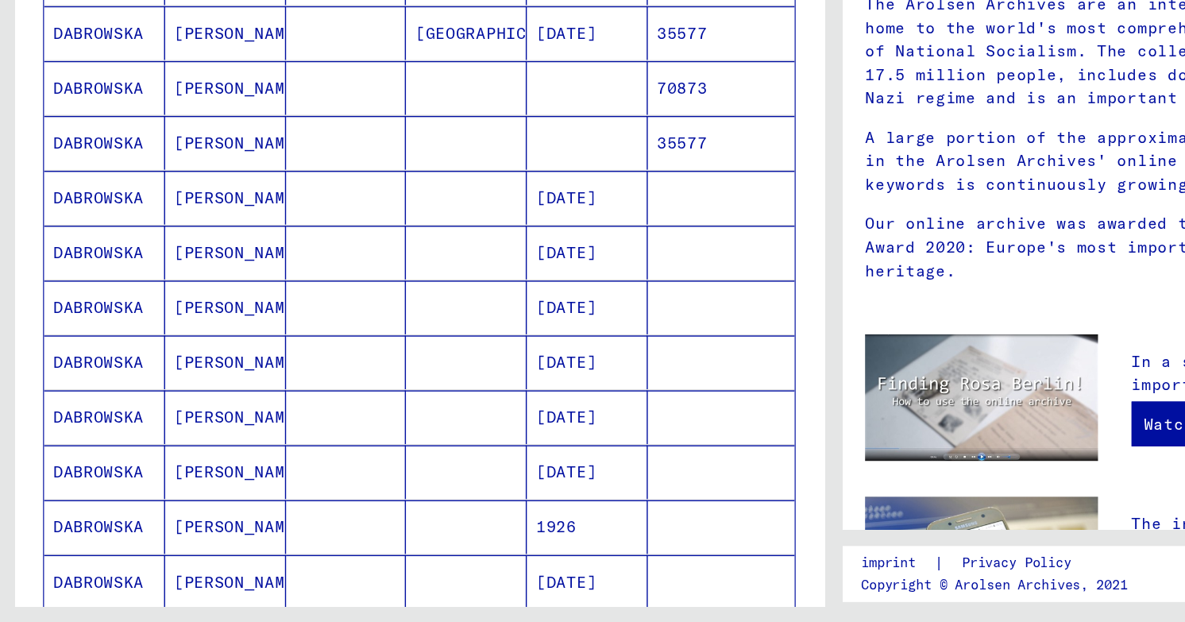
click at [221, 377] on mat-cell at bounding box center [247, 396] width 86 height 38
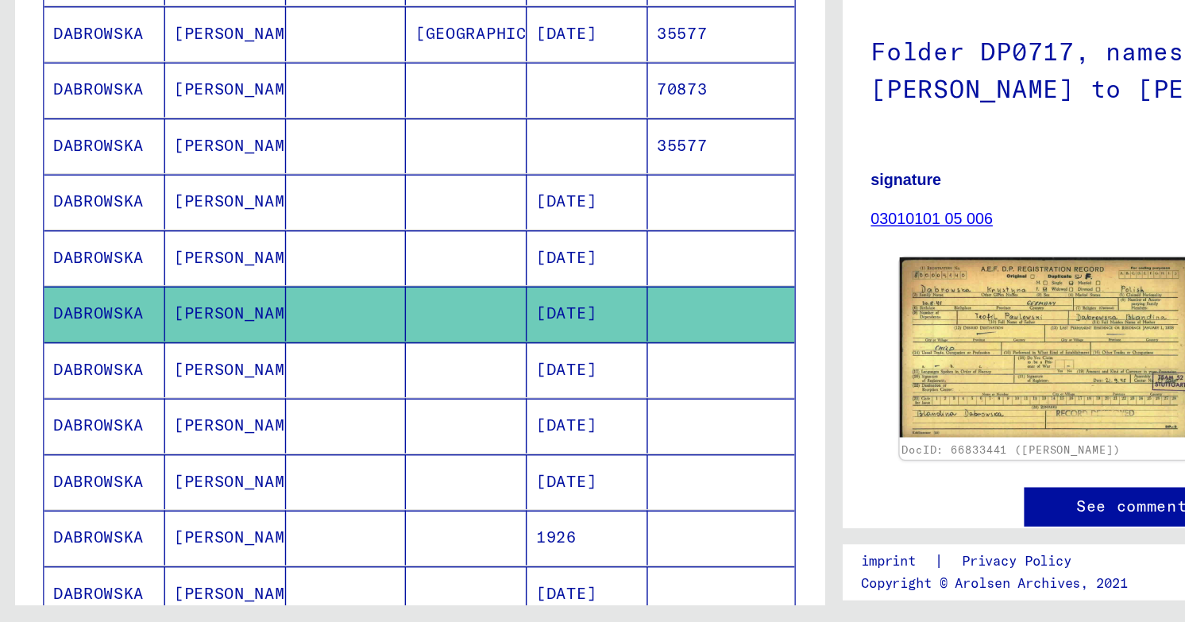
click at [673, 398] on img at bounding box center [743, 426] width 206 height 128
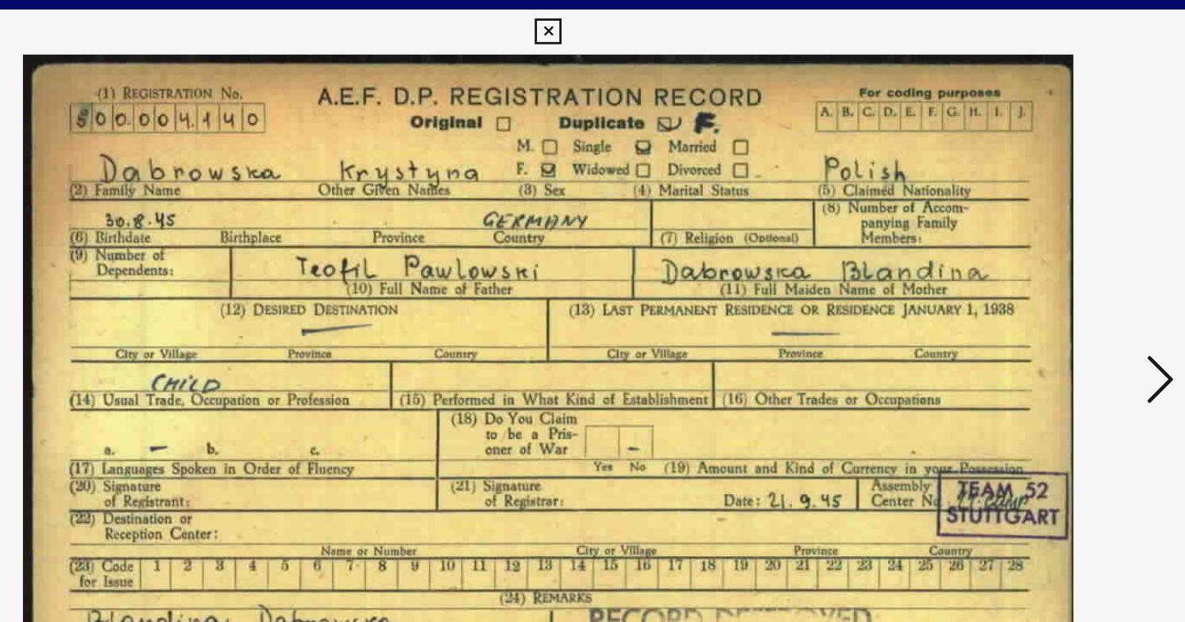
click at [1013, 276] on img at bounding box center [592, 271] width 841 height 463
click at [1036, 272] on icon at bounding box center [1027, 270] width 19 height 38
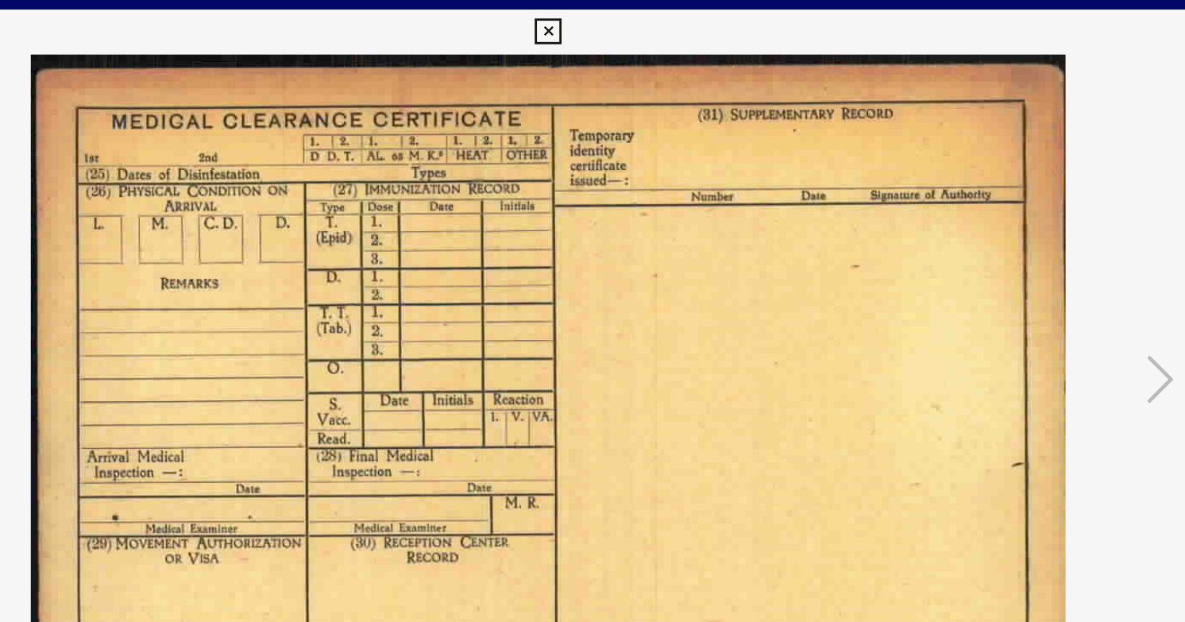
click at [583, 32] on button at bounding box center [592, 24] width 28 height 32
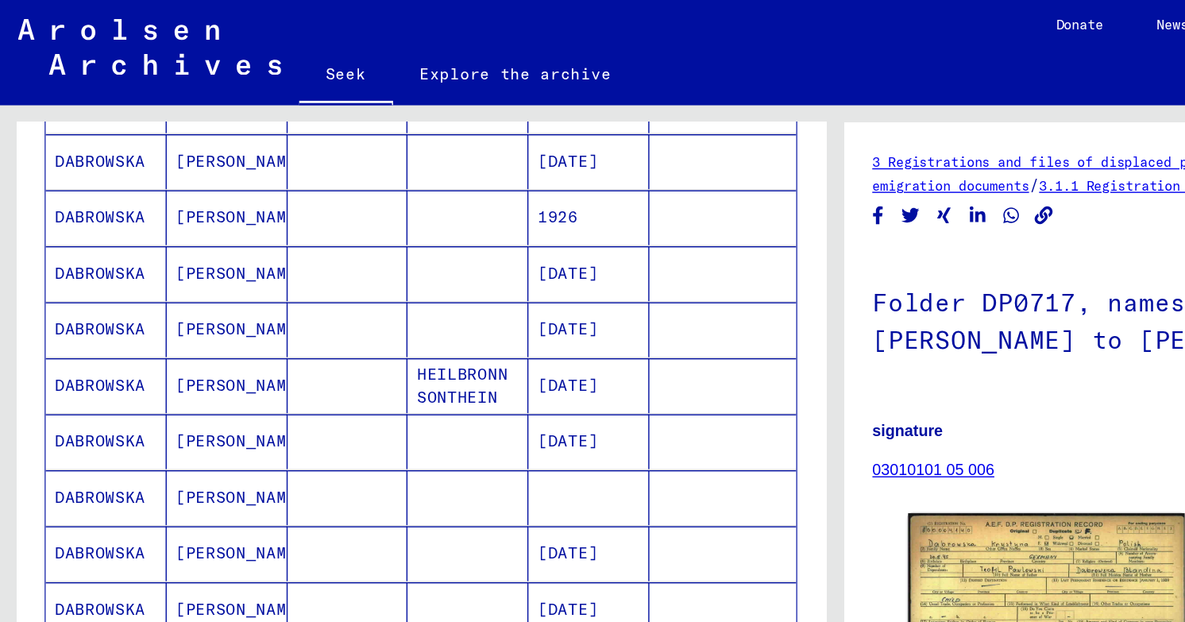
scroll to position [744, 0]
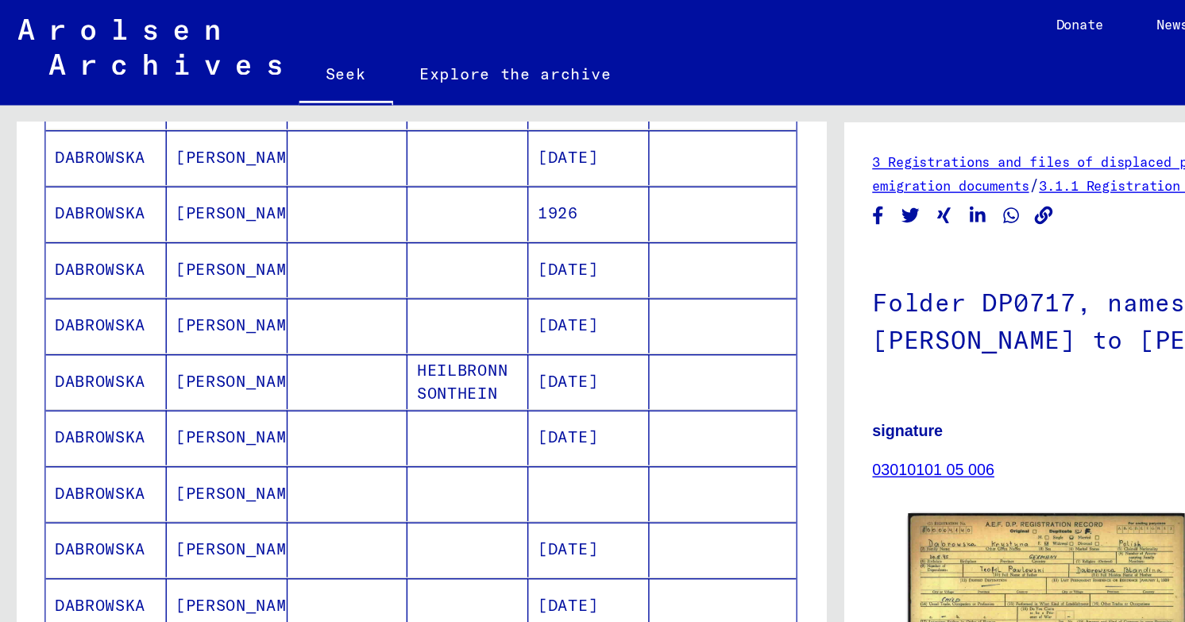
click at [185, 332] on mat-cell "[PERSON_NAME]" at bounding box center [161, 351] width 86 height 39
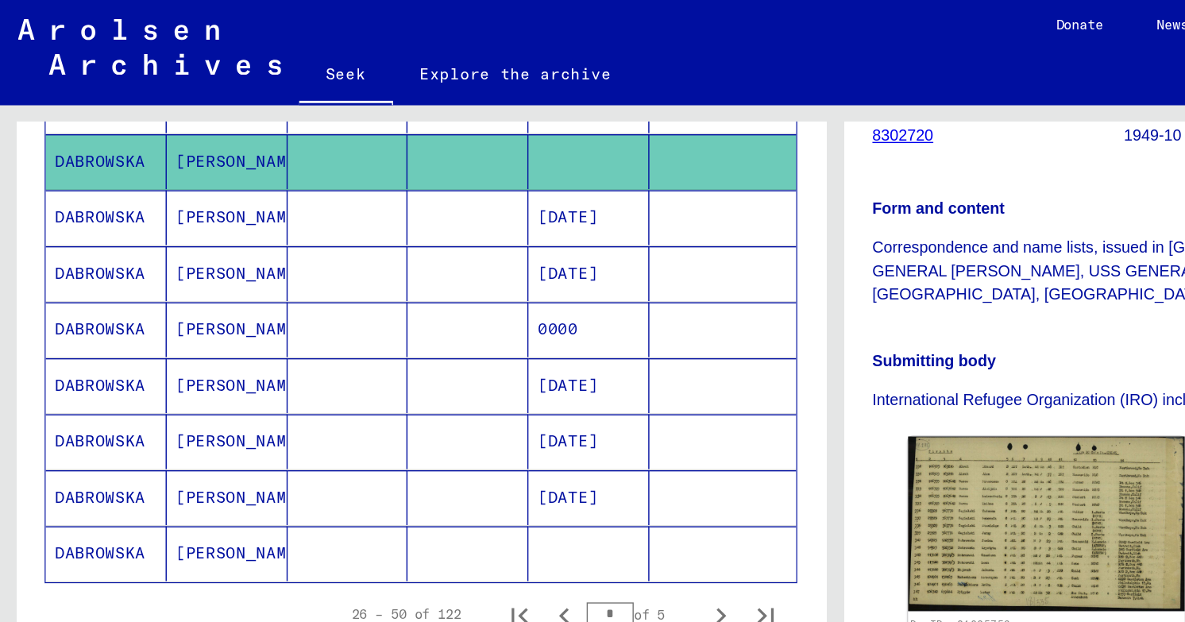
scroll to position [977, 0]
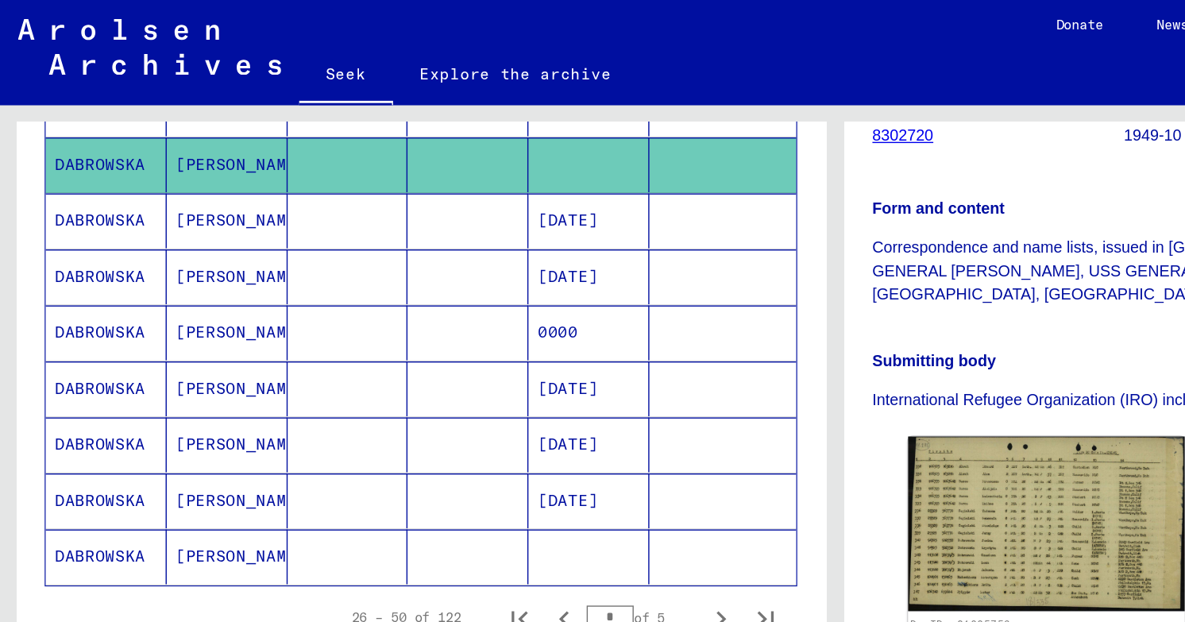
click at [350, 179] on mat-cell at bounding box center [332, 198] width 86 height 39
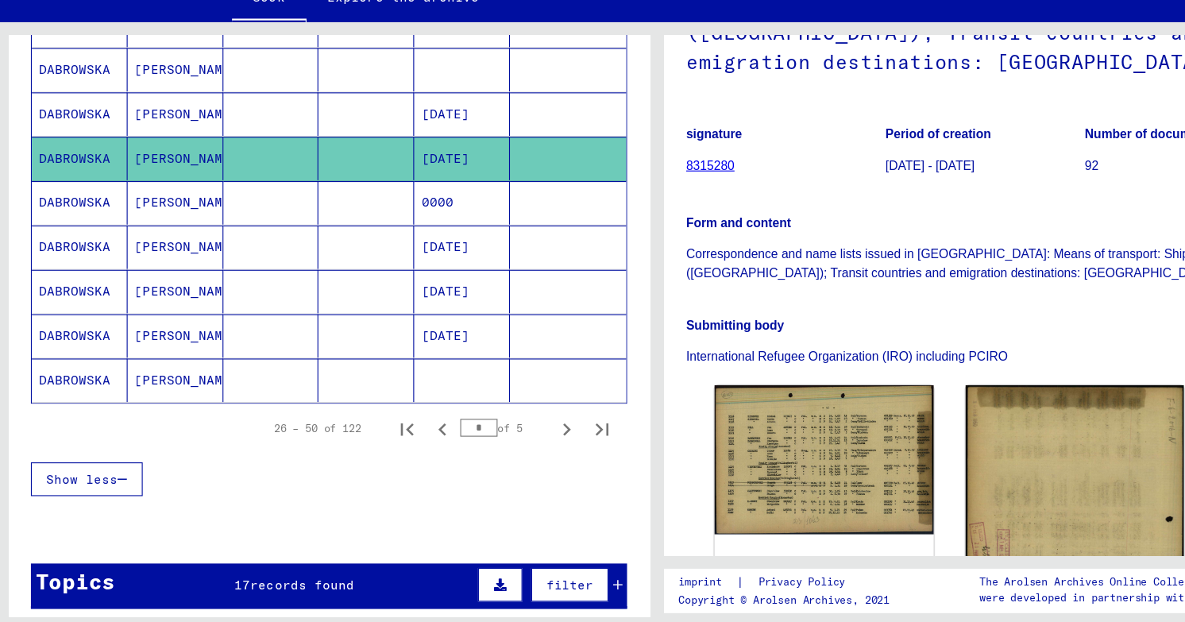
scroll to position [185, 0]
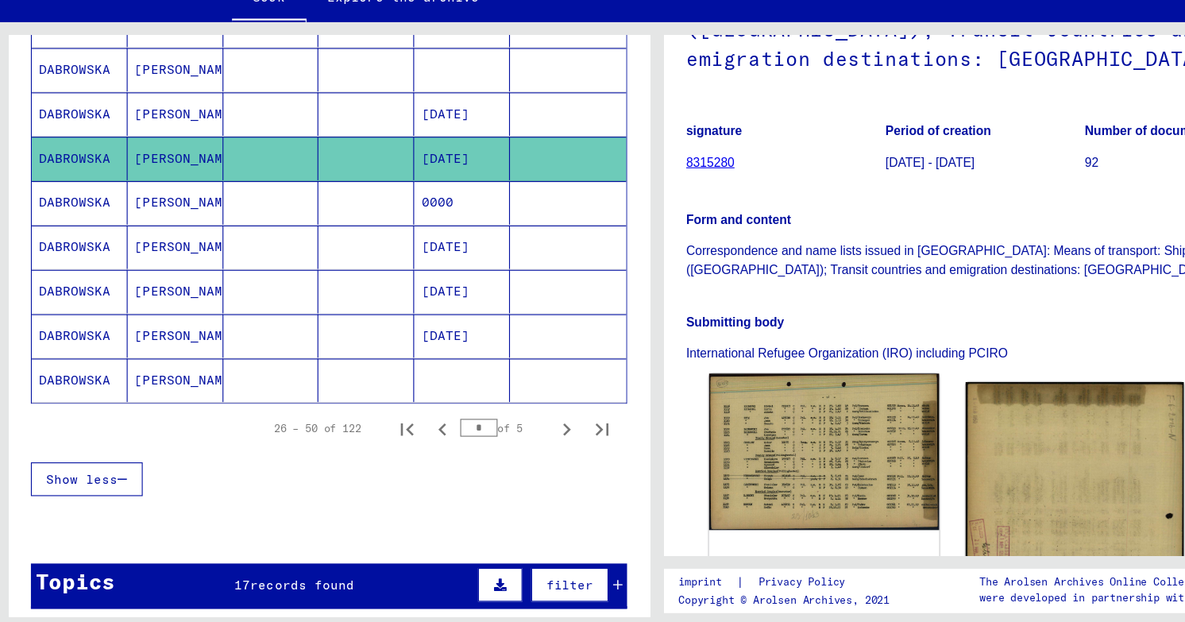
click at [773, 446] on img at bounding box center [743, 462] width 206 height 140
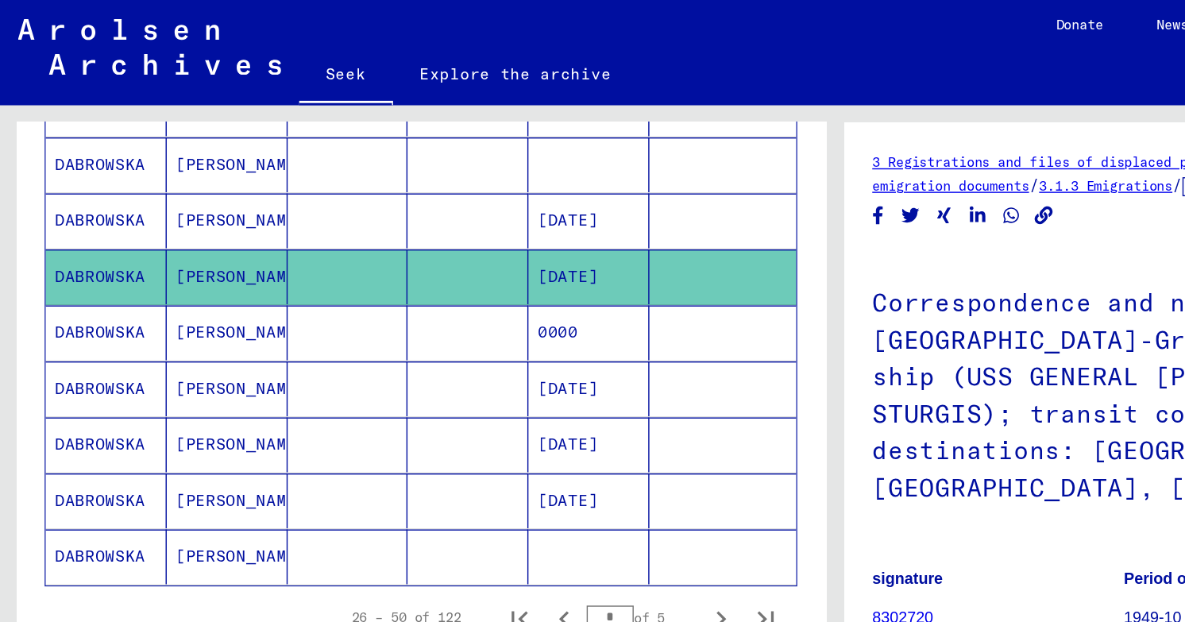
click at [172, 258] on mat-cell "[PERSON_NAME]" at bounding box center [161, 277] width 86 height 39
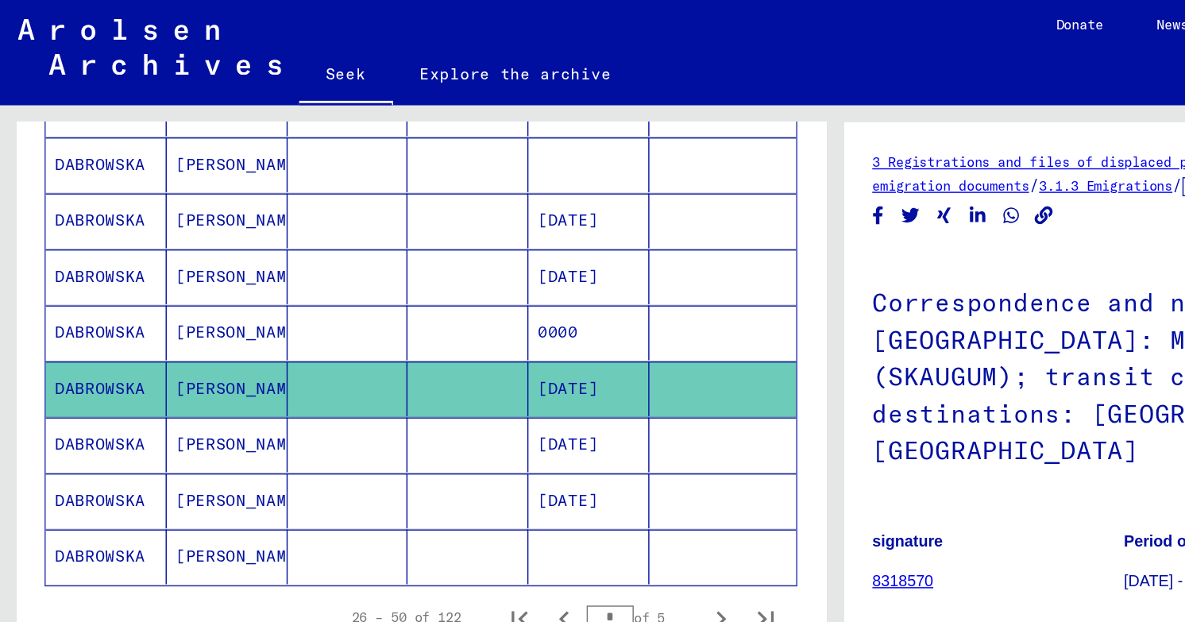
click at [188, 218] on mat-cell "[PERSON_NAME]" at bounding box center [161, 237] width 86 height 39
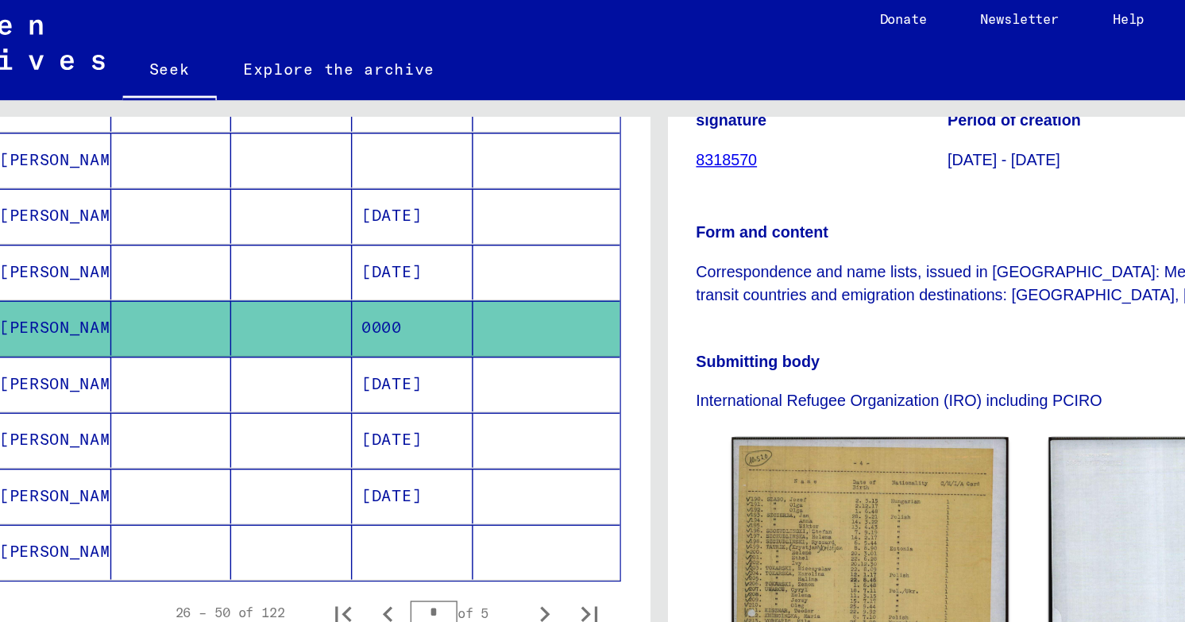
scroll to position [300, 0]
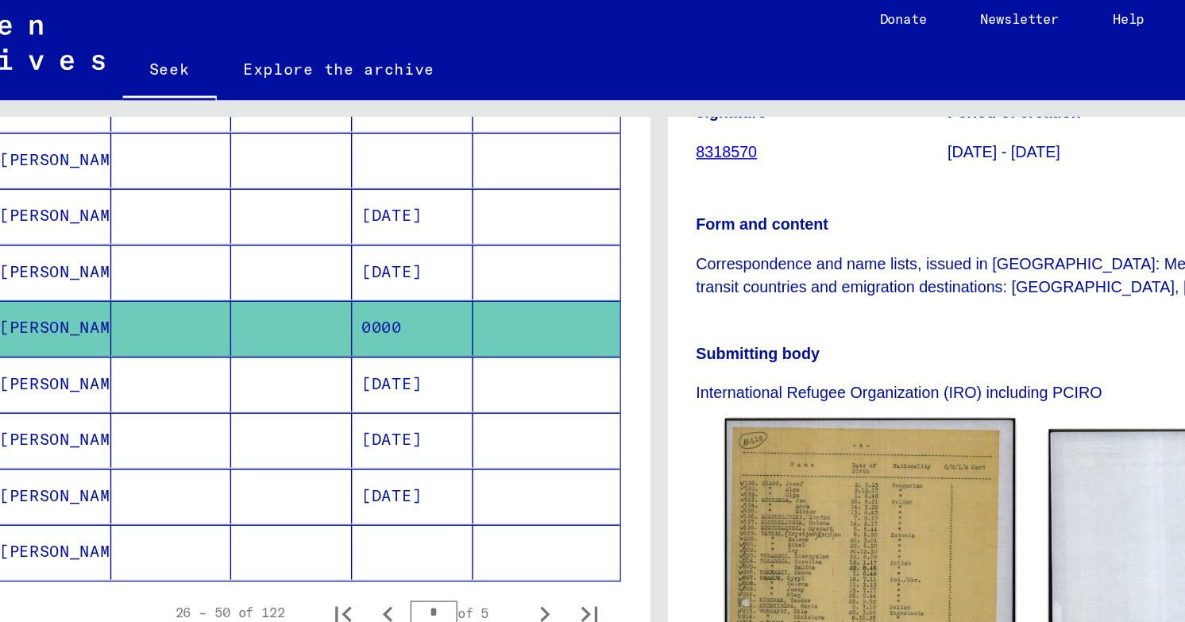
click at [732, 350] on img at bounding box center [743, 459] width 206 height 314
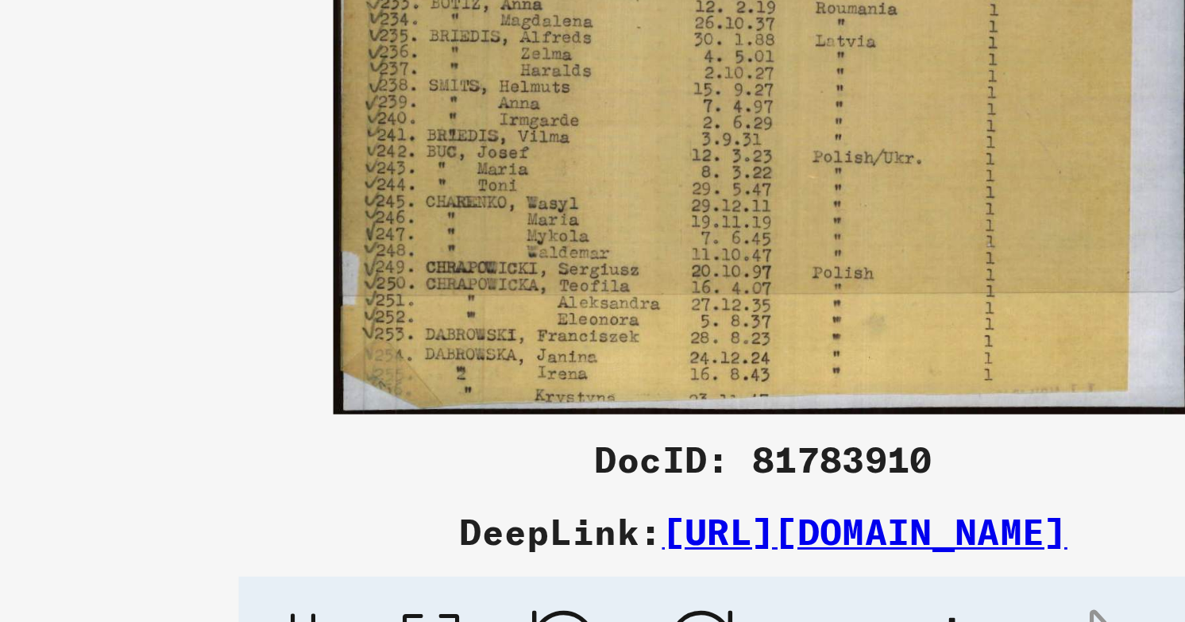
click at [524, 497] on img at bounding box center [592, 271] width 841 height 463
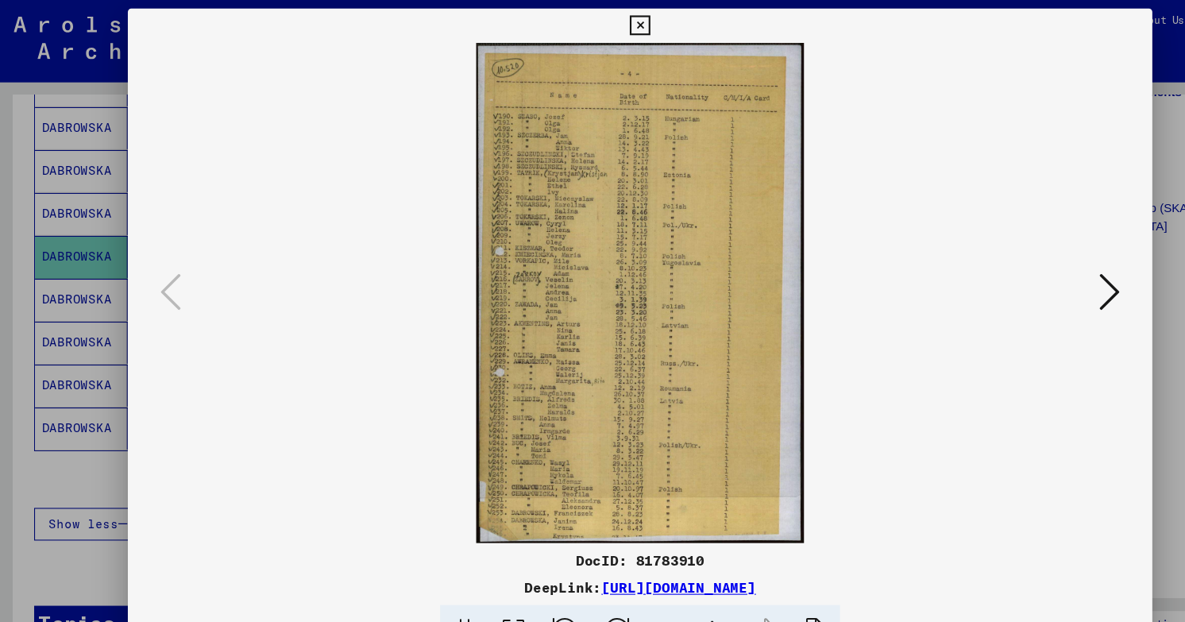
click at [1035, 276] on icon at bounding box center [1027, 270] width 19 height 38
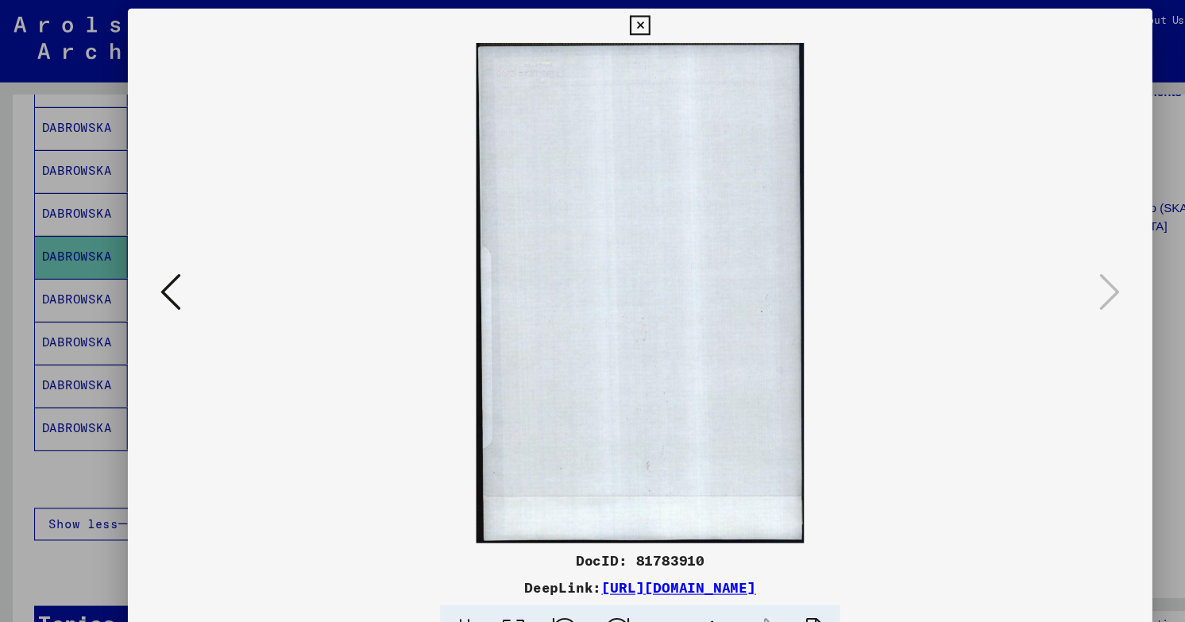
click at [70, 167] on div at bounding box center [592, 311] width 1185 height 622
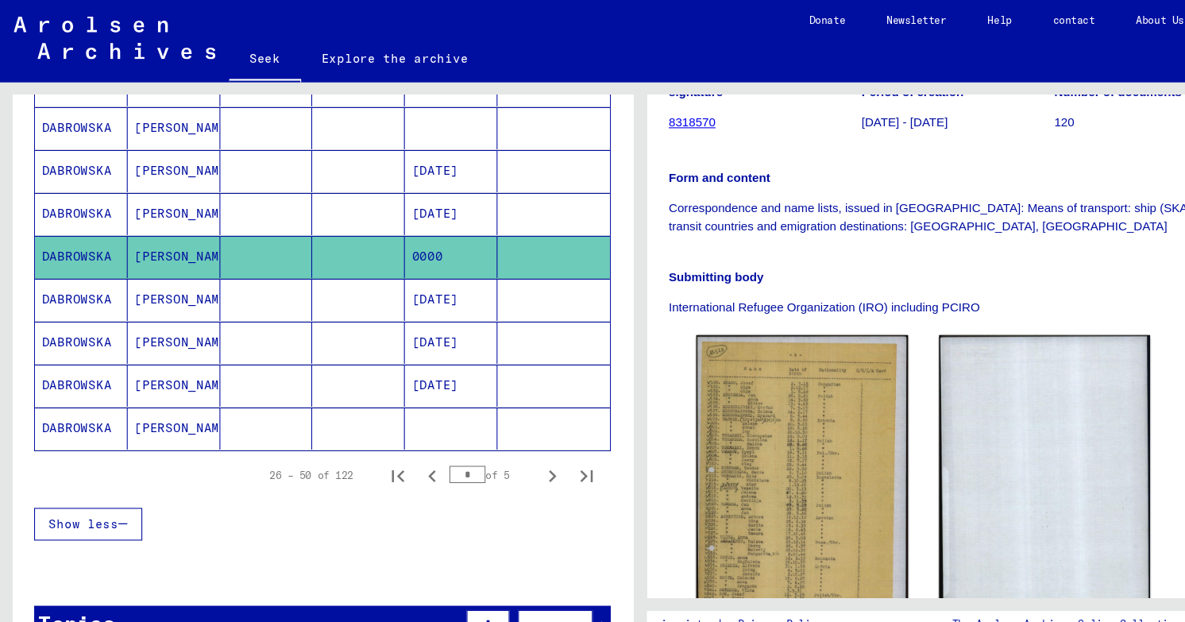
click at [227, 258] on mat-cell at bounding box center [247, 277] width 86 height 39
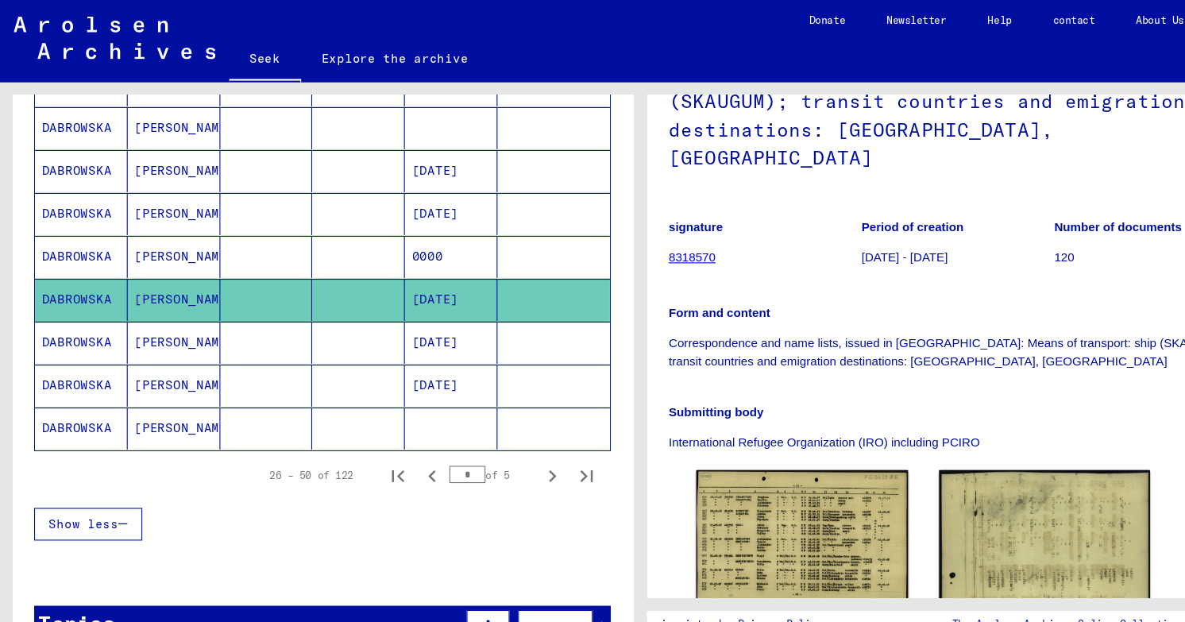
scroll to position [179, 0]
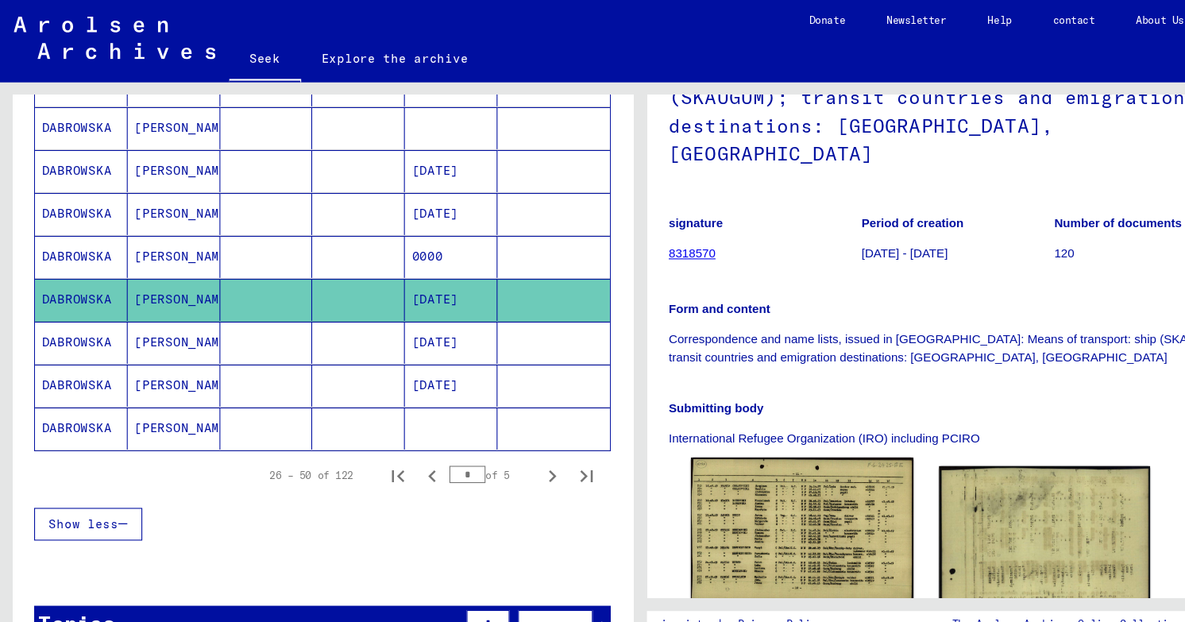
click at [698, 514] on img at bounding box center [743, 489] width 206 height 133
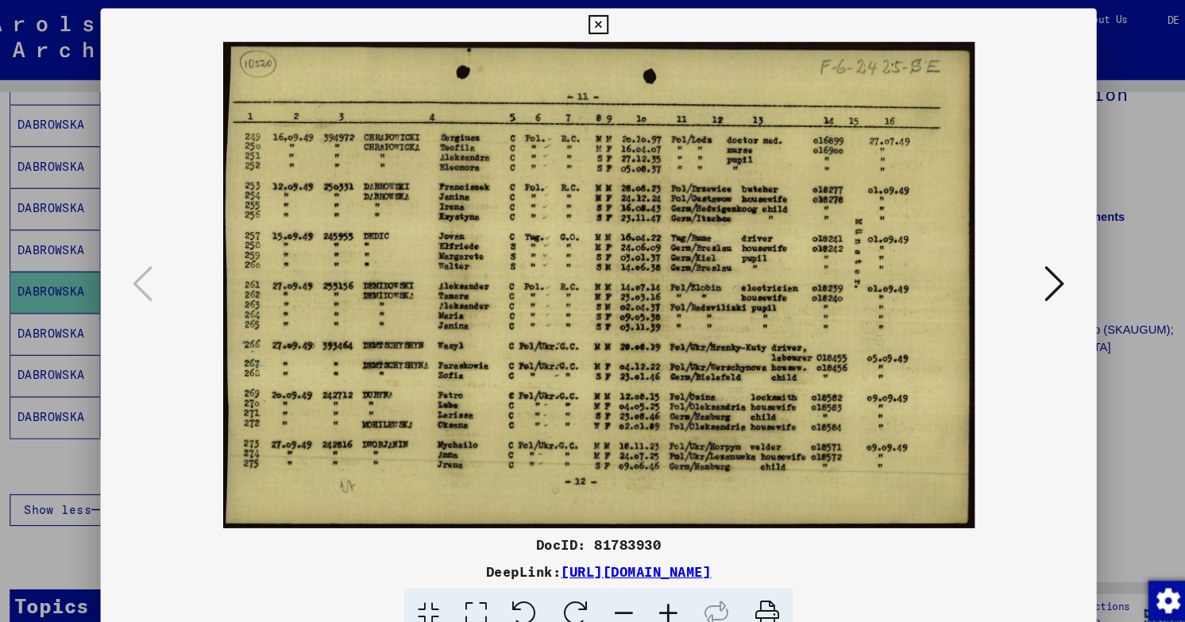
click at [83, 156] on div at bounding box center [592, 311] width 1185 height 622
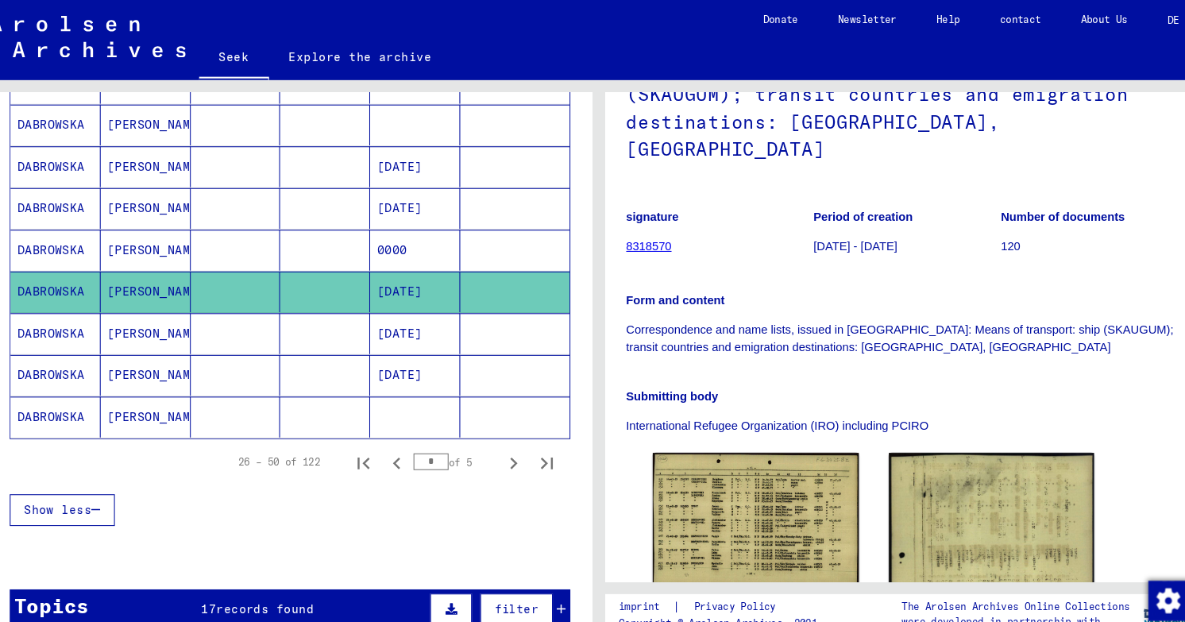
click at [273, 298] on mat-cell at bounding box center [247, 317] width 86 height 39
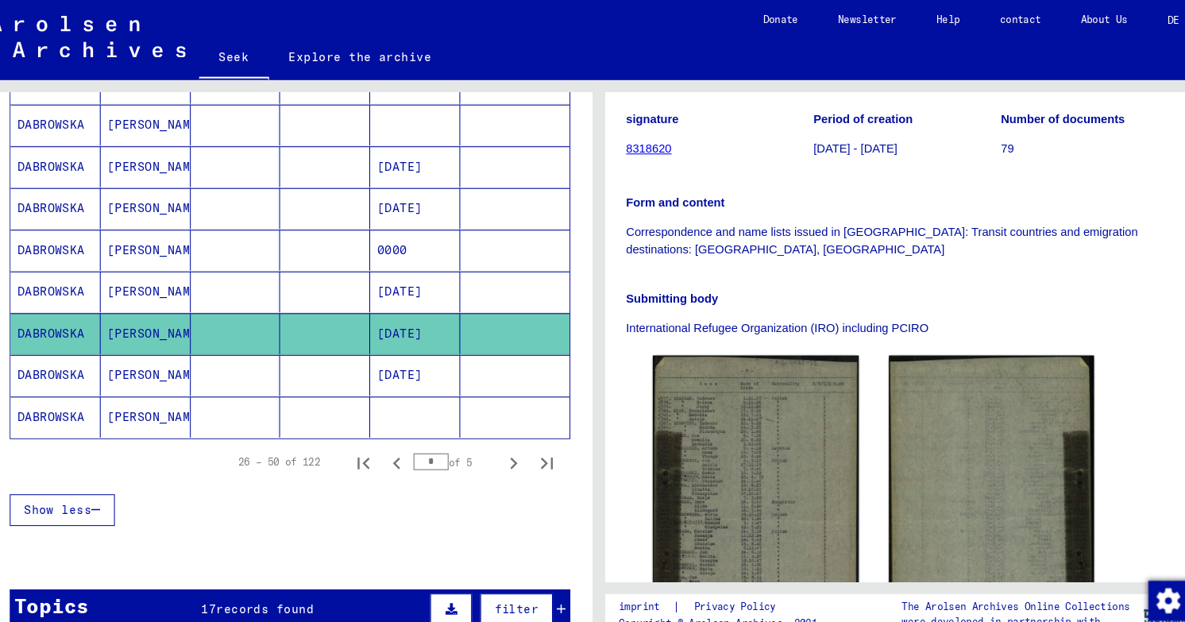
scroll to position [253, 0]
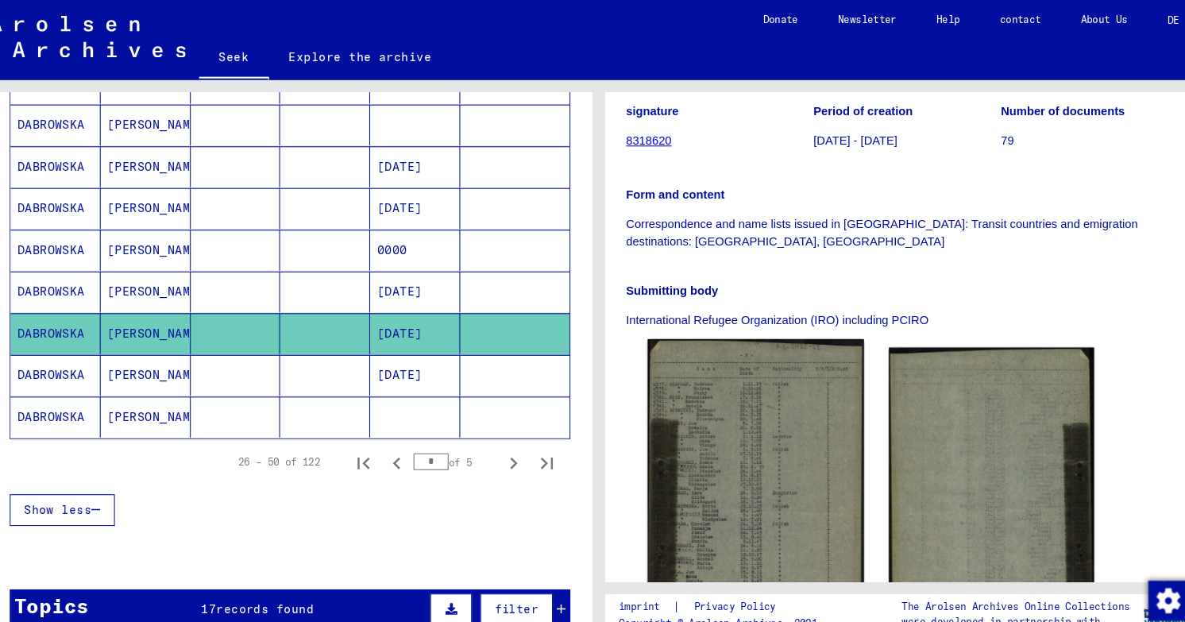
click at [720, 378] on img at bounding box center [743, 483] width 206 height 320
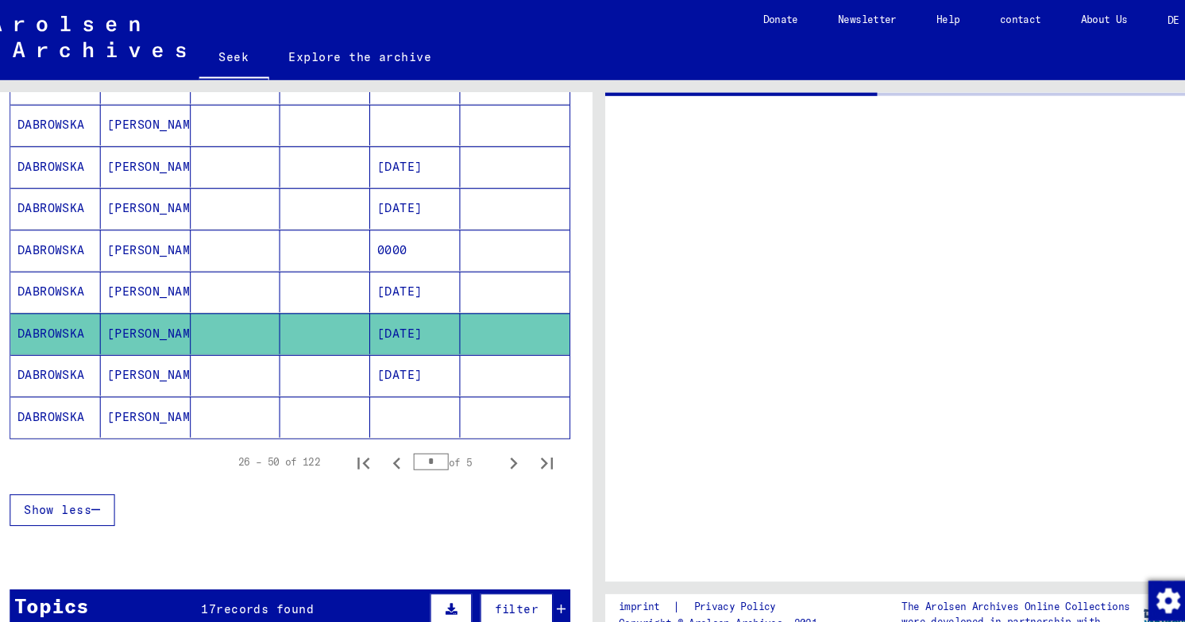
click at [261, 338] on mat-cell at bounding box center [247, 357] width 86 height 39
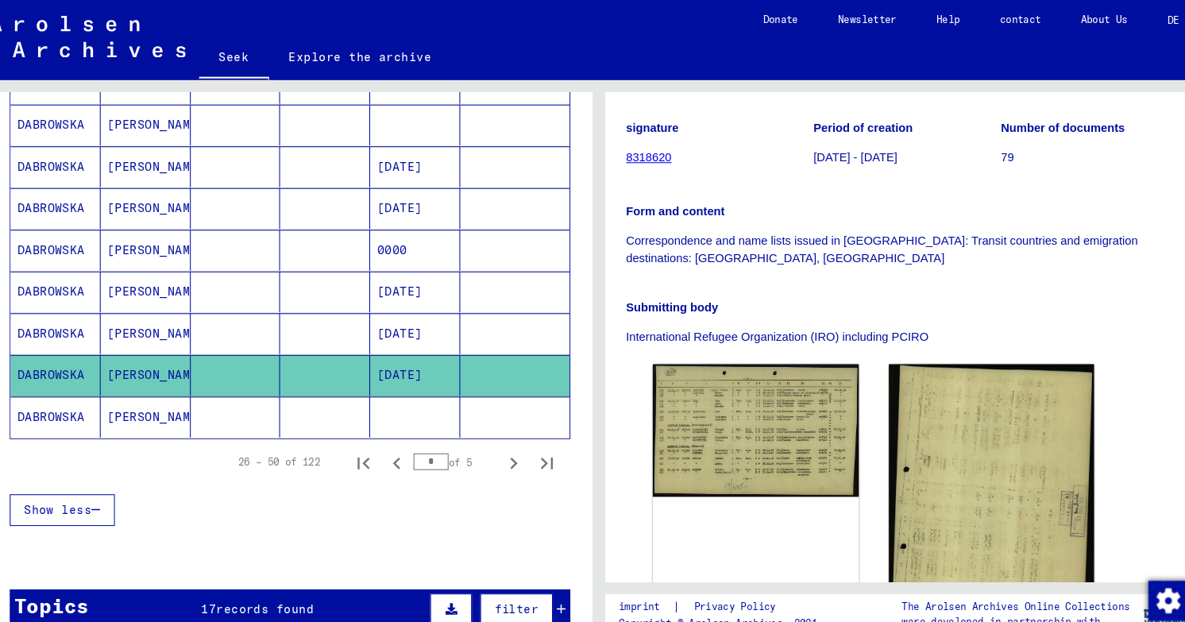
scroll to position [237, 0]
click at [316, 377] on mat-cell at bounding box center [332, 396] width 86 height 39
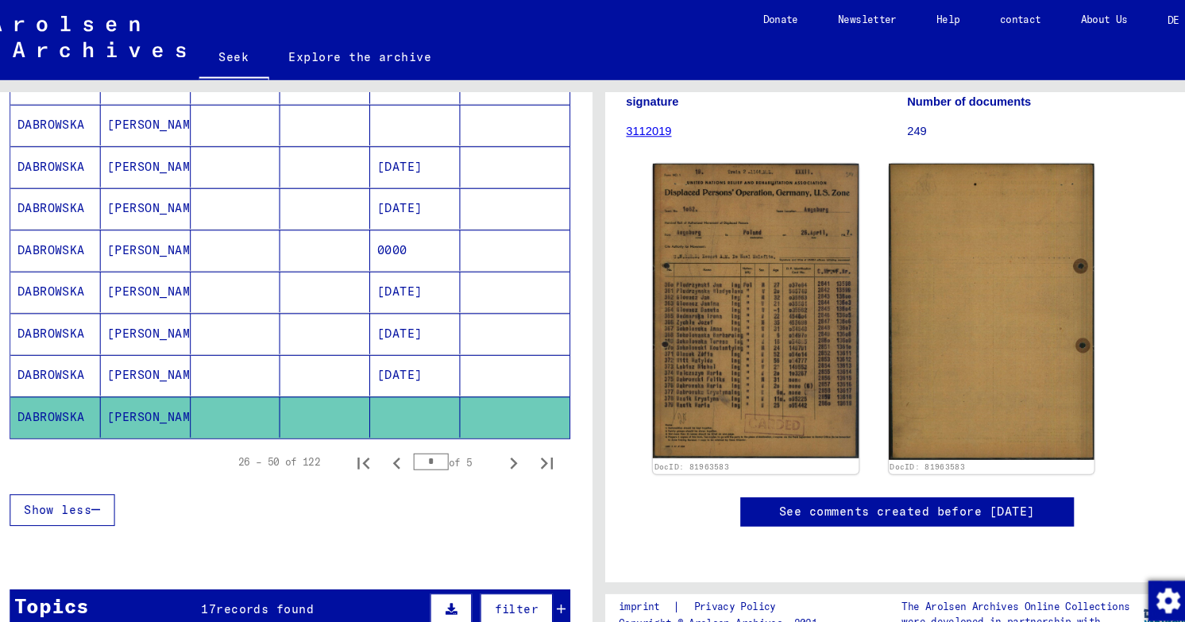
scroll to position [199, 0]
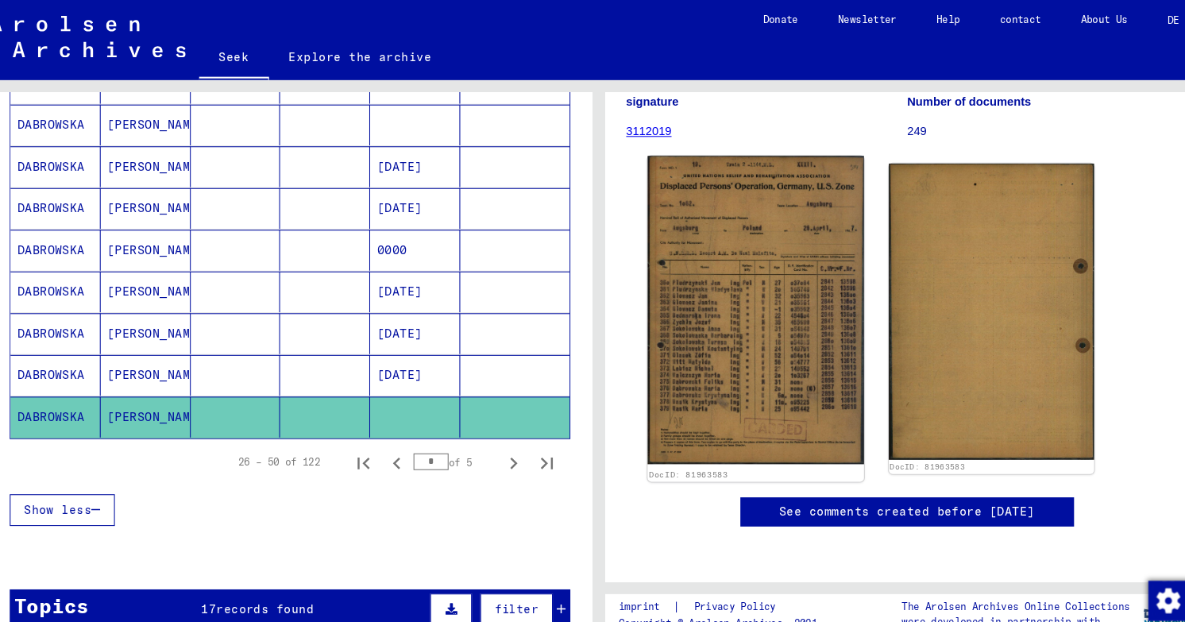
click at [767, 268] on img at bounding box center [743, 296] width 206 height 294
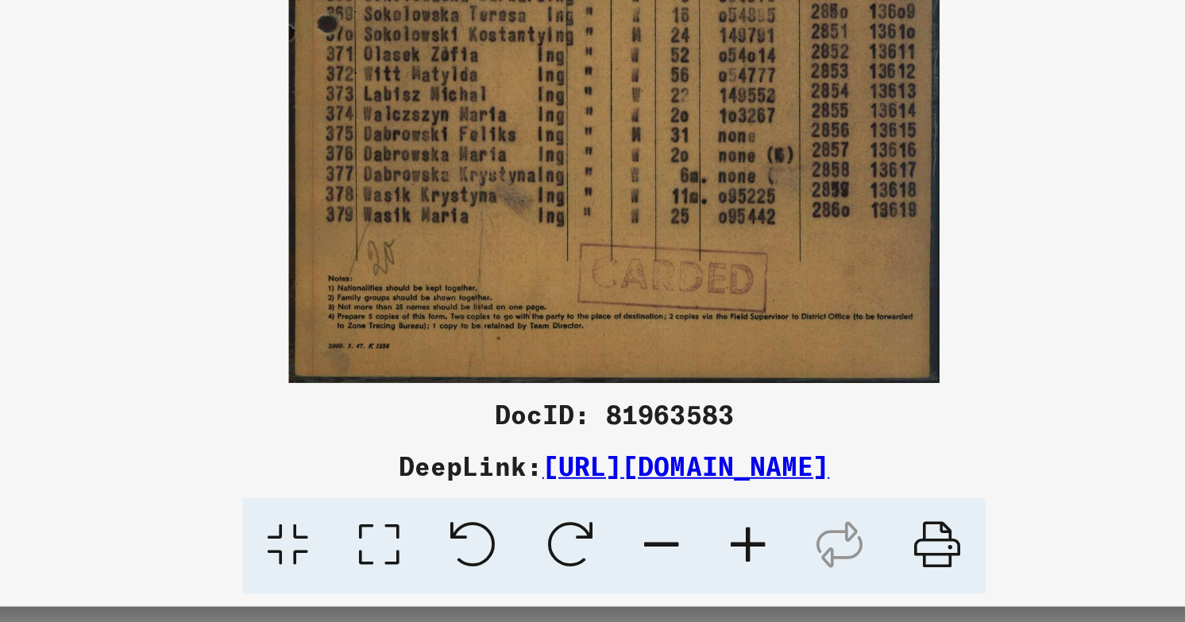
scroll to position [0, 0]
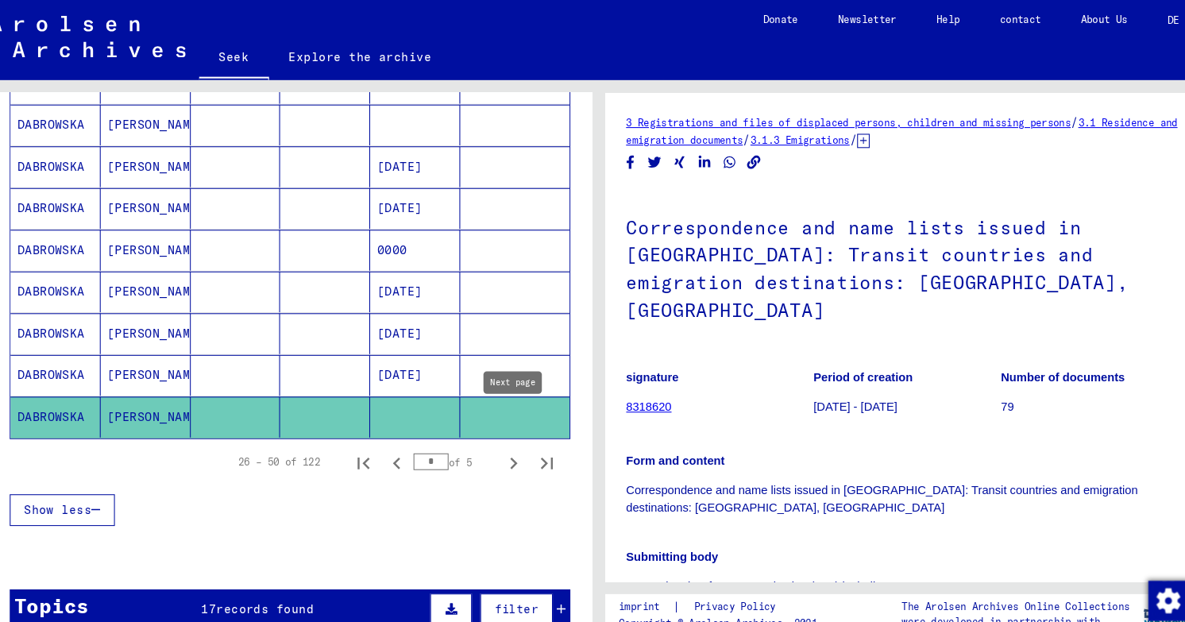
click at [520, 430] on icon "Next page" at bounding box center [512, 441] width 22 height 22
type input "*"
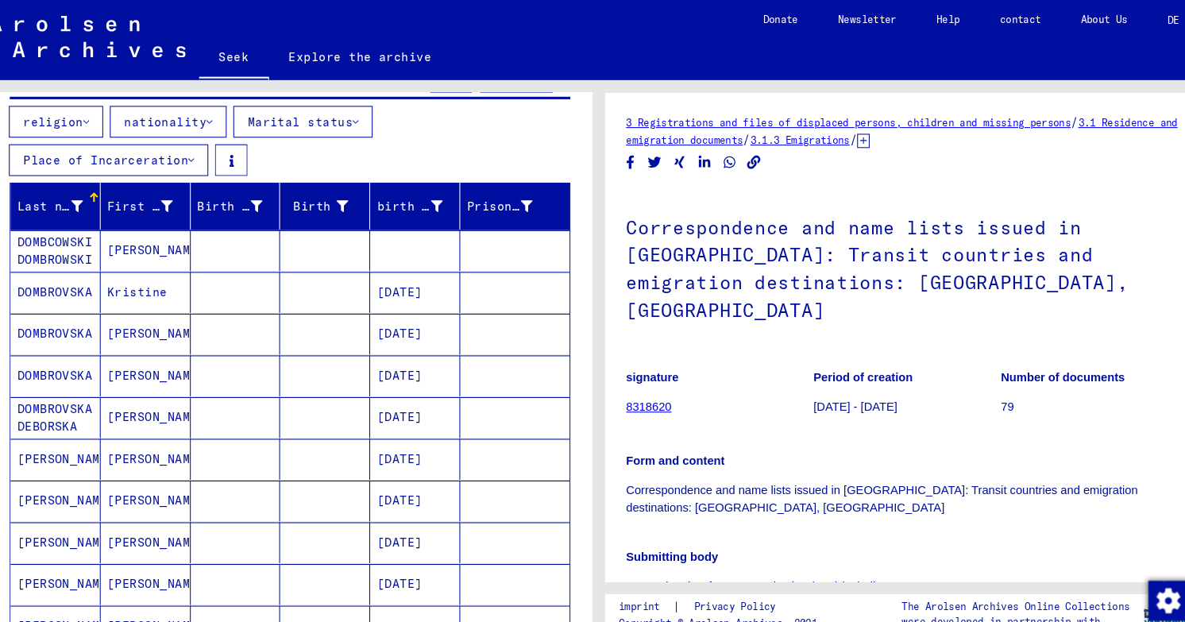
scroll to position [183, 0]
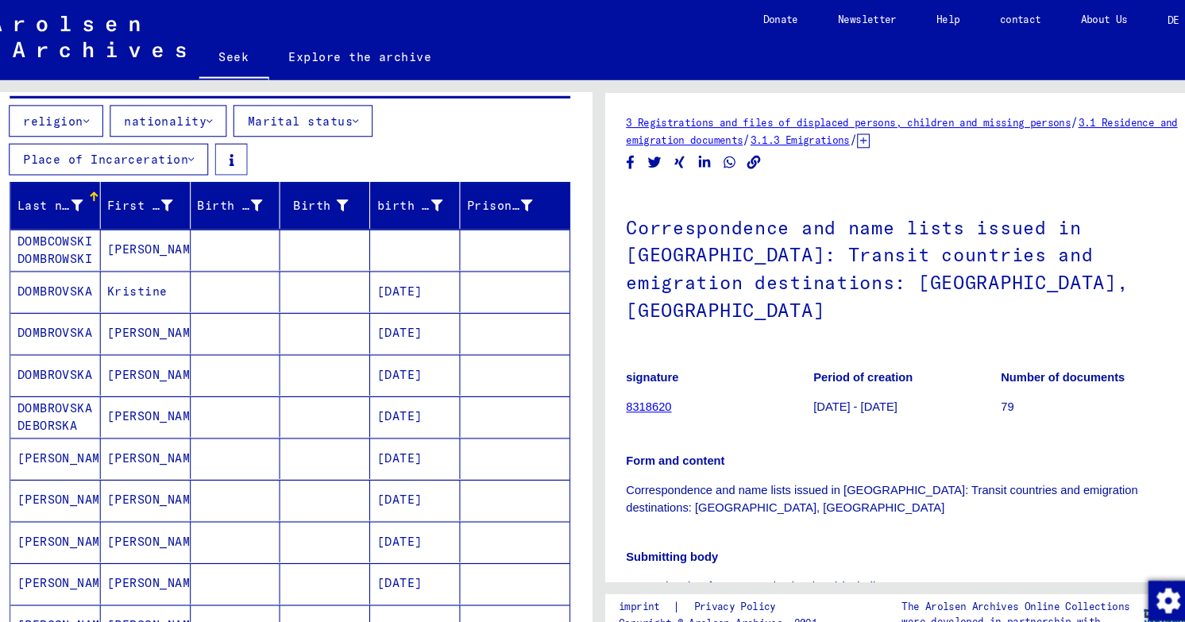
click at [328, 338] on mat-cell at bounding box center [332, 357] width 86 height 39
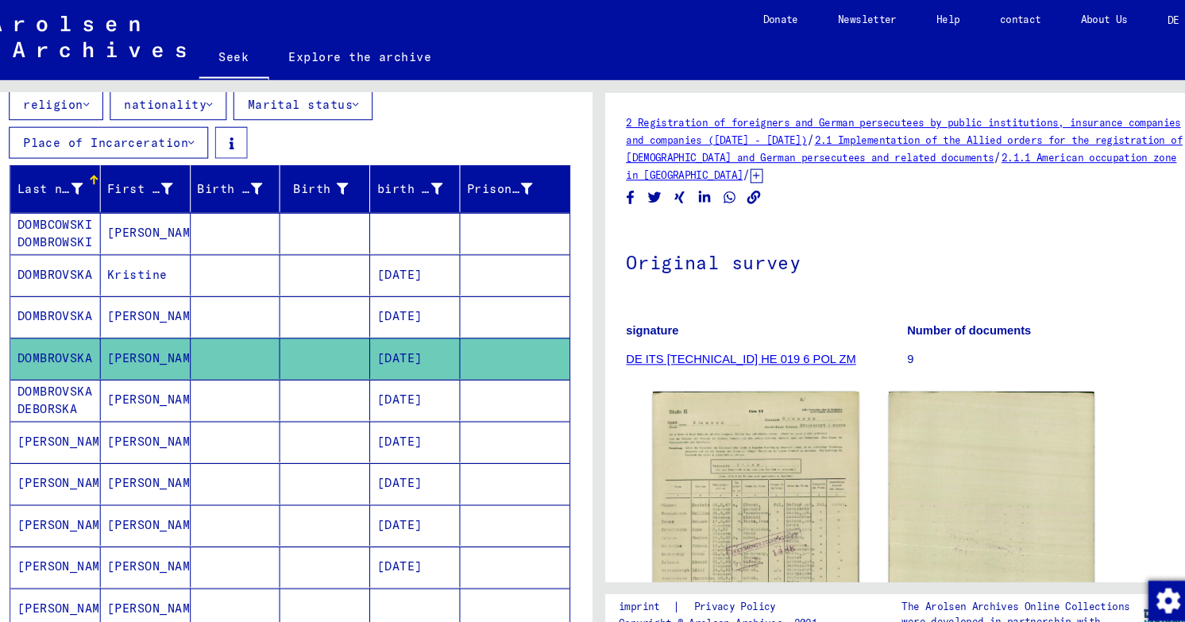
scroll to position [200, 0]
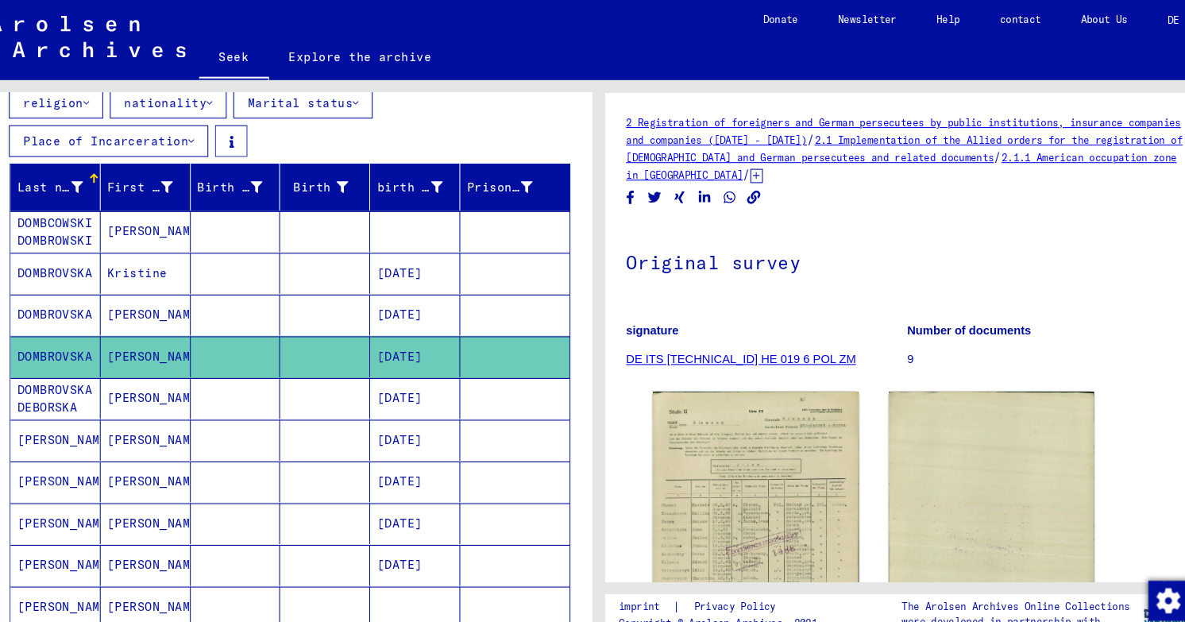
click at [327, 400] on mat-cell at bounding box center [332, 419] width 86 height 39
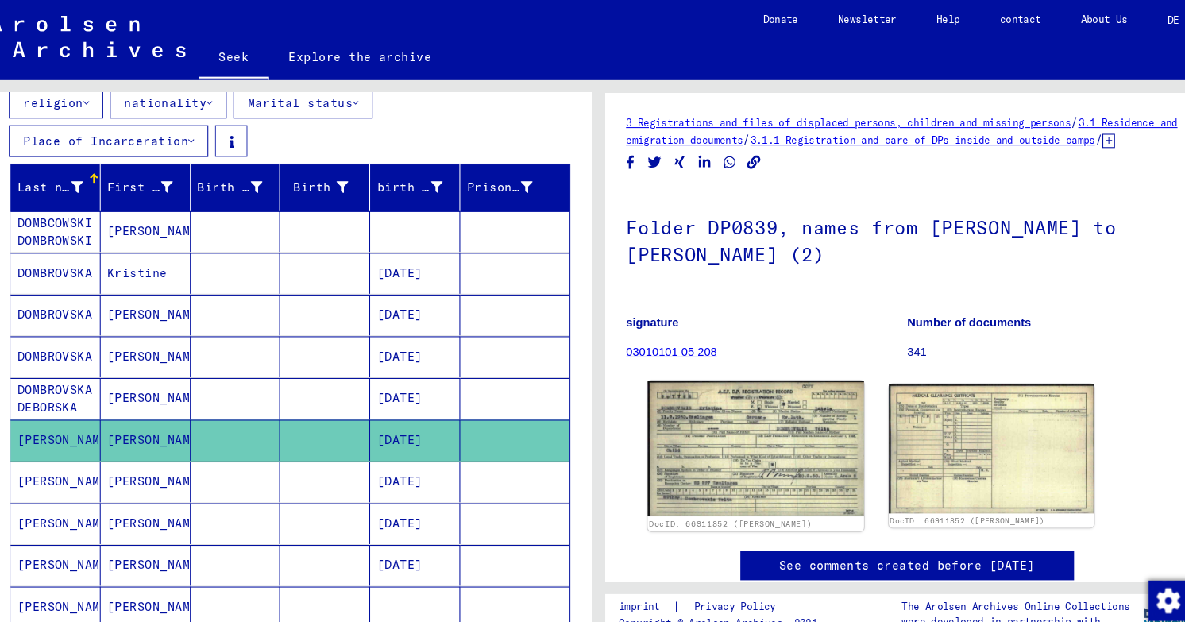
click at [791, 396] on img at bounding box center [743, 427] width 206 height 130
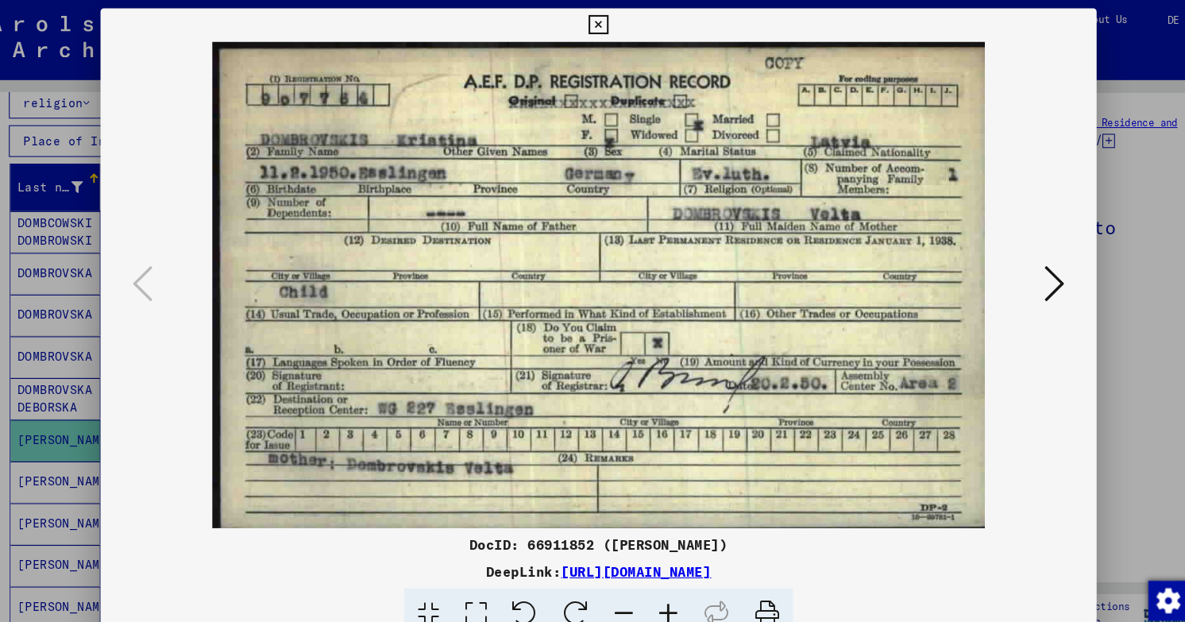
click at [1071, 130] on div at bounding box center [592, 311] width 1185 height 622
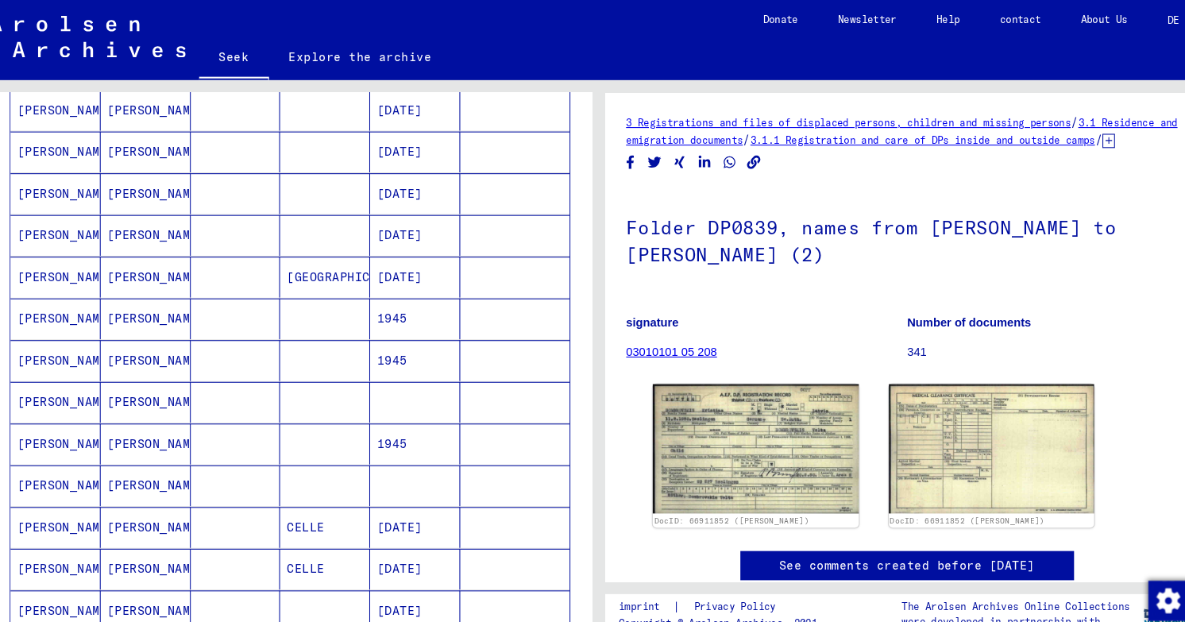
scroll to position [796, 0]
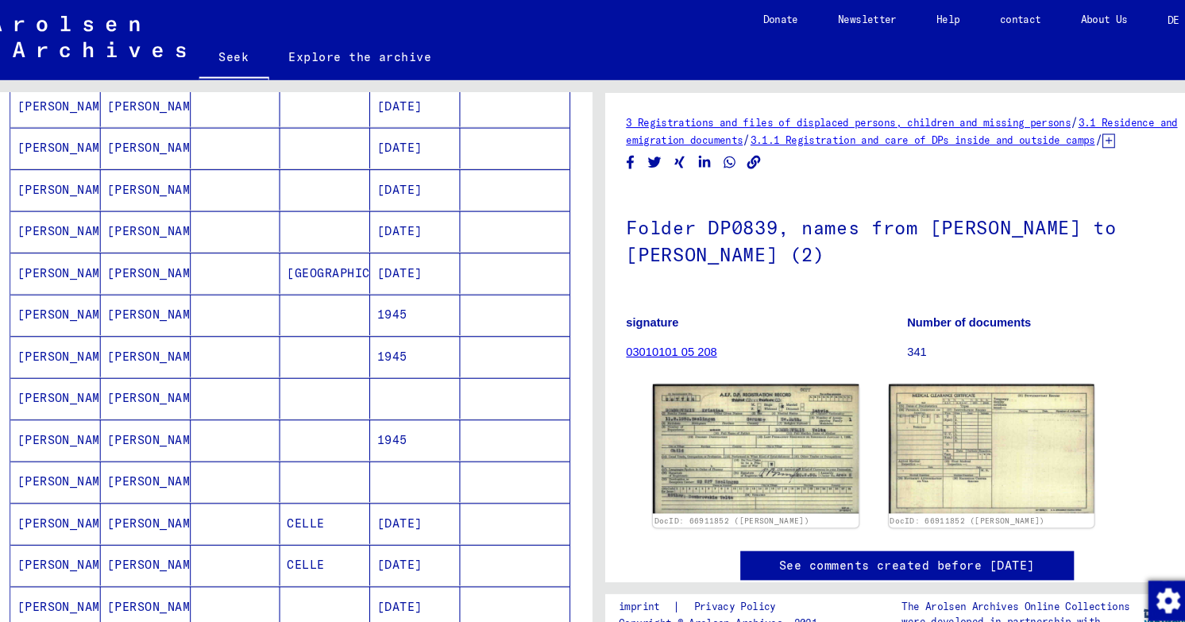
click at [342, 320] on mat-cell at bounding box center [332, 339] width 86 height 39
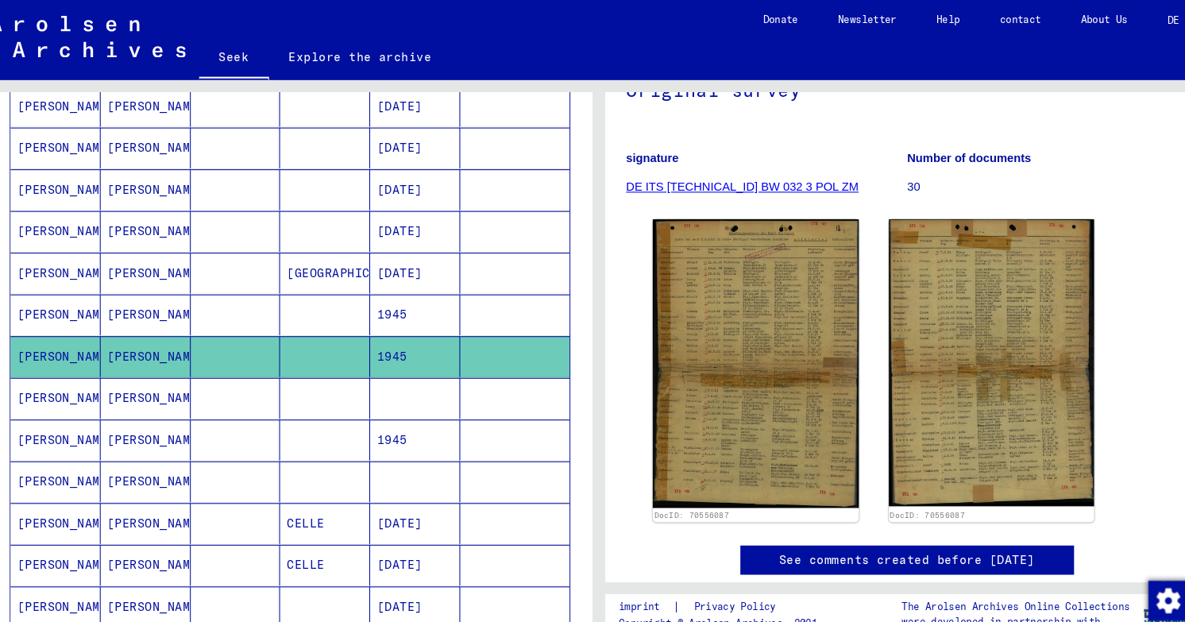
scroll to position [182, 0]
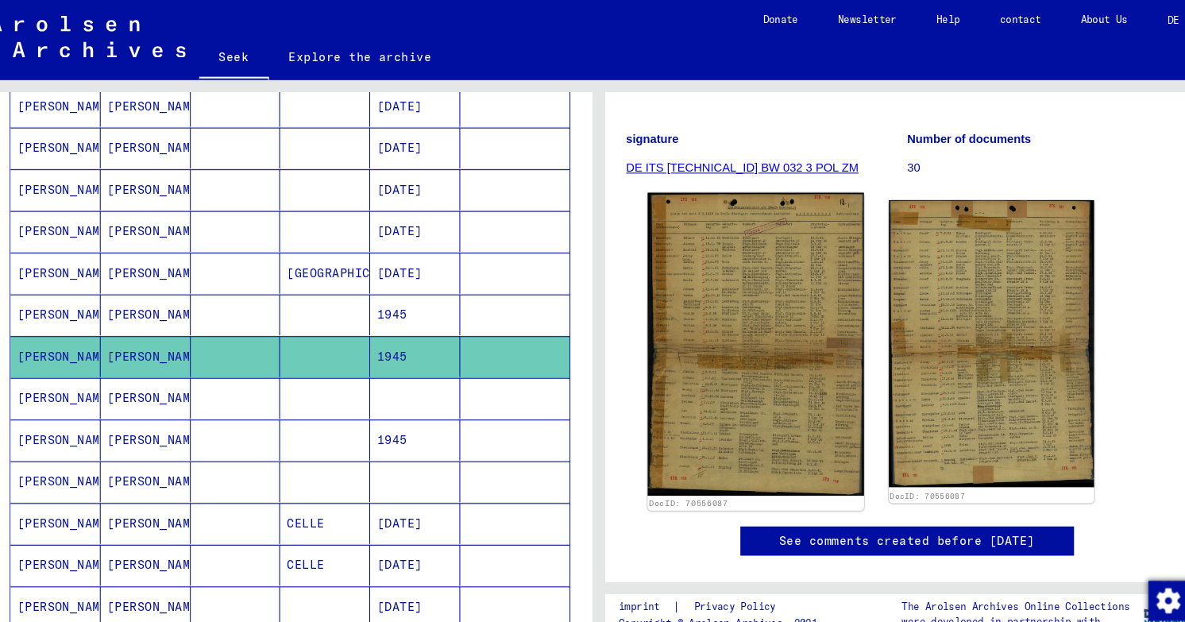
click at [712, 278] on img at bounding box center [743, 328] width 206 height 288
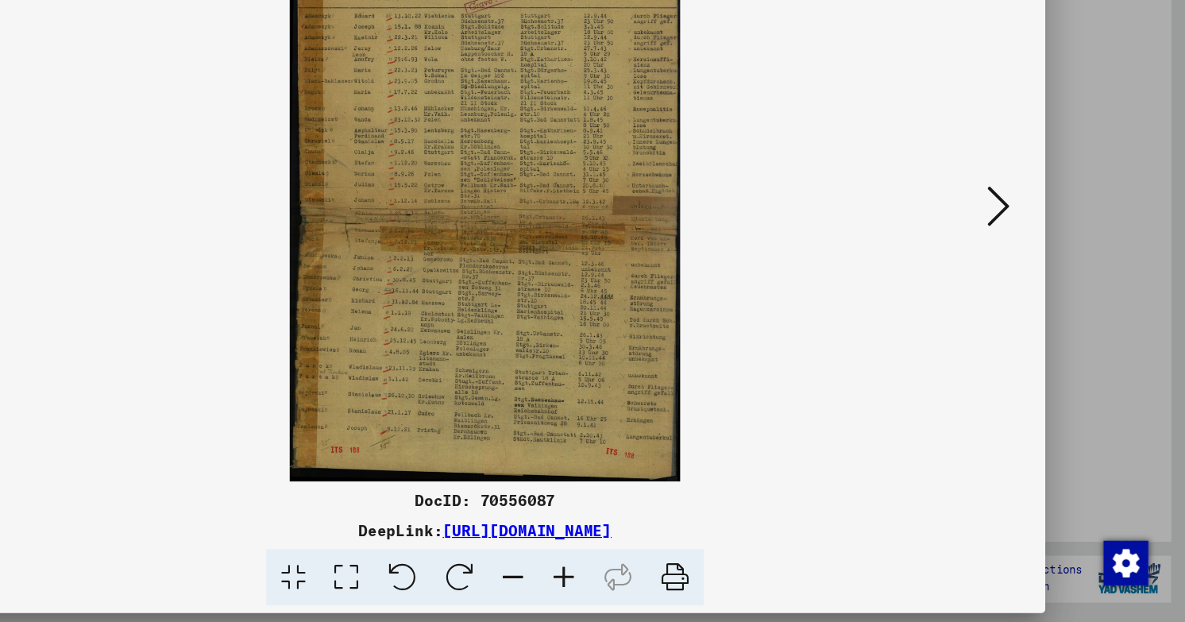
scroll to position [0, 0]
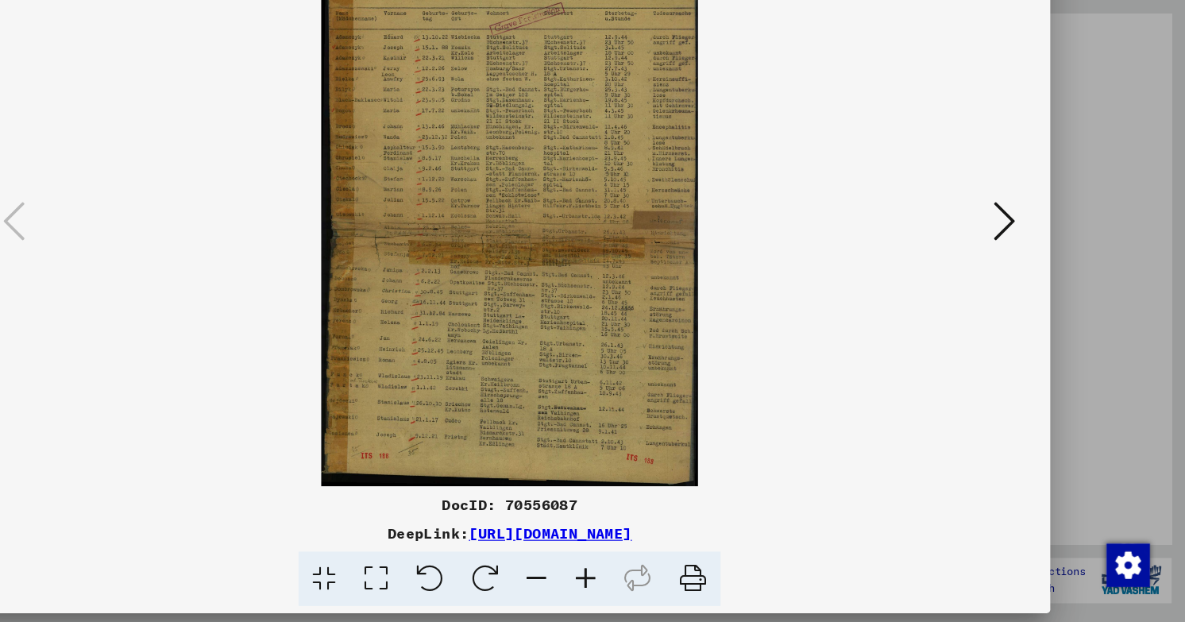
click at [1013, 276] on img at bounding box center [592, 271] width 841 height 463
click at [1030, 277] on icon at bounding box center [1027, 270] width 19 height 38
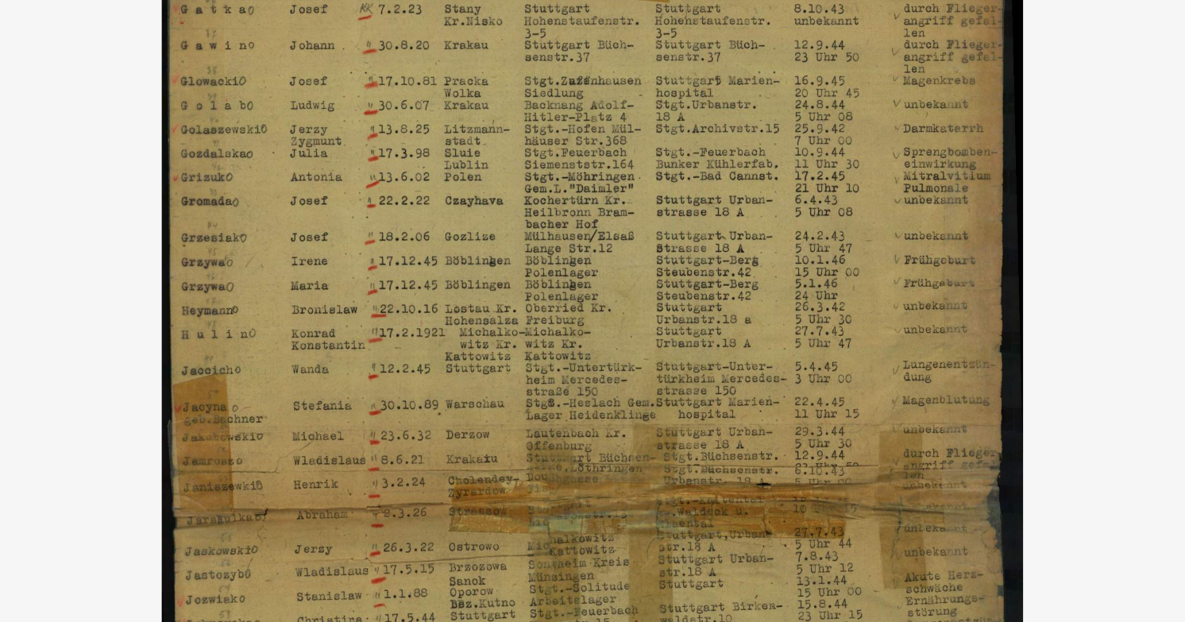
click at [778, 102] on img at bounding box center [592, 271] width 841 height 463
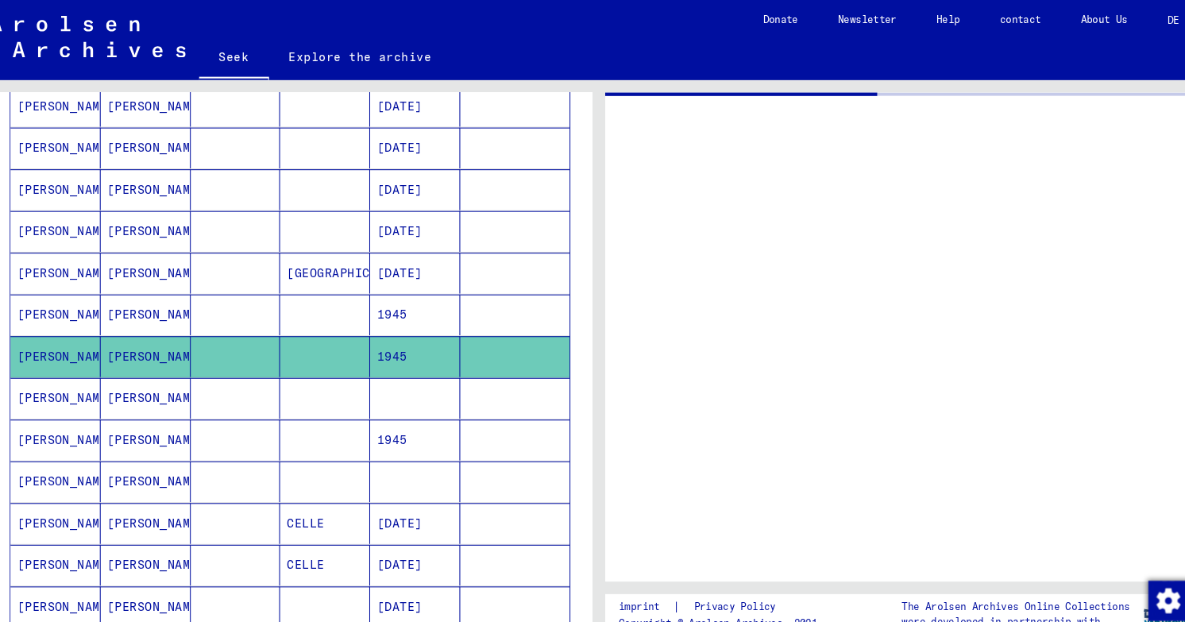
click at [250, 360] on mat-cell at bounding box center [247, 379] width 86 height 39
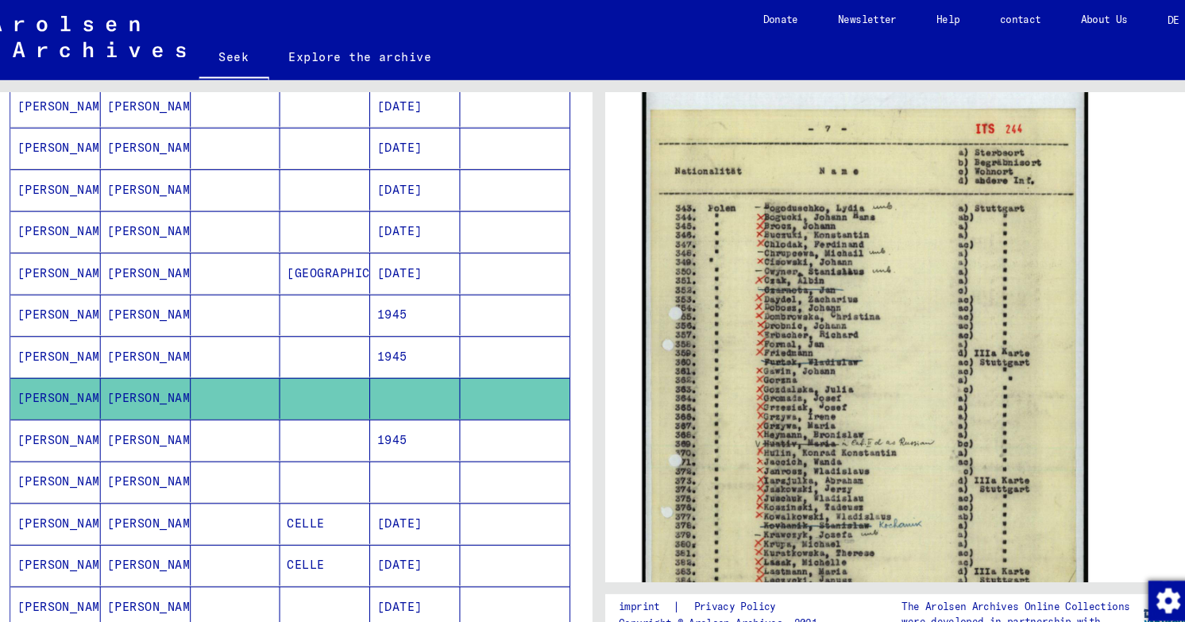
scroll to position [298, 0]
click at [816, 344] on img at bounding box center [846, 358] width 424 height 597
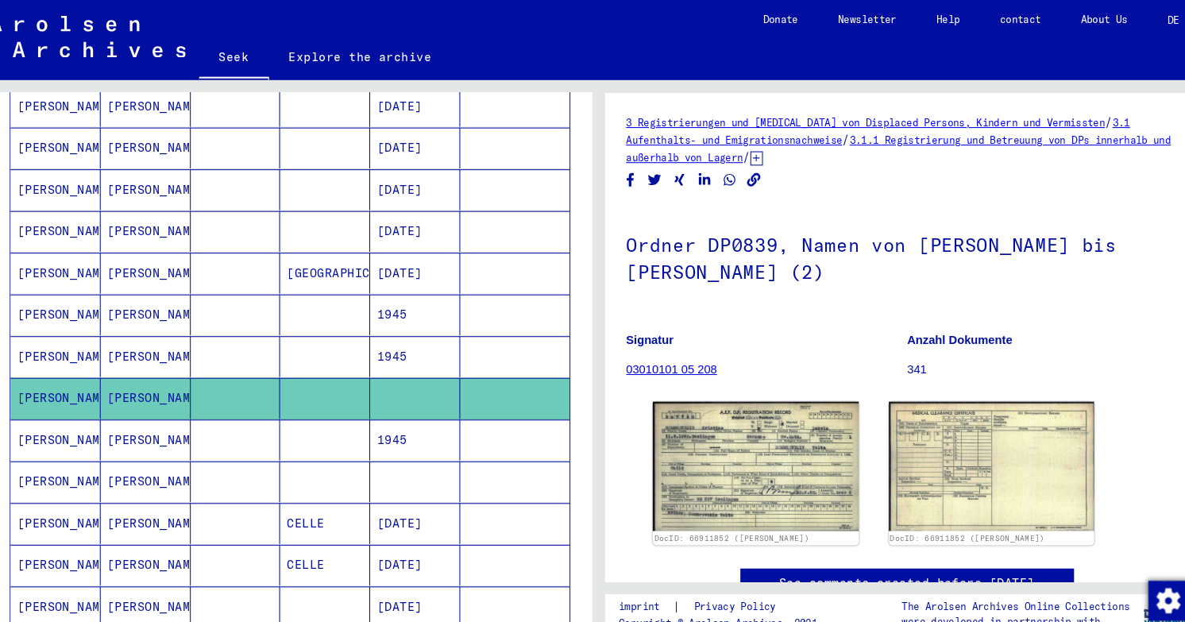
click at [200, 400] on mat-cell "[PERSON_NAME]" at bounding box center [161, 419] width 86 height 39
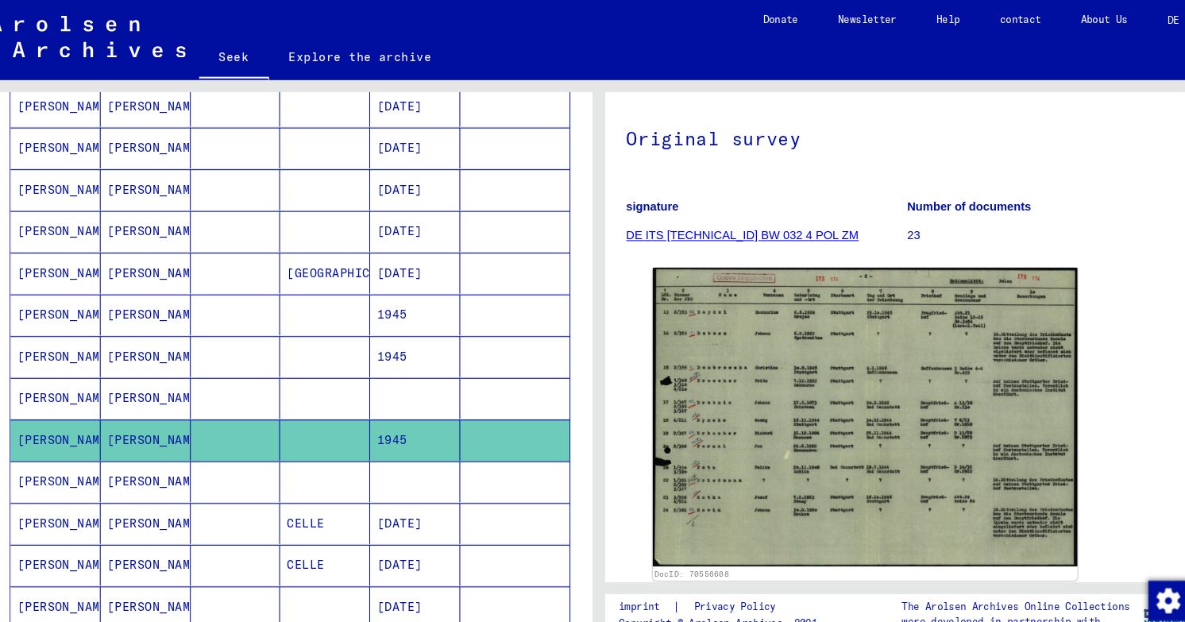
scroll to position [137, 0]
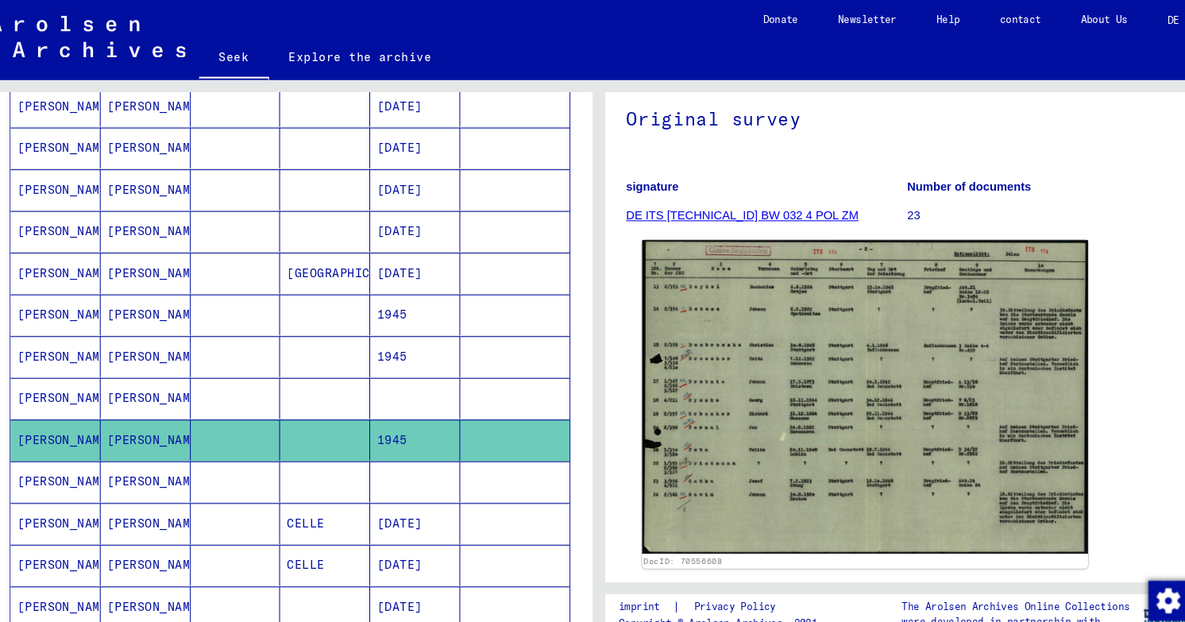
click at [763, 254] on img at bounding box center [846, 378] width 424 height 299
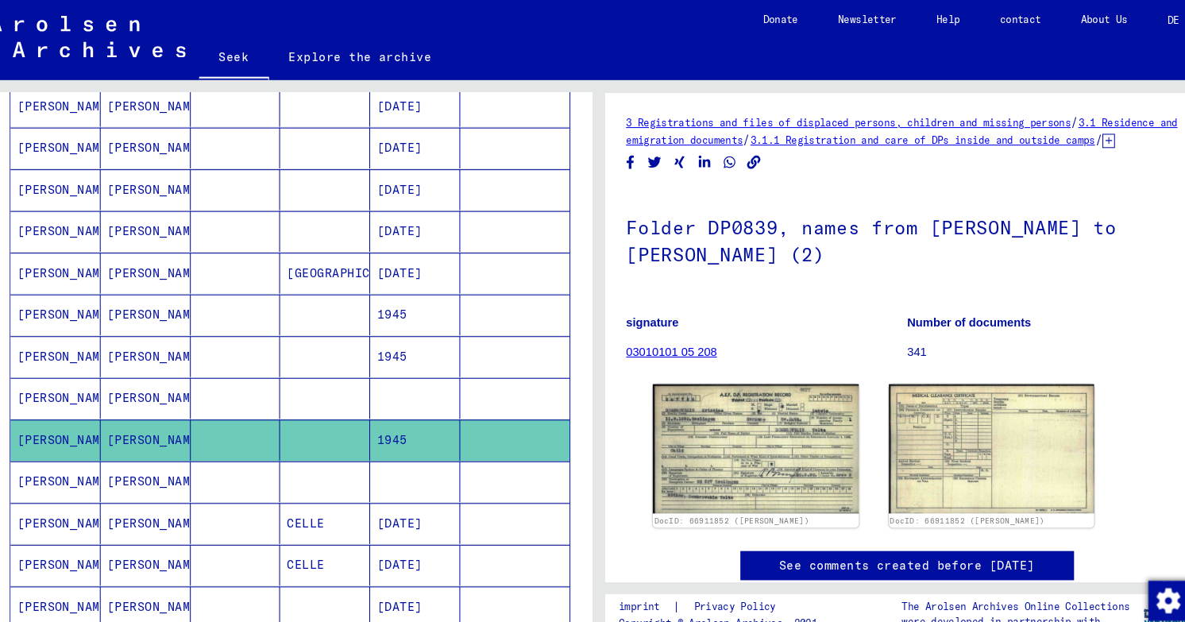
click at [244, 439] on mat-cell at bounding box center [247, 458] width 86 height 39
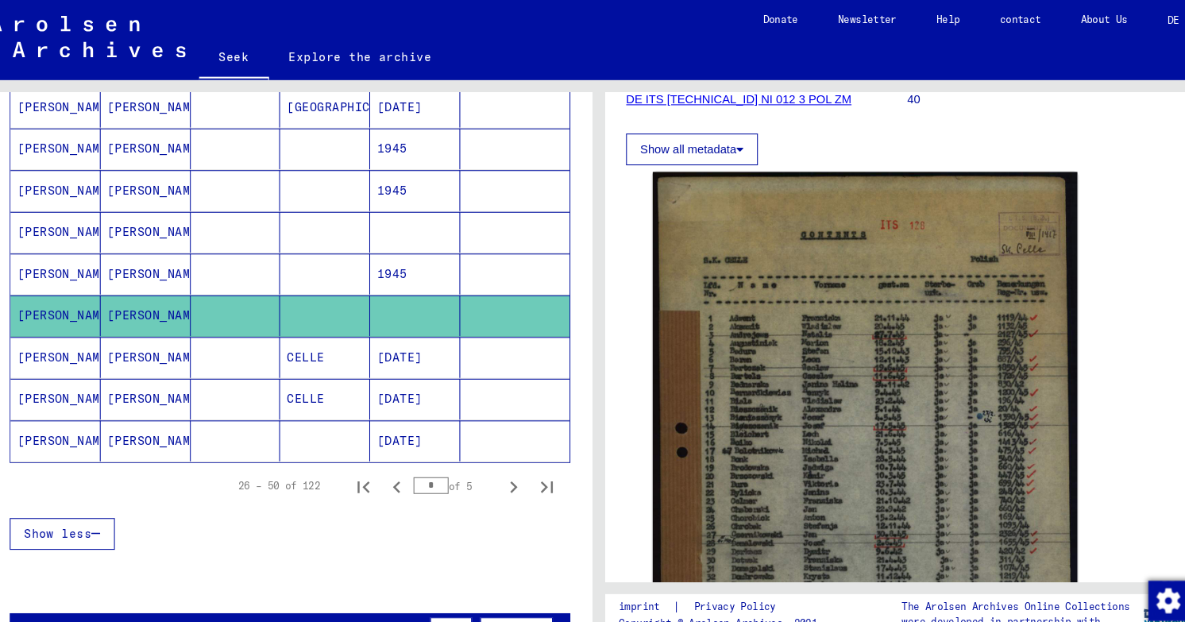
scroll to position [955, 0]
click at [338, 400] on mat-cell at bounding box center [332, 419] width 86 height 39
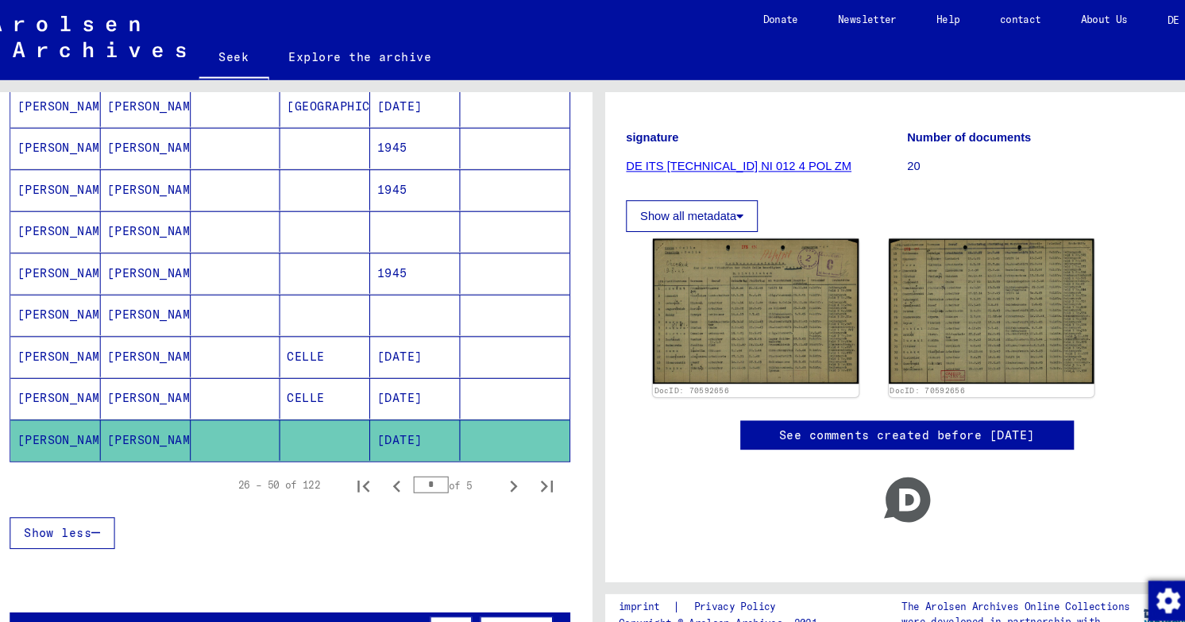
scroll to position [195, 0]
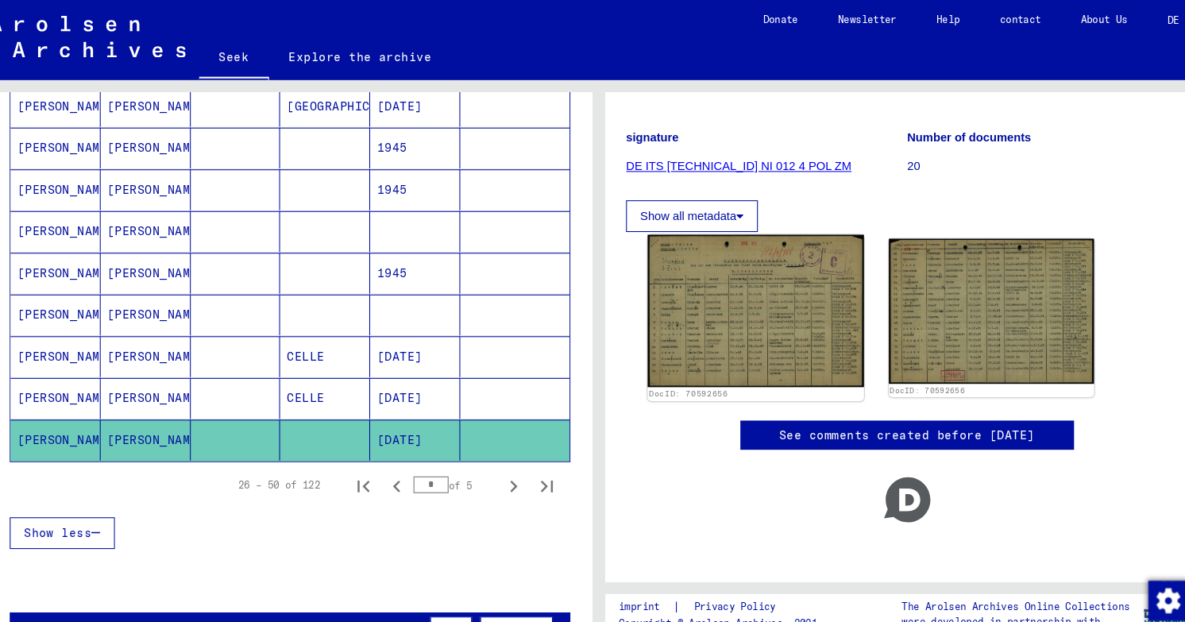
click at [671, 291] on img at bounding box center [743, 295] width 206 height 145
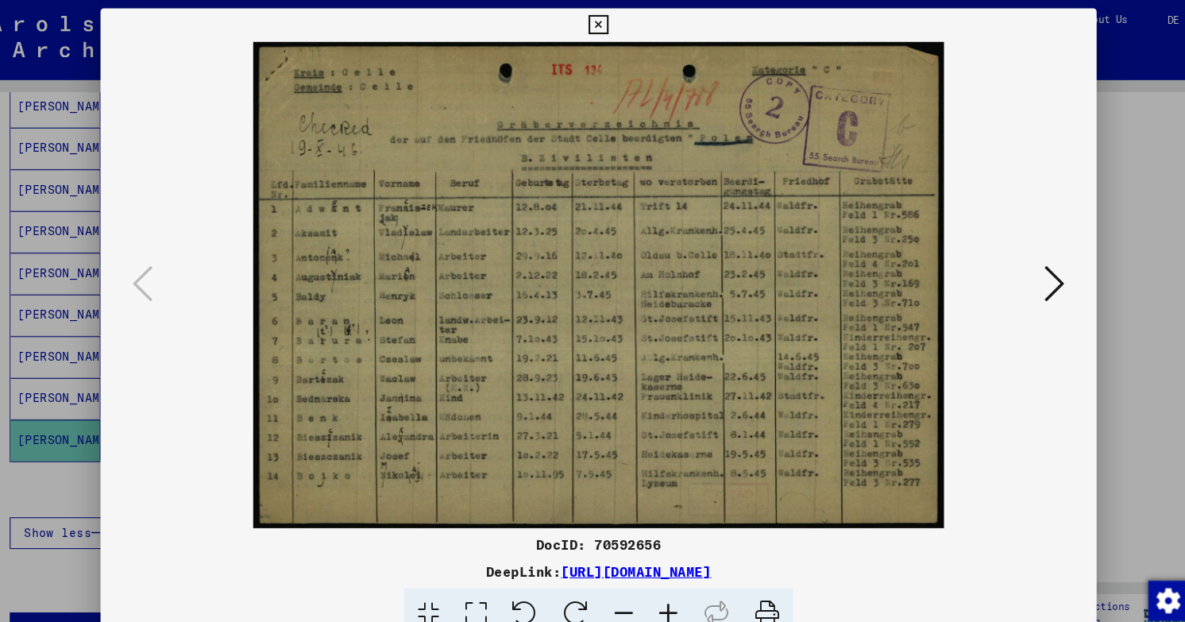
click at [1077, 115] on div at bounding box center [592, 311] width 1185 height 622
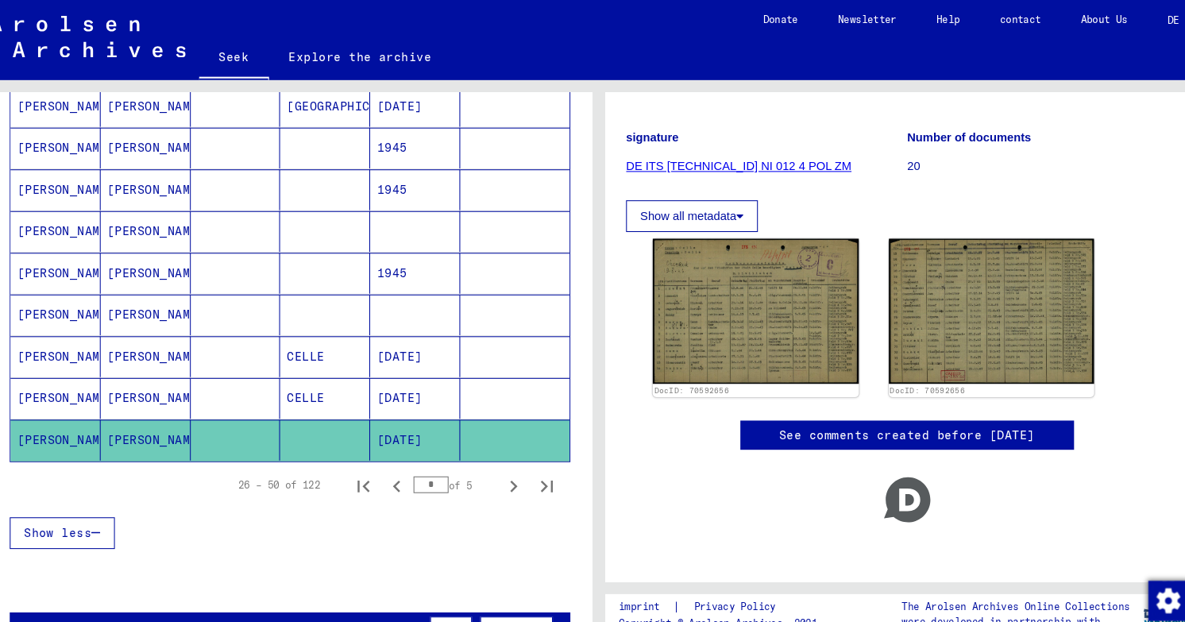
scroll to position [0, 0]
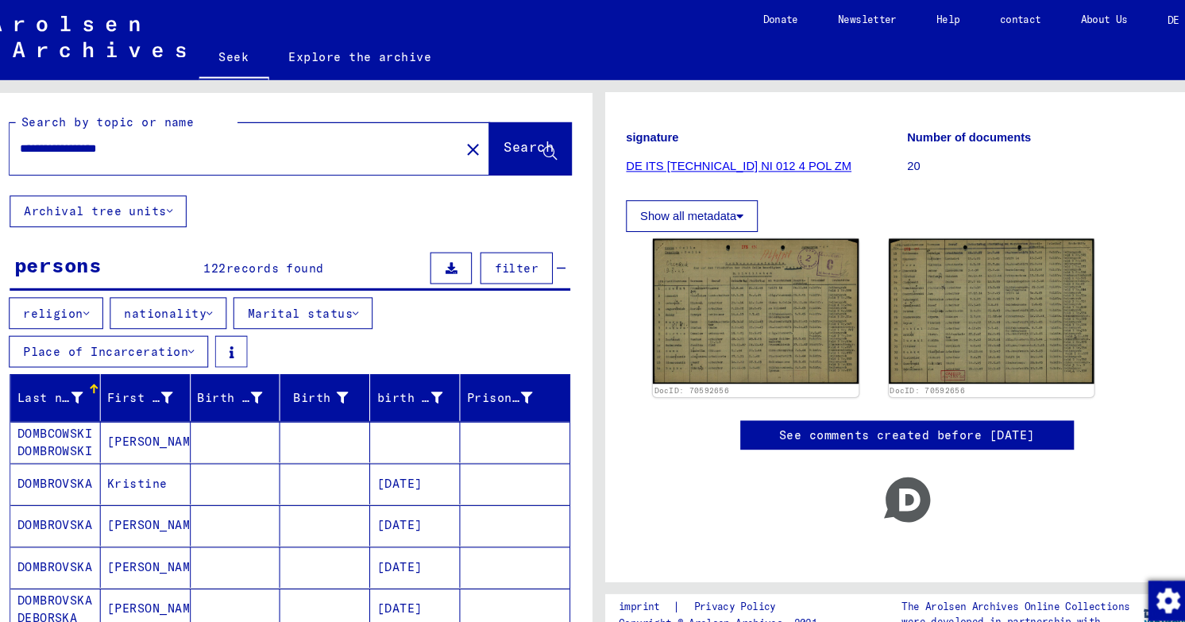
drag, startPoint x: 214, startPoint y: 115, endPoint x: 25, endPoint y: 112, distance: 189.1
click at [25, 112] on div "**********" at bounding box center [299, 137] width 574 height 98
type input "*"
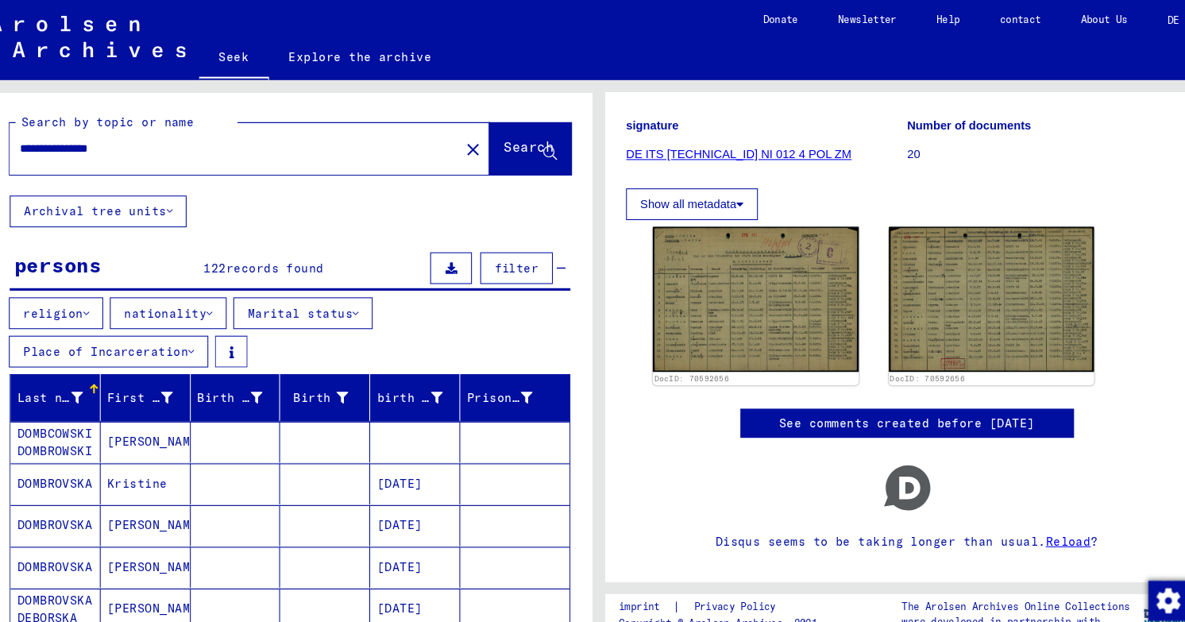
type input "**********"
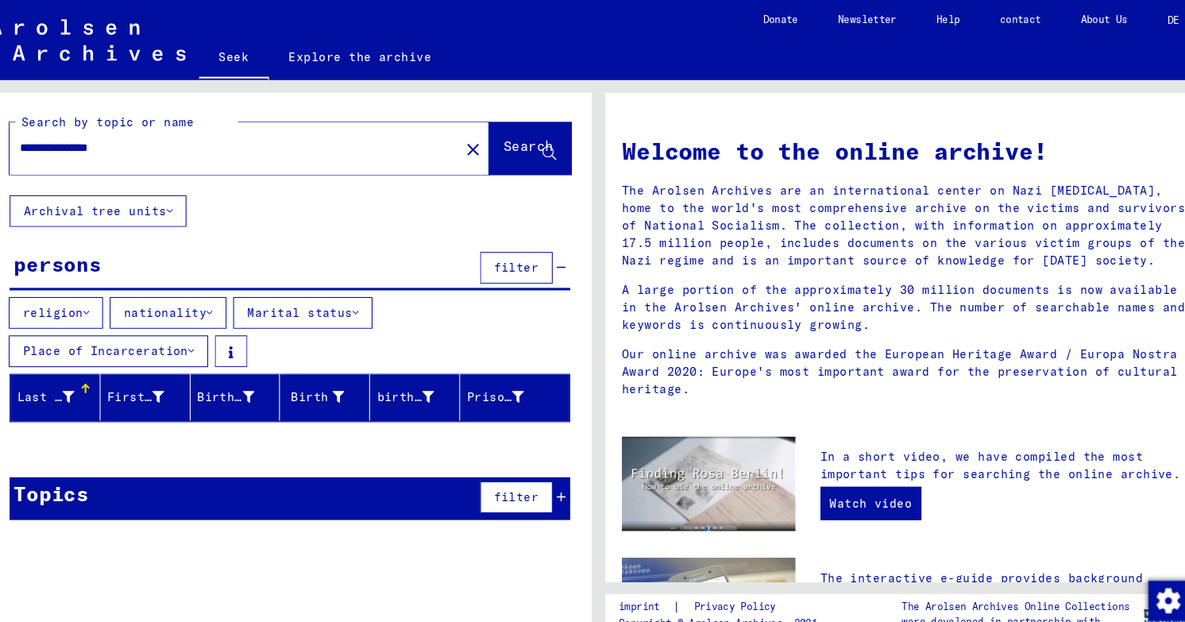
drag, startPoint x: 238, startPoint y: 110, endPoint x: 25, endPoint y: 122, distance: 213.2
click at [25, 122] on div "**********" at bounding box center [299, 137] width 574 height 98
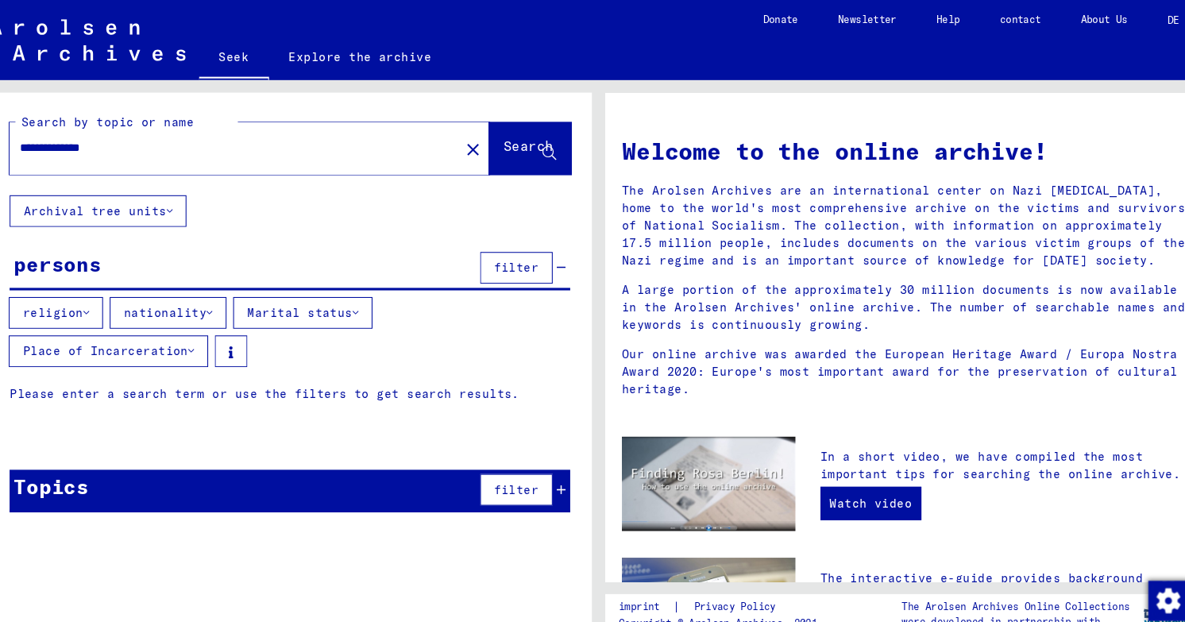
click at [541, 117] on button "Search" at bounding box center [528, 141] width 78 height 49
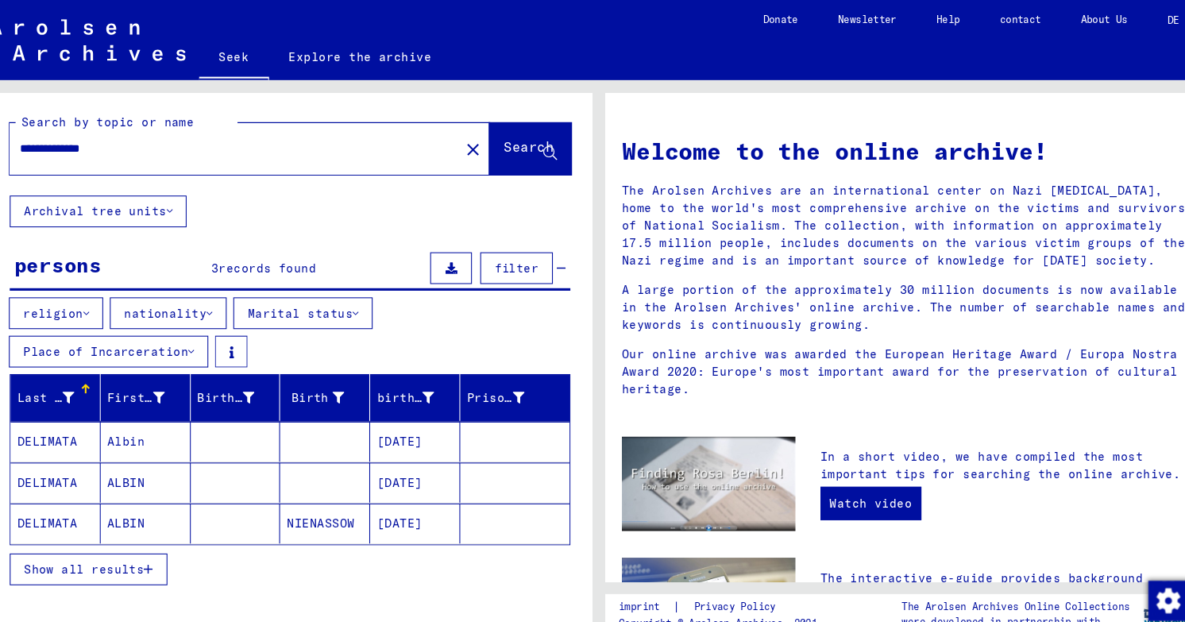
drag, startPoint x: 172, startPoint y: 124, endPoint x: 83, endPoint y: 122, distance: 89.8
click at [83, 123] on div "**********" at bounding box center [236, 141] width 409 height 36
drag, startPoint x: 157, startPoint y: 125, endPoint x: 61, endPoint y: 118, distance: 95.6
click at [61, 123] on div "**********" at bounding box center [236, 141] width 409 height 36
drag, startPoint x: 164, startPoint y: 115, endPoint x: 25, endPoint y: 114, distance: 139.8
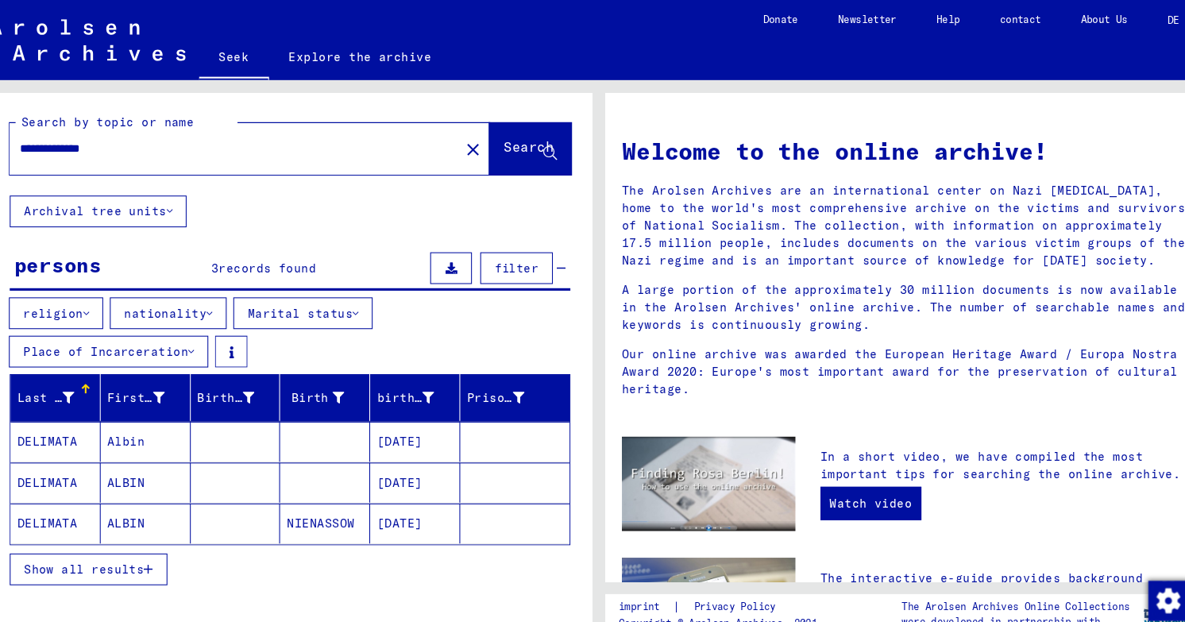
click at [25, 114] on div "**********" at bounding box center [299, 137] width 574 height 98
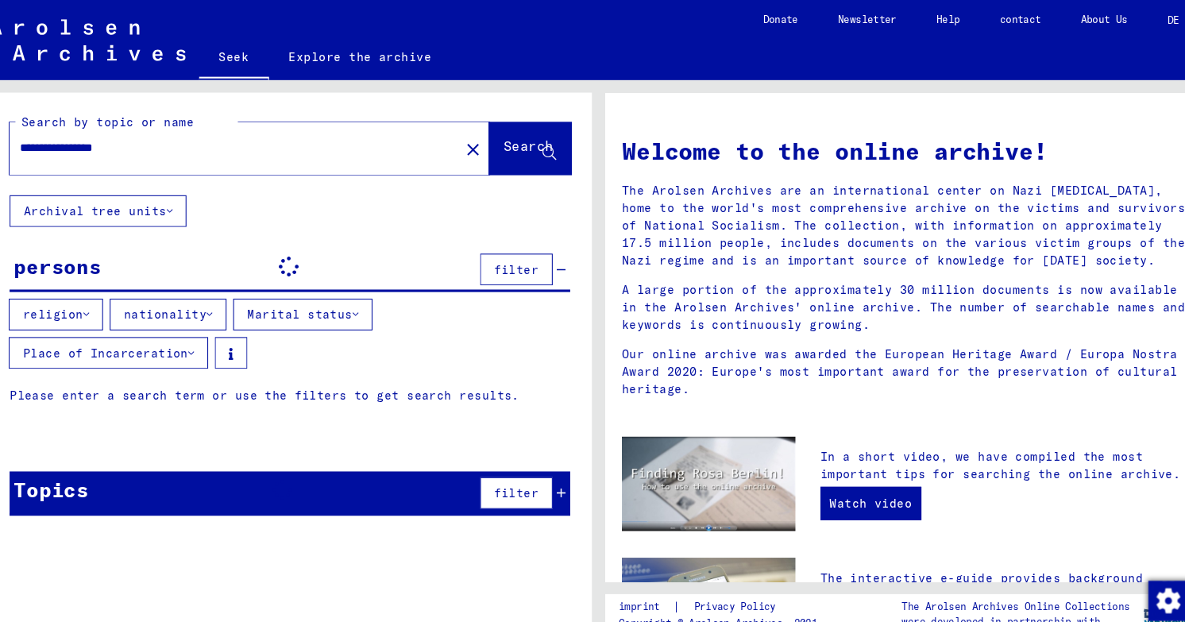
drag, startPoint x: 180, startPoint y: 118, endPoint x: 25, endPoint y: 124, distance: 155.8
click at [25, 124] on div "**********" at bounding box center [299, 137] width 574 height 98
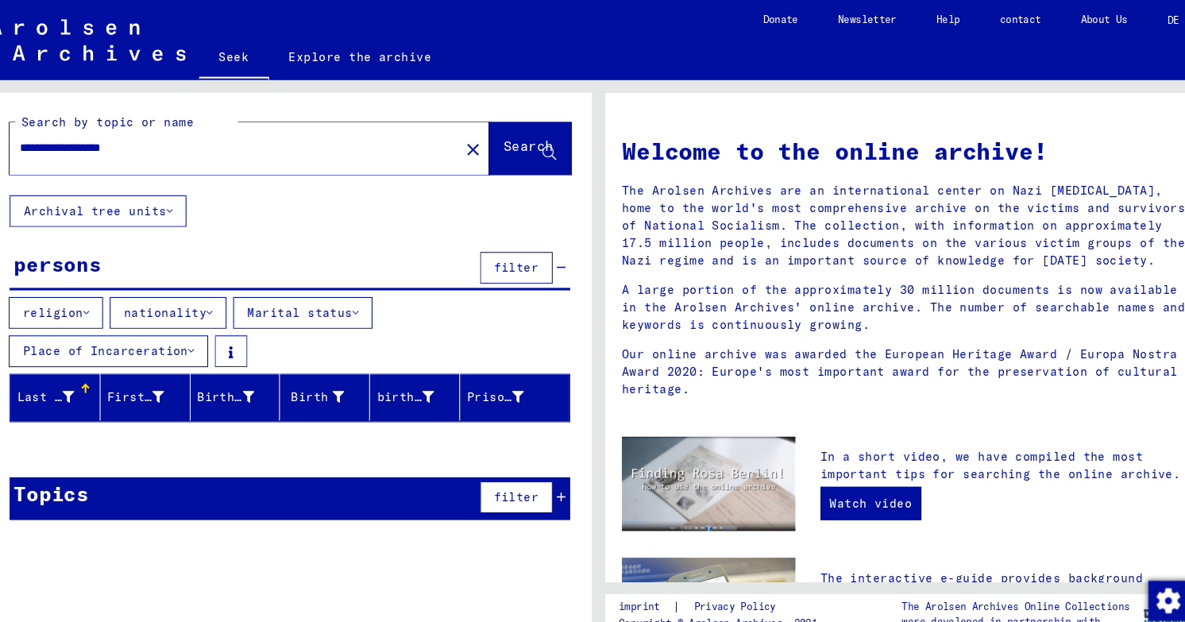
drag, startPoint x: 195, startPoint y: 118, endPoint x: 25, endPoint y: 106, distance: 171.2
click at [25, 106] on div "**********" at bounding box center [299, 137] width 574 height 98
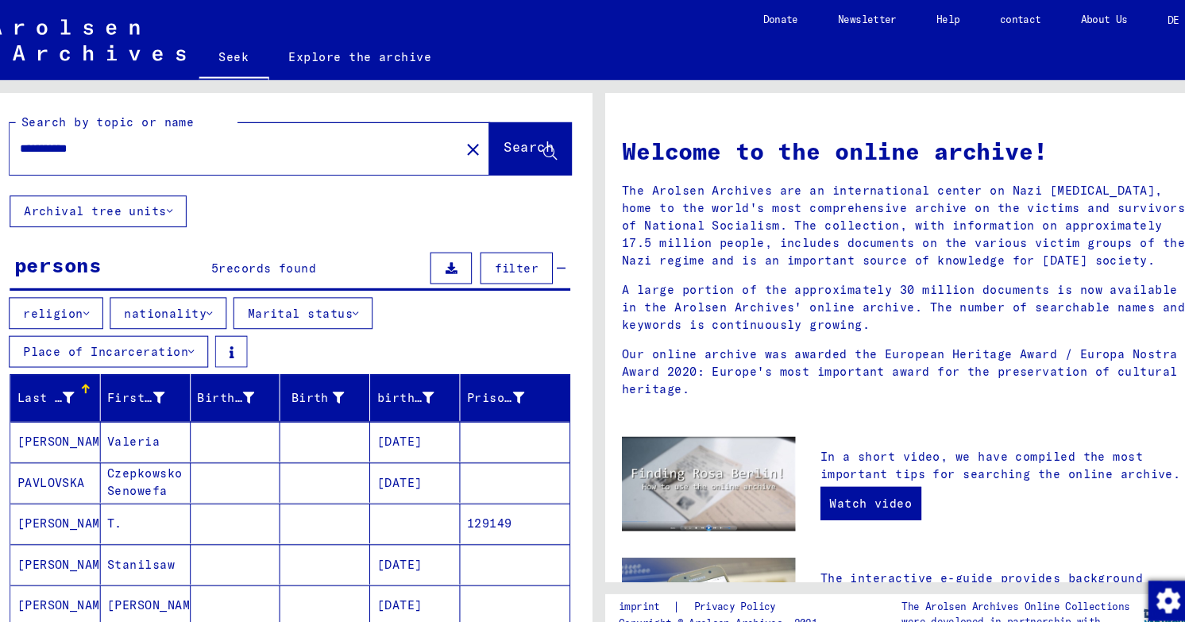
drag, startPoint x: 204, startPoint y: 116, endPoint x: 25, endPoint y: 106, distance: 179.9
click at [25, 109] on div "**********" at bounding box center [299, 137] width 574 height 98
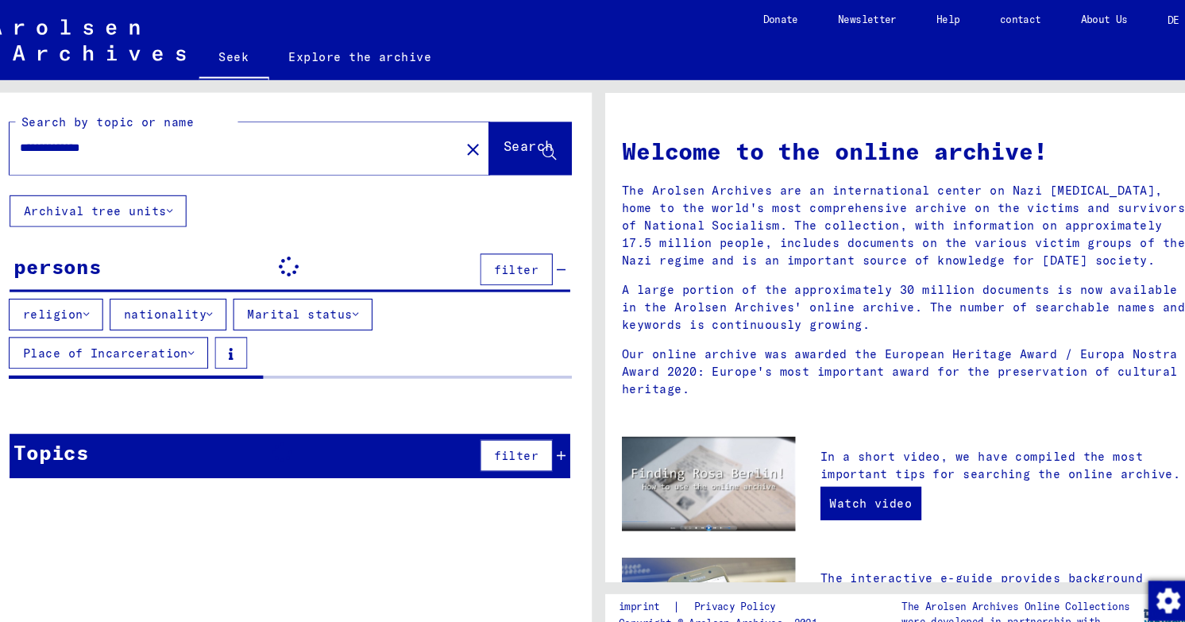
click at [200, 133] on input "**********" at bounding box center [241, 141] width 400 height 17
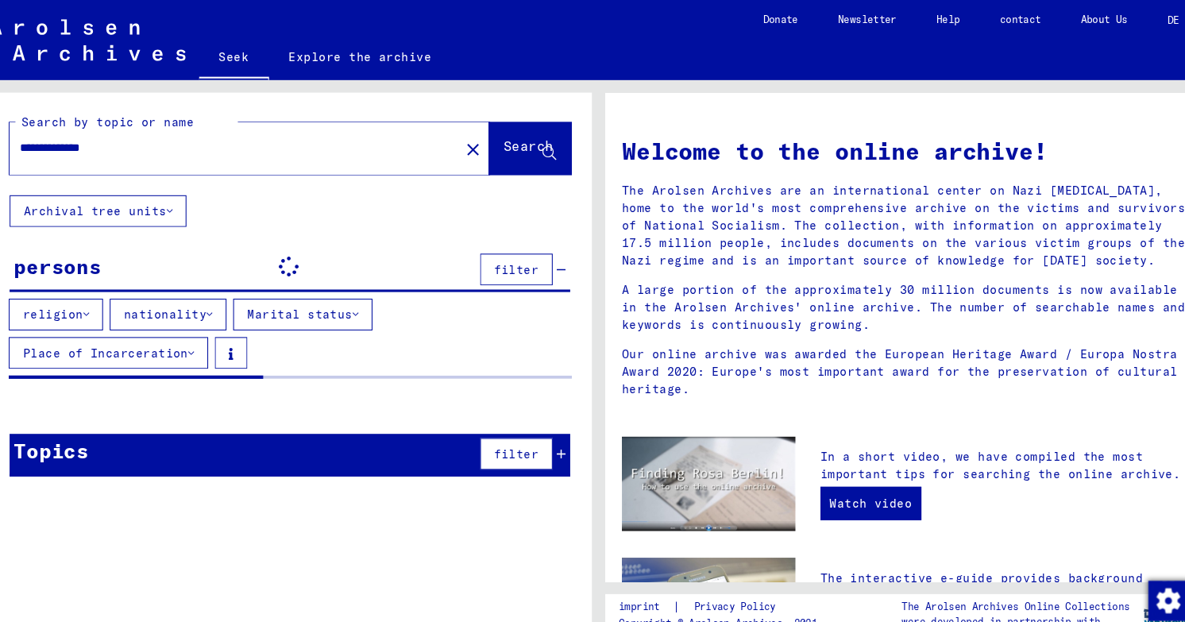
click at [526, 117] on button "Search" at bounding box center [528, 141] width 78 height 49
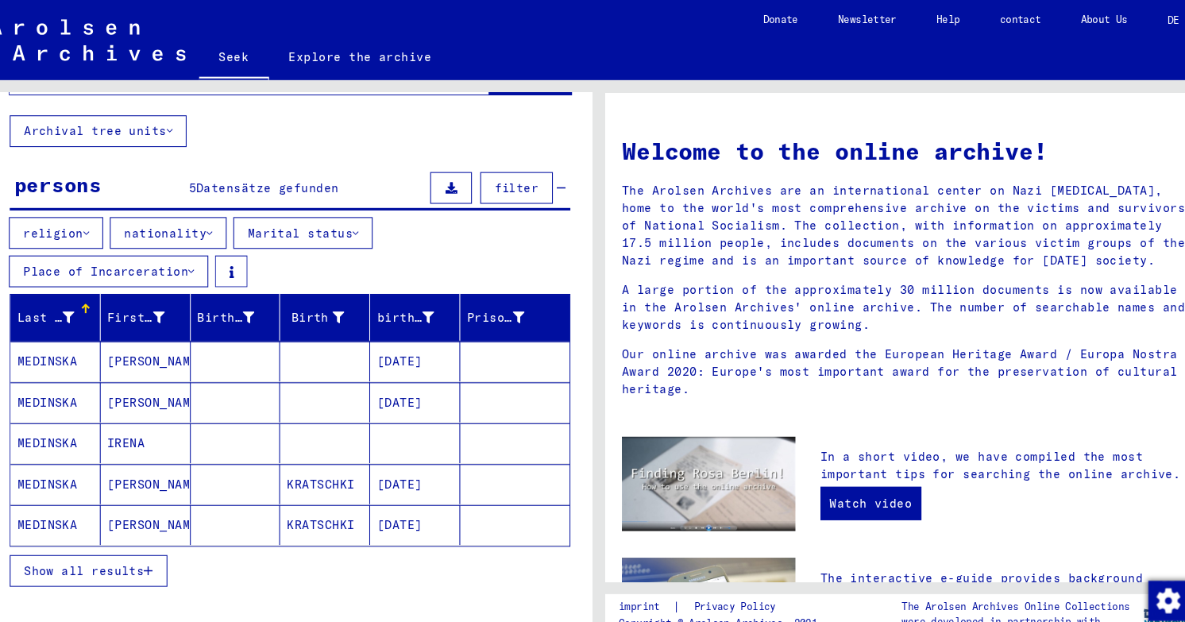
scroll to position [78, 0]
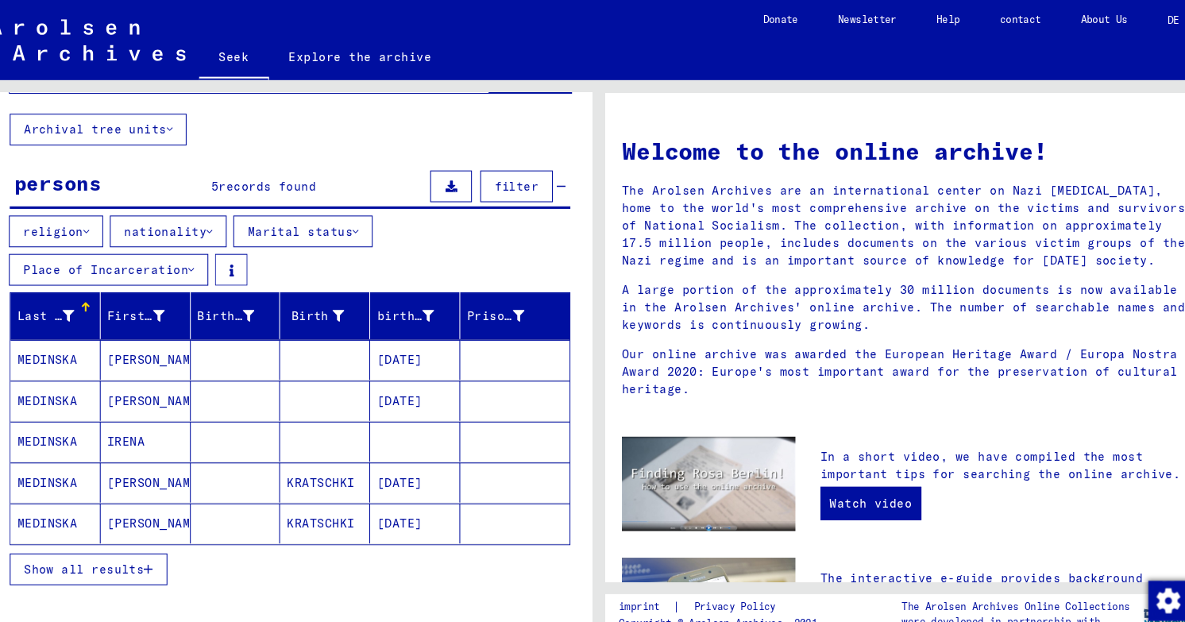
click at [245, 323] on mat-cell at bounding box center [247, 342] width 86 height 38
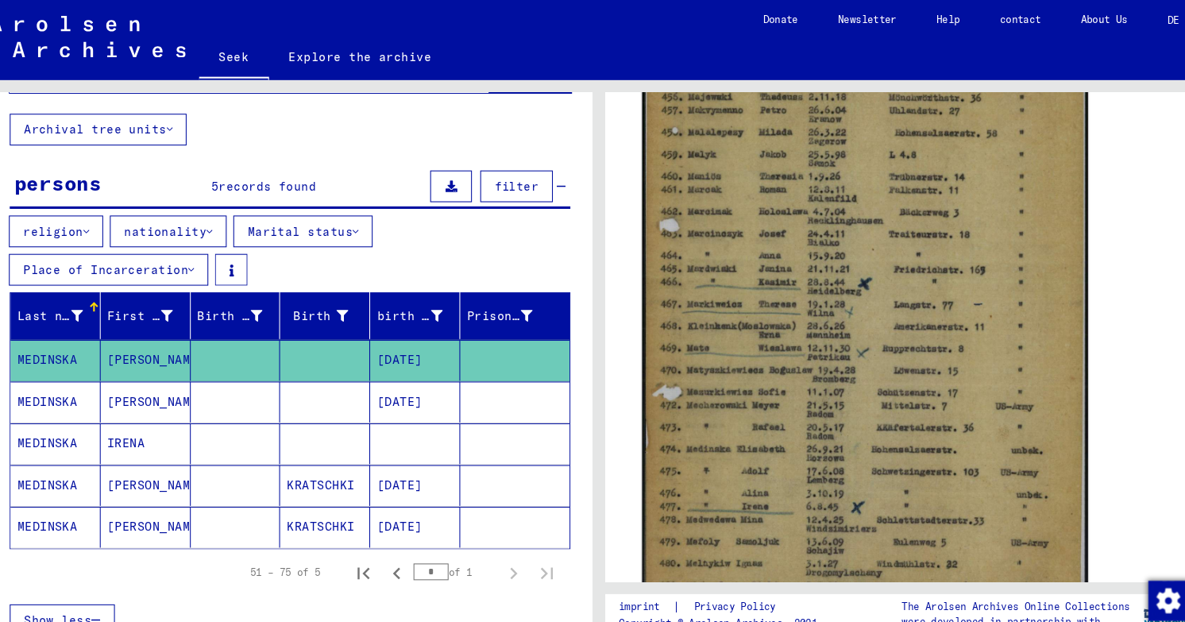
scroll to position [369, 0]
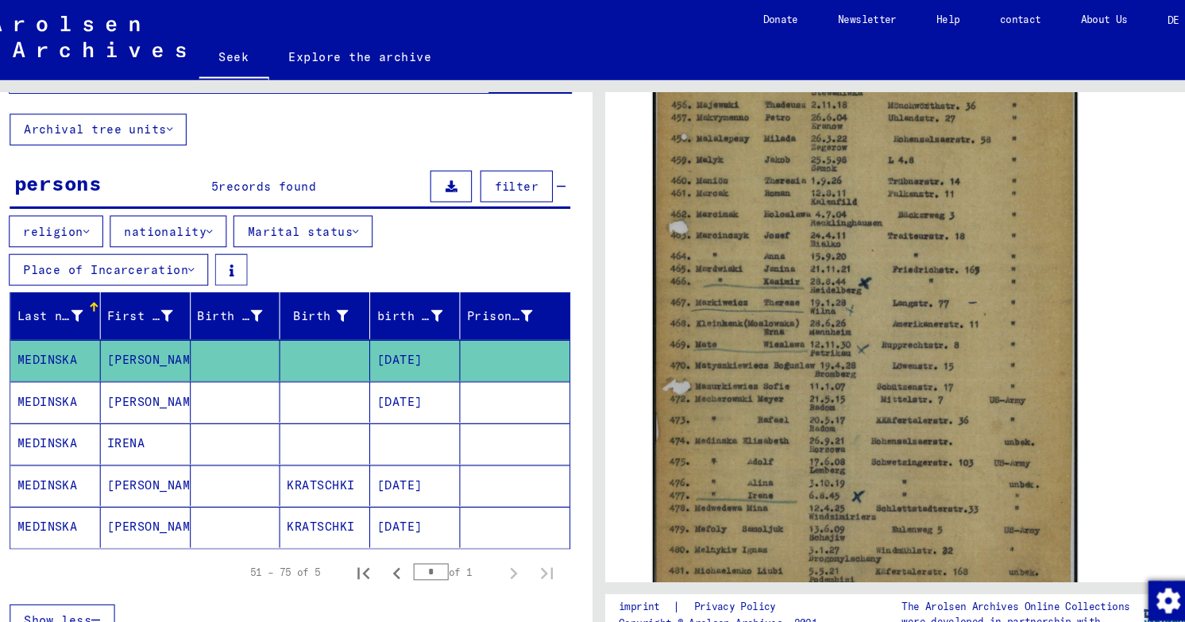
click at [331, 363] on mat-cell at bounding box center [332, 382] width 86 height 39
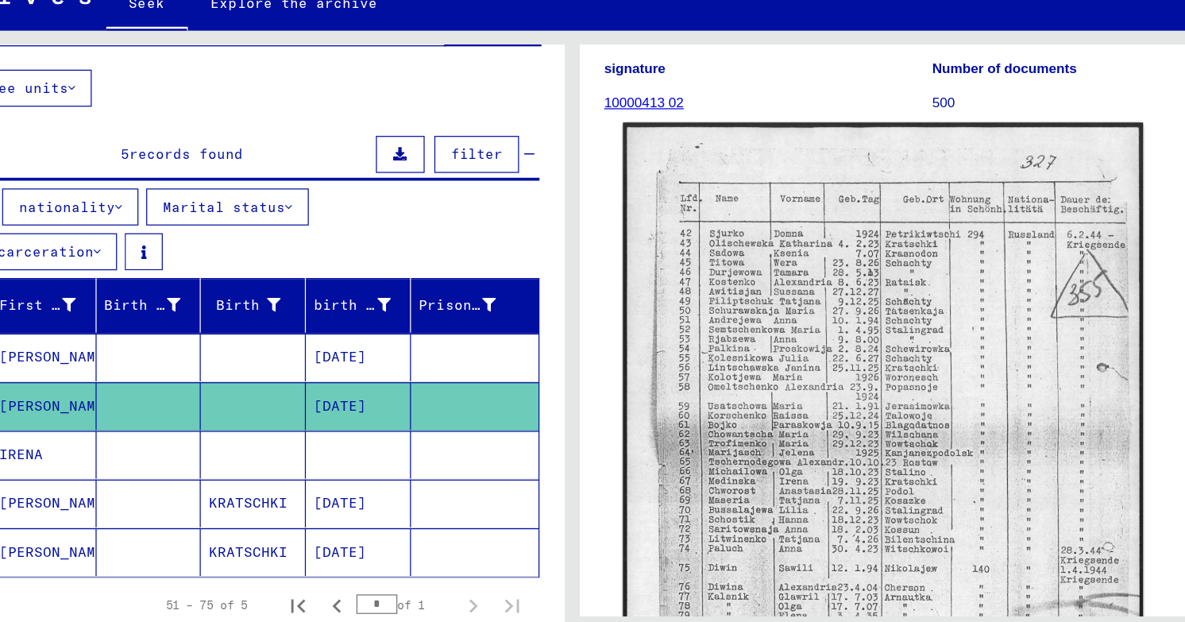
scroll to position [203, 0]
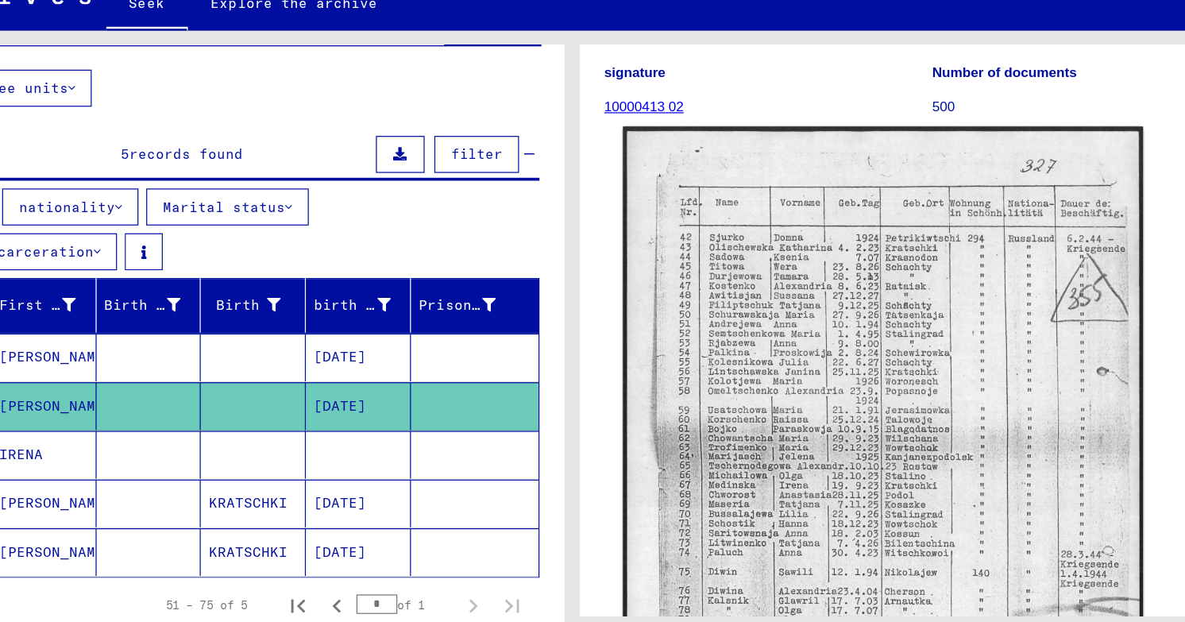
click at [876, 287] on img at bounding box center [846, 455] width 424 height 601
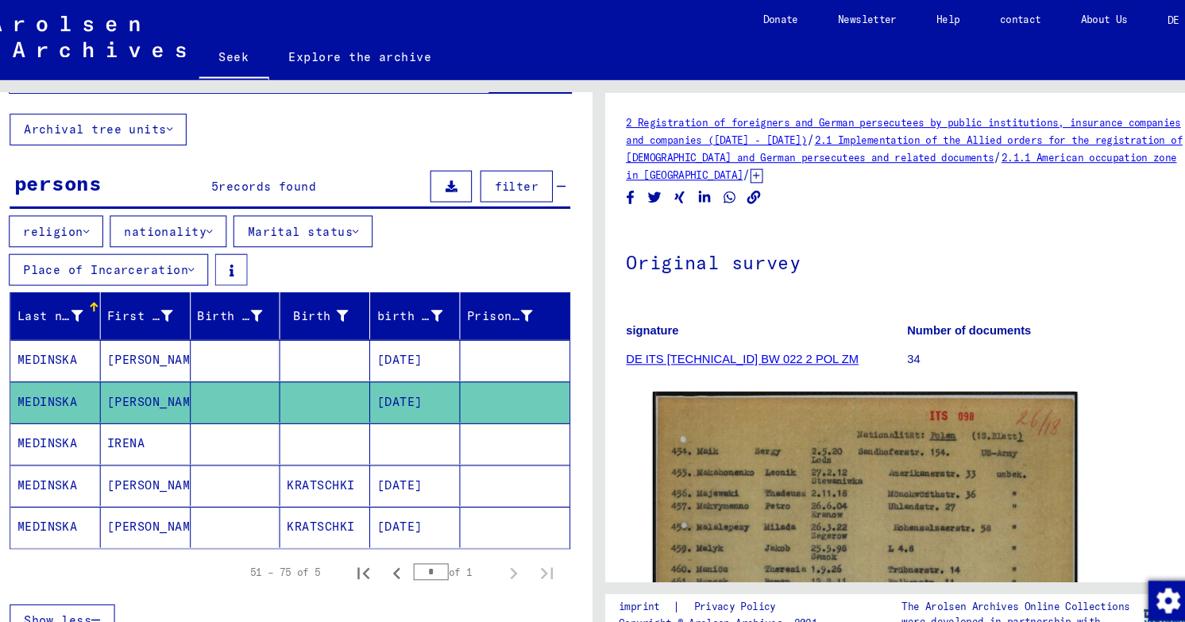
click at [219, 403] on mat-cell at bounding box center [247, 422] width 86 height 39
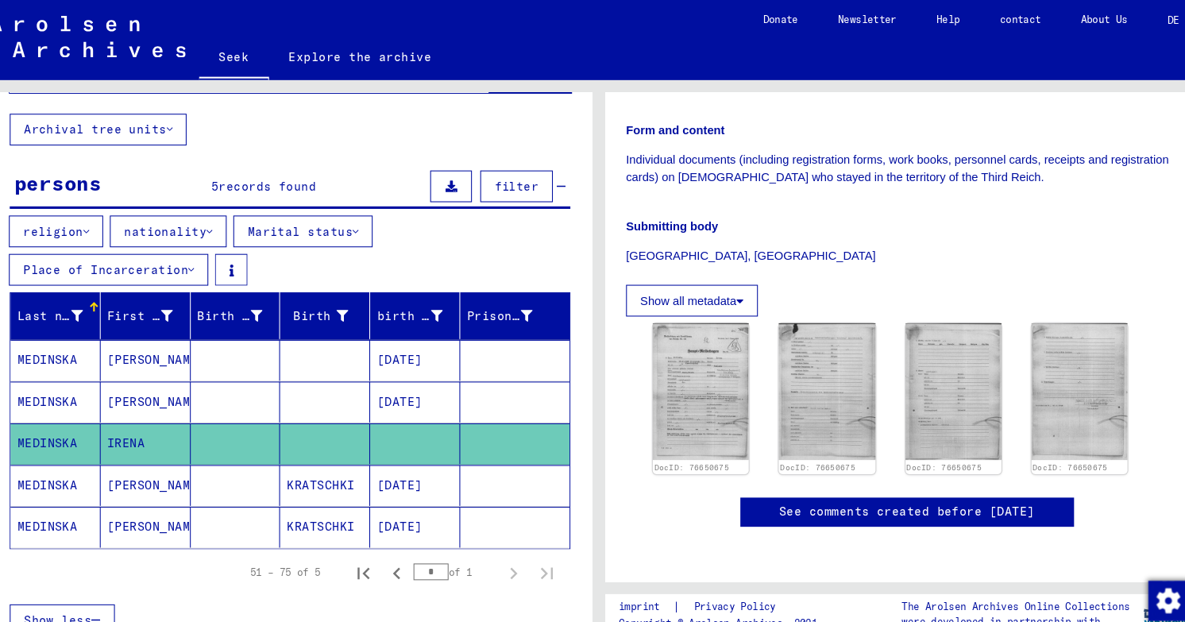
scroll to position [343, 0]
click at [694, 304] on img at bounding box center [690, 372] width 96 height 137
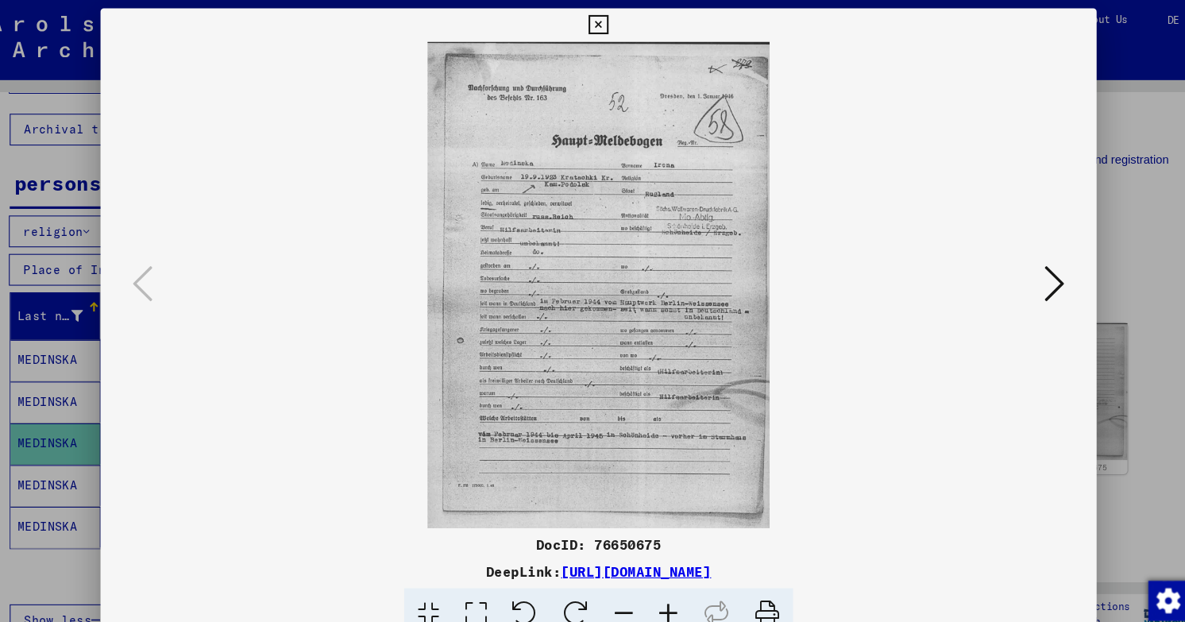
click at [1049, 269] on div at bounding box center [592, 271] width 949 height 463
click at [1042, 276] on button at bounding box center [1027, 271] width 29 height 45
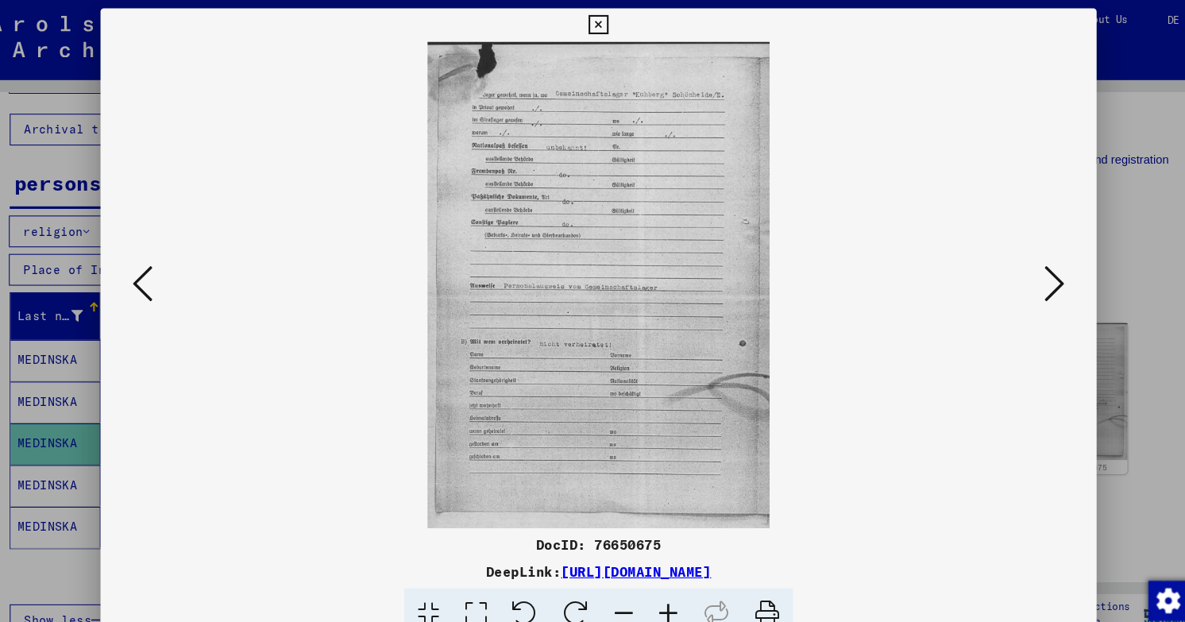
click at [1042, 276] on button at bounding box center [1027, 271] width 29 height 45
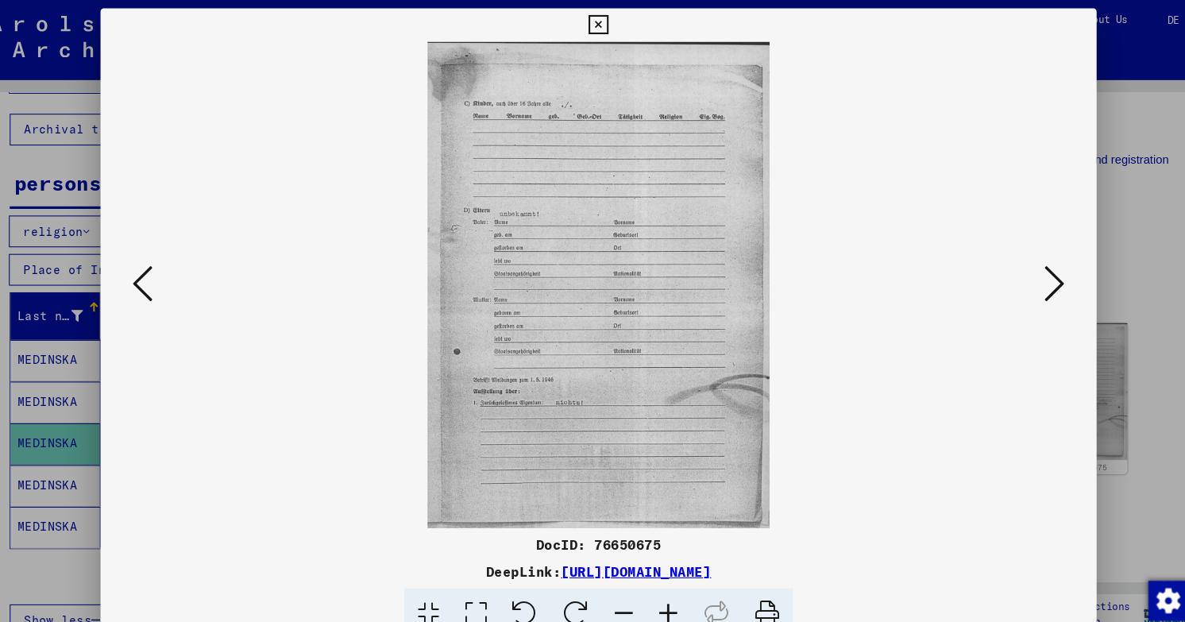
click at [1042, 276] on button at bounding box center [1027, 271] width 29 height 45
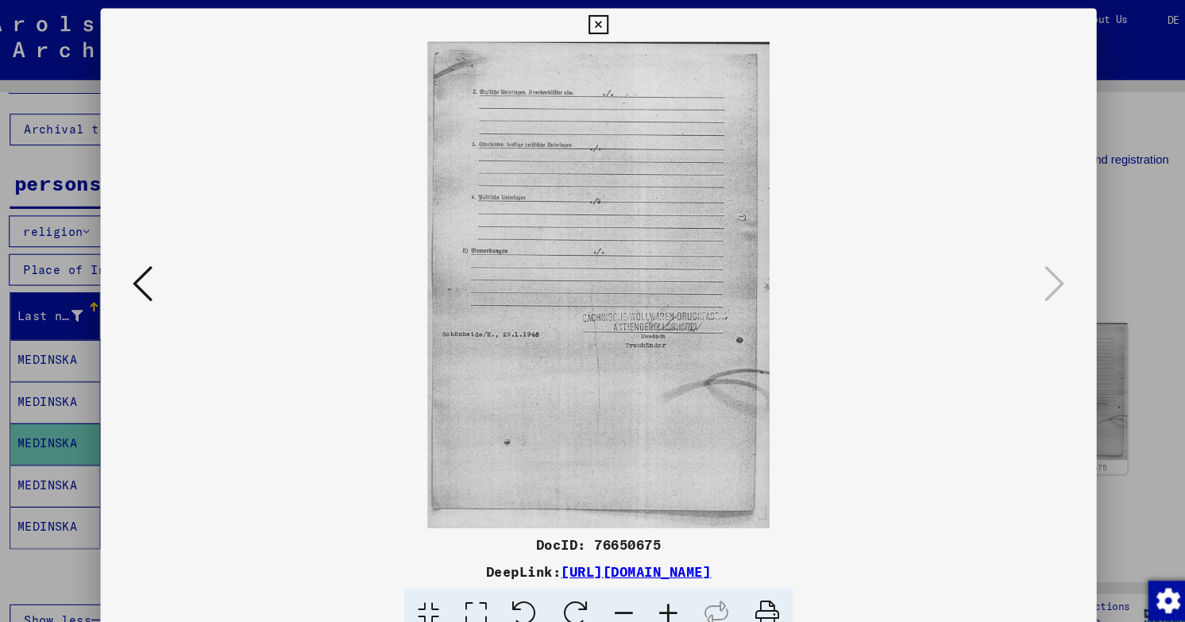
click at [1097, 110] on div at bounding box center [592, 311] width 1185 height 622
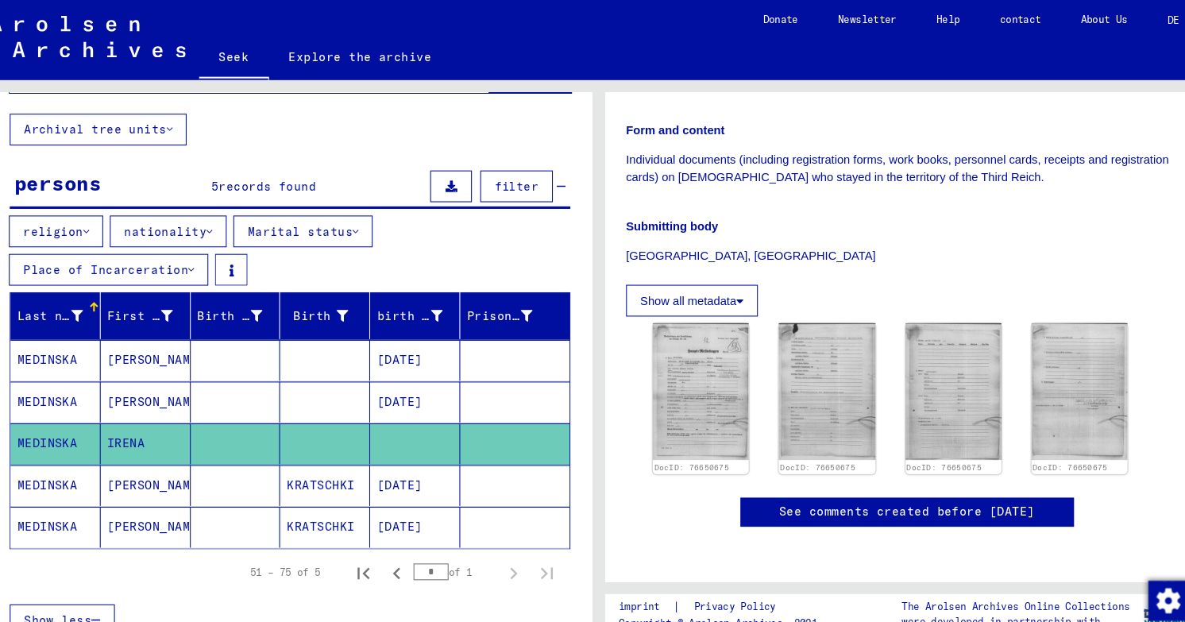
click at [268, 443] on mat-cell at bounding box center [247, 462] width 86 height 39
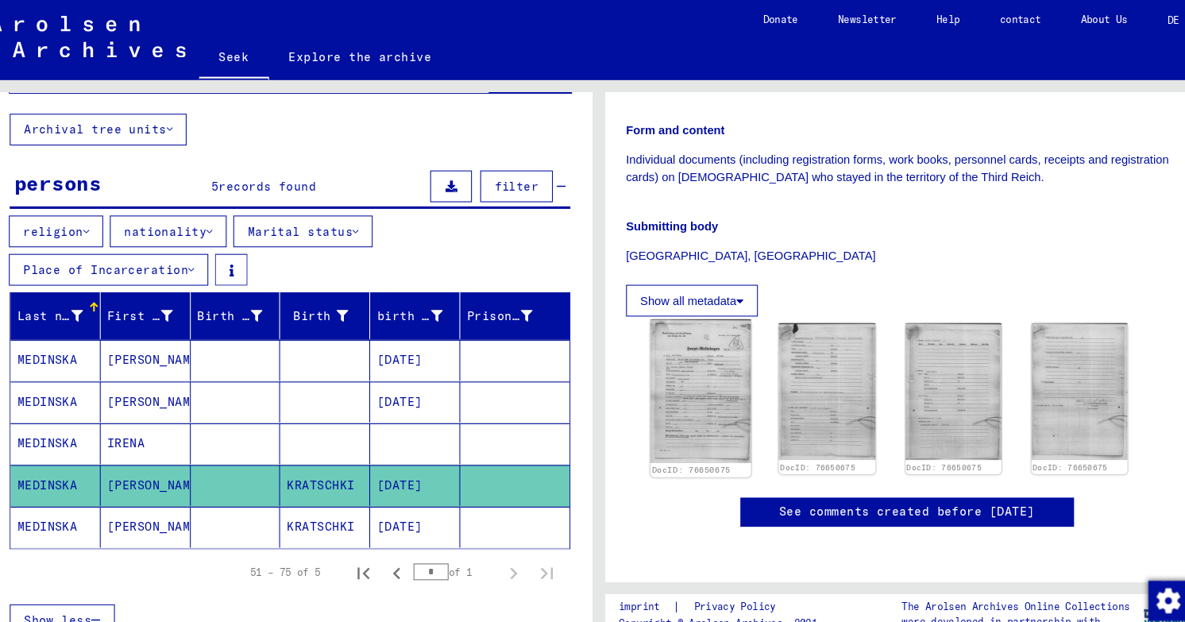
click at [642, 304] on img at bounding box center [690, 372] width 96 height 137
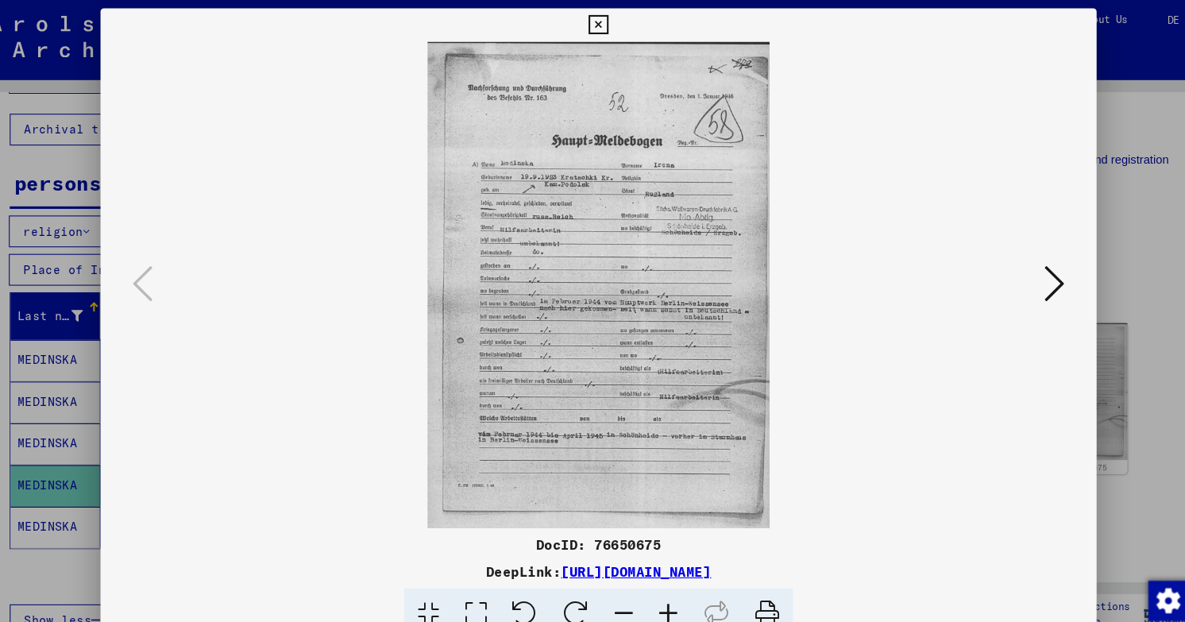
click at [1073, 96] on div at bounding box center [592, 311] width 1185 height 622
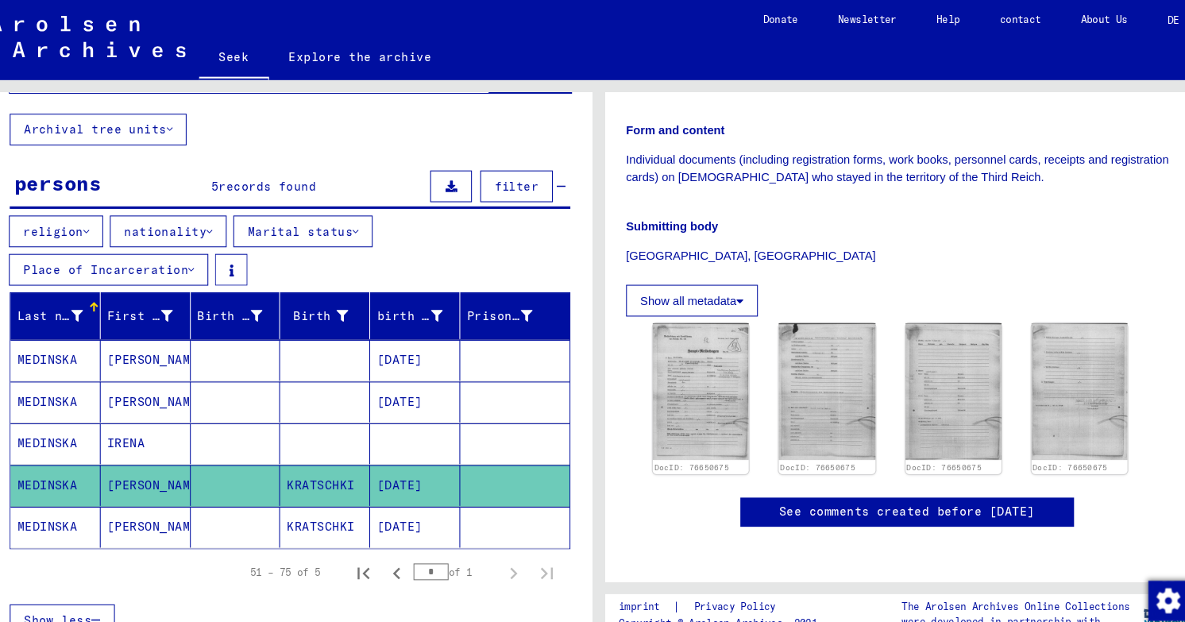
scroll to position [0, 0]
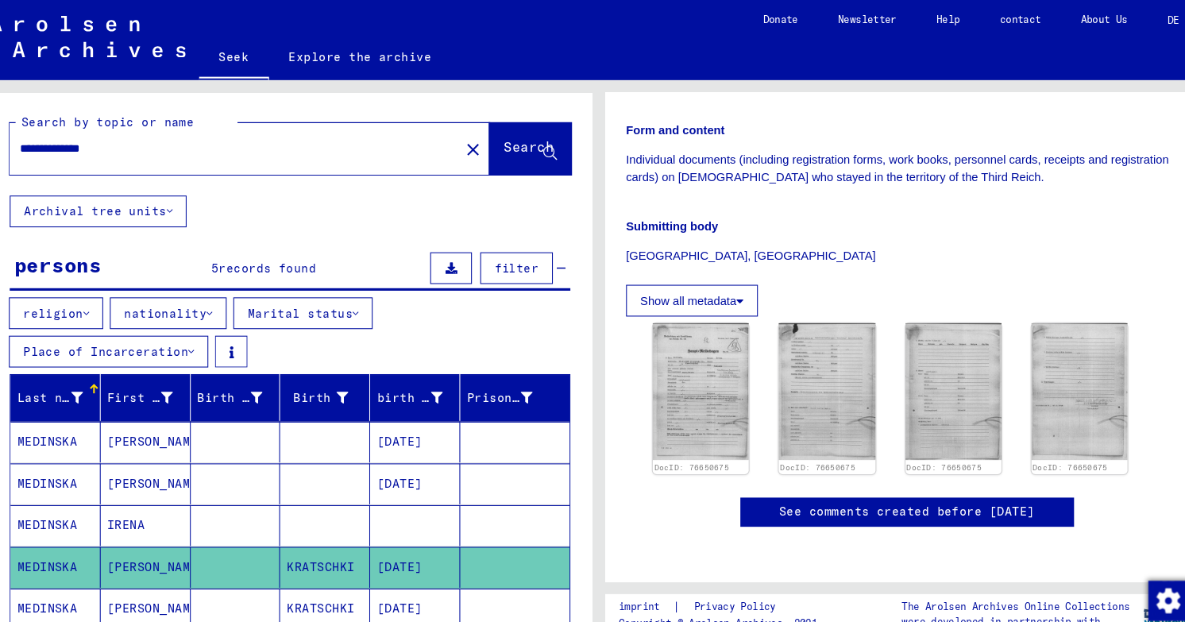
click at [181, 133] on input "**********" at bounding box center [245, 141] width 409 height 17
drag, startPoint x: 181, startPoint y: 110, endPoint x: 27, endPoint y: 124, distance: 154.7
click at [25, 124] on div "**********" at bounding box center [299, 137] width 574 height 98
drag, startPoint x: 149, startPoint y: 114, endPoint x: 25, endPoint y: 113, distance: 124.7
click at [25, 113] on div "**********" at bounding box center [299, 137] width 574 height 98
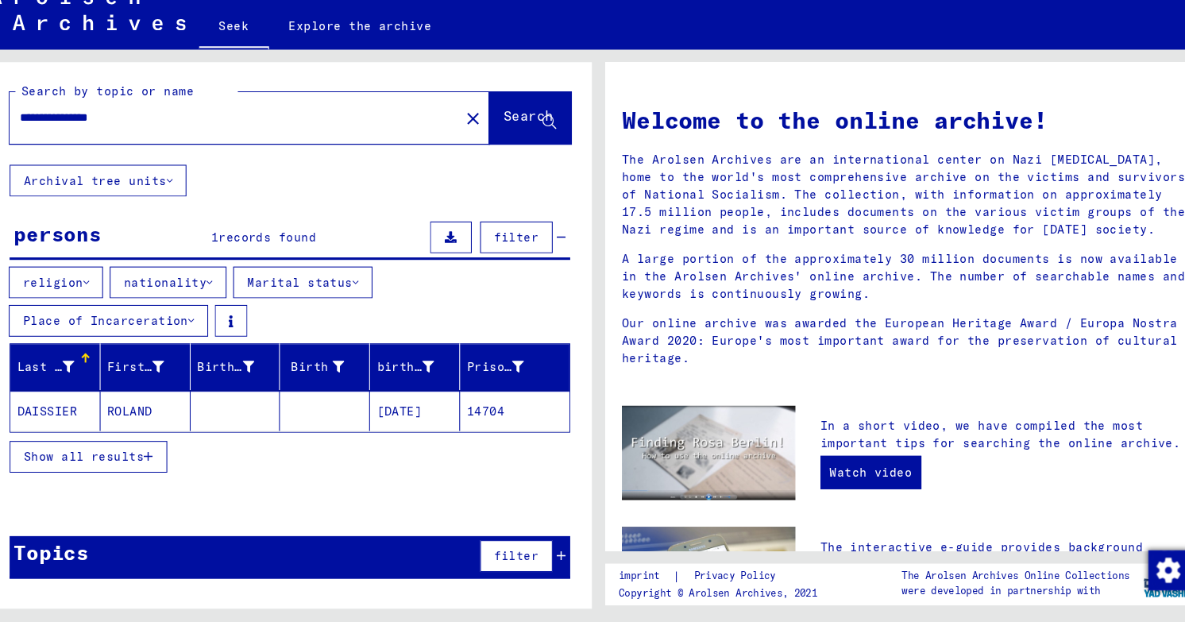
click at [138, 457] on font "Show all results" at bounding box center [102, 464] width 114 height 14
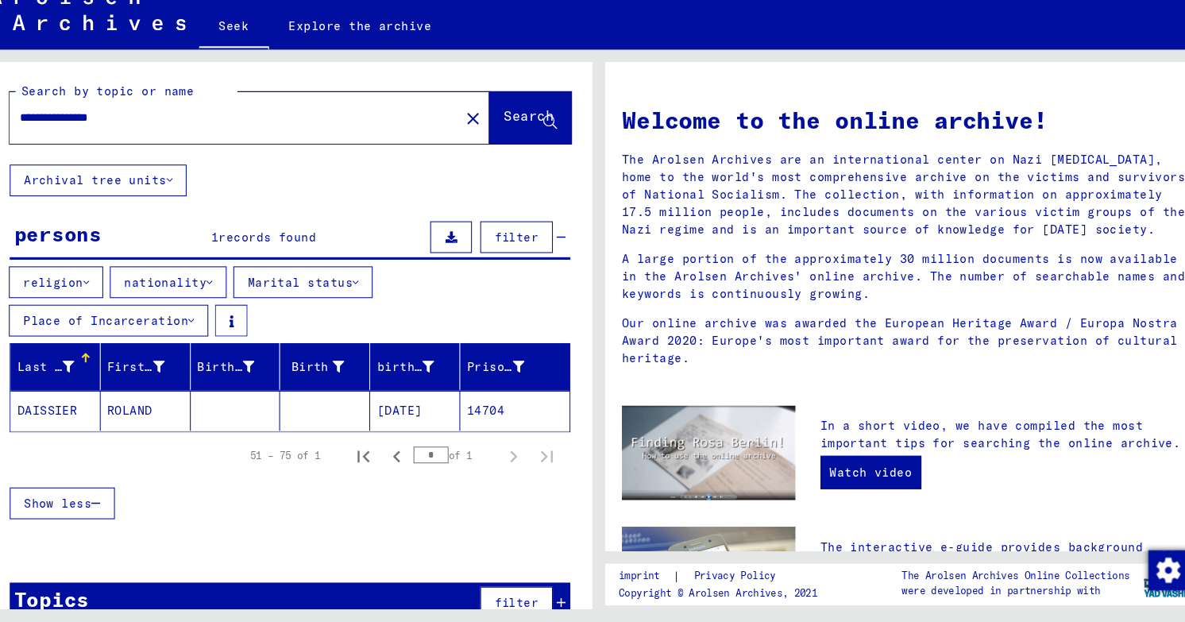
drag, startPoint x: 200, startPoint y: 114, endPoint x: 100, endPoint y: 113, distance: 100.1
click at [100, 133] on input "**********" at bounding box center [241, 141] width 400 height 17
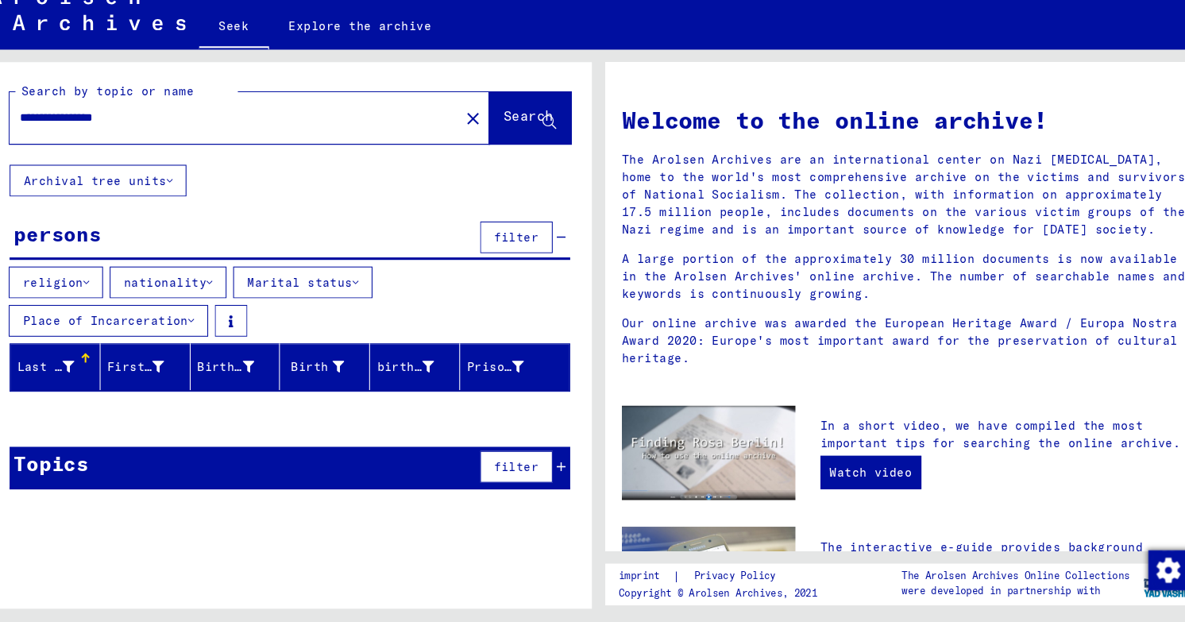
click at [280, 304] on div "religion nationality Marital status Place of Incarceration" at bounding box center [299, 319] width 574 height 73
drag, startPoint x: 157, startPoint y: 115, endPoint x: 25, endPoint y: 102, distance: 133.3
click at [25, 102] on div "**********" at bounding box center [299, 137] width 574 height 98
click at [514, 117] on button "Search" at bounding box center [528, 141] width 78 height 49
drag, startPoint x: 169, startPoint y: 116, endPoint x: 25, endPoint y: 121, distance: 144.7
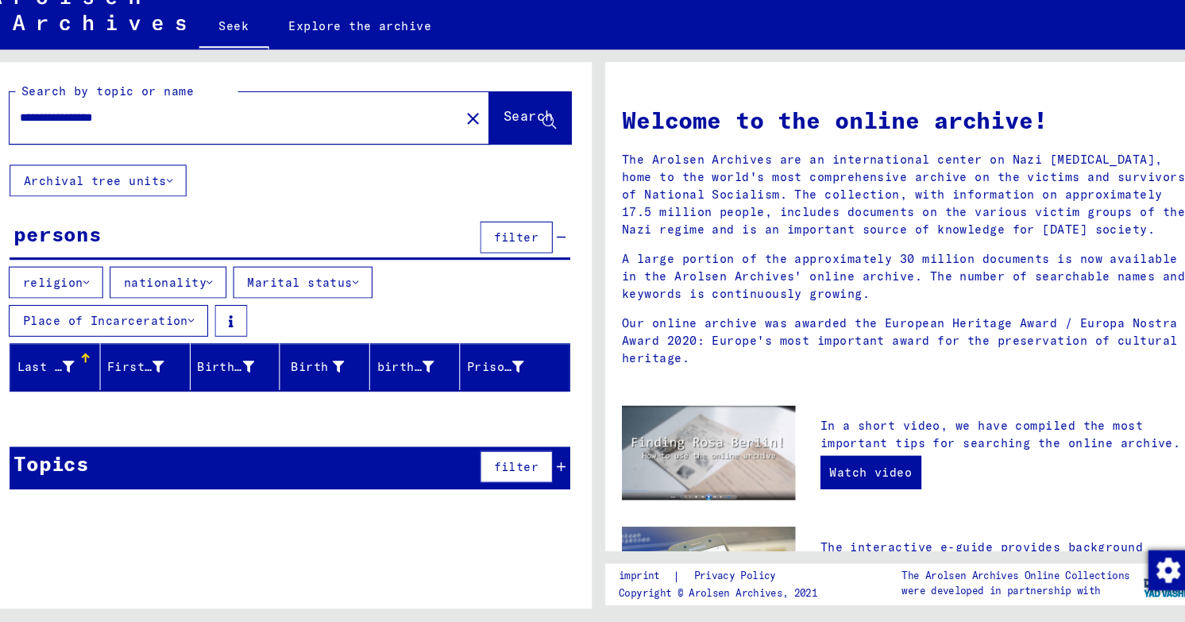
click at [25, 121] on div "**********" at bounding box center [299, 137] width 574 height 98
type input "**********"
click at [528, 117] on button "Search" at bounding box center [528, 141] width 78 height 49
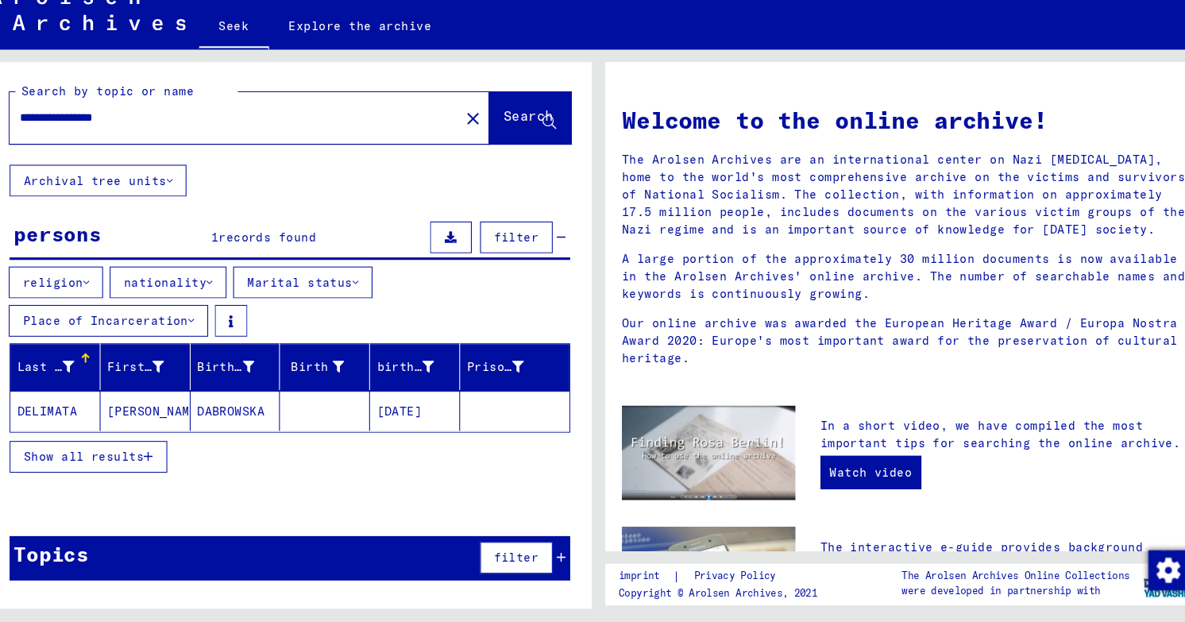
click at [293, 401] on mat-cell at bounding box center [332, 420] width 86 height 38
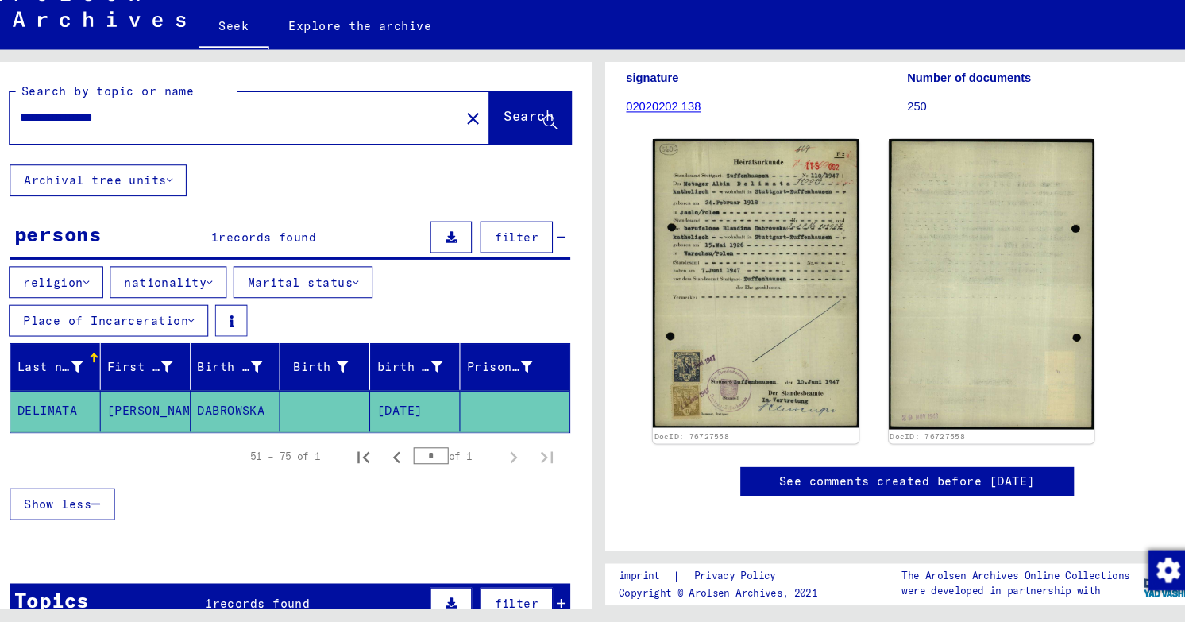
scroll to position [243, 0]
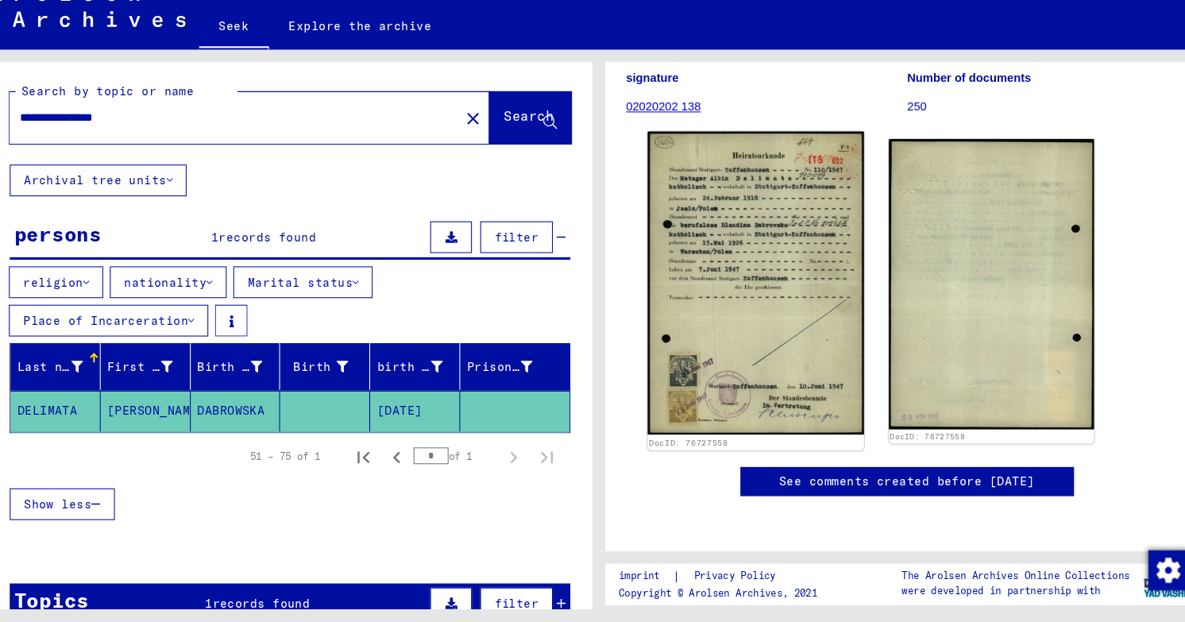
click at [740, 280] on img at bounding box center [743, 298] width 206 height 288
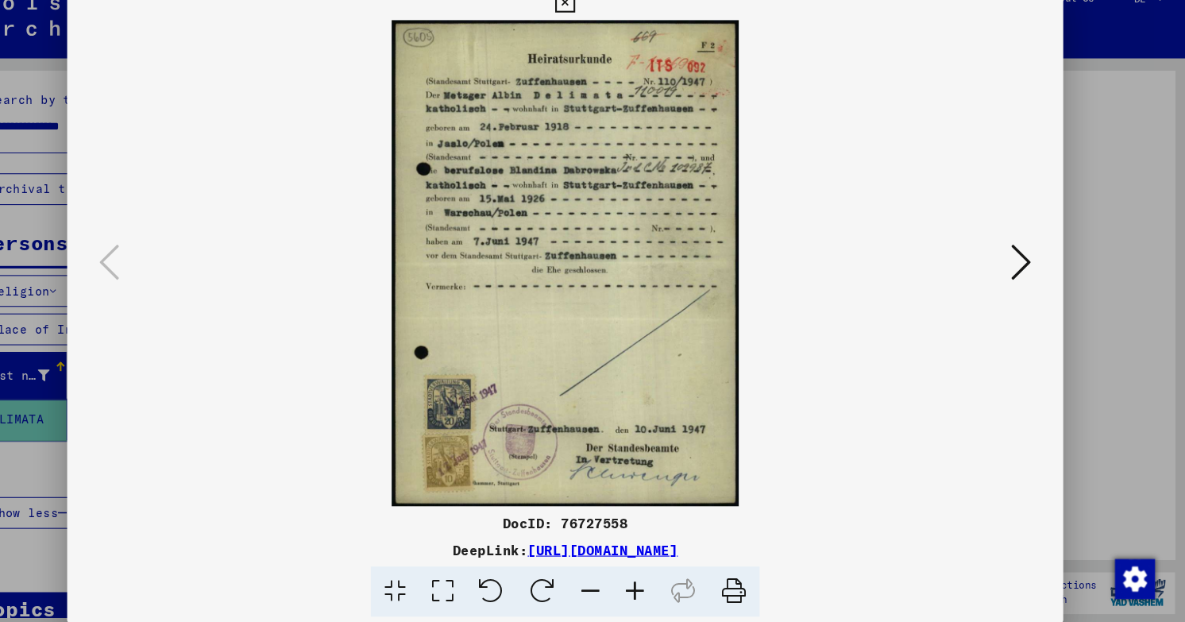
click at [1037, 278] on icon at bounding box center [1027, 270] width 19 height 38
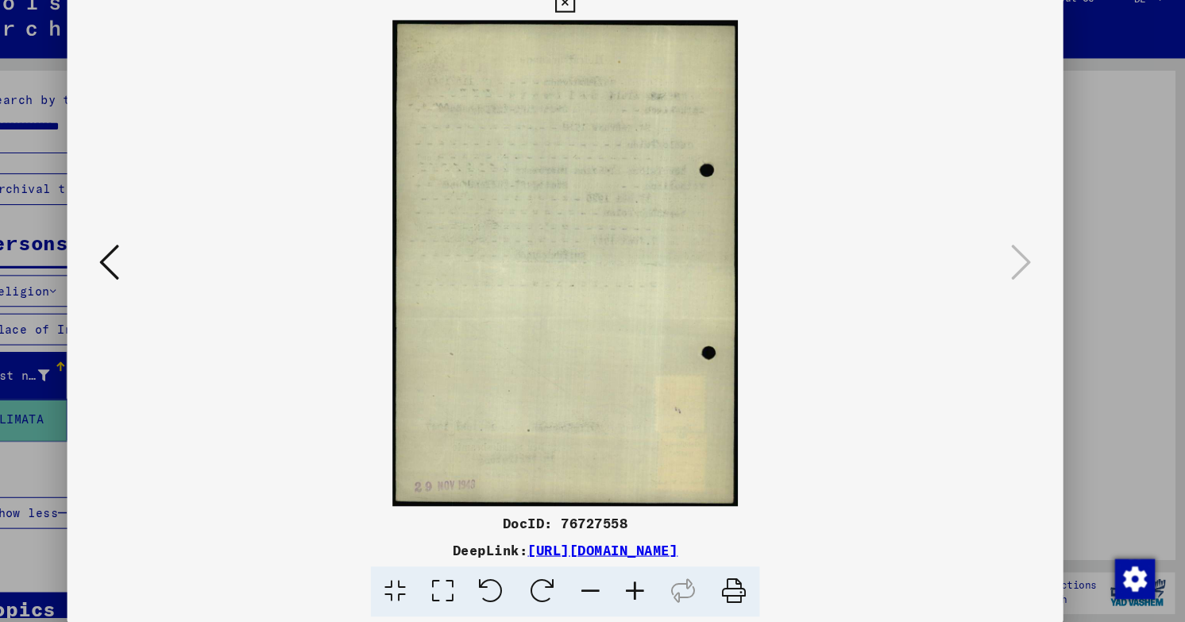
click at [172, 269] on img at bounding box center [592, 271] width 841 height 463
click at [149, 273] on icon at bounding box center [158, 270] width 19 height 38
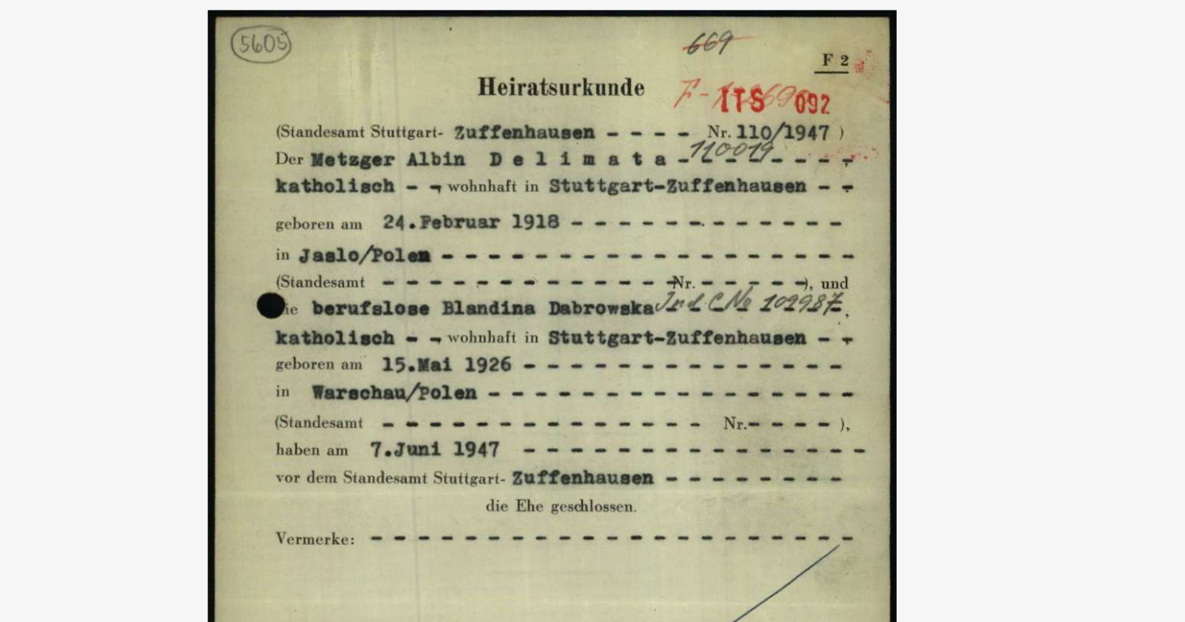
click at [416, 259] on img at bounding box center [592, 271] width 841 height 463
click at [832, 59] on img at bounding box center [592, 271] width 841 height 463
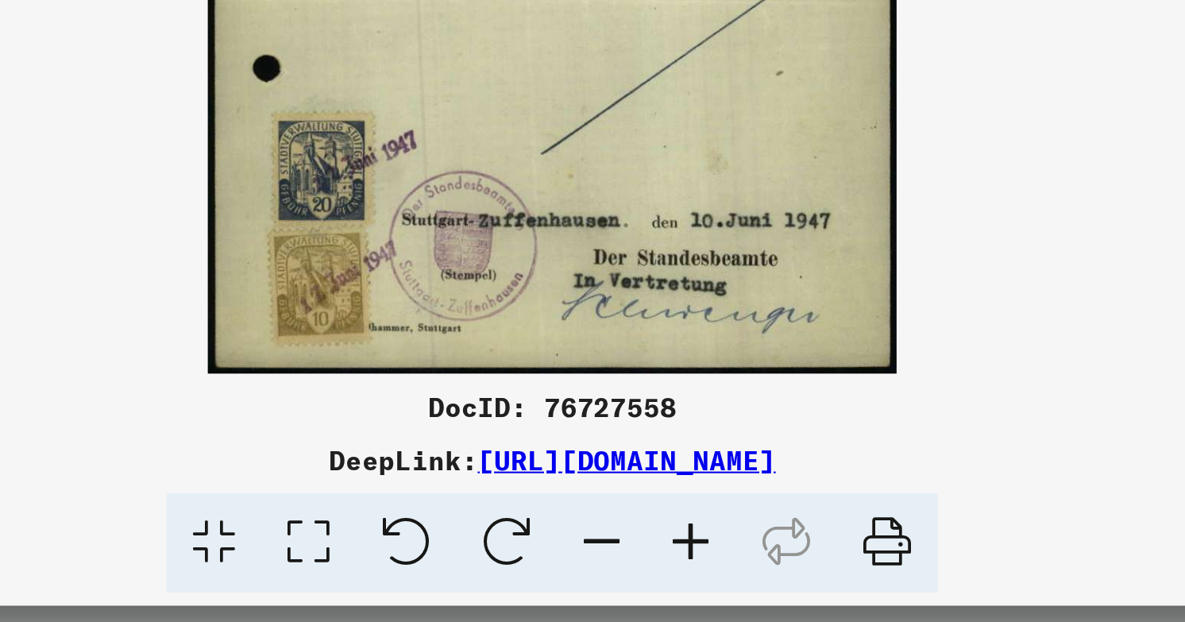
scroll to position [0, 0]
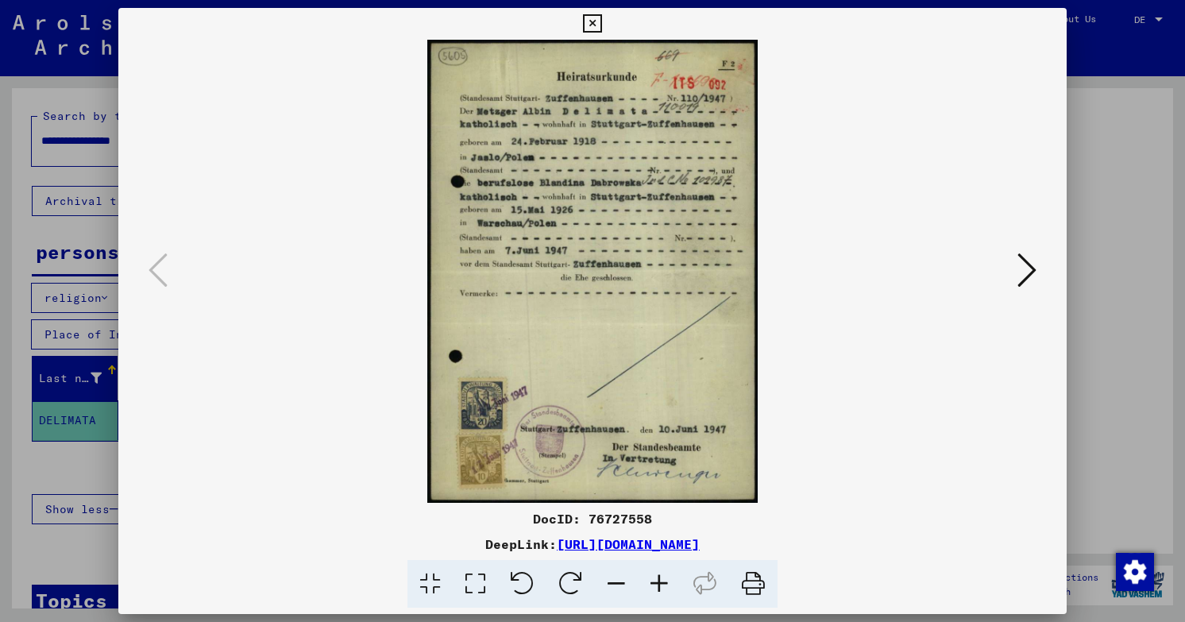
click at [1037, 268] on icon at bounding box center [1027, 270] width 19 height 38
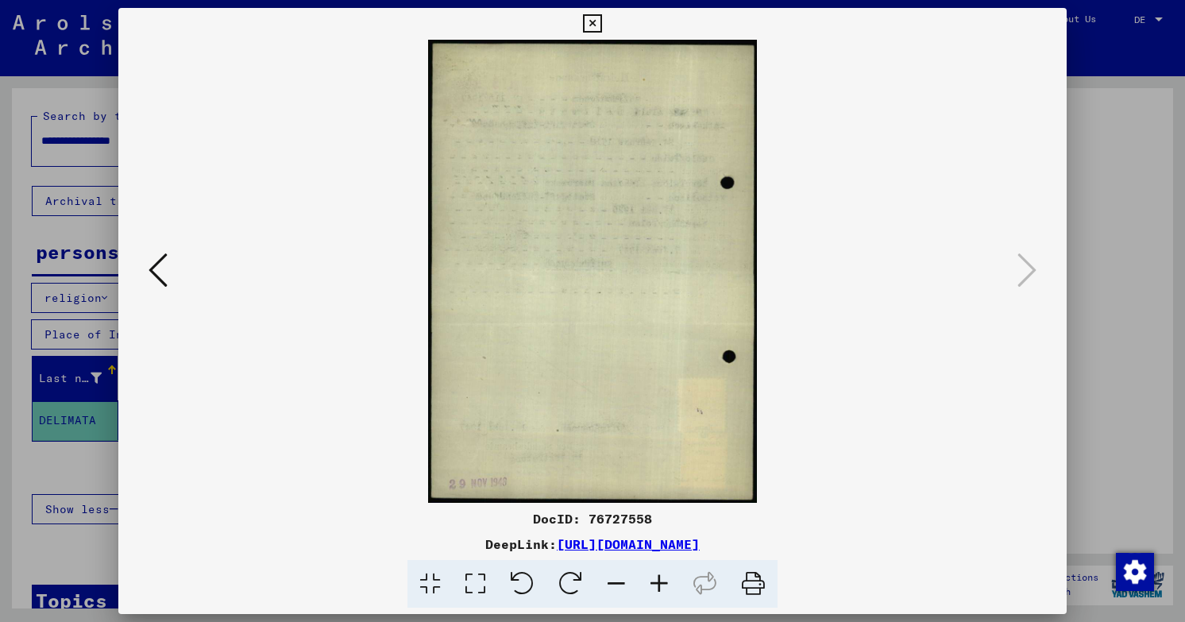
click at [1113, 110] on div at bounding box center [592, 311] width 1185 height 622
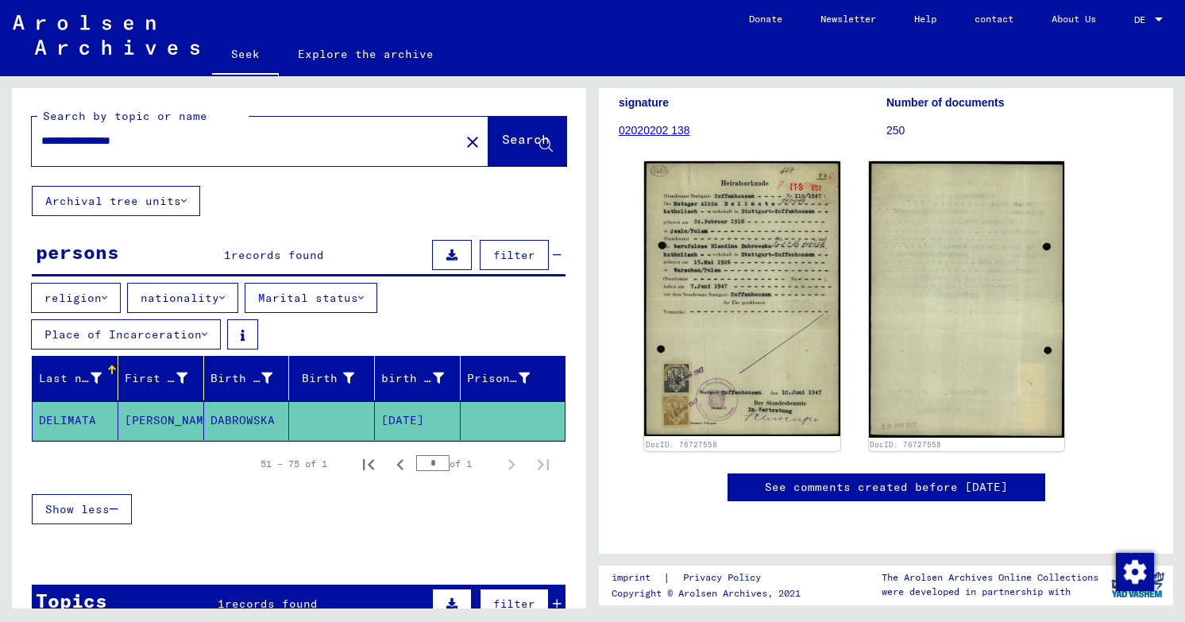
drag, startPoint x: 189, startPoint y: 113, endPoint x: 114, endPoint y: 113, distance: 74.7
click at [114, 133] on input "**********" at bounding box center [245, 141] width 409 height 17
click at [480, 126] on div "close" at bounding box center [473, 142] width 32 height 32
click at [502, 131] on font "Search" at bounding box center [526, 139] width 48 height 16
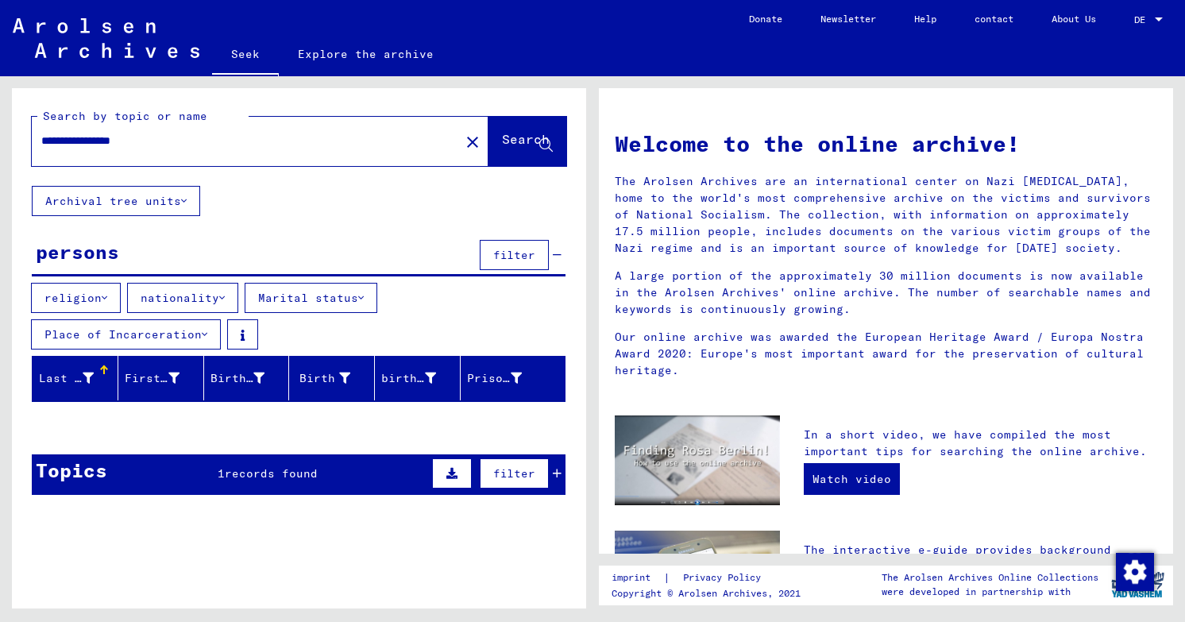
drag, startPoint x: 162, startPoint y: 115, endPoint x: 105, endPoint y: 114, distance: 57.2
click at [105, 133] on input "**********" at bounding box center [241, 141] width 400 height 17
type input "**********"
click at [510, 133] on font "Search" at bounding box center [526, 141] width 48 height 16
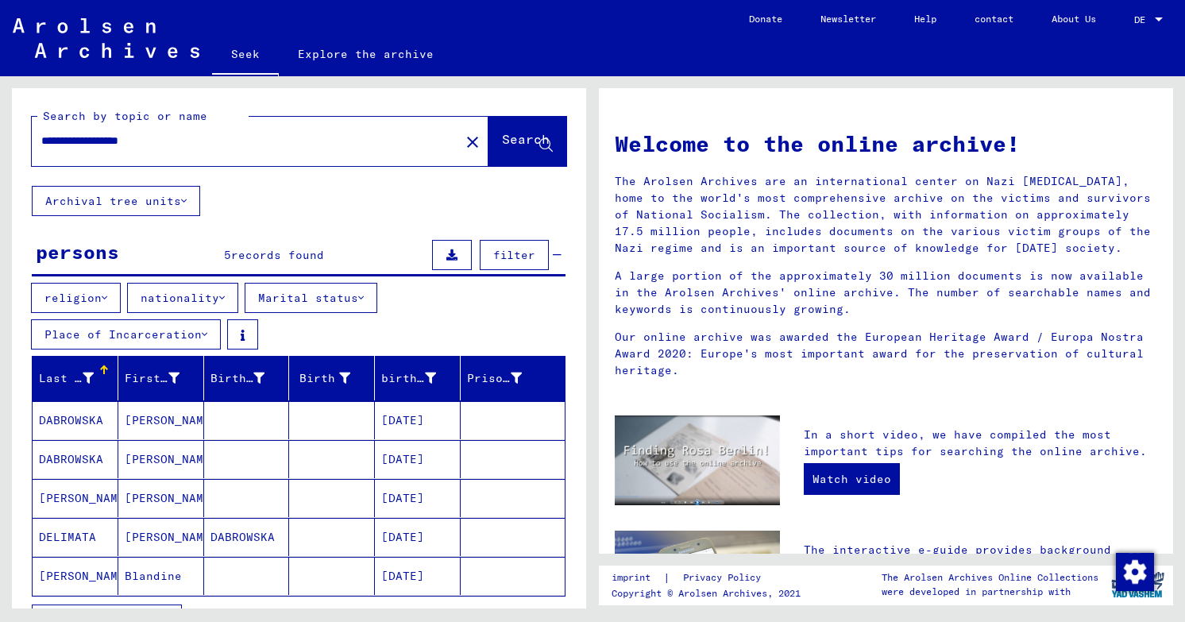
scroll to position [129, 0]
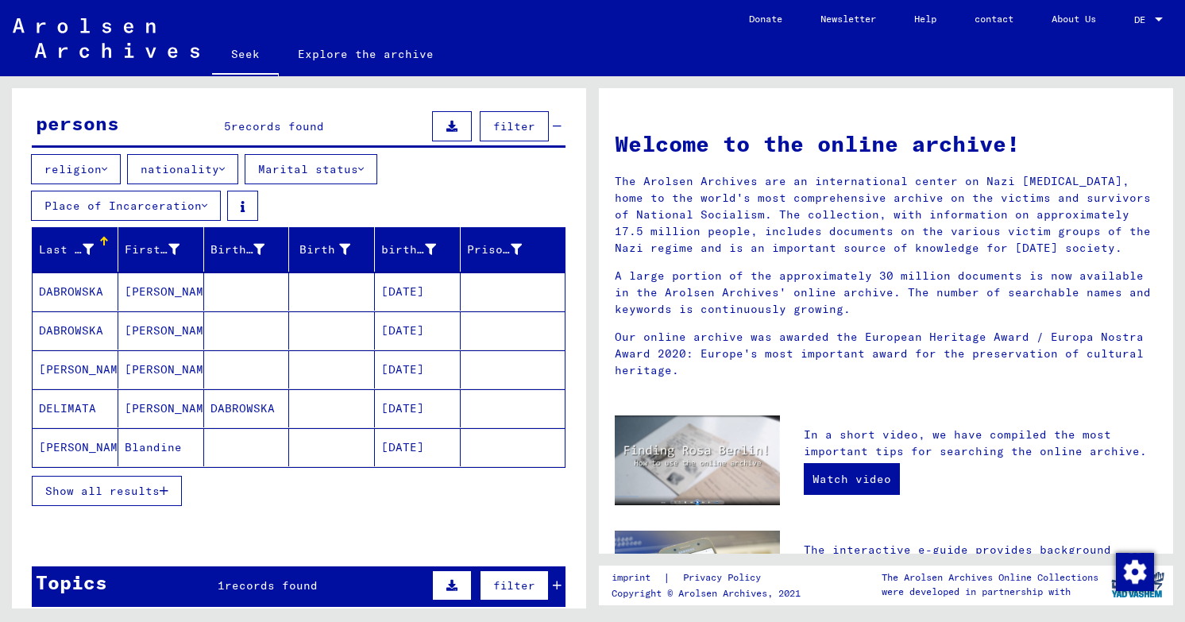
click at [146, 476] on button "Show all results" at bounding box center [107, 491] width 150 height 30
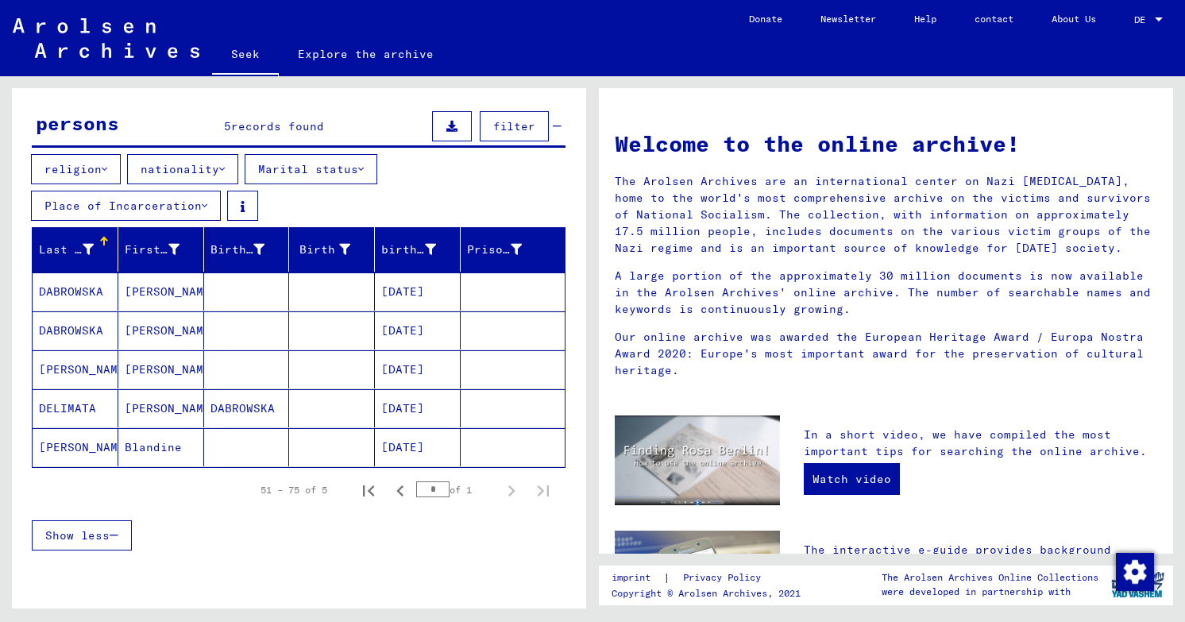
click at [291, 273] on mat-cell at bounding box center [332, 292] width 86 height 38
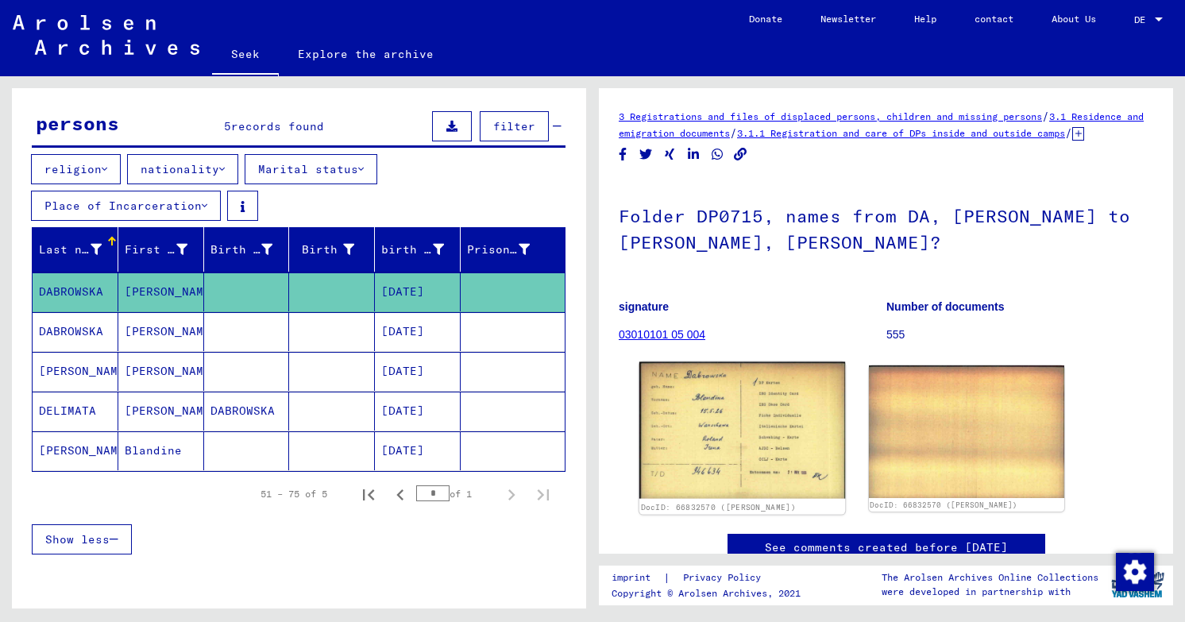
click at [797, 407] on img at bounding box center [743, 430] width 206 height 137
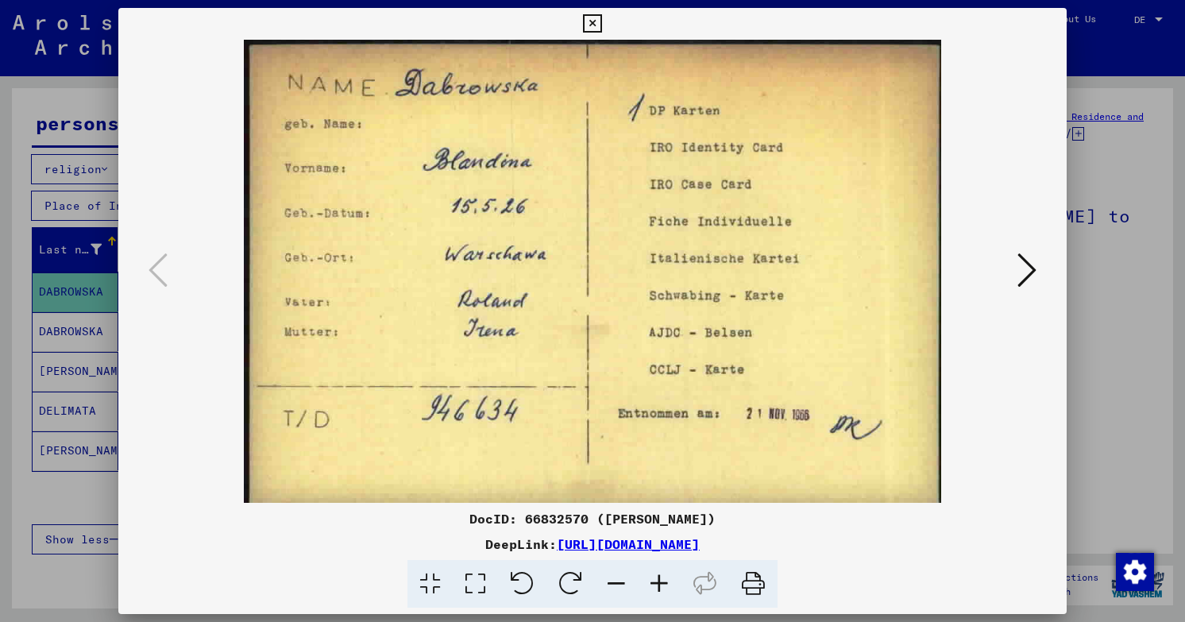
click at [1042, 282] on button at bounding box center [1027, 271] width 29 height 45
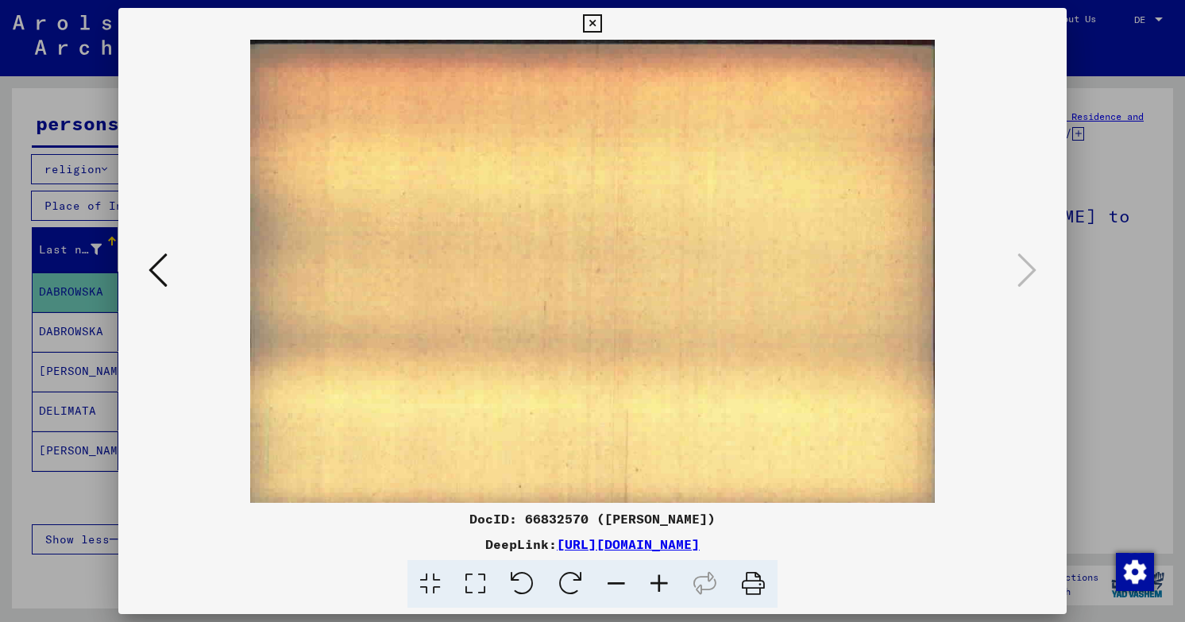
click at [1142, 145] on div at bounding box center [592, 311] width 1185 height 622
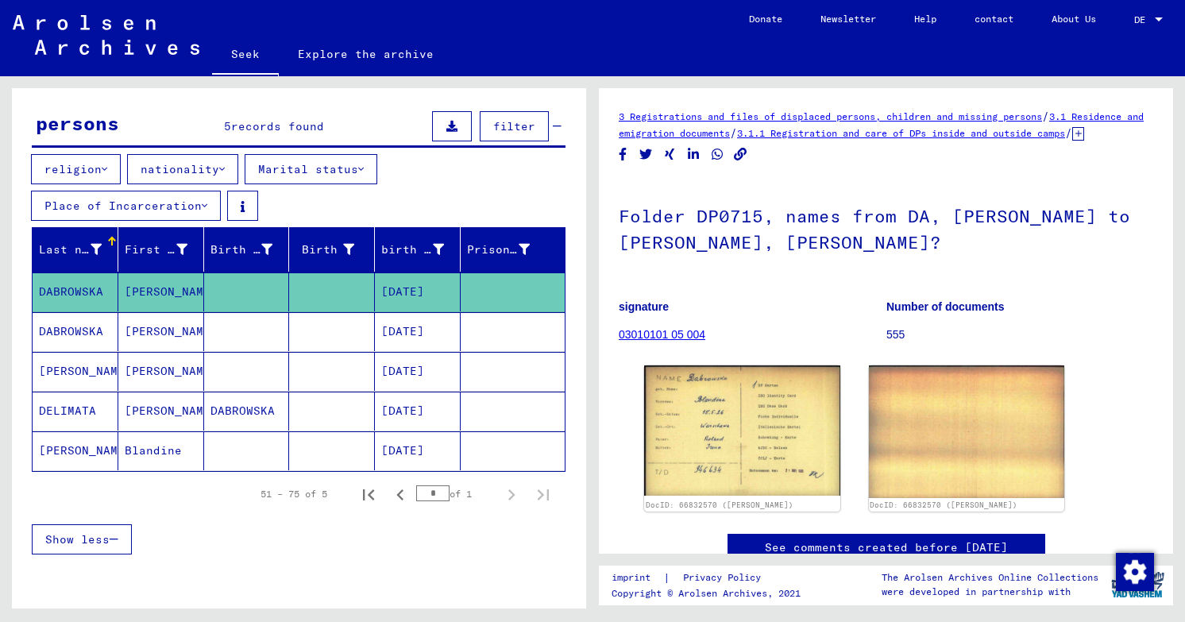
click at [263, 312] on mat-cell at bounding box center [247, 331] width 86 height 39
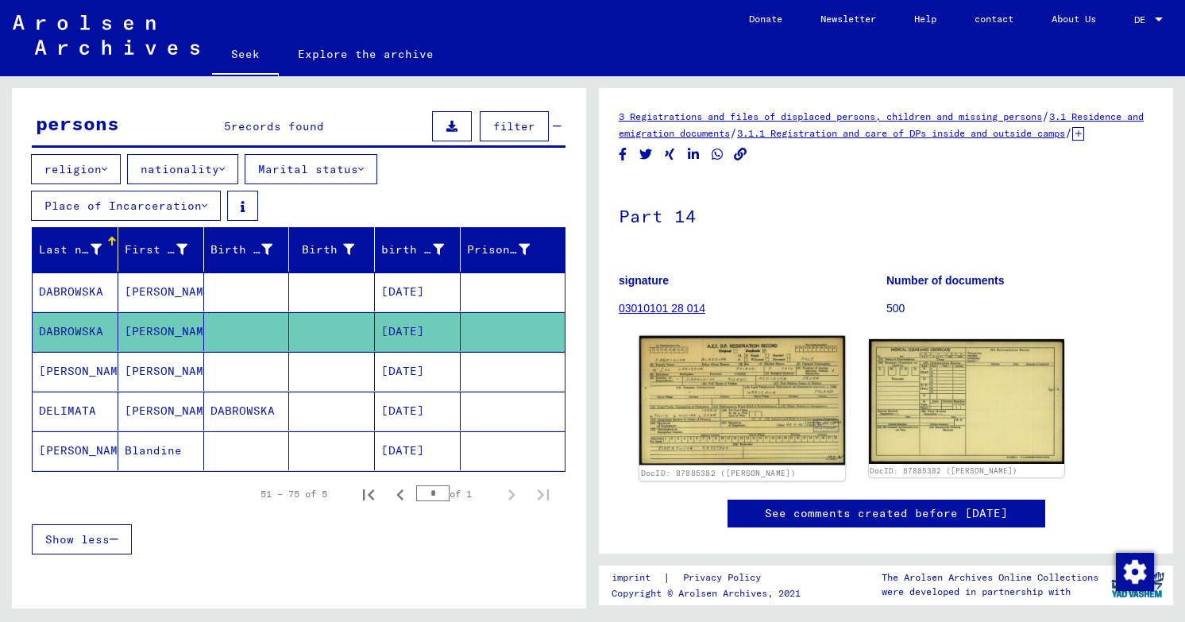
click at [734, 358] on img at bounding box center [743, 401] width 206 height 130
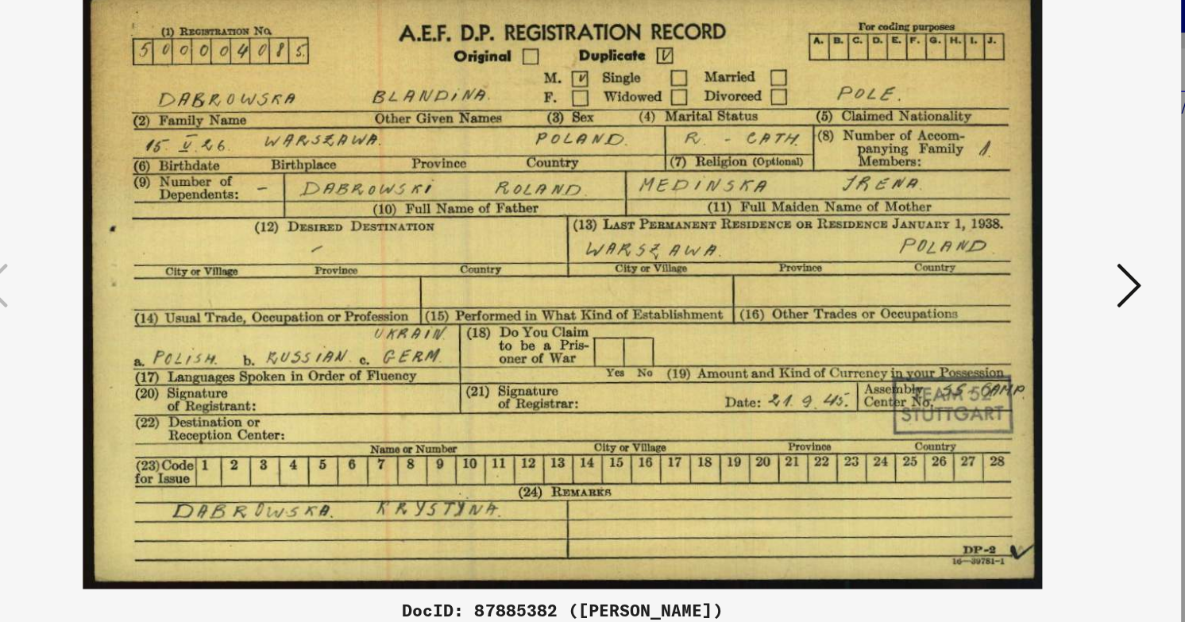
click at [1032, 288] on icon at bounding box center [1027, 270] width 19 height 38
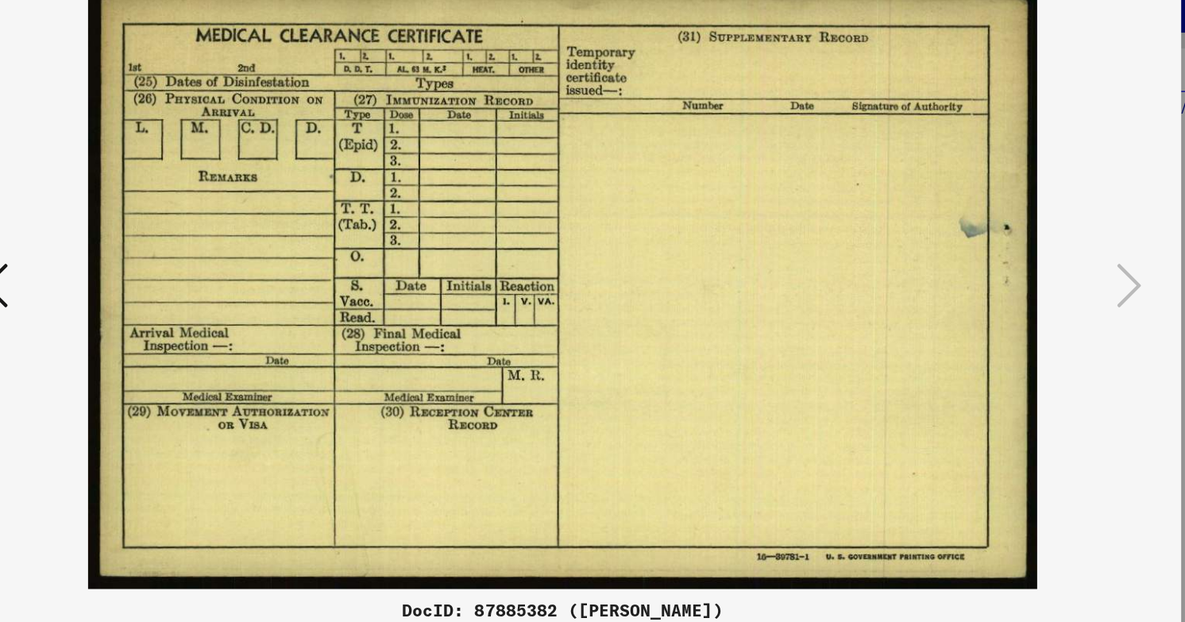
click at [1010, 153] on img at bounding box center [592, 271] width 841 height 463
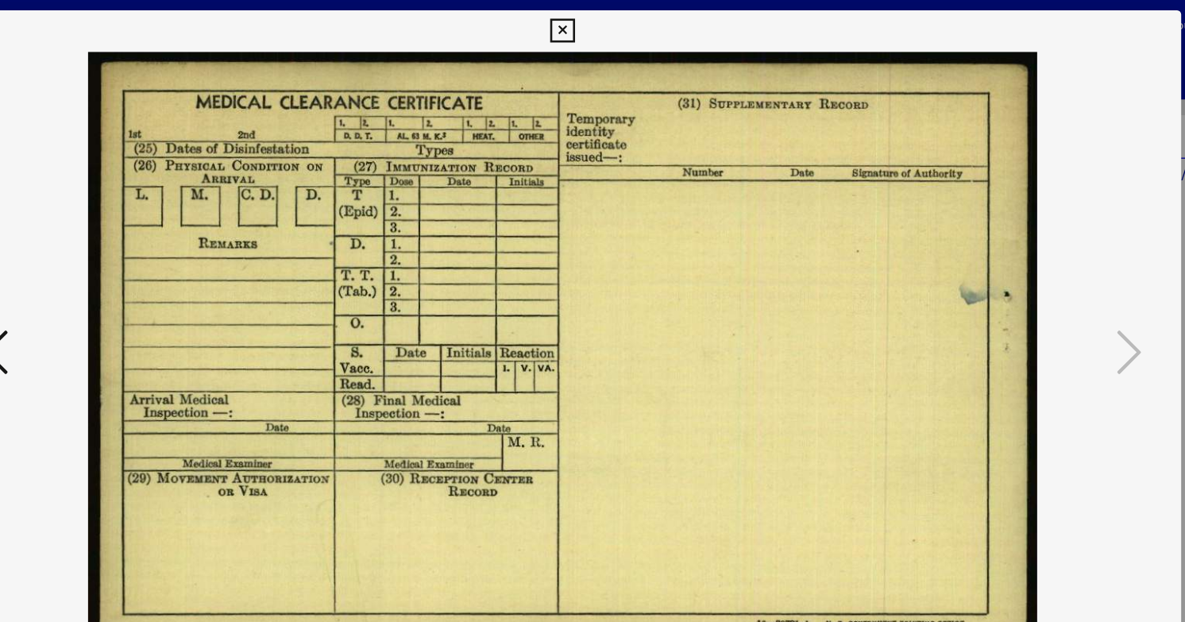
click at [210, 13] on div at bounding box center [592, 311] width 1185 height 622
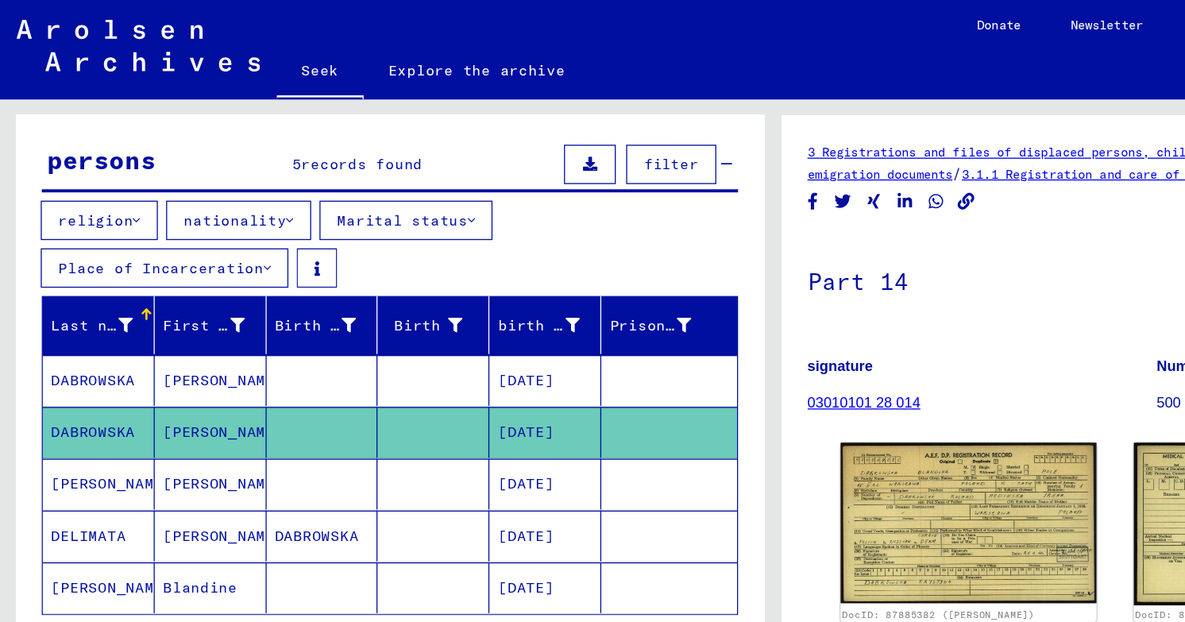
click at [156, 364] on font "[PERSON_NAME]" at bounding box center [171, 371] width 93 height 14
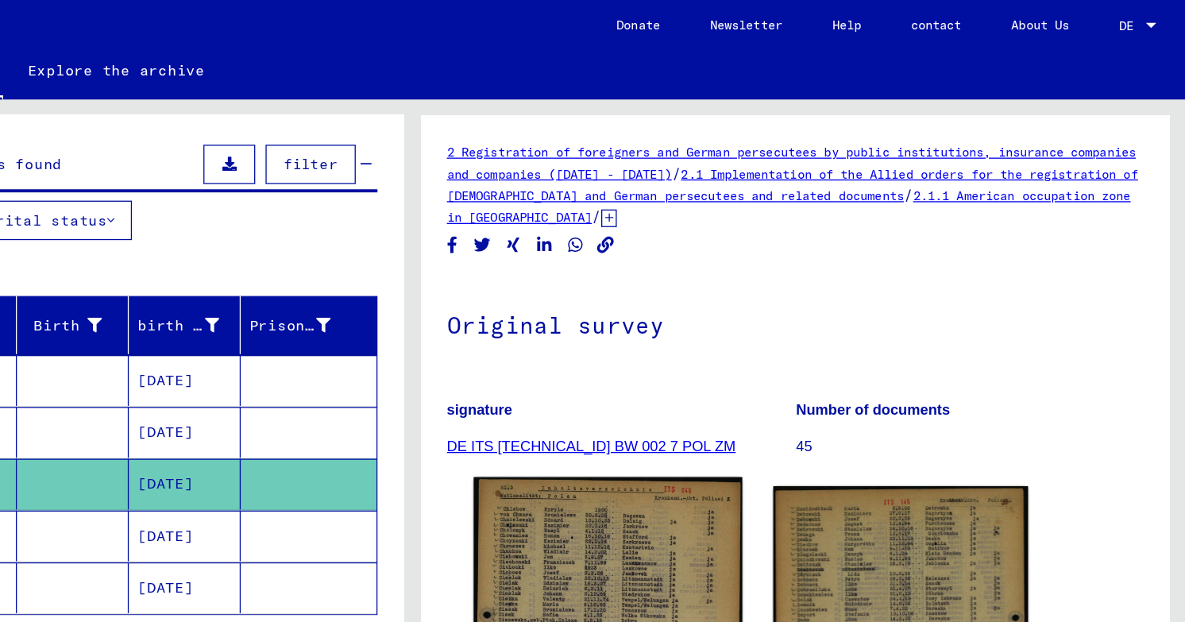
click at [733, 430] on img at bounding box center [743, 505] width 206 height 280
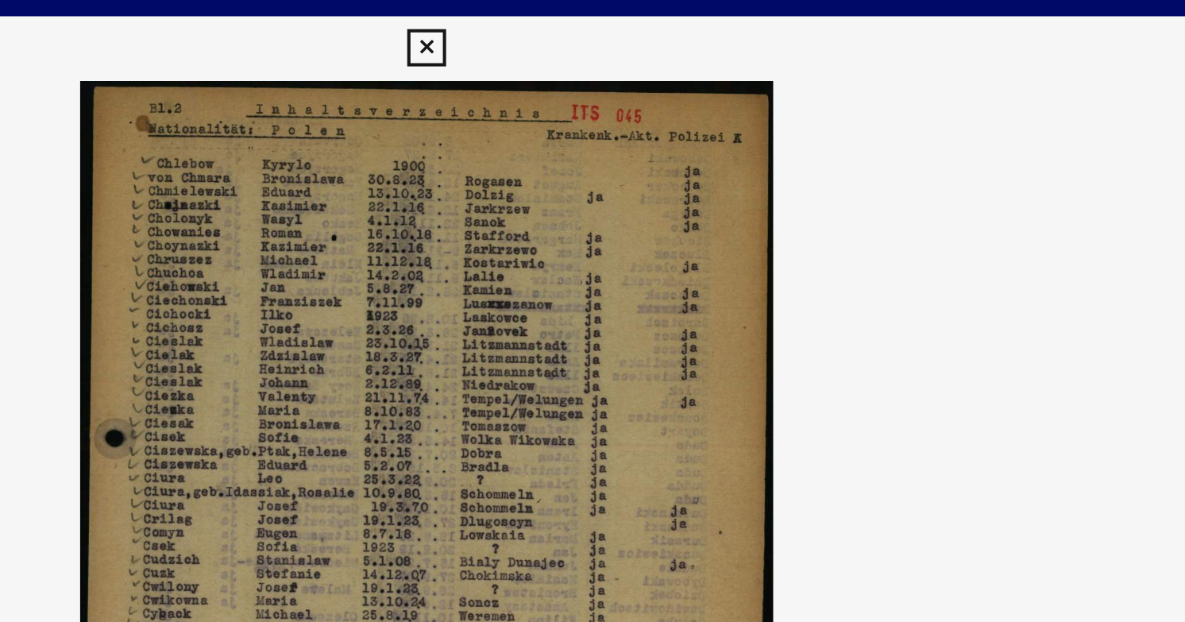
click at [725, 25] on div "DocID: 70490827 DeepLink: [URL][DOMAIN_NAME]" at bounding box center [592, 308] width 949 height 601
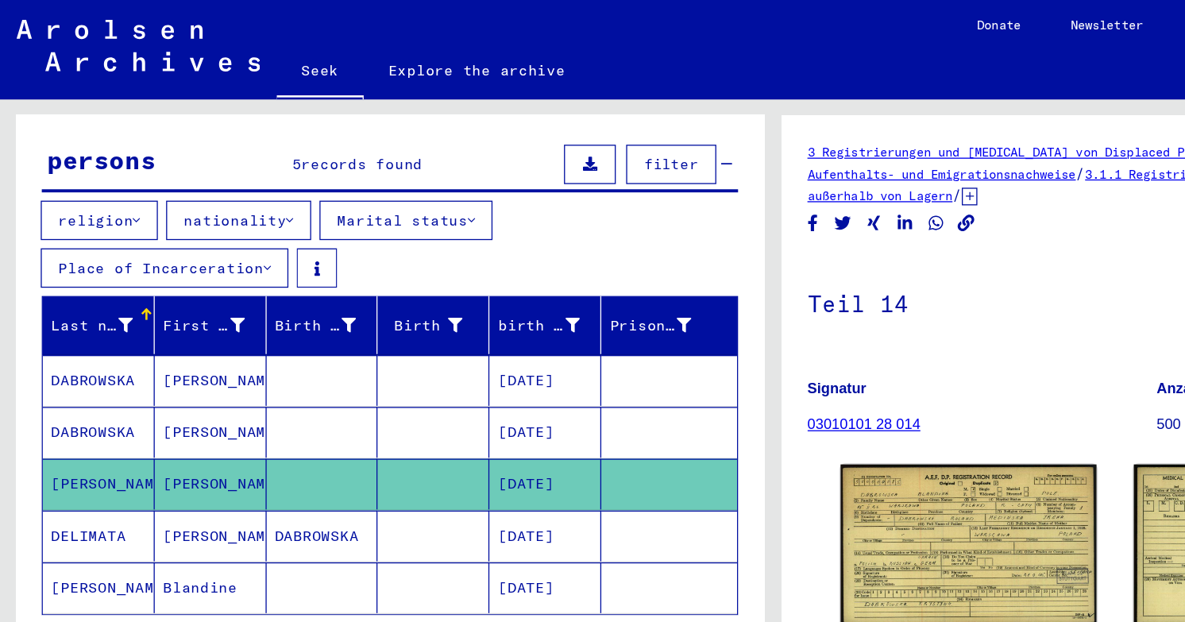
click at [177, 404] on font "[PERSON_NAME]" at bounding box center [171, 411] width 93 height 14
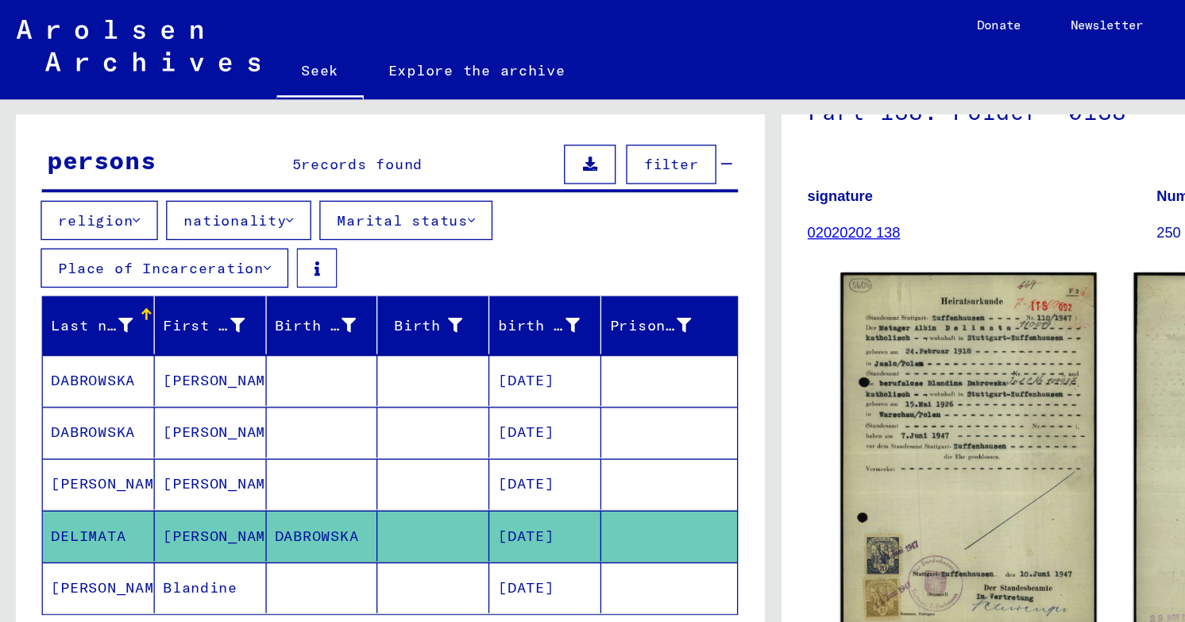
scroll to position [180, 0]
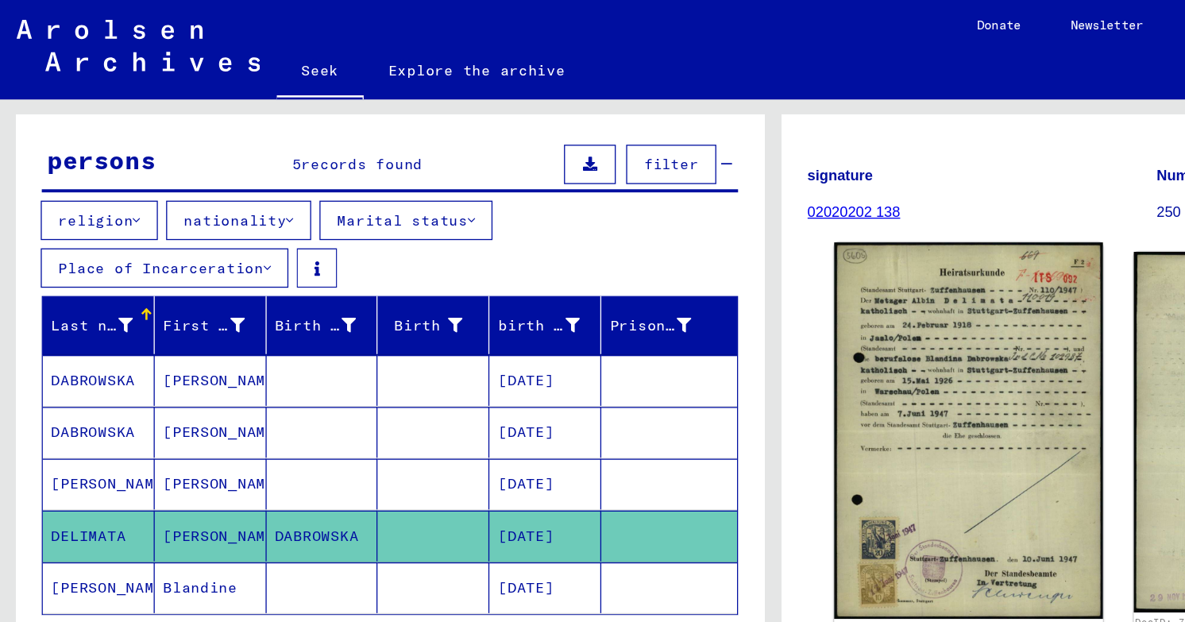
click at [698, 294] on img at bounding box center [743, 330] width 206 height 288
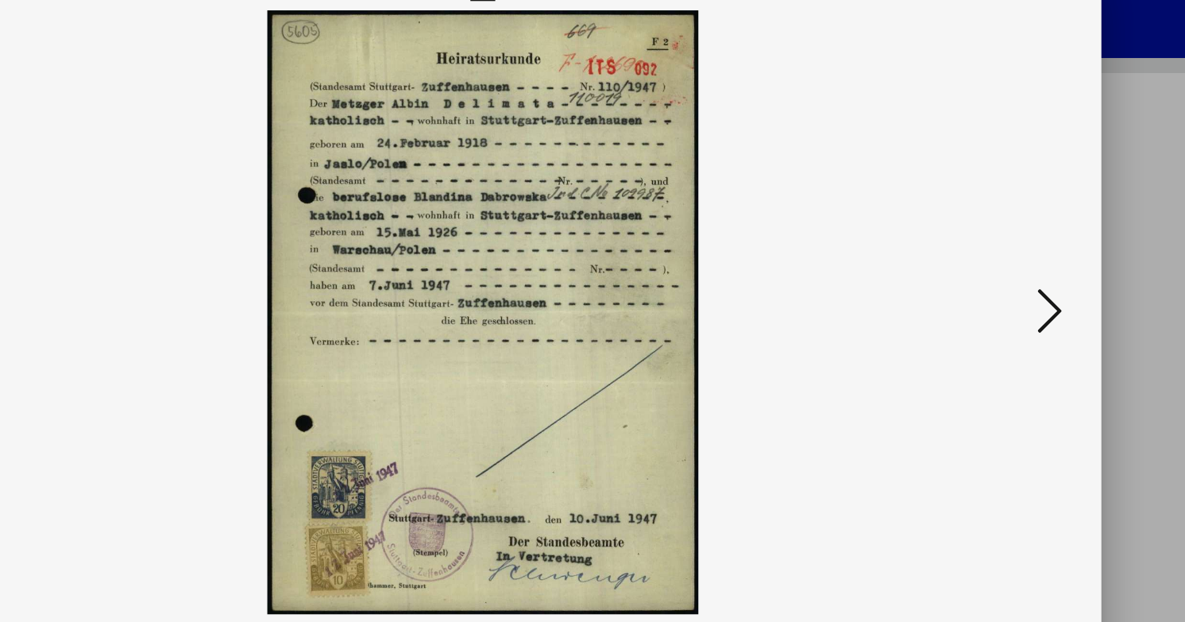
click at [1030, 285] on icon at bounding box center [1027, 270] width 19 height 38
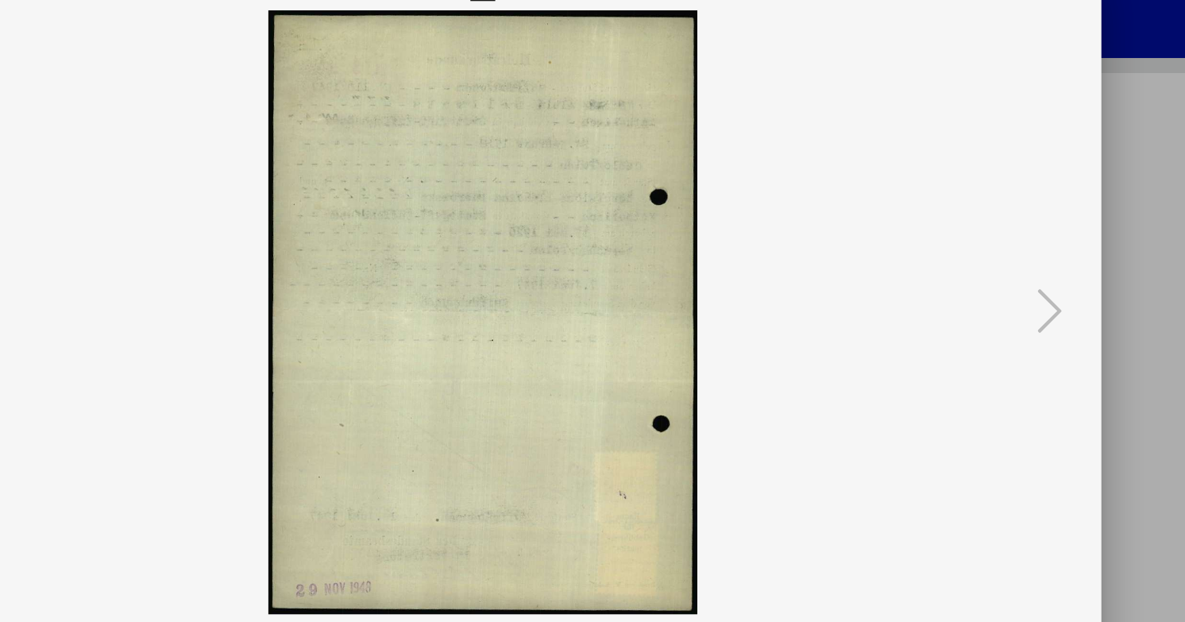
click at [1088, 133] on div at bounding box center [592, 311] width 1185 height 622
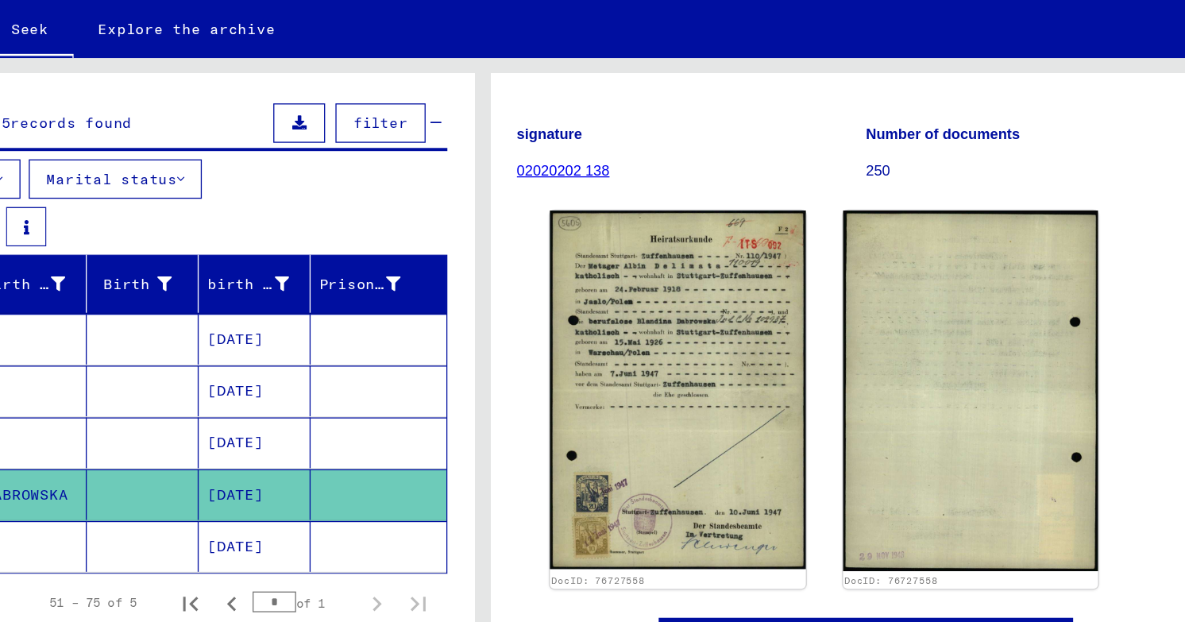
click at [380, 431] on mat-cell "[DATE]" at bounding box center [418, 450] width 86 height 39
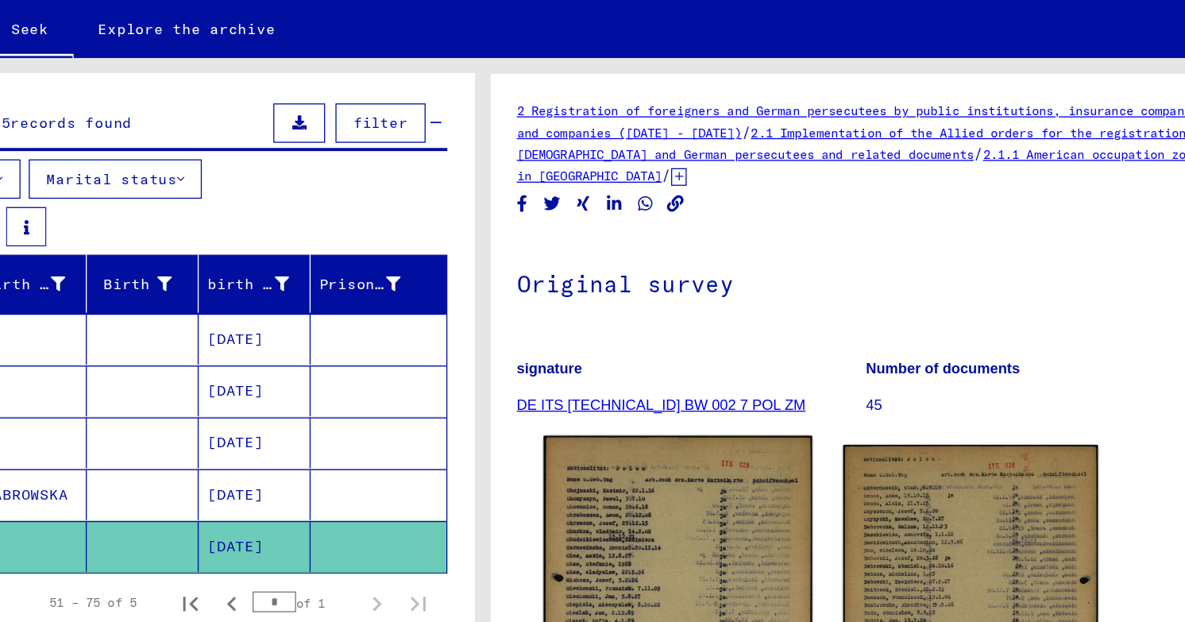
click at [723, 411] on img at bounding box center [743, 506] width 206 height 282
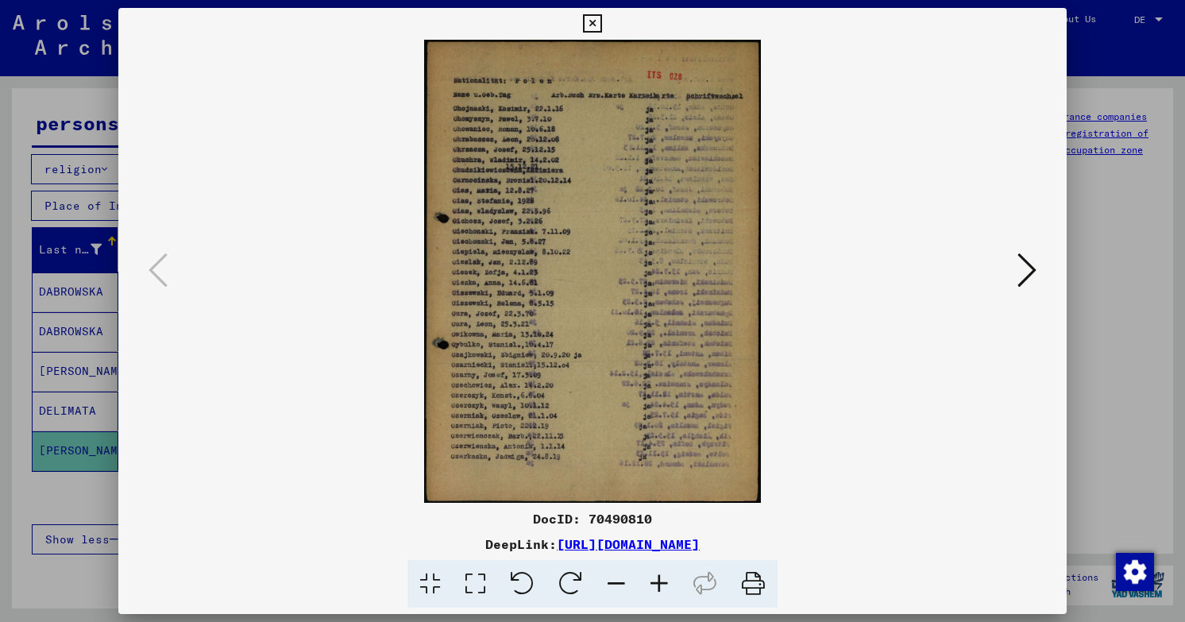
click at [1037, 265] on icon at bounding box center [1027, 270] width 19 height 38
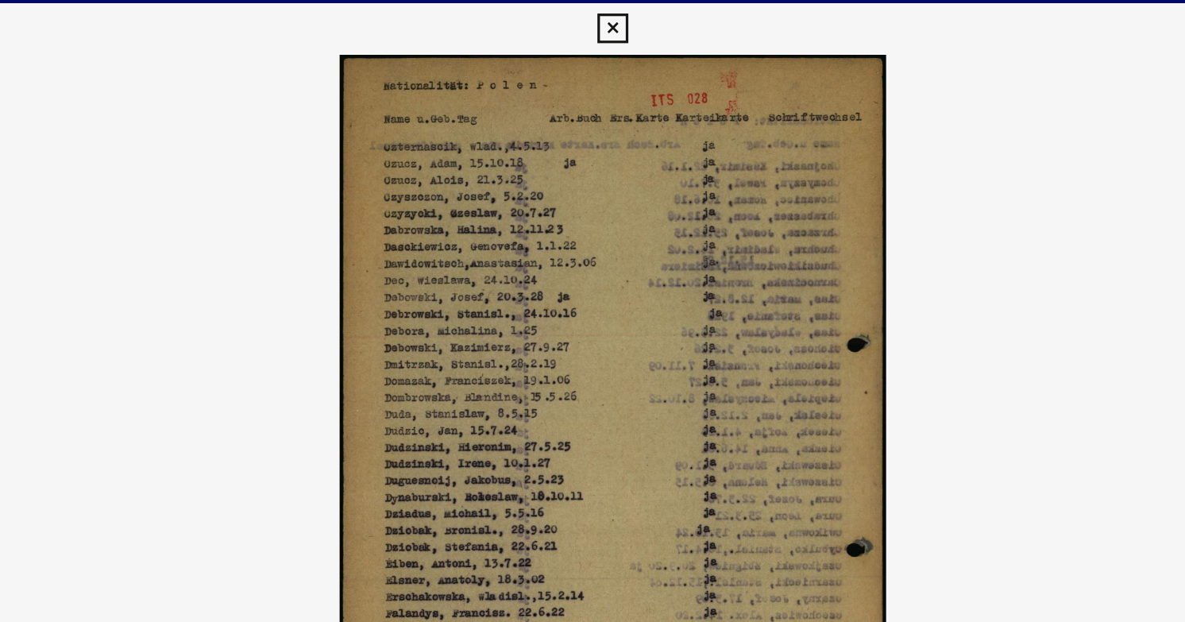
click at [844, 55] on img at bounding box center [592, 271] width 841 height 463
click at [391, 48] on img at bounding box center [592, 271] width 841 height 463
click at [589, 33] on icon at bounding box center [592, 23] width 18 height 19
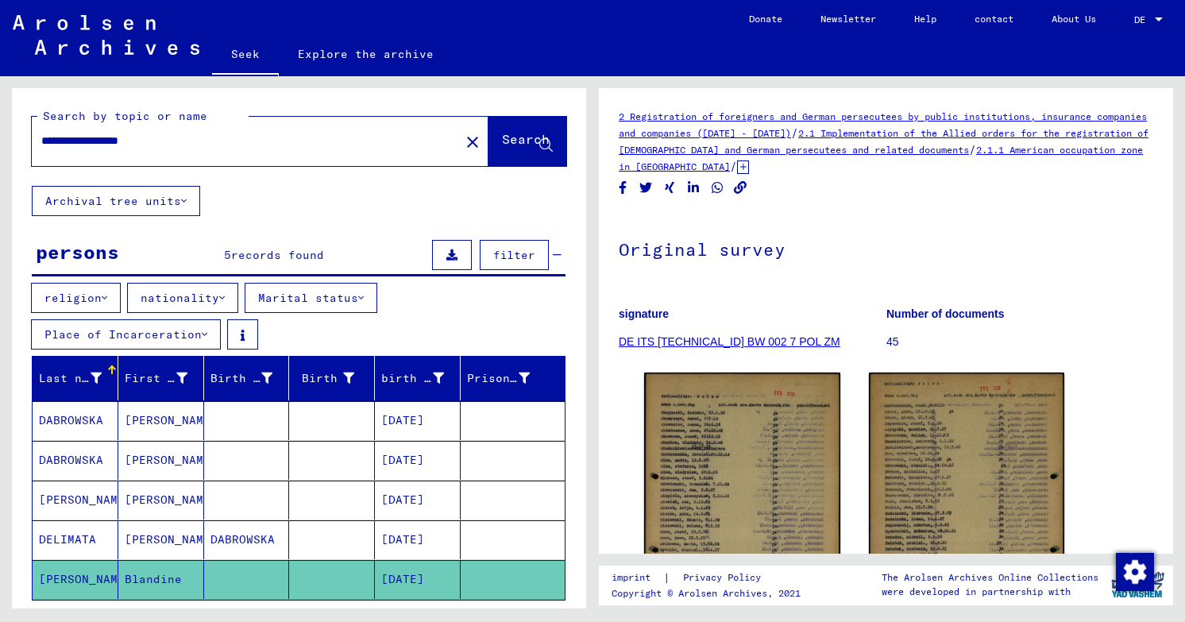
drag, startPoint x: 190, startPoint y: 113, endPoint x: 2, endPoint y: 110, distance: 187.5
click at [2, 110] on div "**********" at bounding box center [296, 342] width 593 height 532
click at [570, 104] on div "**********" at bounding box center [299, 137] width 574 height 98
click at [553, 117] on button "Search" at bounding box center [528, 141] width 78 height 49
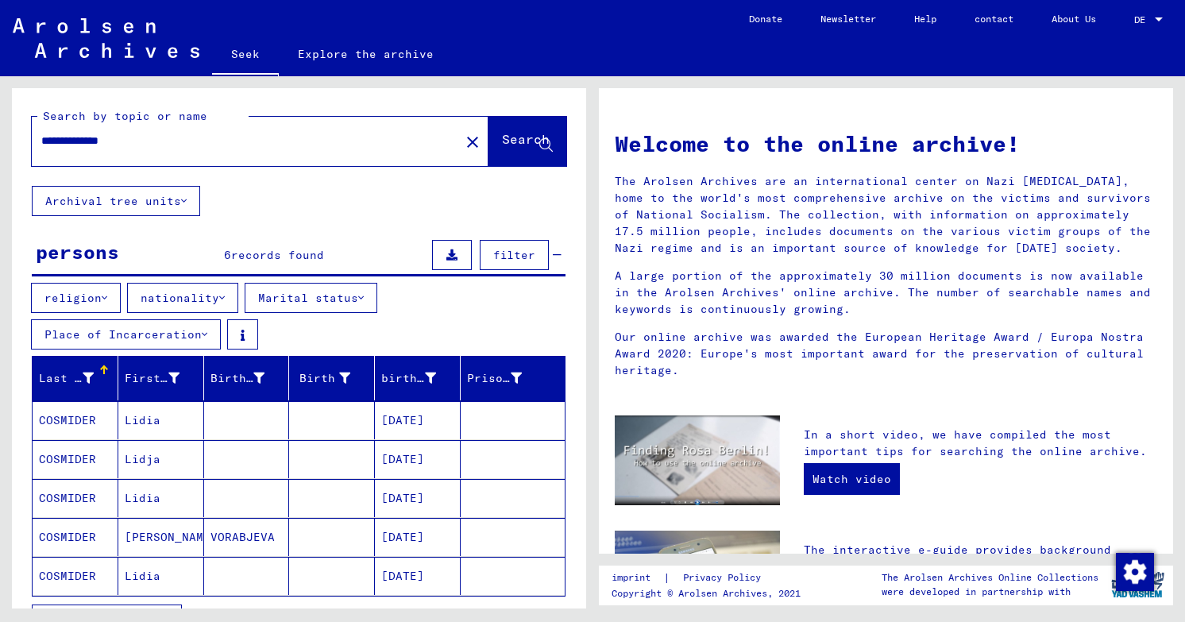
click at [176, 401] on mat-cell "Lidia" at bounding box center [161, 420] width 86 height 38
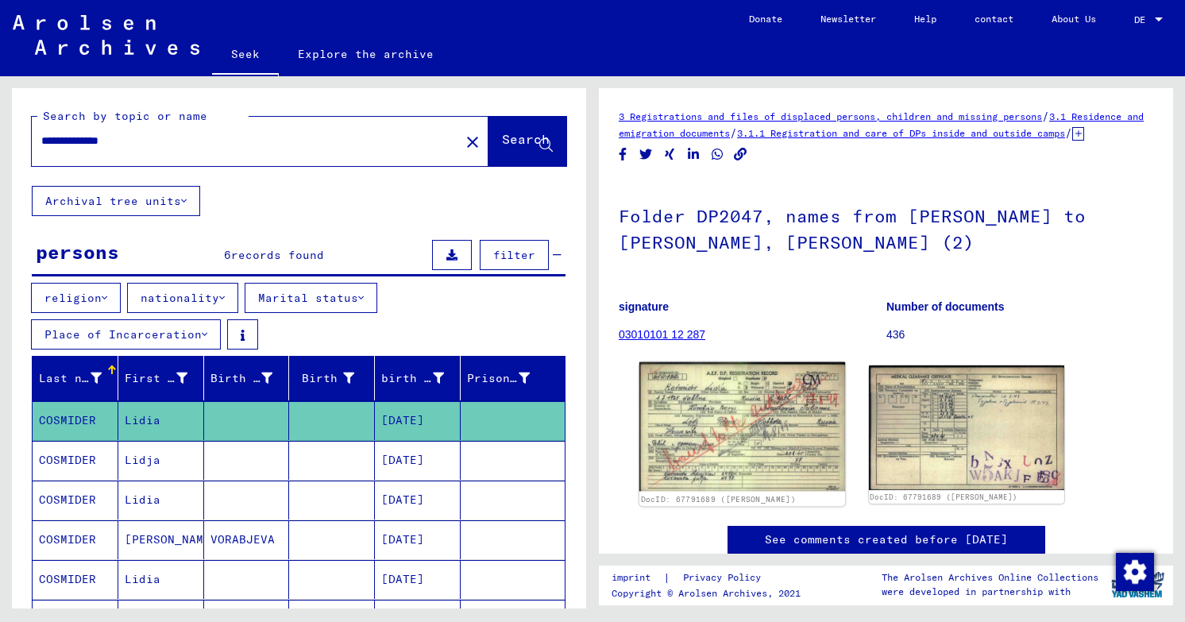
click at [789, 454] on img at bounding box center [743, 427] width 206 height 130
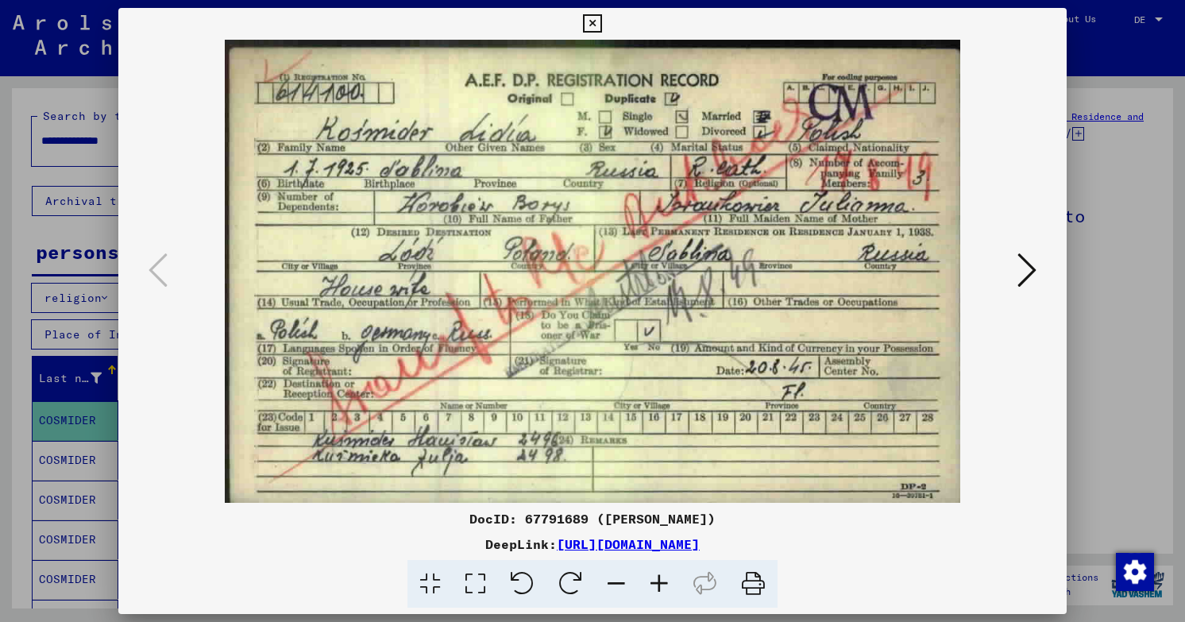
click at [1032, 269] on icon at bounding box center [1027, 270] width 19 height 38
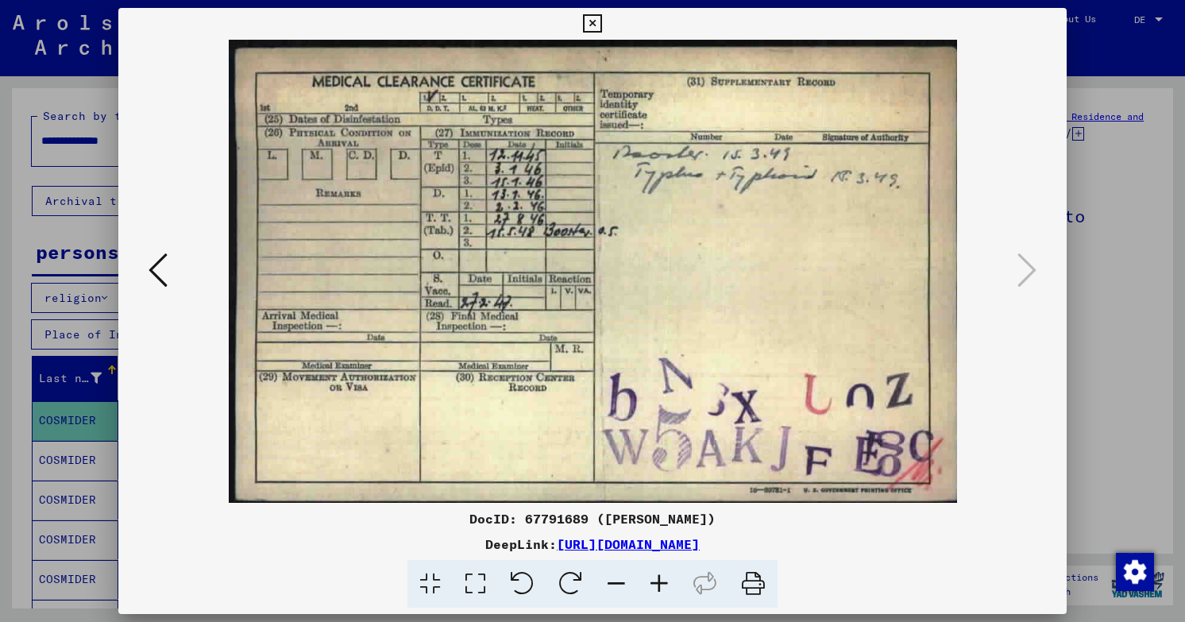
click at [1111, 281] on div at bounding box center [592, 311] width 1185 height 622
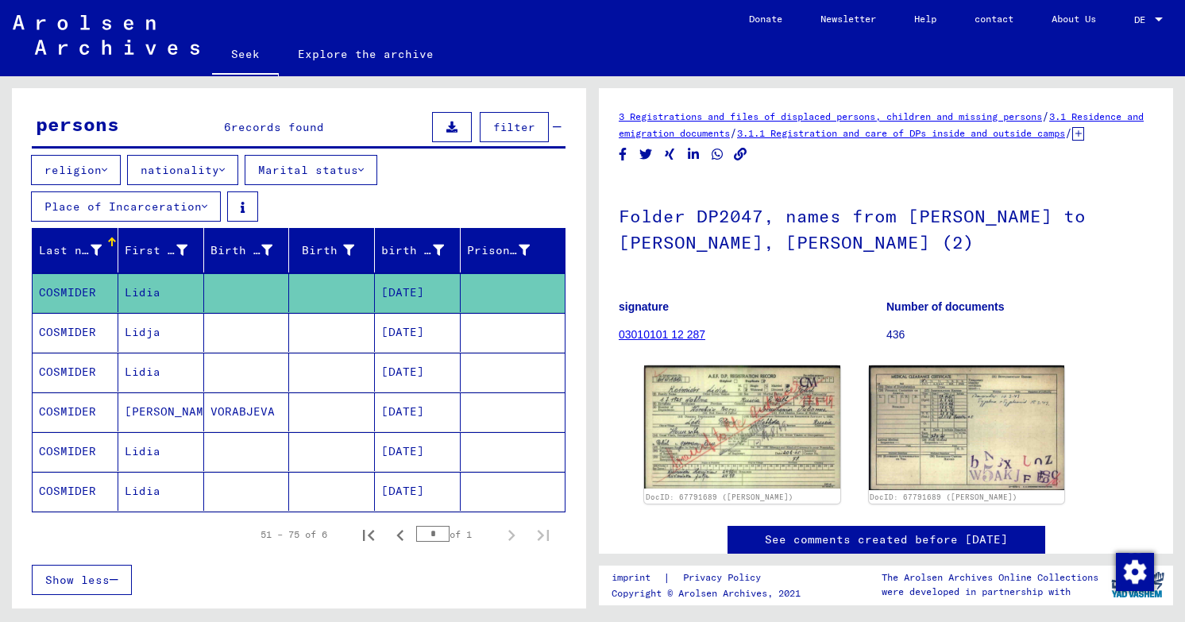
scroll to position [130, 0]
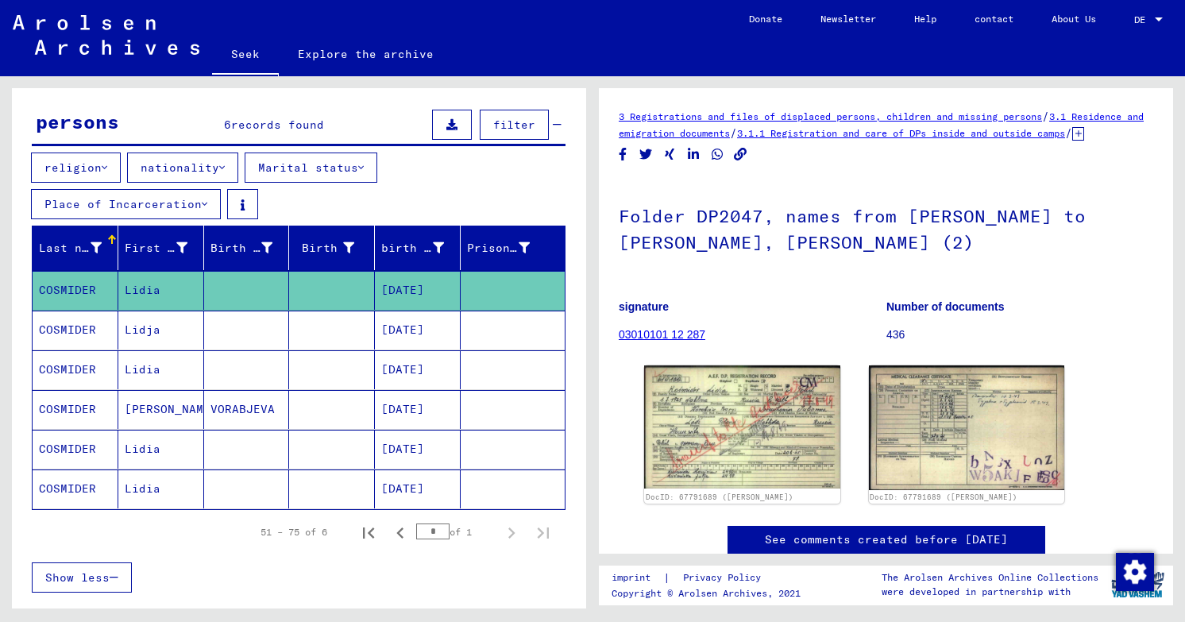
click at [265, 470] on mat-cell at bounding box center [247, 489] width 86 height 39
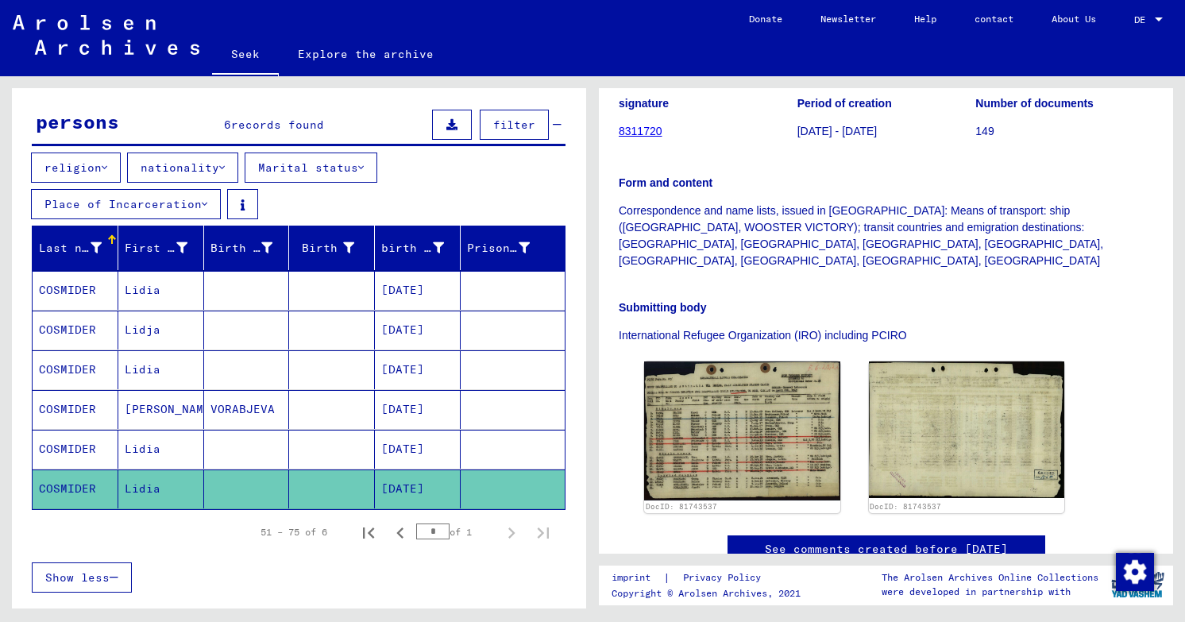
scroll to position [355, 0]
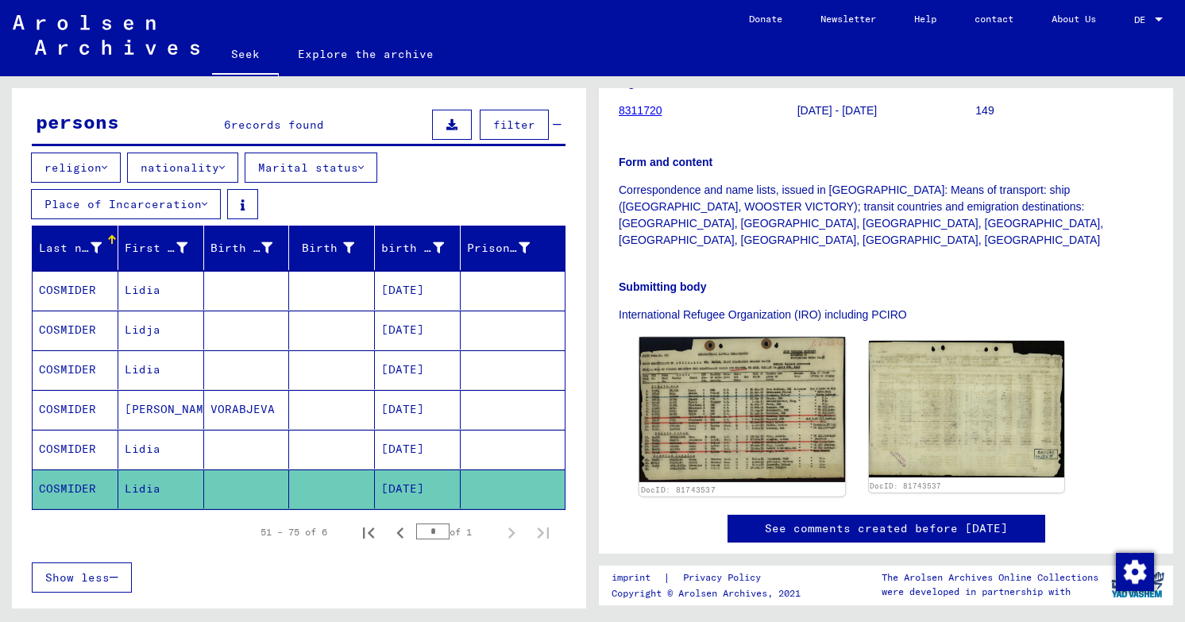
click at [728, 337] on img at bounding box center [743, 409] width 206 height 145
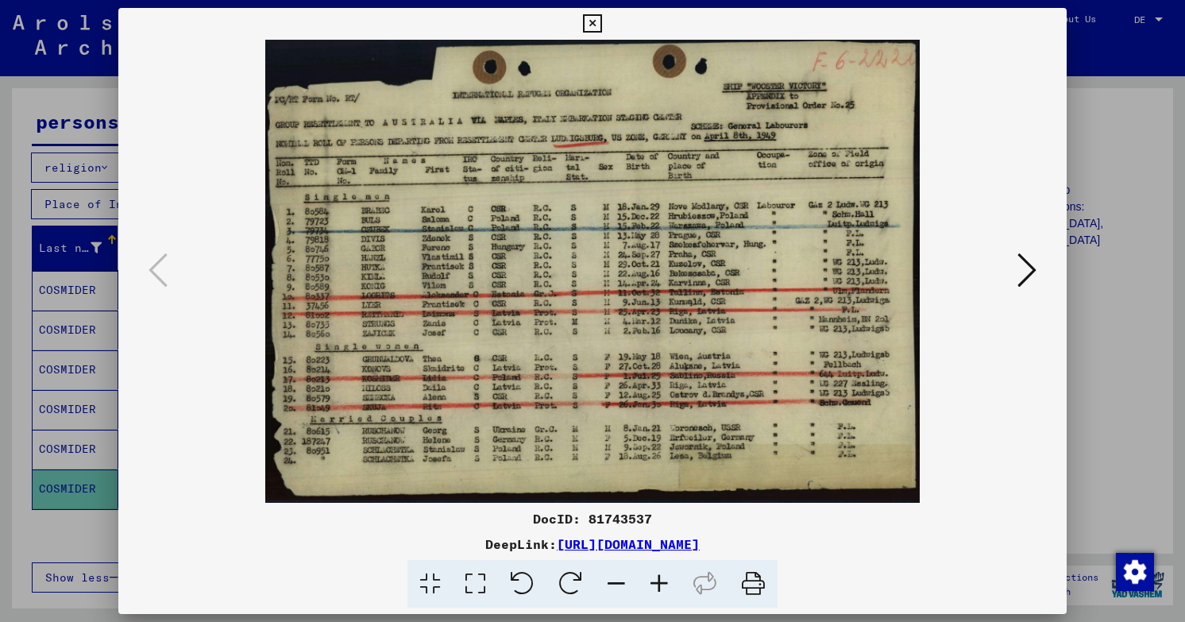
click at [1124, 141] on div at bounding box center [592, 311] width 1185 height 622
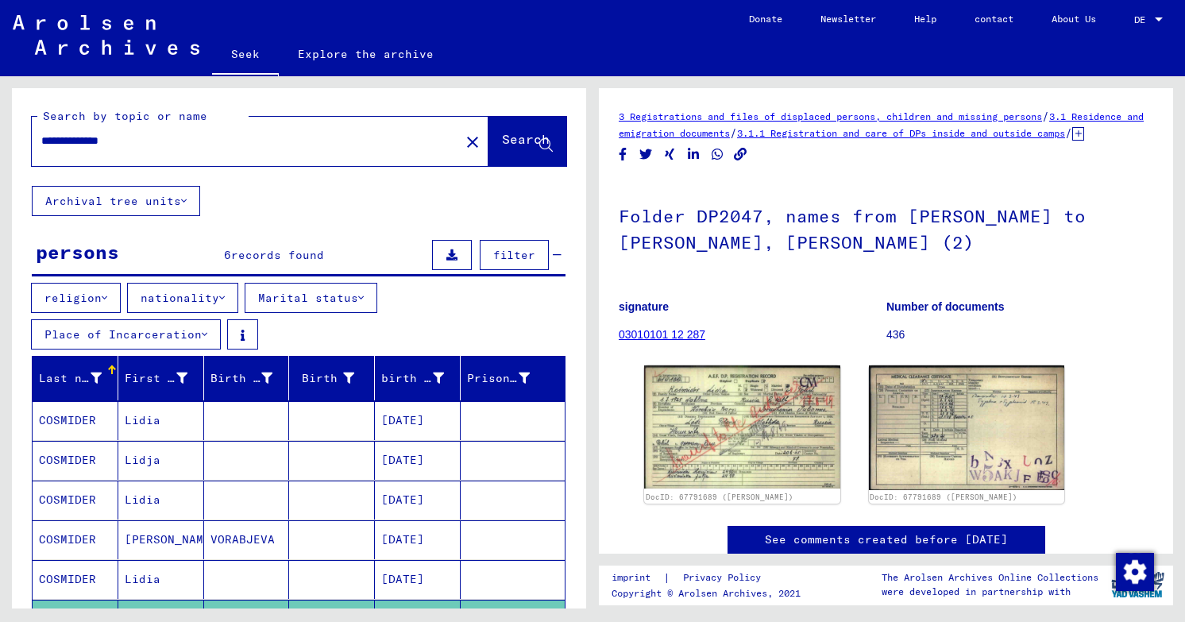
drag, startPoint x: 172, startPoint y: 113, endPoint x: 83, endPoint y: 112, distance: 88.2
click at [83, 133] on input "**********" at bounding box center [245, 141] width 409 height 17
click at [533, 117] on button "Search" at bounding box center [528, 141] width 78 height 49
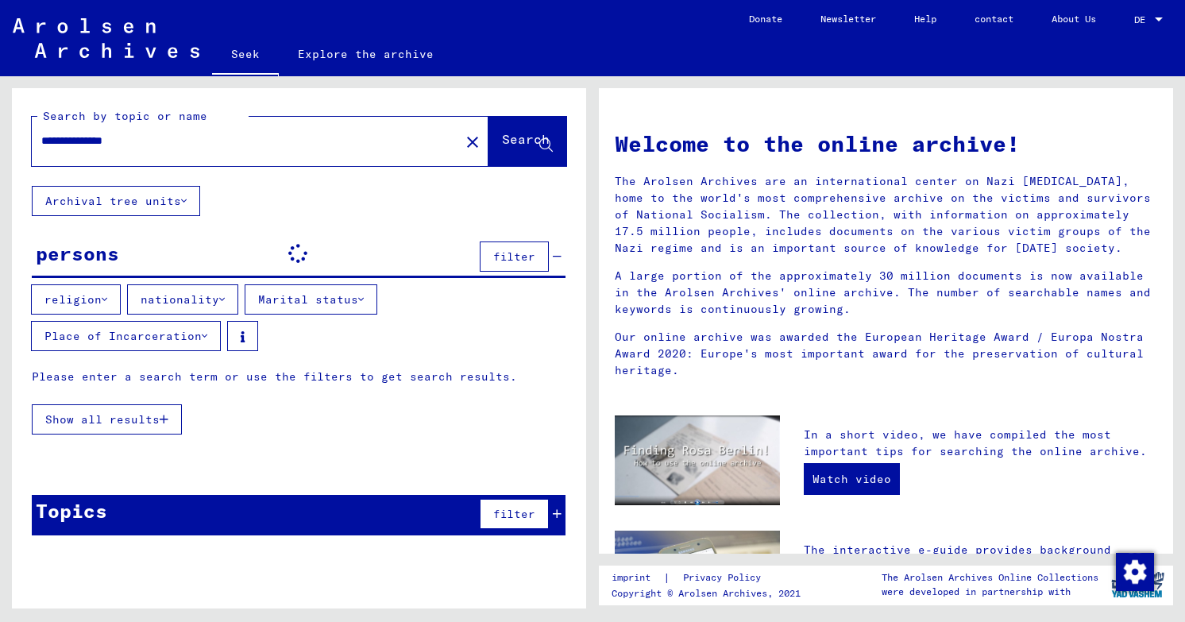
click at [170, 133] on input "**********" at bounding box center [241, 141] width 400 height 17
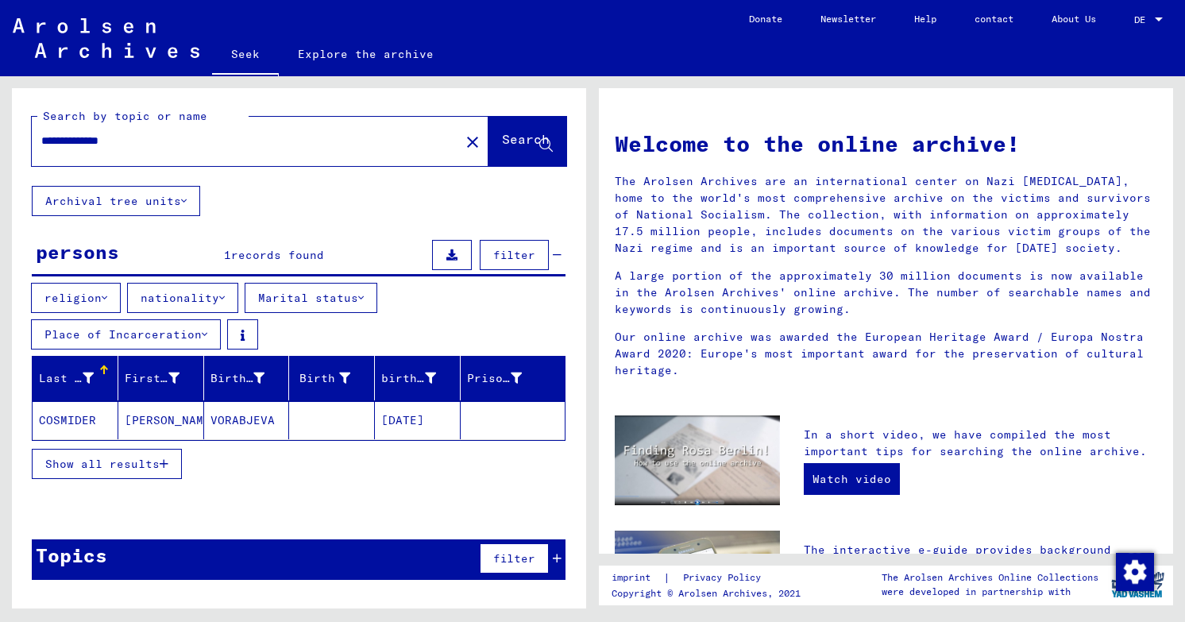
click at [266, 413] on font "VORABJEVA" at bounding box center [243, 420] width 64 height 14
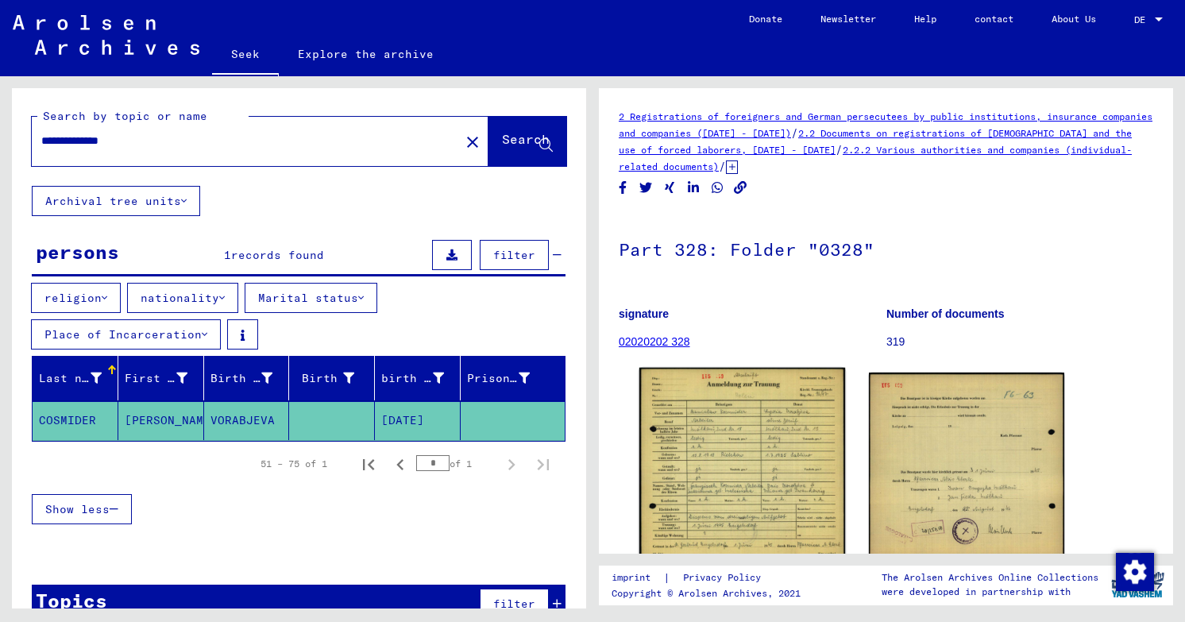
click at [751, 475] on img at bounding box center [743, 465] width 206 height 195
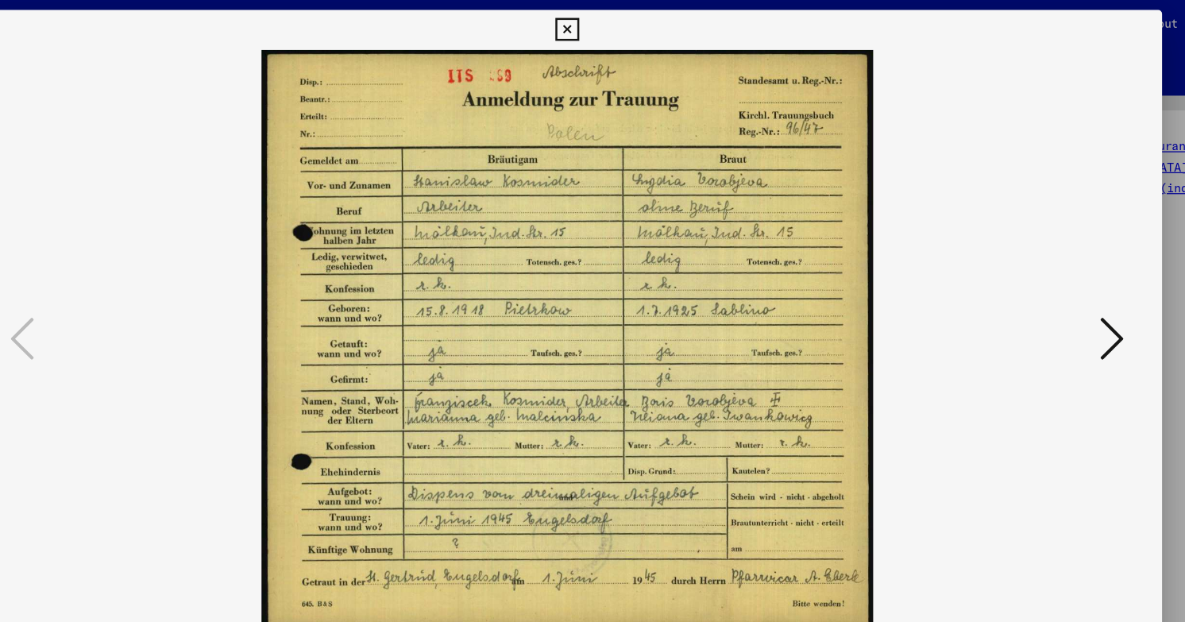
click at [1026, 268] on button at bounding box center [1027, 271] width 29 height 45
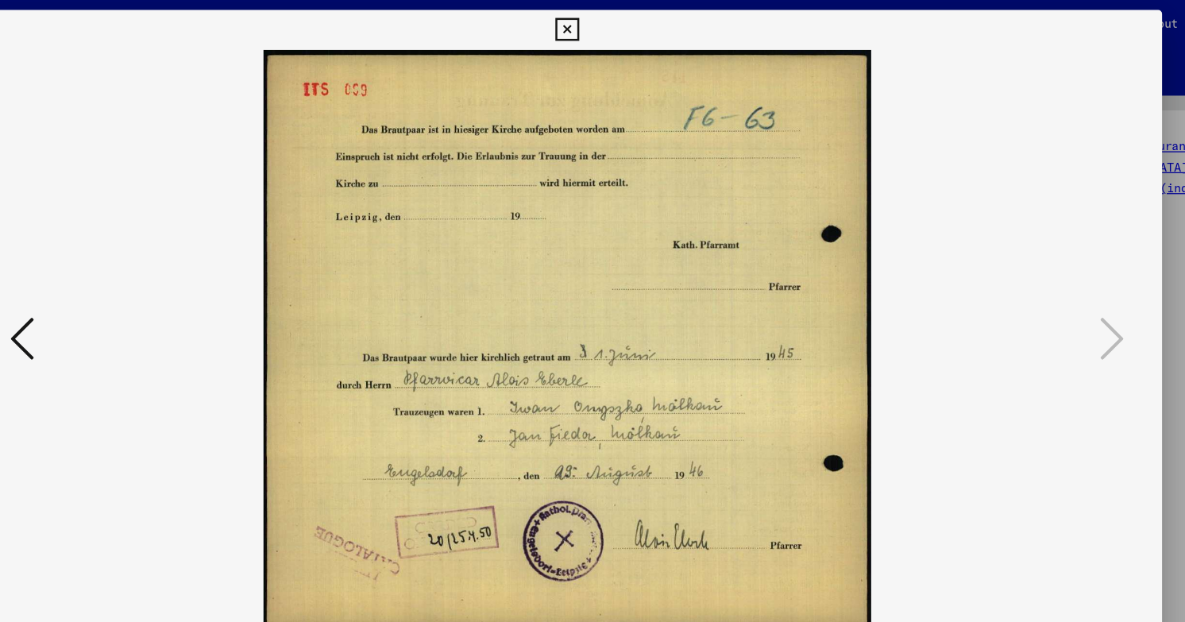
click at [965, 75] on img at bounding box center [592, 271] width 841 height 463
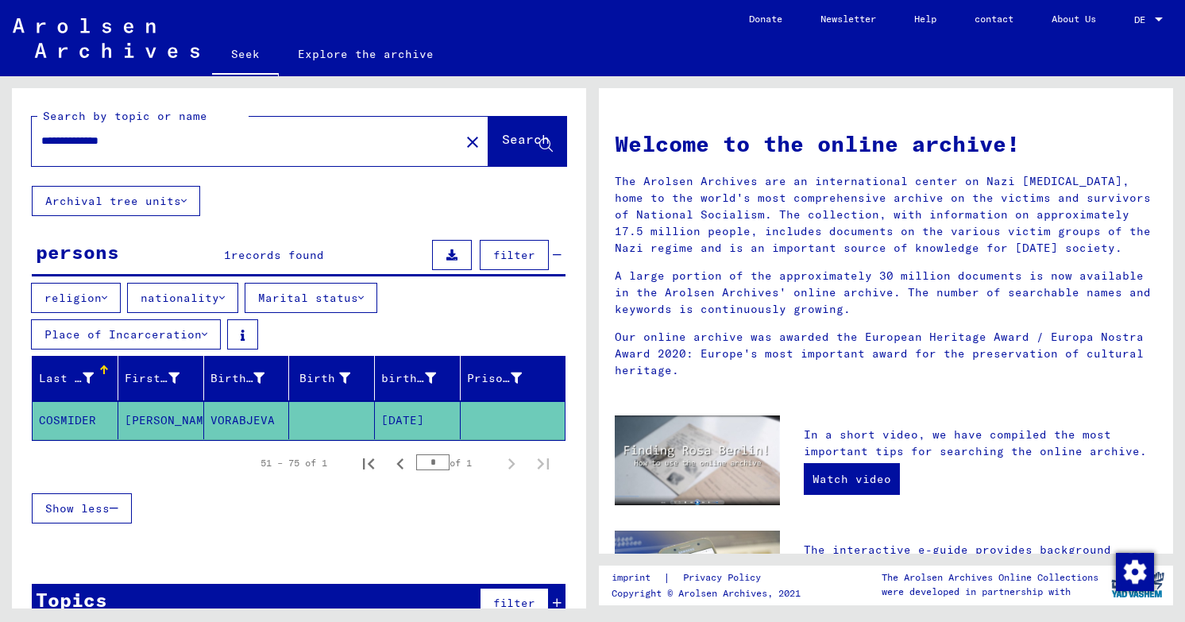
click at [153, 133] on input "**********" at bounding box center [241, 141] width 400 height 17
drag, startPoint x: 87, startPoint y: 117, endPoint x: 2, endPoint y: 117, distance: 84.2
click at [2, 117] on div "**********" at bounding box center [296, 342] width 593 height 532
type input "**********"
click at [538, 131] on font "Search" at bounding box center [526, 139] width 48 height 16
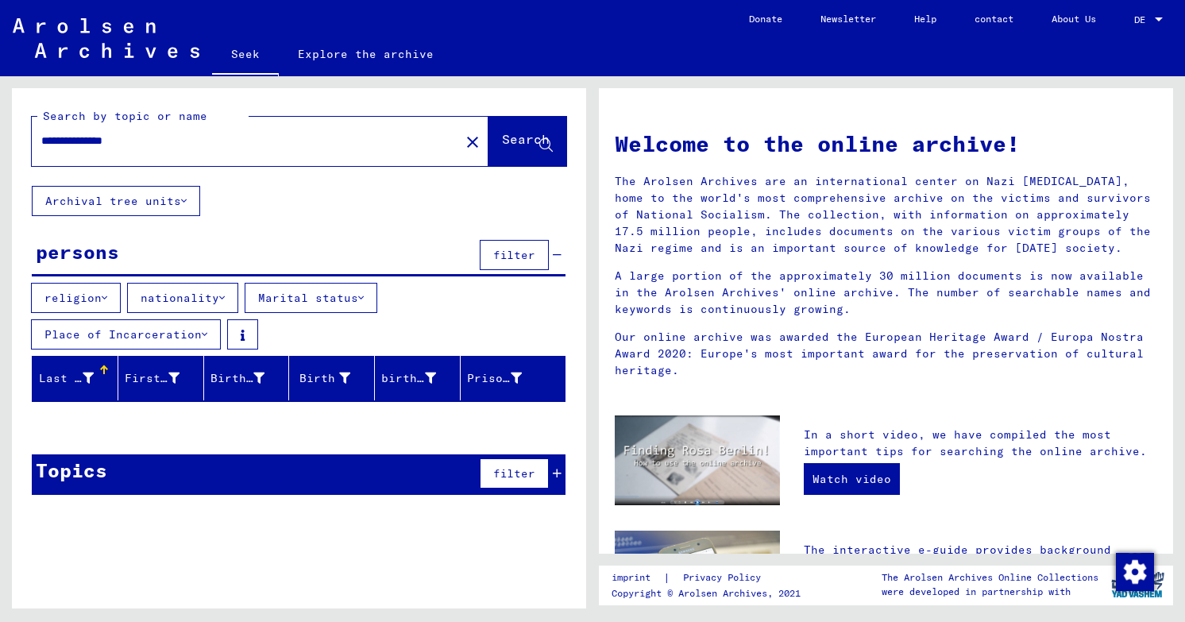
drag, startPoint x: 167, startPoint y: 118, endPoint x: 2, endPoint y: 103, distance: 165.2
click at [2, 104] on div "**********" at bounding box center [296, 342] width 593 height 532
